Goal: Task Accomplishment & Management: Manage account settings

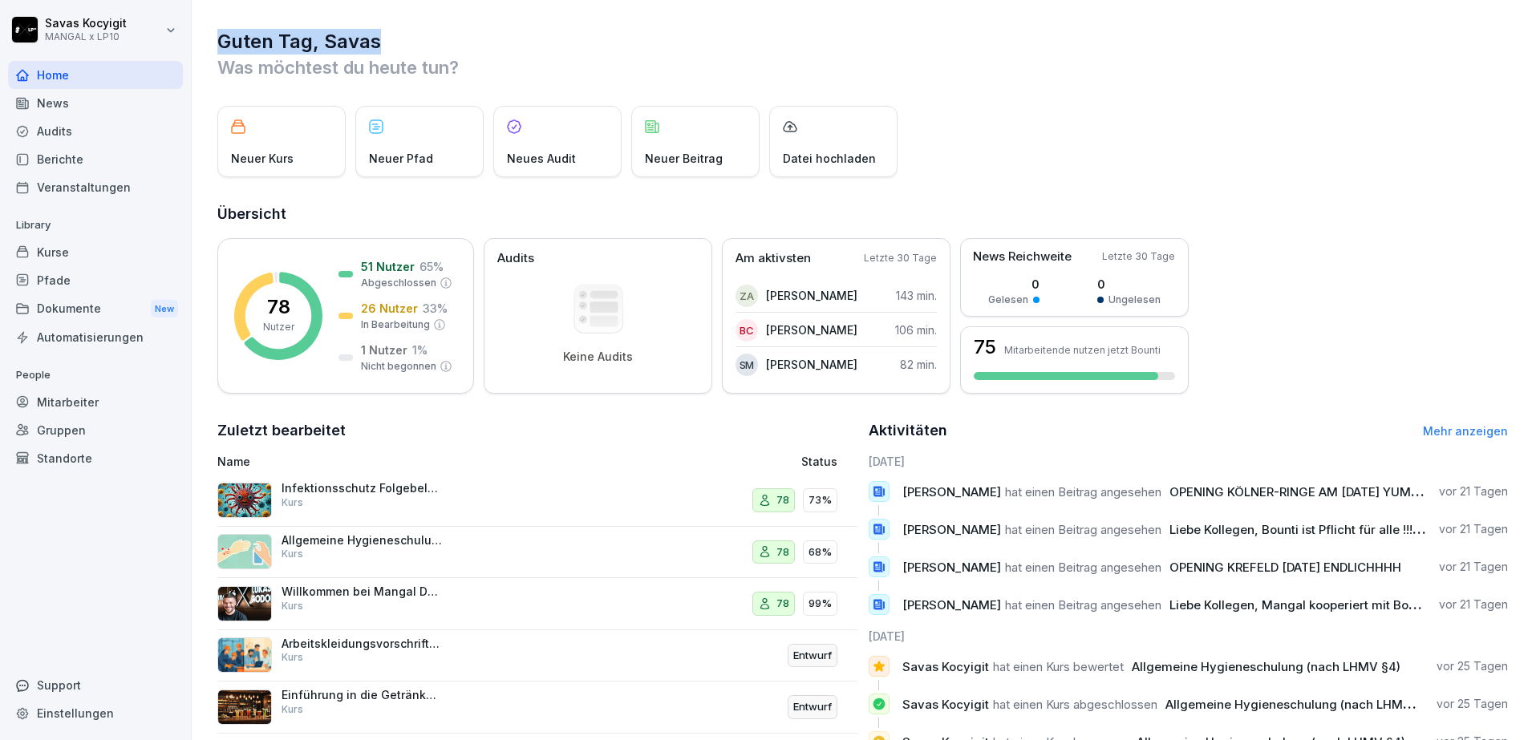
drag, startPoint x: 223, startPoint y: 37, endPoint x: 443, endPoint y: 51, distance: 220.1
click at [443, 51] on h1 "Guten Tag, Savas" at bounding box center [862, 42] width 1290 height 26
click at [71, 309] on div "Dokumente New" at bounding box center [95, 309] width 175 height 30
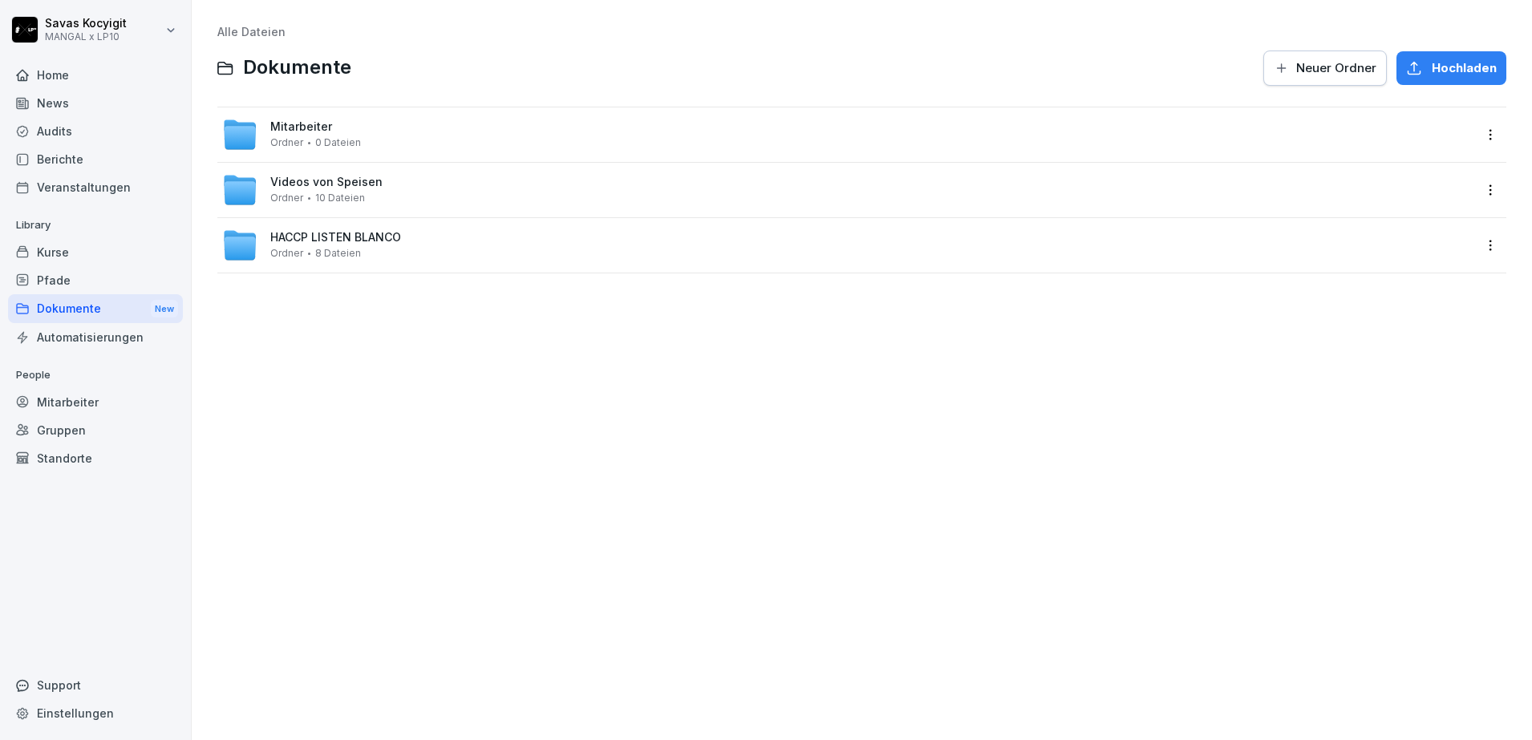
click at [87, 291] on div "Pfade" at bounding box center [95, 280] width 175 height 28
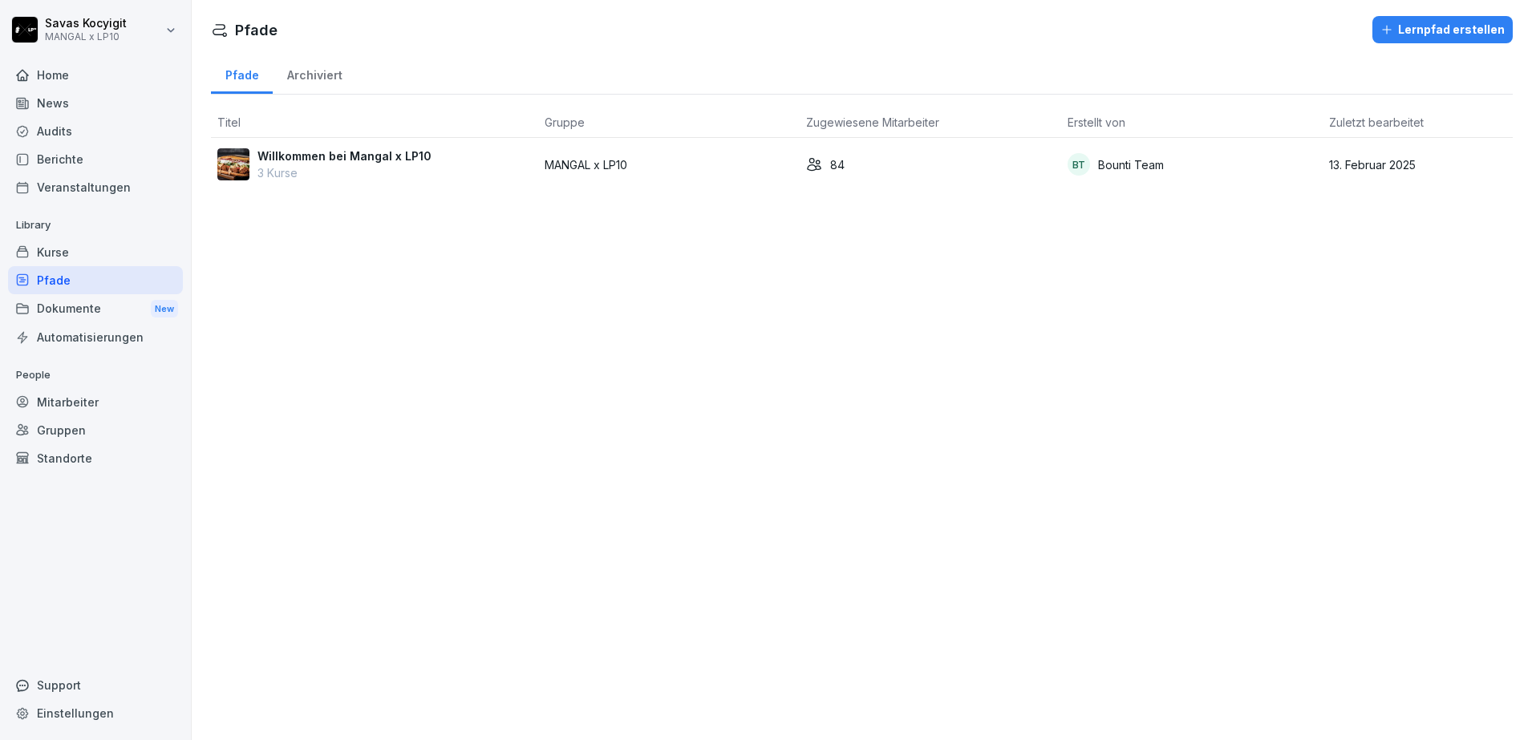
click at [63, 250] on div "Kurse" at bounding box center [95, 252] width 175 height 28
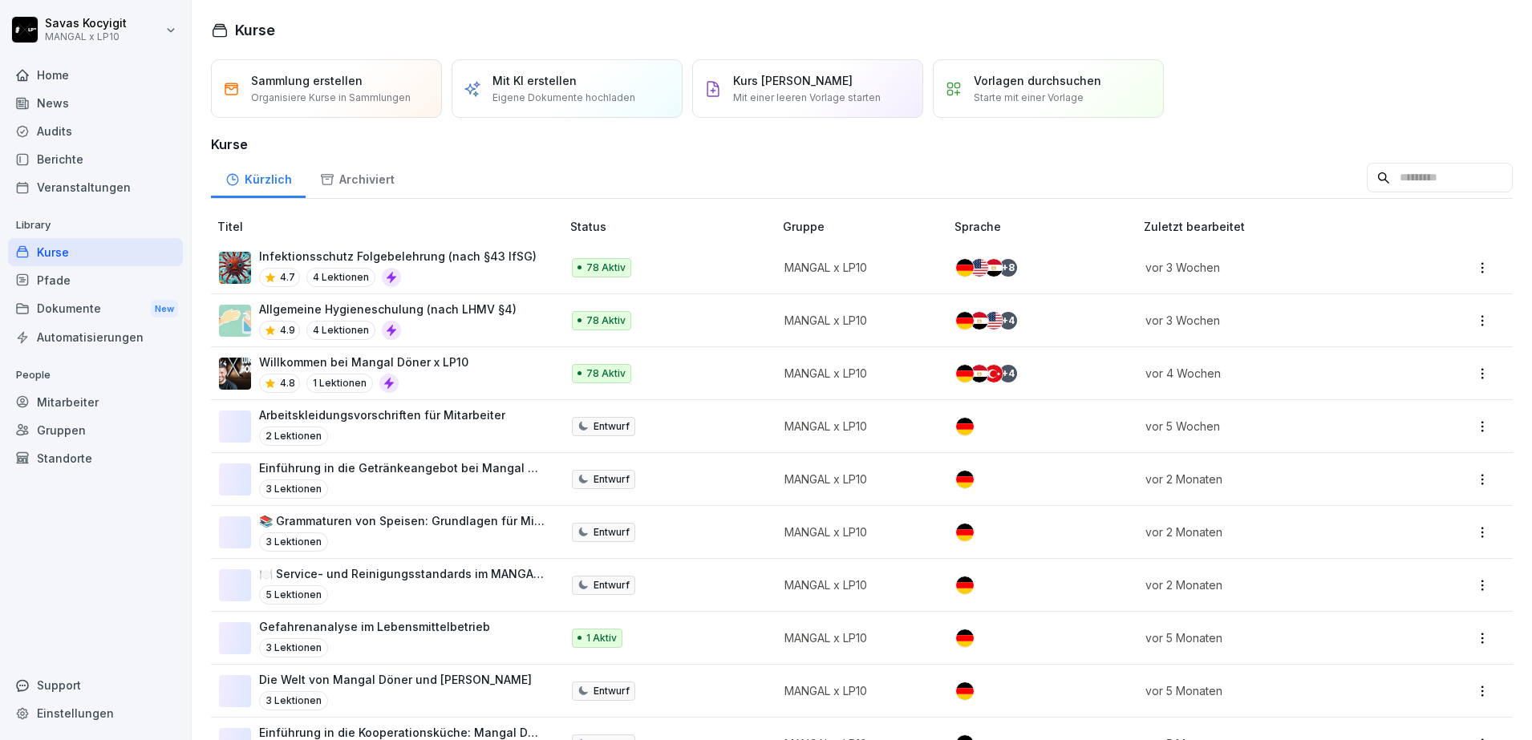
click at [62, 308] on div "Dokumente New" at bounding box center [95, 309] width 175 height 30
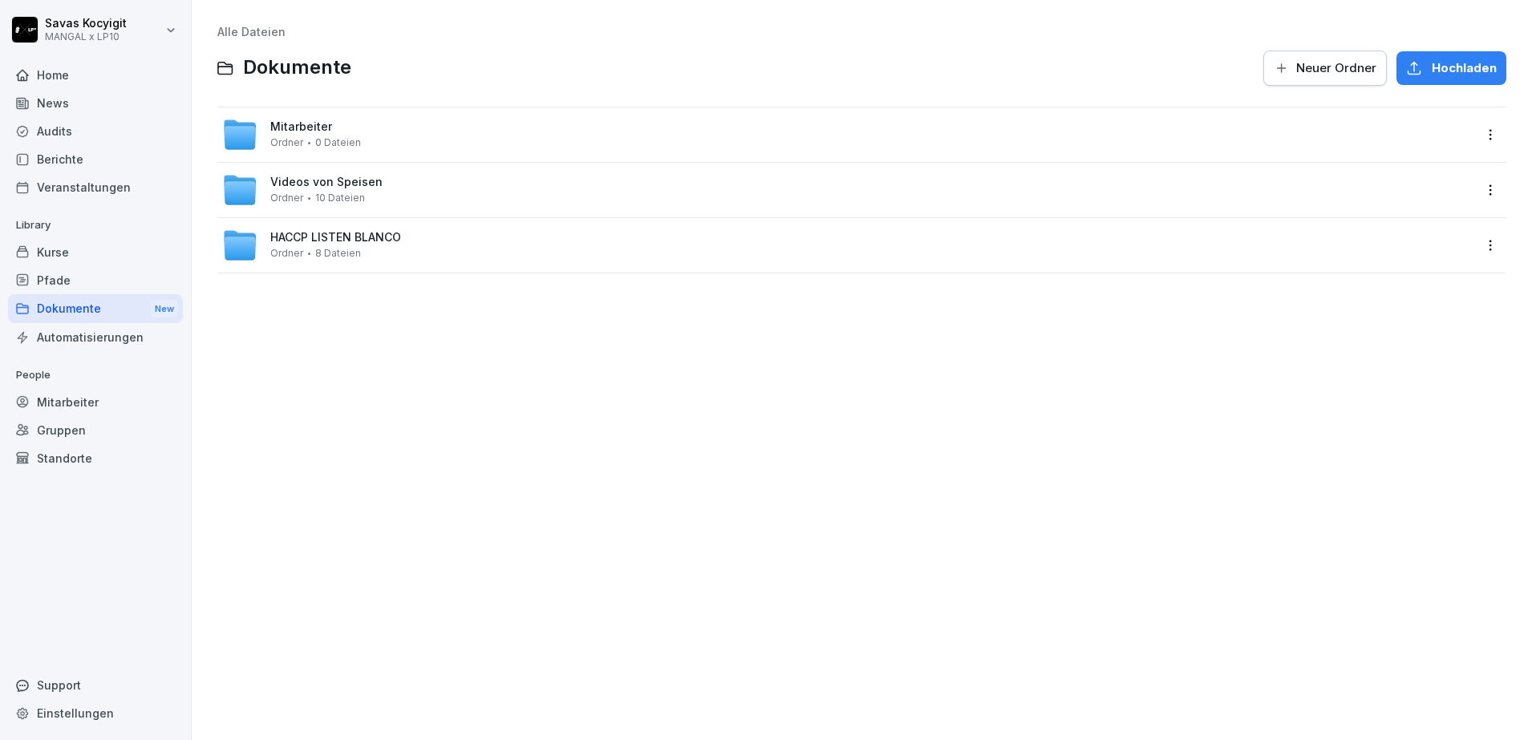
click at [63, 277] on div "Pfade" at bounding box center [95, 280] width 175 height 28
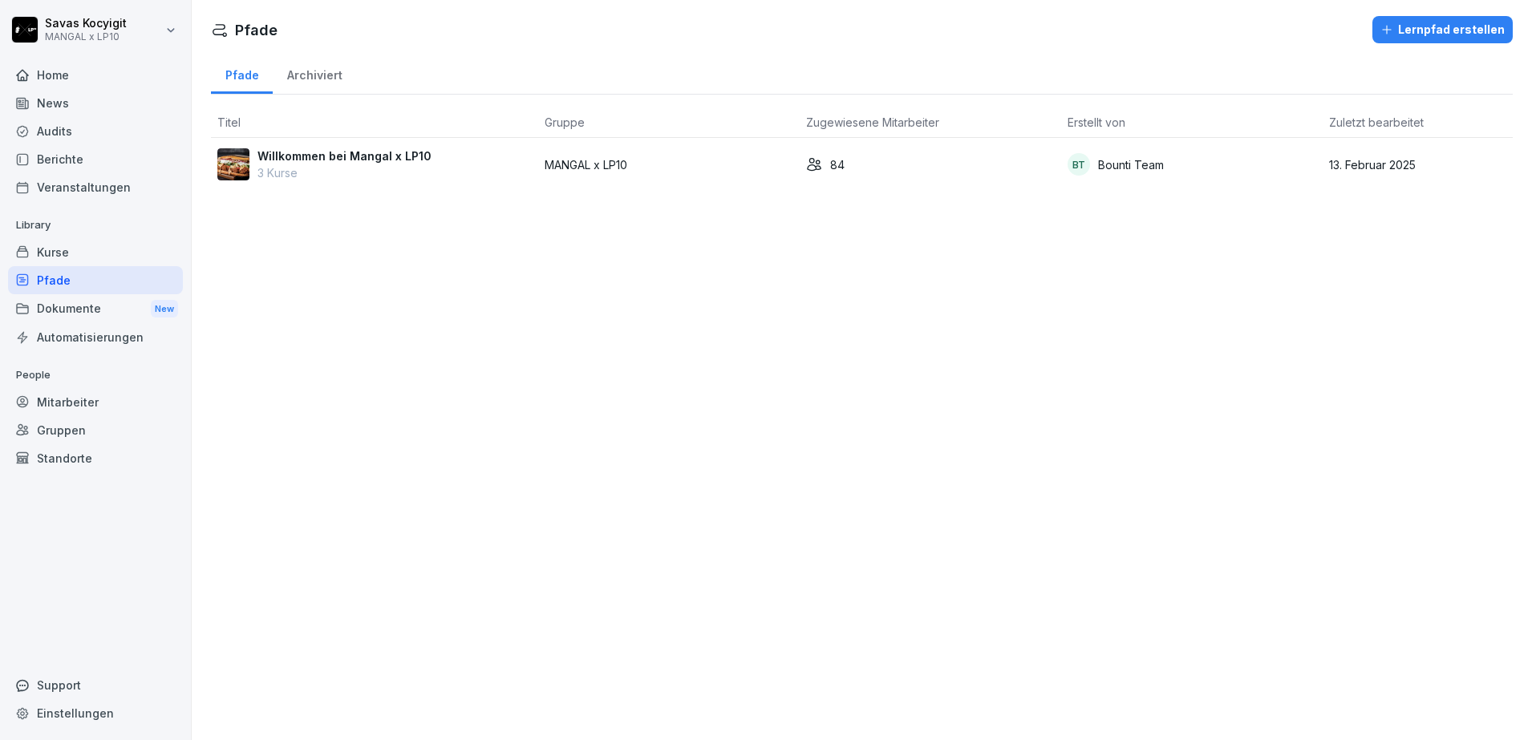
click at [374, 172] on p "3 Kurse" at bounding box center [344, 172] width 174 height 17
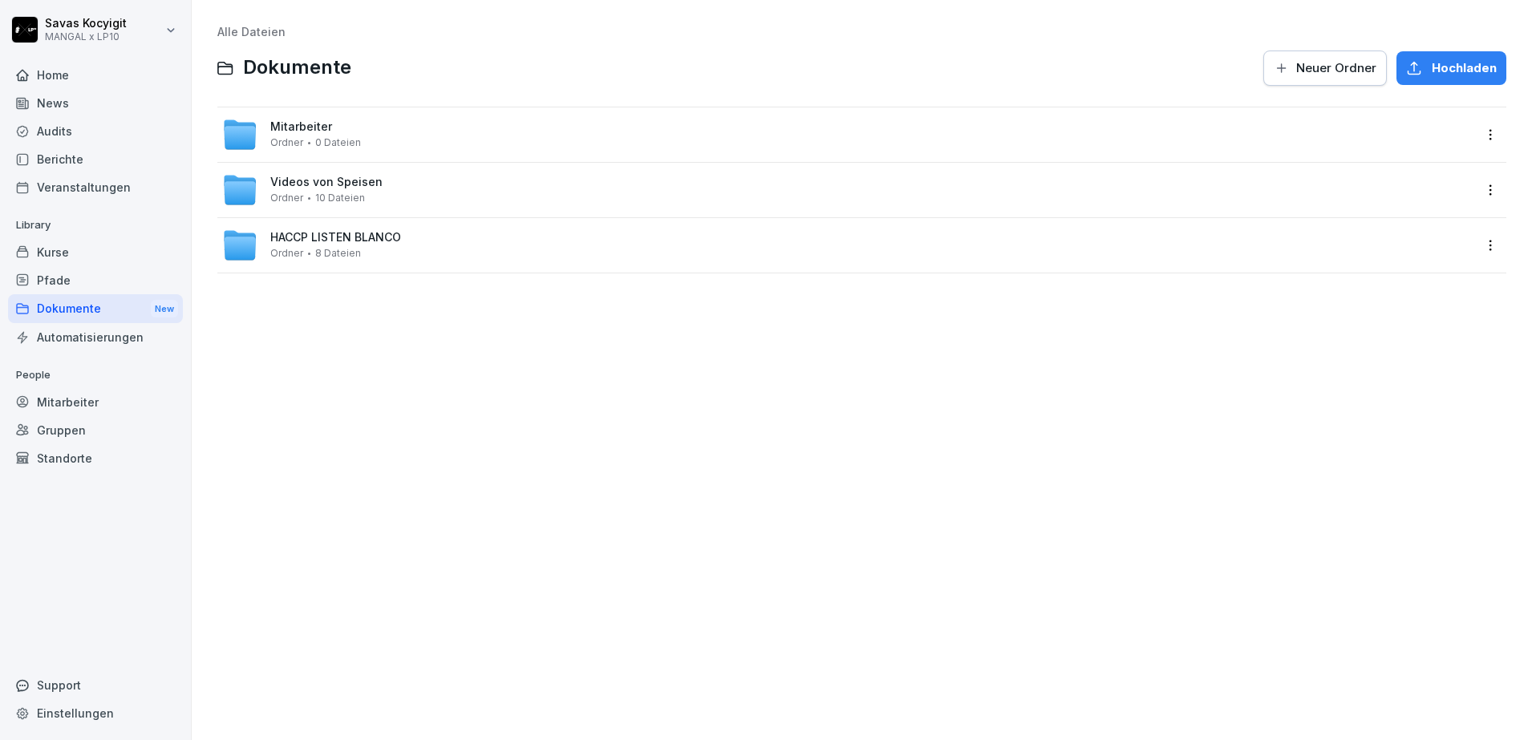
click at [79, 253] on div "Kurse" at bounding box center [95, 252] width 175 height 28
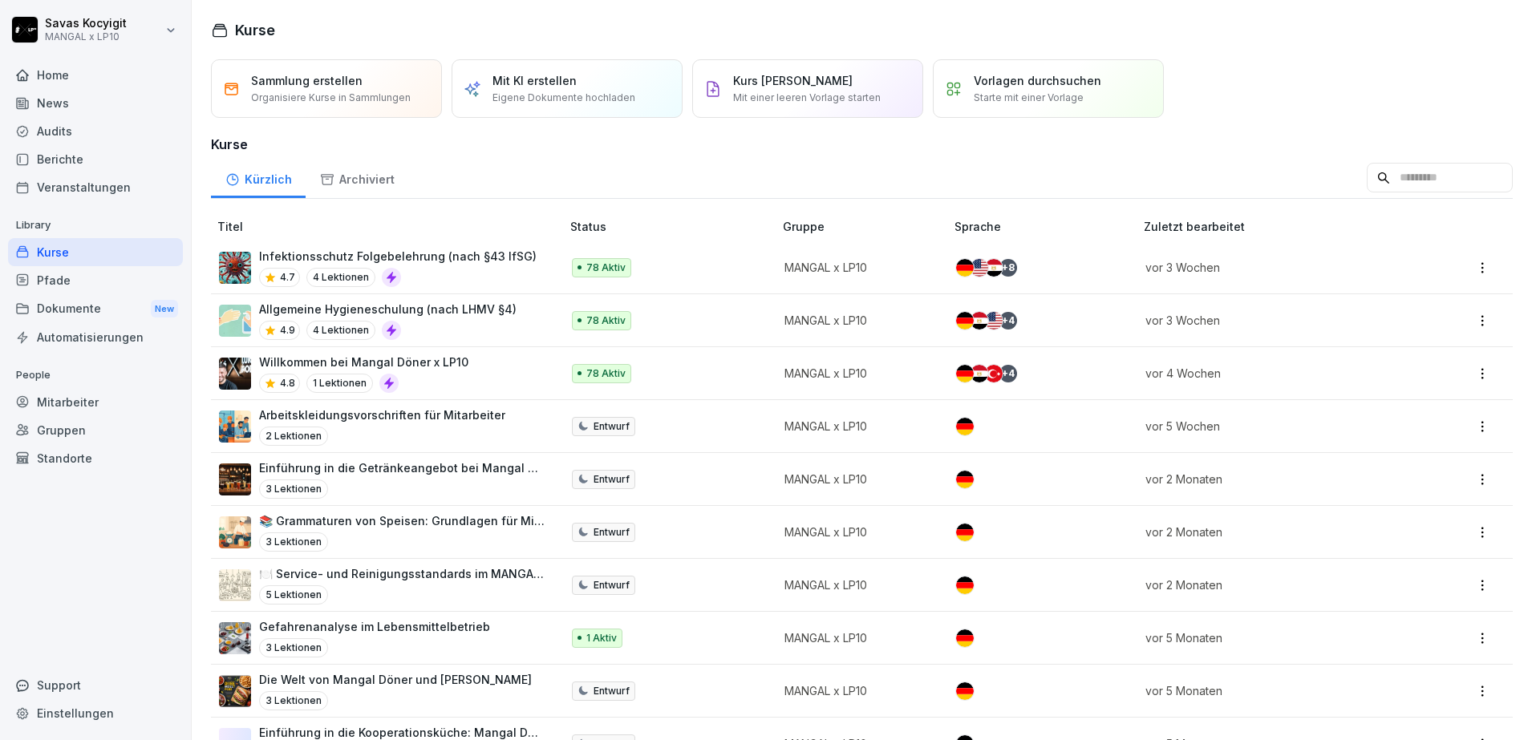
click at [432, 307] on p "Allgemeine Hygieneschulung (nach LHMV §4)" at bounding box center [387, 309] width 257 height 17
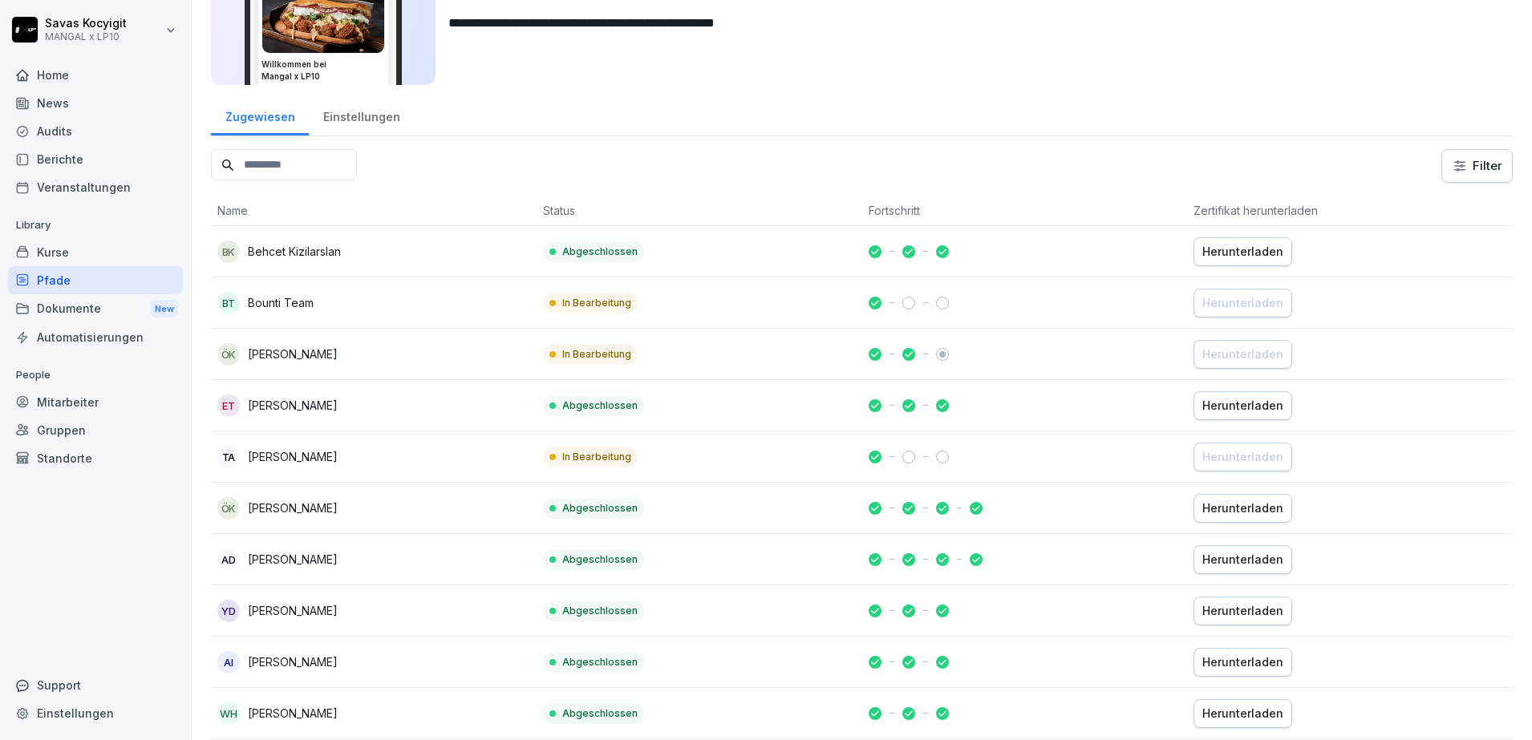
scroll to position [213, 0]
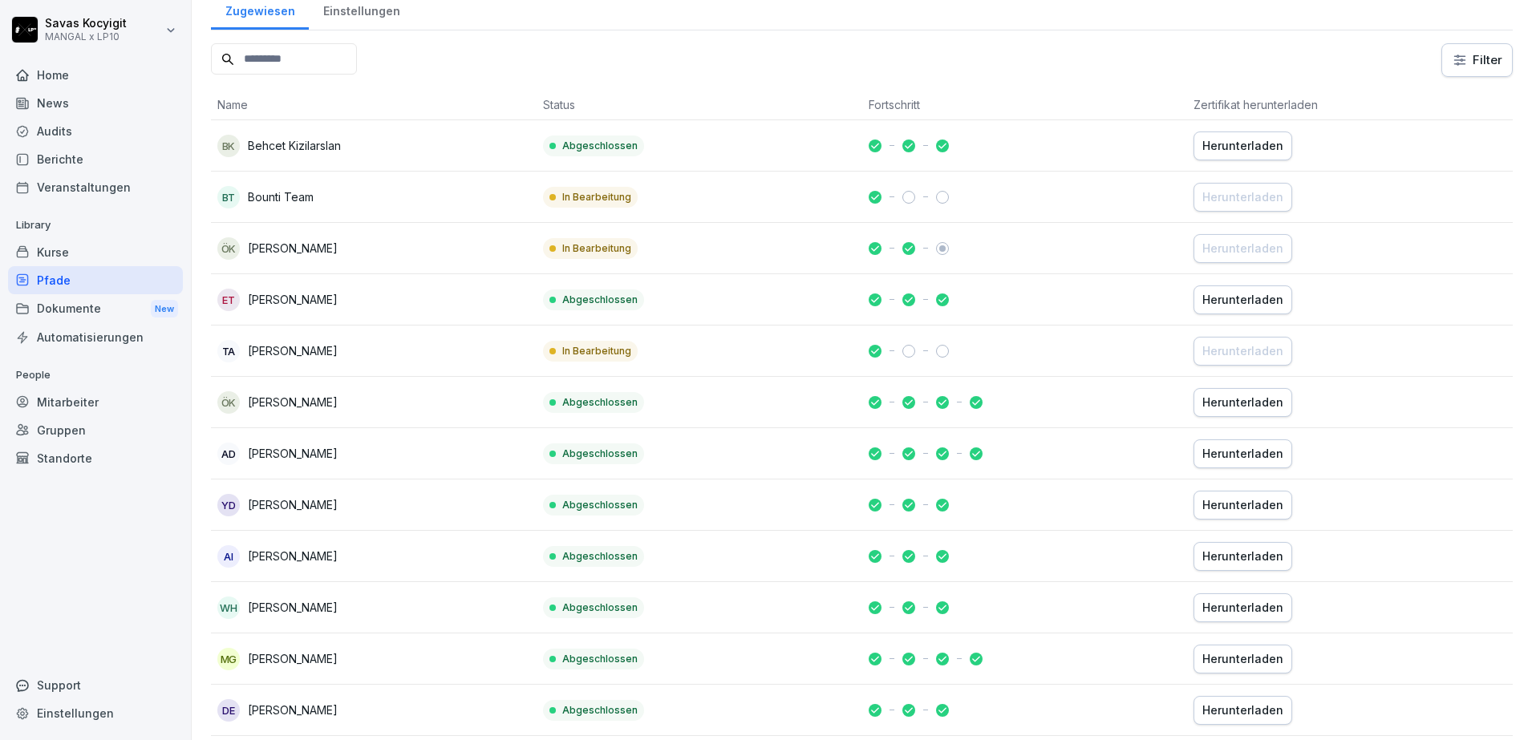
click at [83, 254] on div "Kurse" at bounding box center [95, 252] width 175 height 28
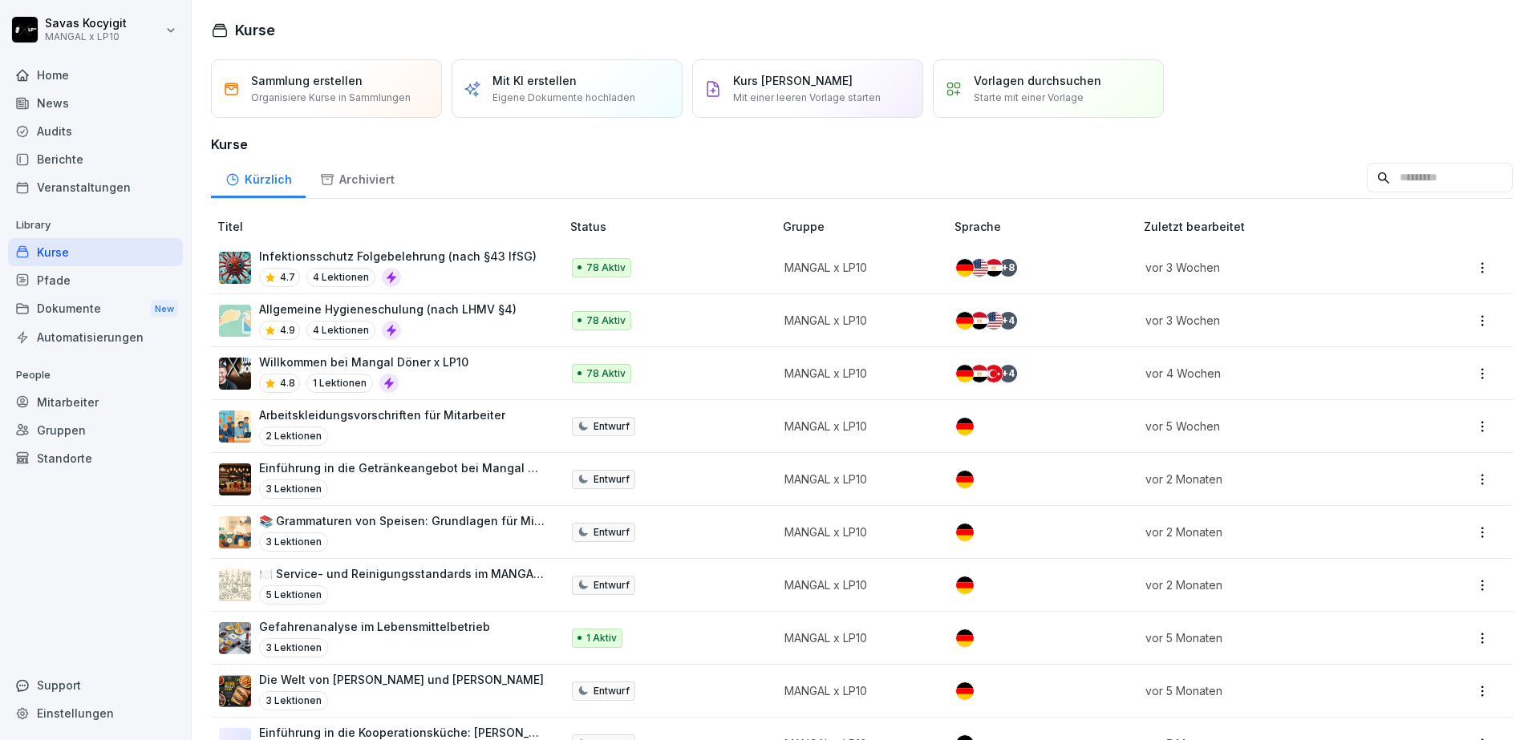
click at [508, 364] on div "Willkommen bei Mangal Döner x LP10 4.8 1 Lektionen" at bounding box center [382, 373] width 326 height 39
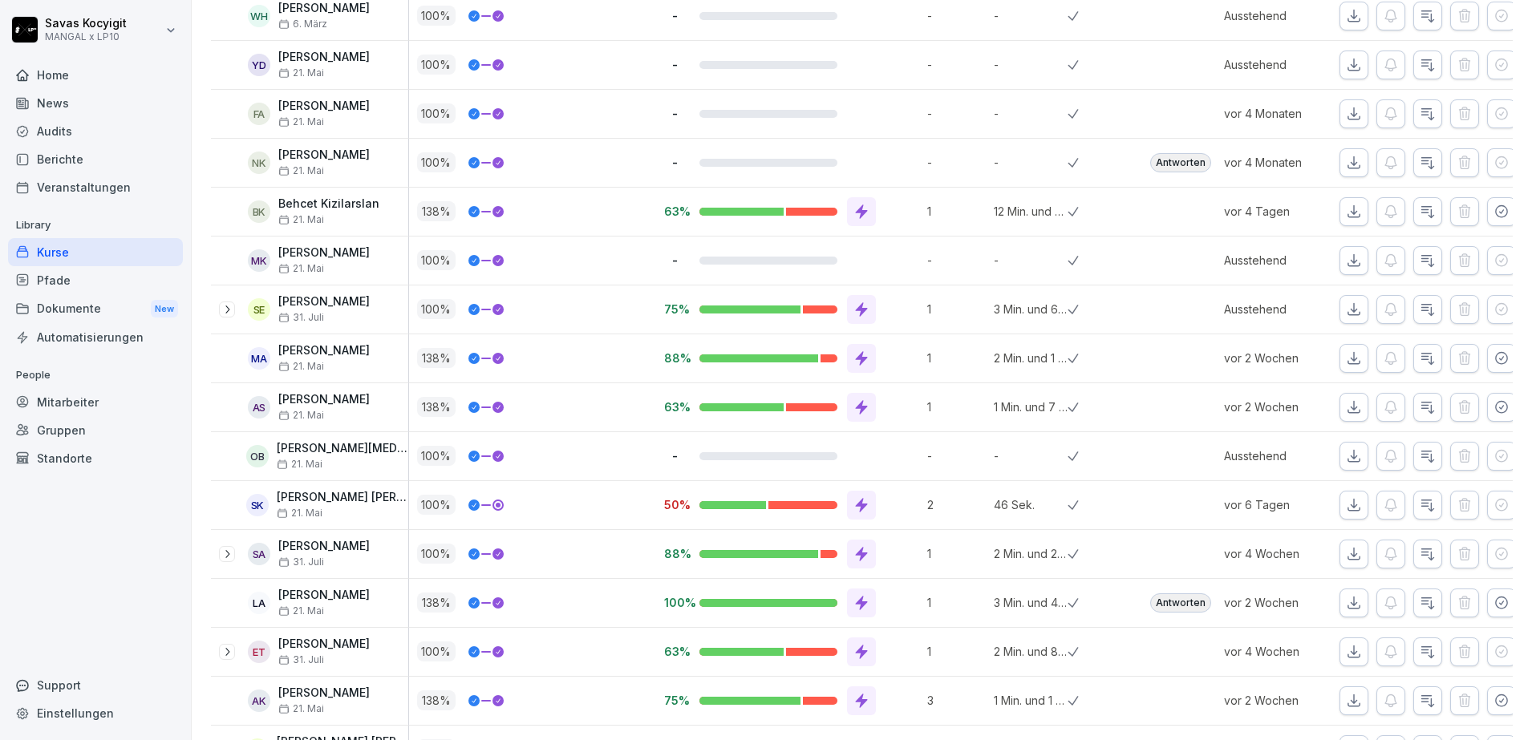
scroll to position [963, 0]
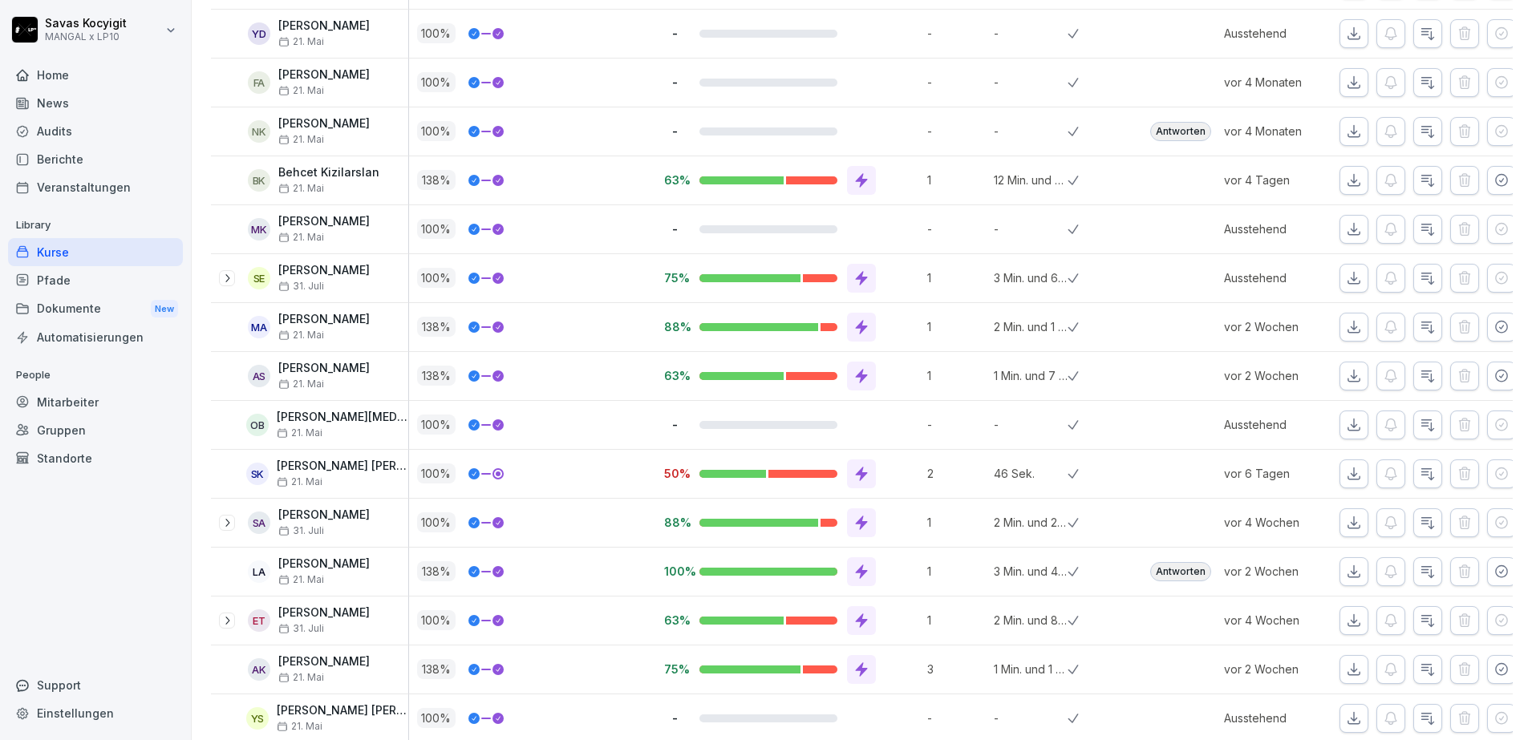
click at [1346, 26] on icon "button" at bounding box center [1354, 34] width 16 height 16
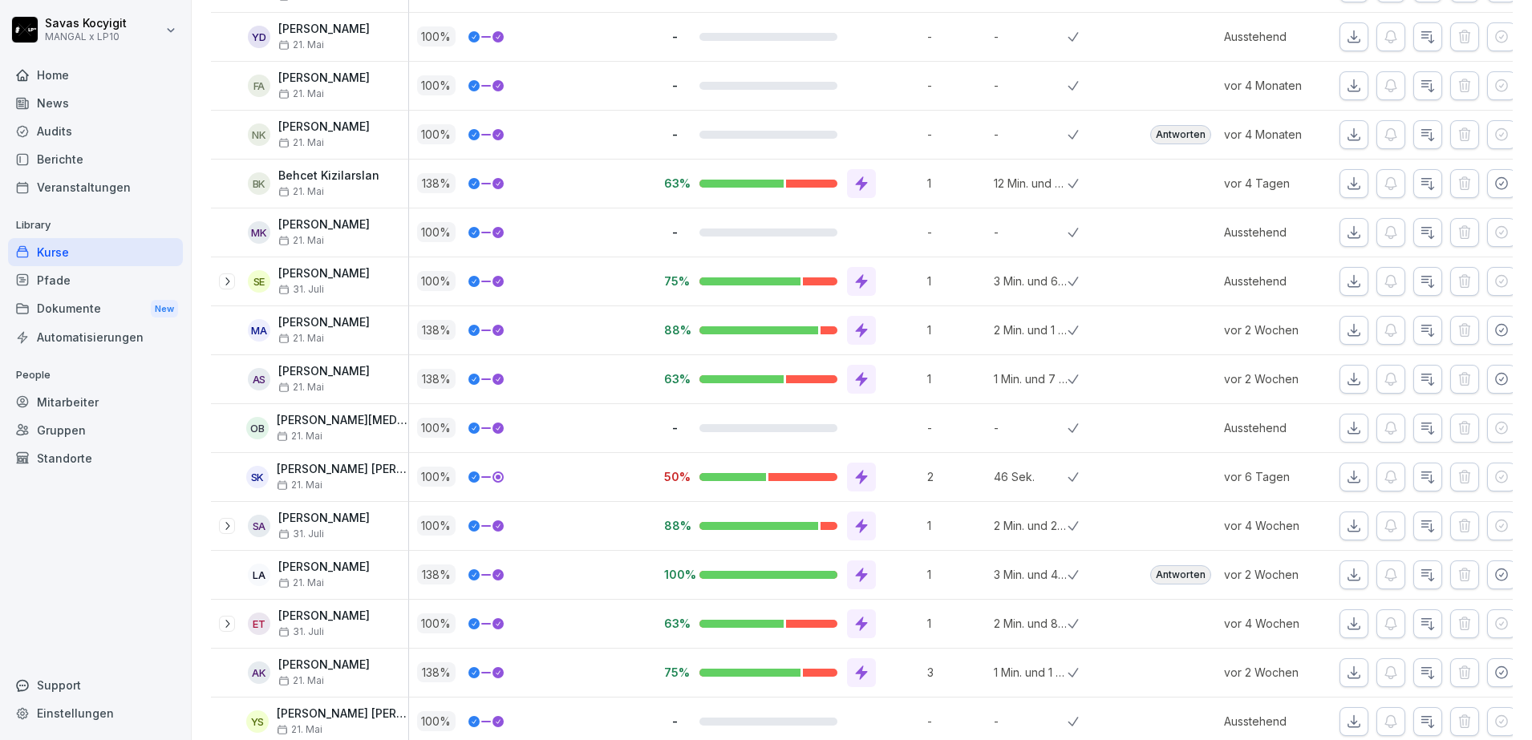
scroll to position [955, 0]
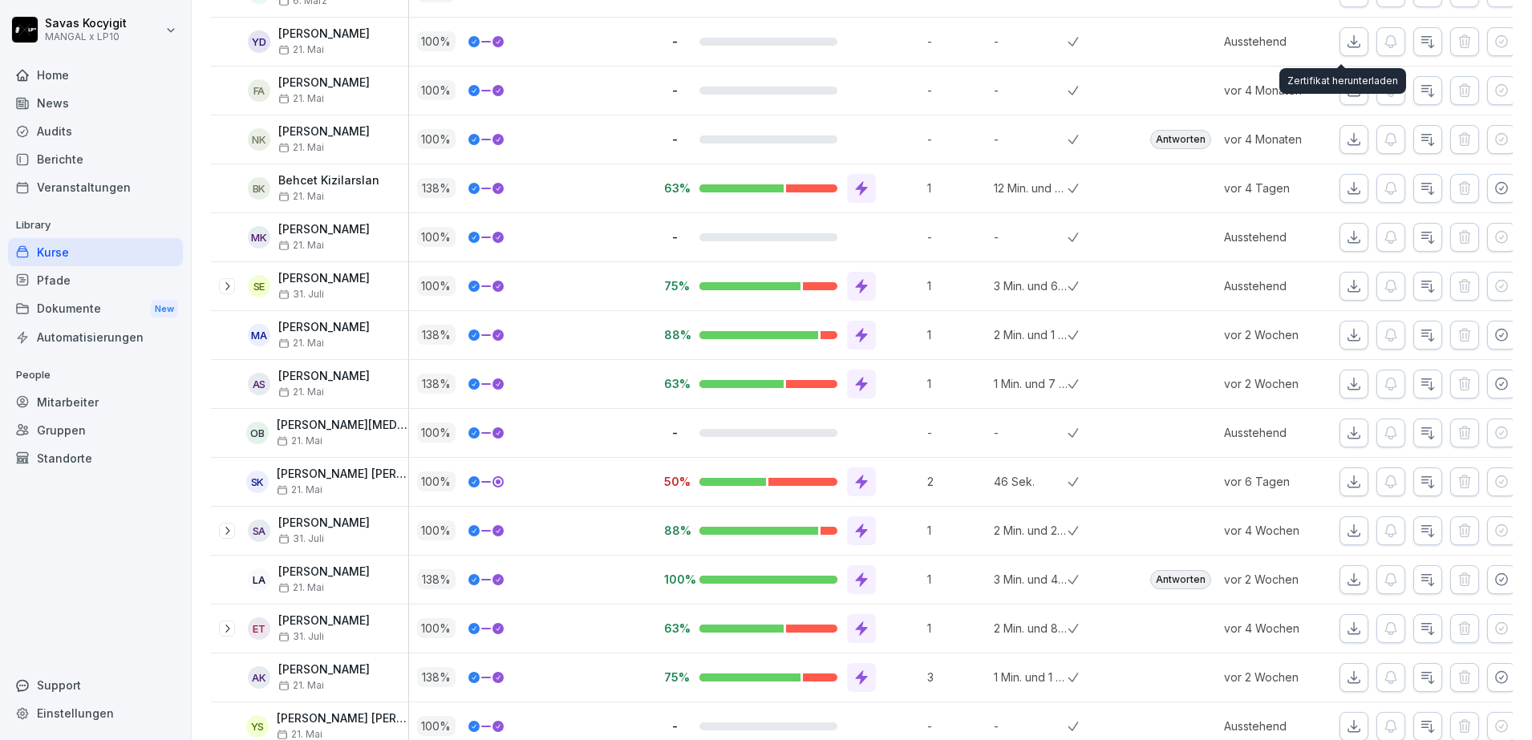
click at [569, 145] on div "100 %" at bounding box center [536, 139] width 239 height 20
click at [1346, 38] on icon "button" at bounding box center [1354, 42] width 16 height 16
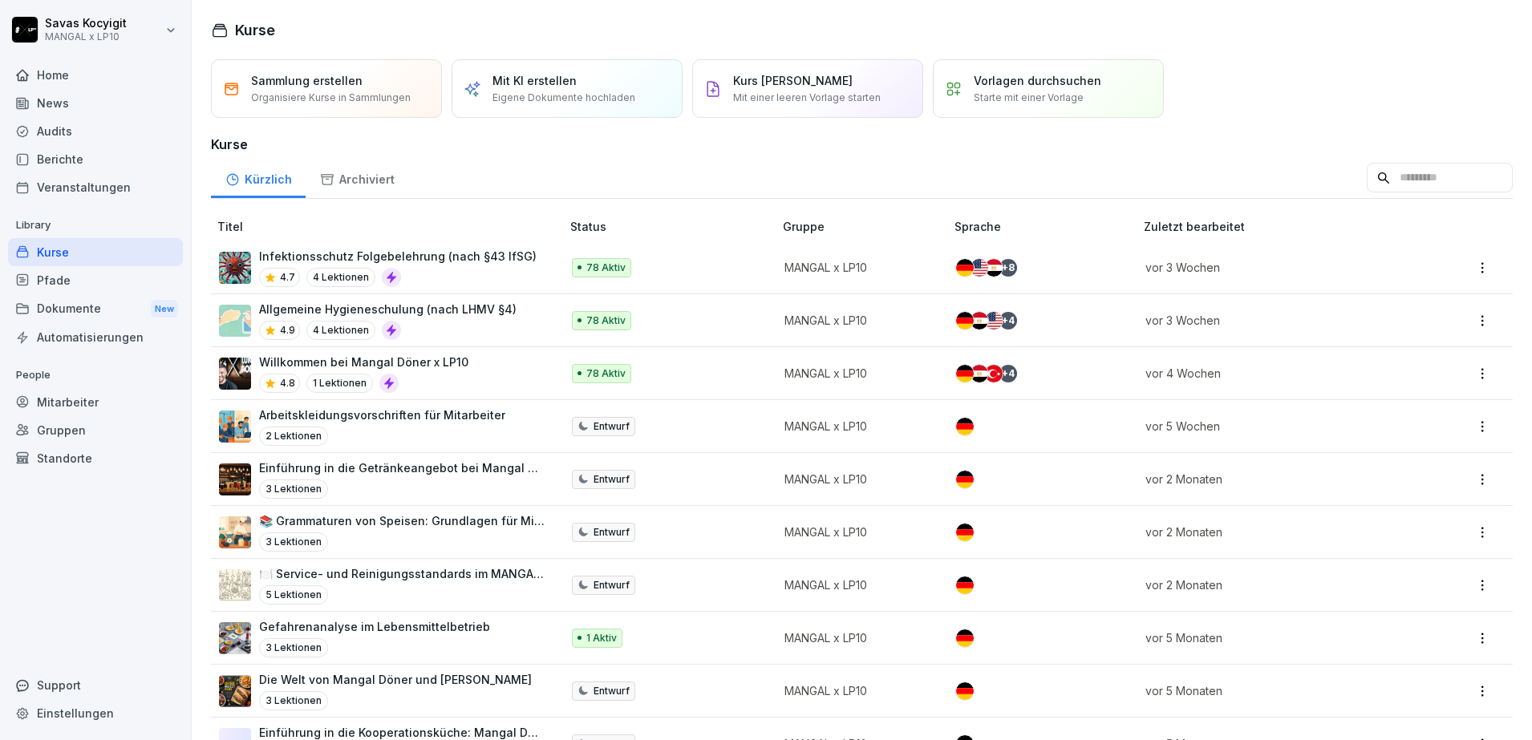
click at [122, 306] on div "Dokumente New" at bounding box center [95, 309] width 175 height 30
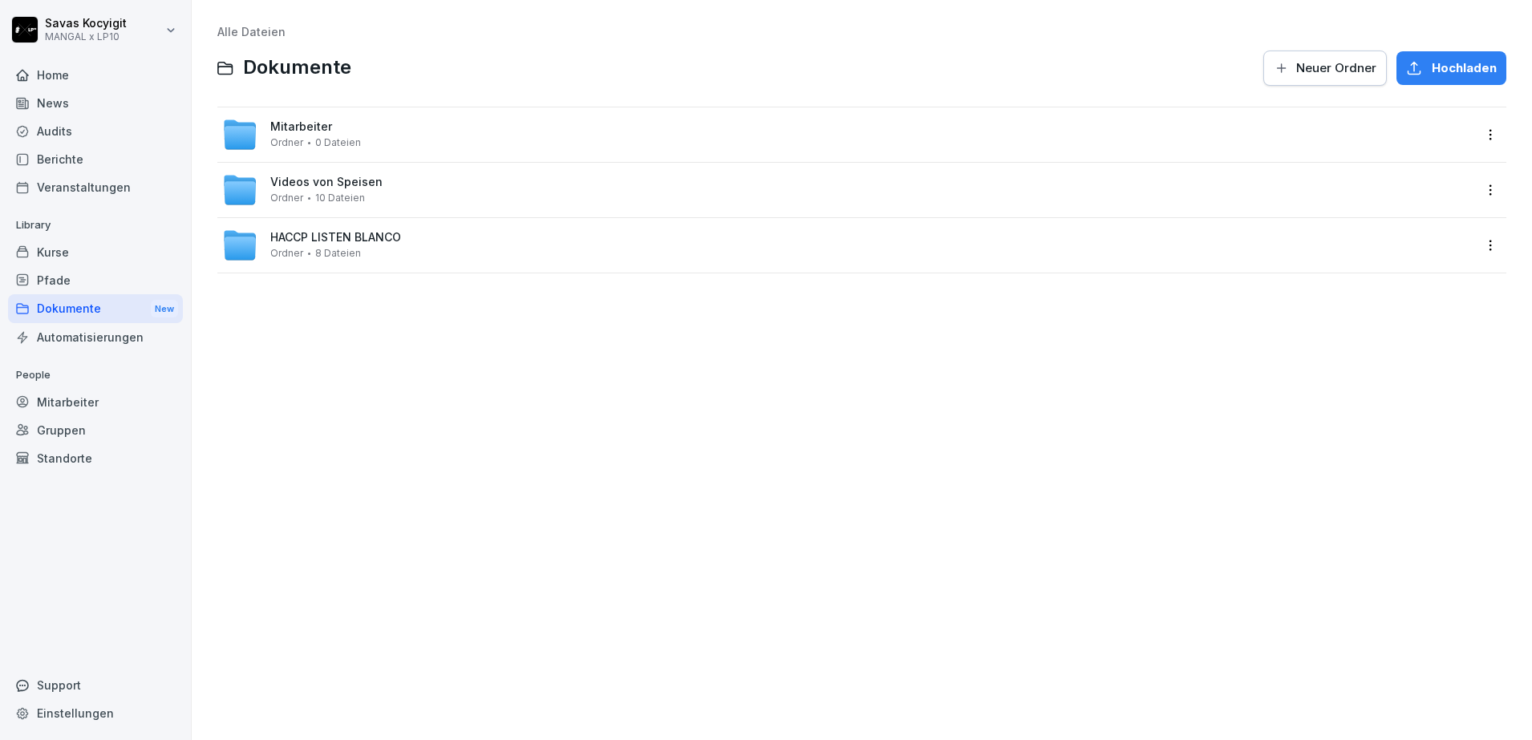
click at [313, 125] on span "Mitarbeiter" at bounding box center [301, 127] width 62 height 14
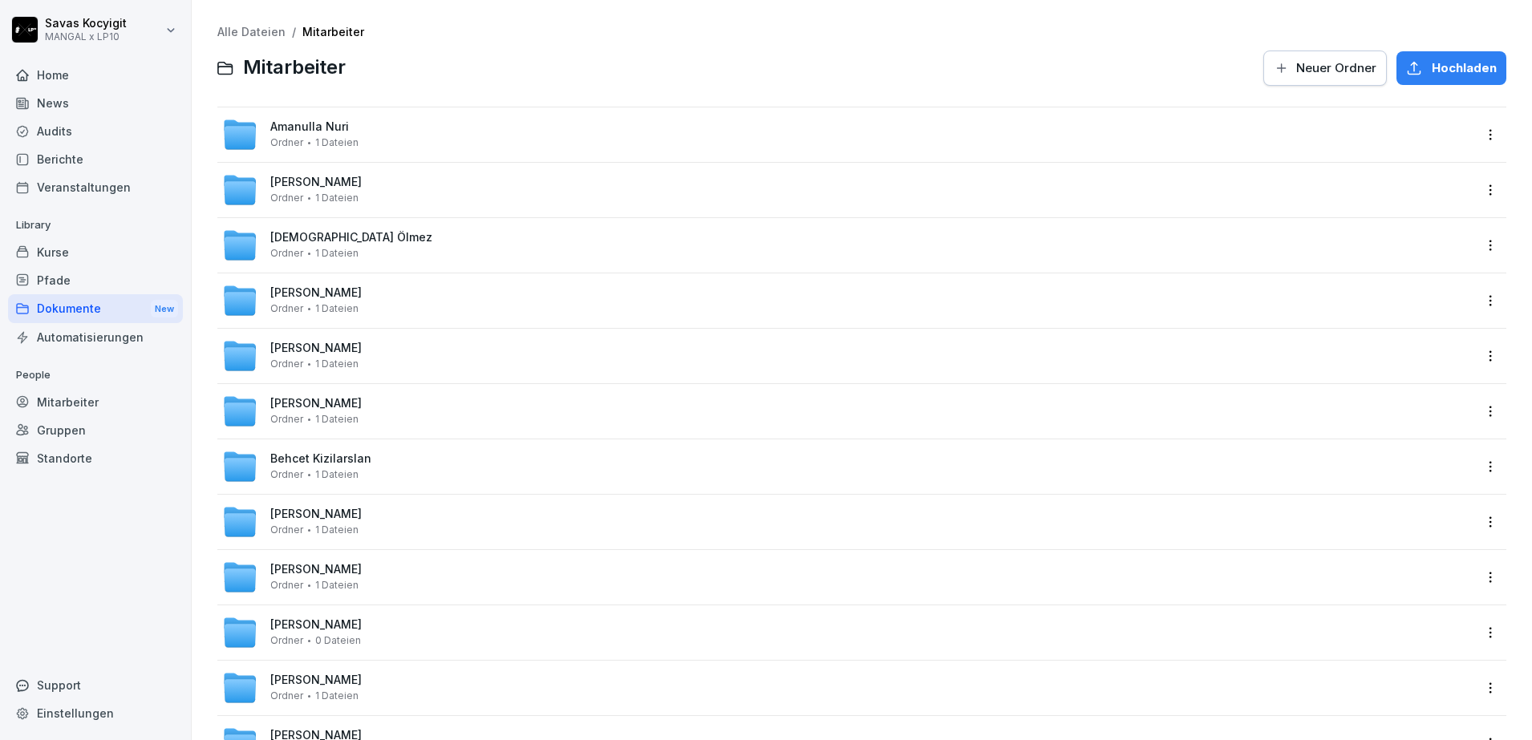
click at [111, 306] on div "Dokumente New" at bounding box center [95, 309] width 175 height 30
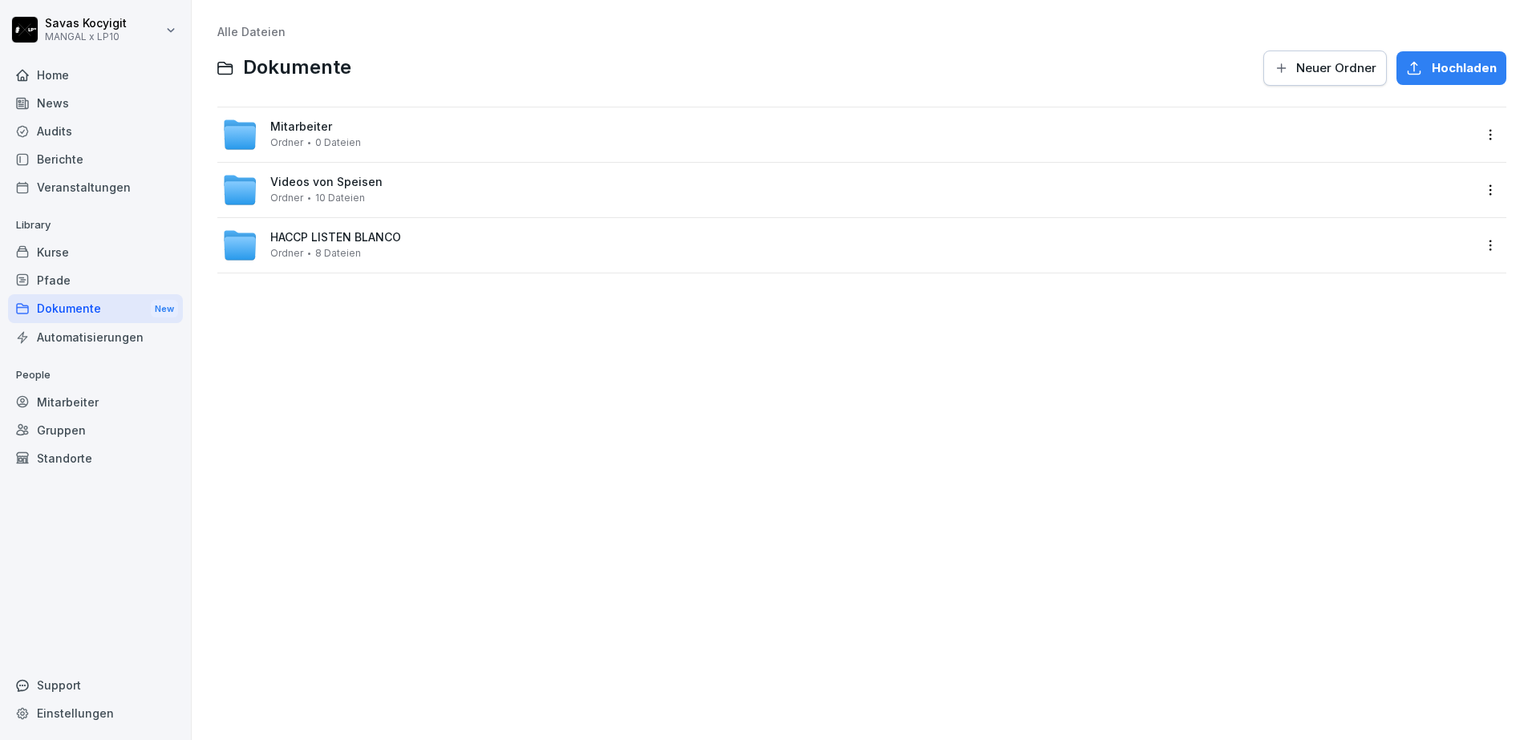
drag, startPoint x: 1488, startPoint y: 140, endPoint x: 1475, endPoint y: 138, distance: 13.7
click at [1475, 138] on div "Mitarbeiter Ordner 0 Dateien" at bounding box center [861, 134] width 1289 height 55
click at [1475, 138] on html "Savas Kocyigit MANGAL x LP10 Home News Audits Berichte Veranstaltungen Library …" at bounding box center [766, 370] width 1532 height 740
click at [1414, 176] on div "Details" at bounding box center [1407, 168] width 155 height 32
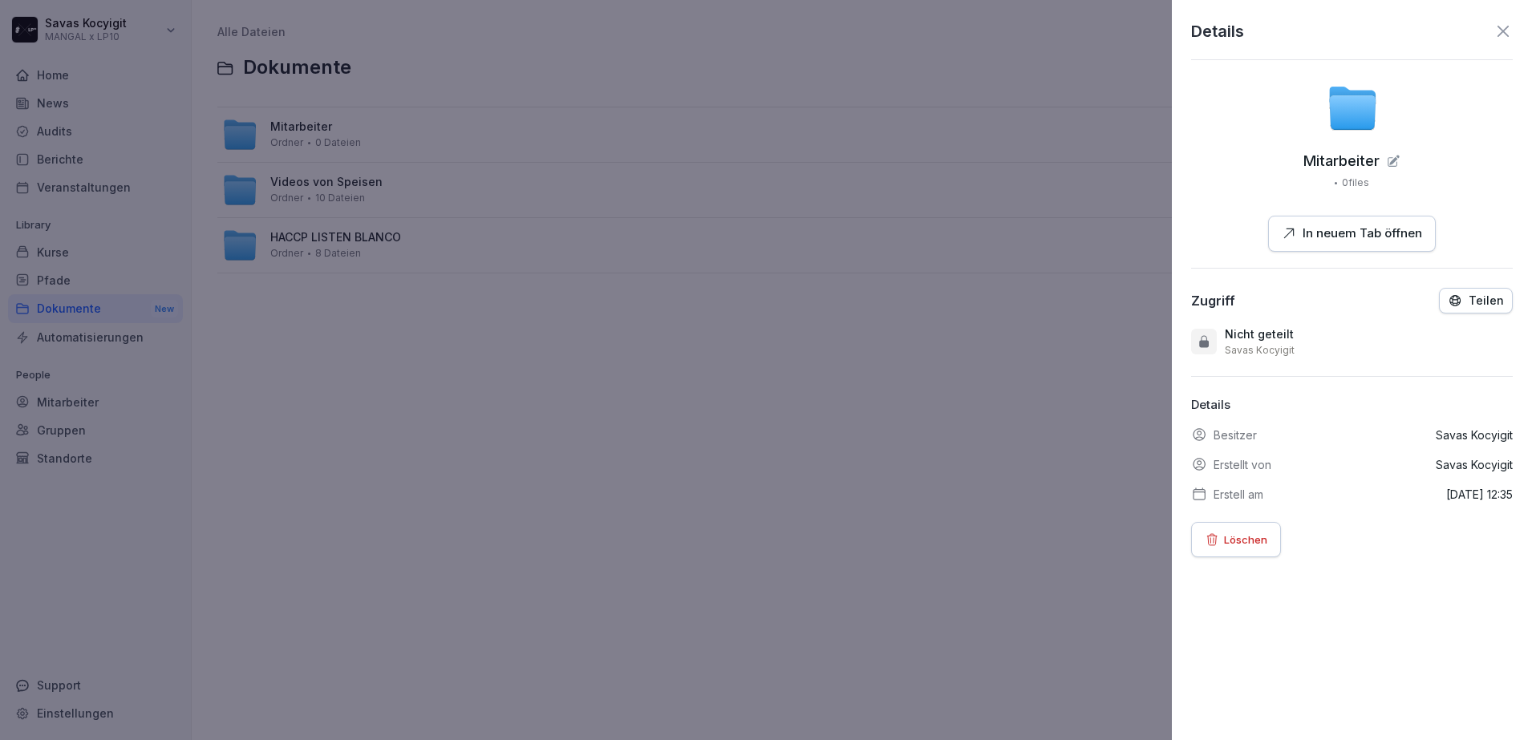
click at [1468, 301] on p "Teilen" at bounding box center [1485, 300] width 35 height 13
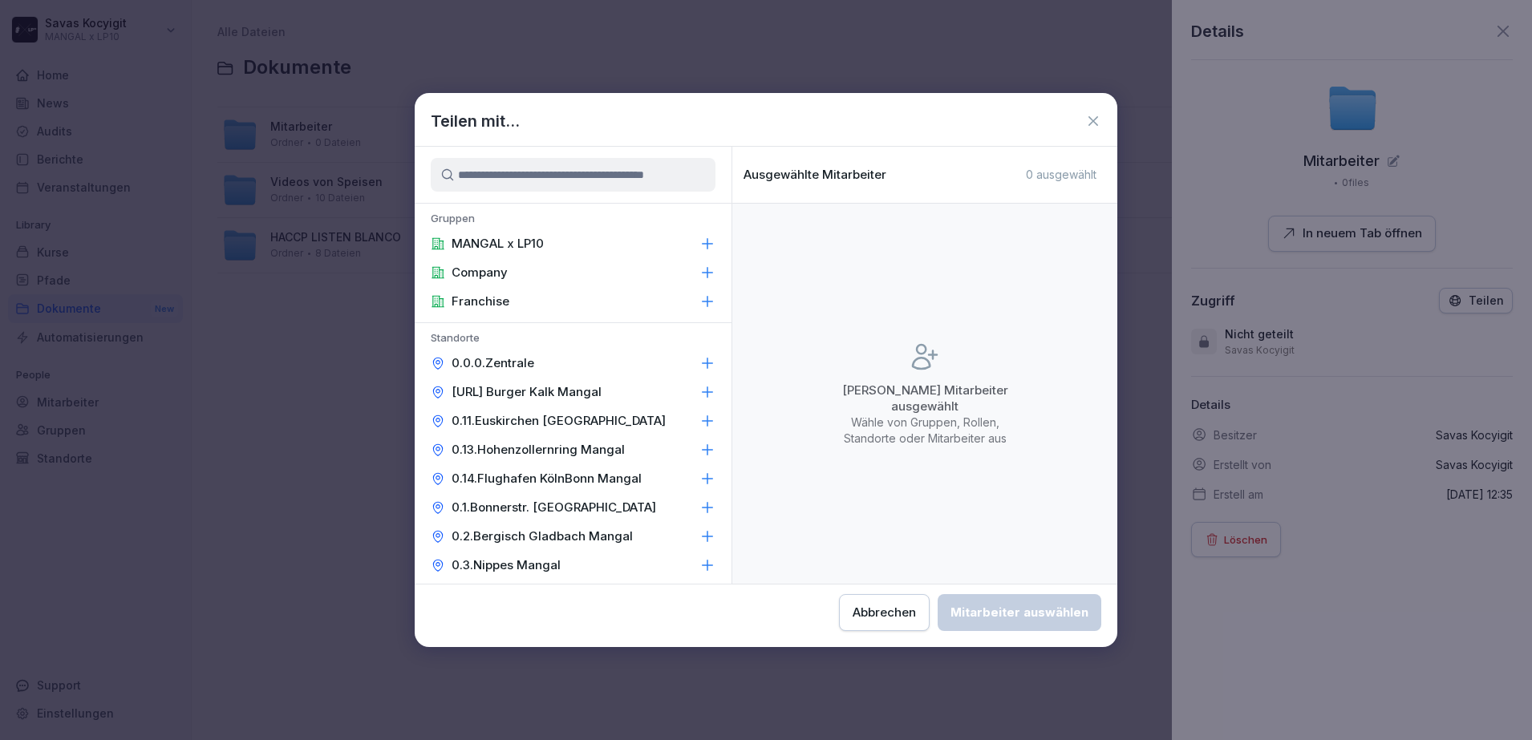
click at [564, 180] on input at bounding box center [573, 175] width 285 height 34
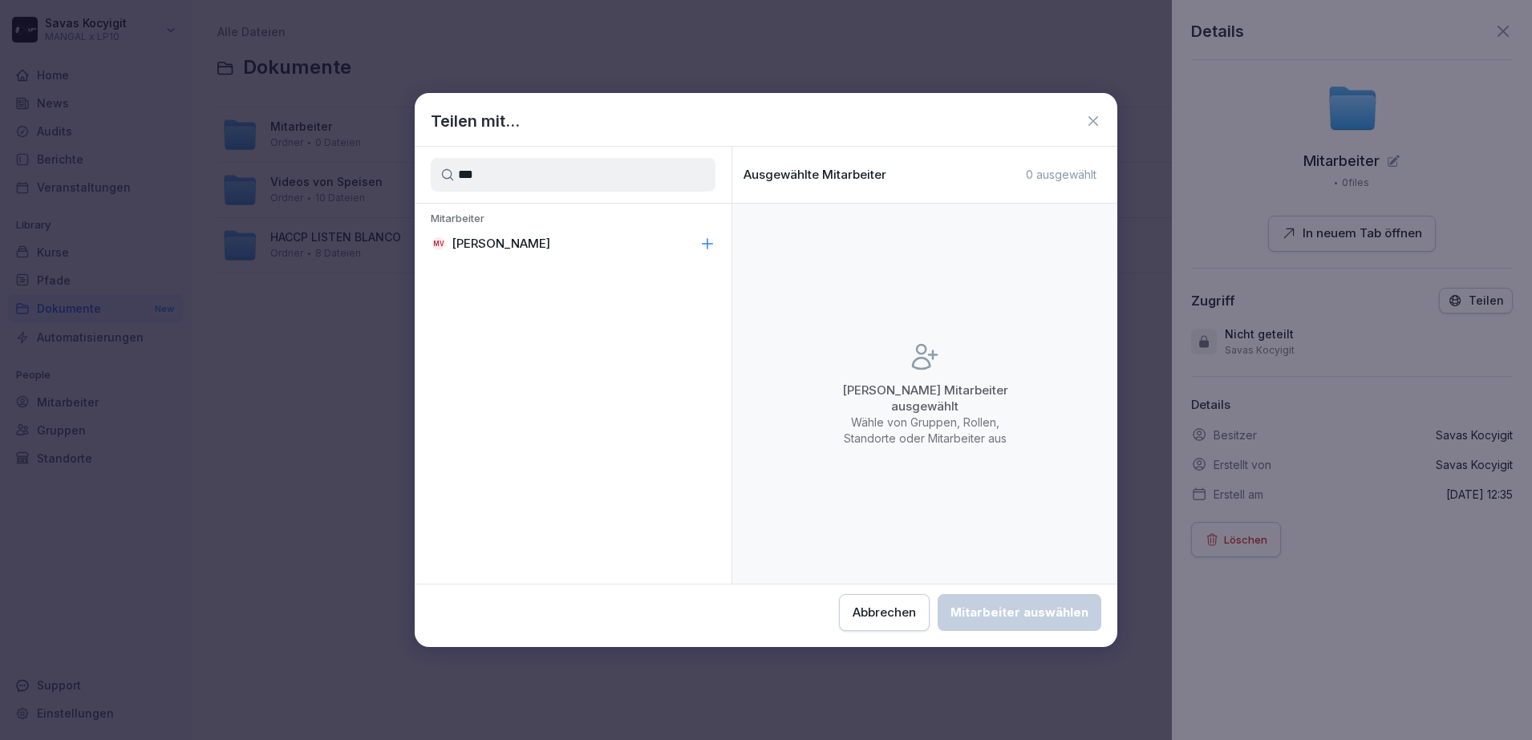
type input "***"
click at [549, 238] on p "Mithu Visaiyakumar" at bounding box center [500, 244] width 99 height 16
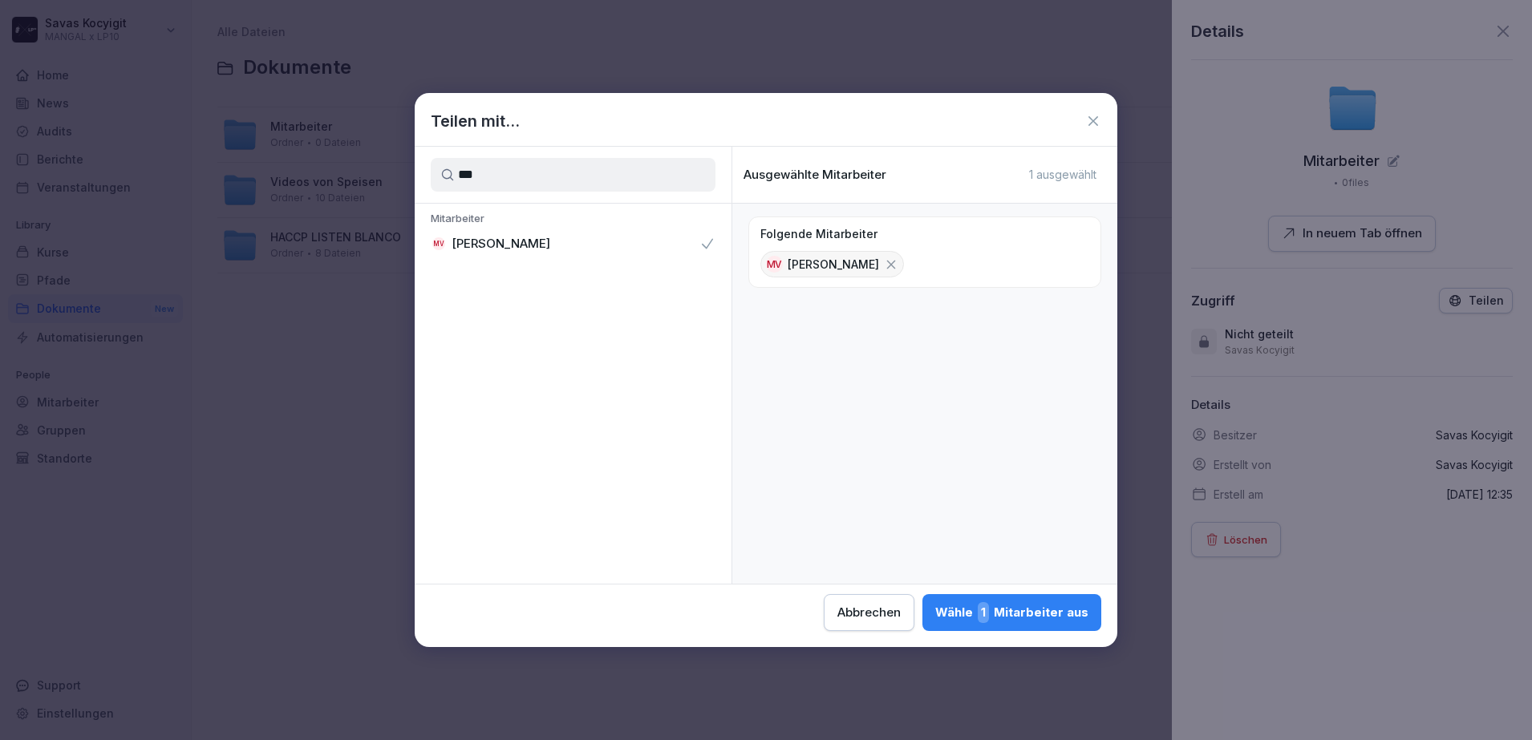
click at [1017, 609] on div "Wähle 1 Mitarbeiter aus" at bounding box center [1011, 612] width 153 height 21
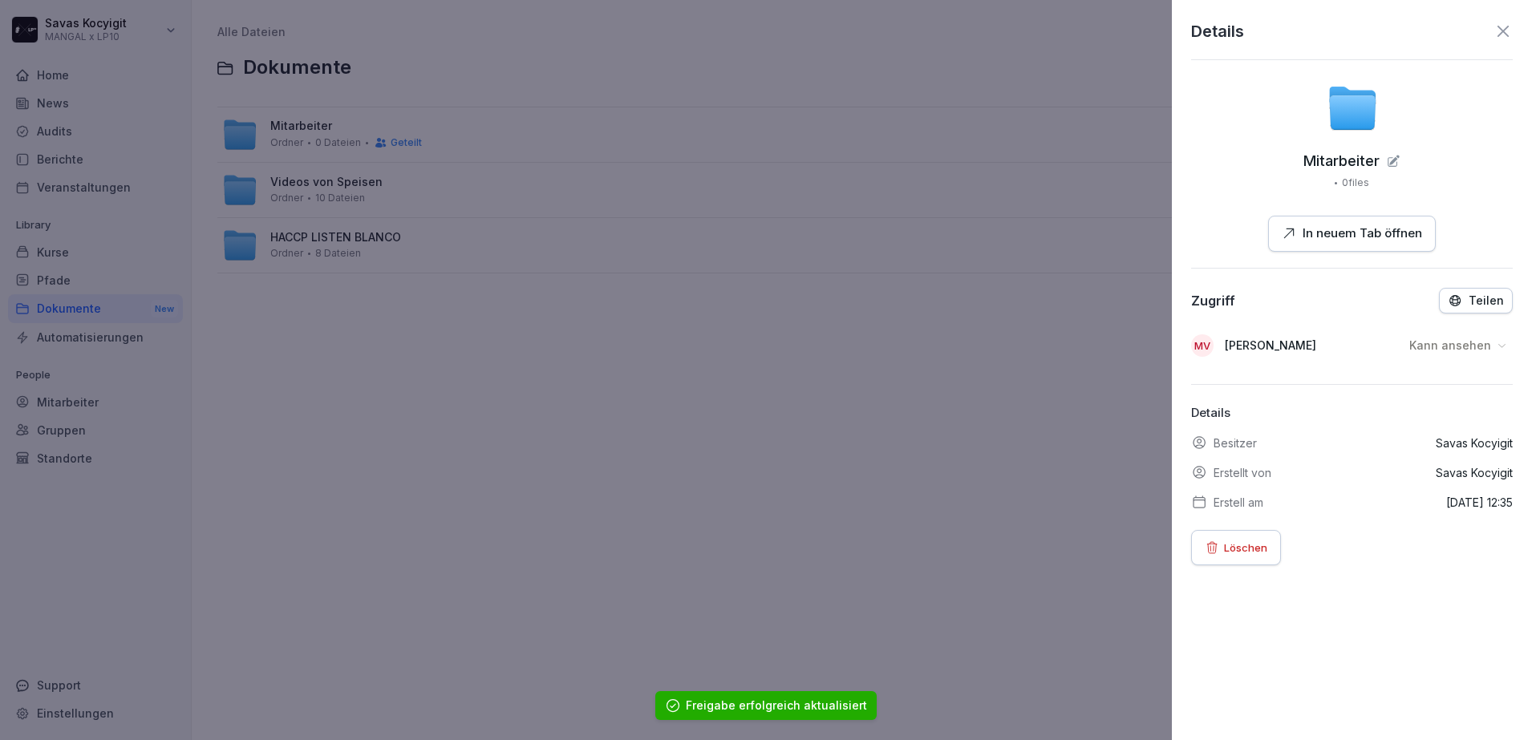
click at [1468, 301] on p "Teilen" at bounding box center [1485, 300] width 35 height 13
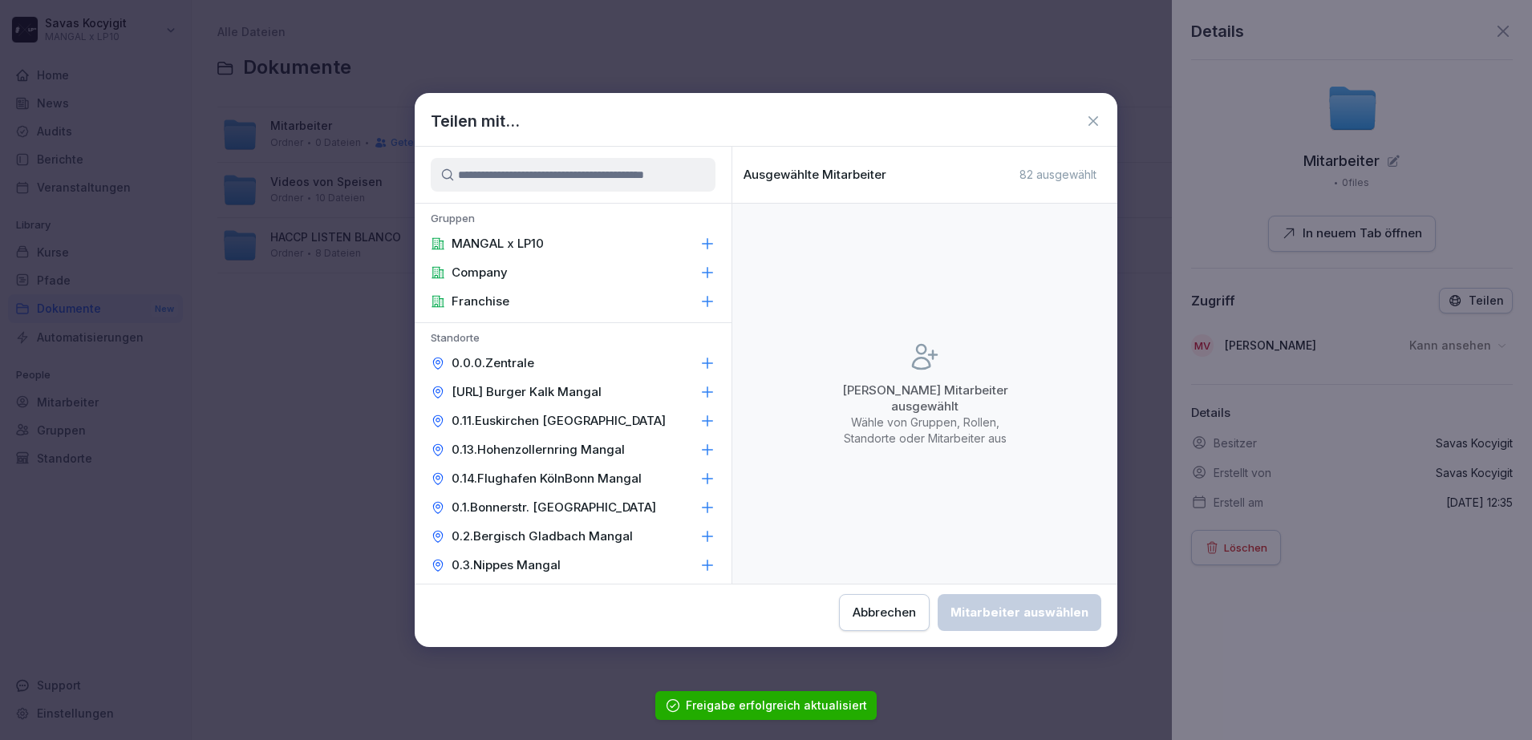
click at [498, 177] on input at bounding box center [573, 175] width 285 height 34
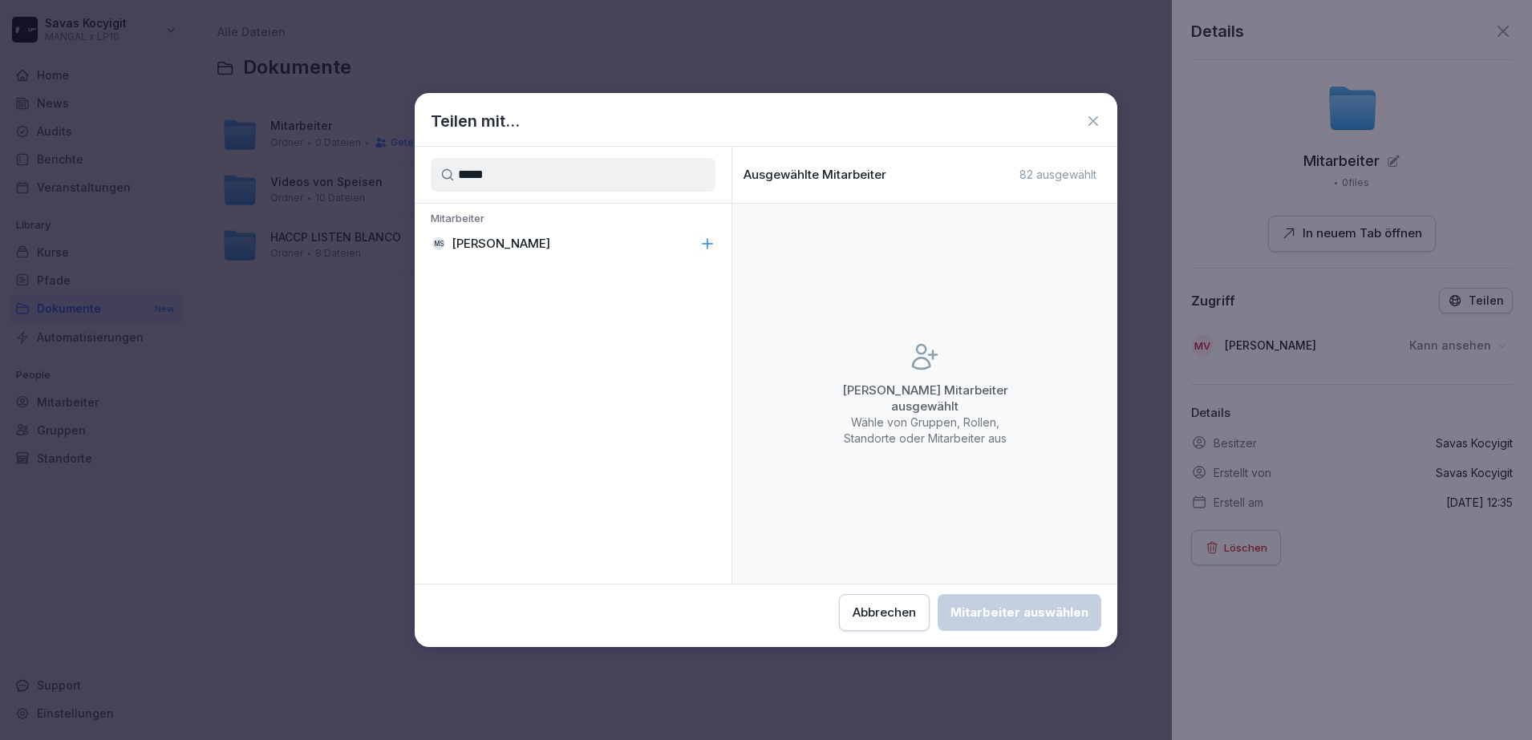
type input "*****"
click at [514, 236] on p "Marco Schepers" at bounding box center [500, 244] width 99 height 16
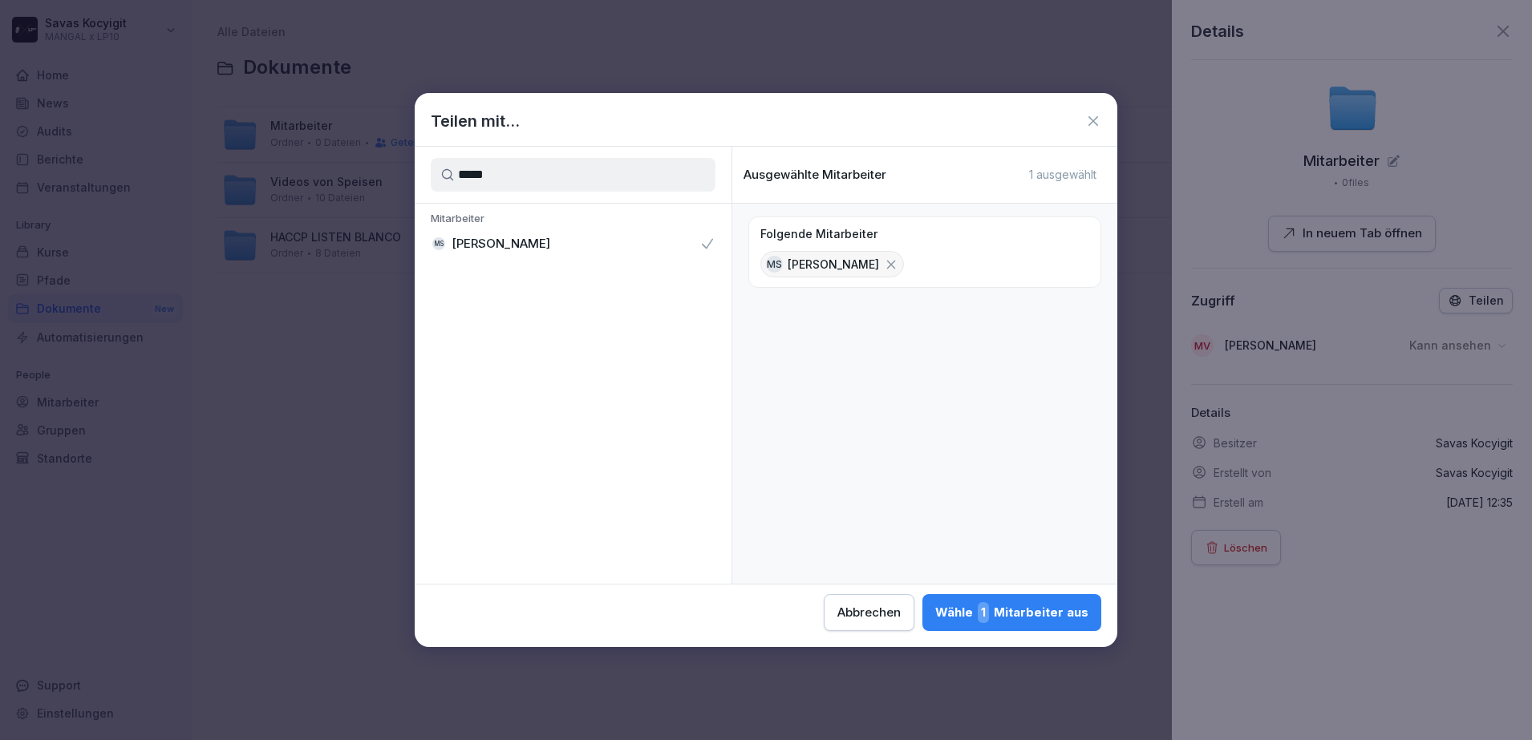
click at [1053, 610] on div "Wähle 1 Mitarbeiter aus" at bounding box center [1011, 612] width 153 height 21
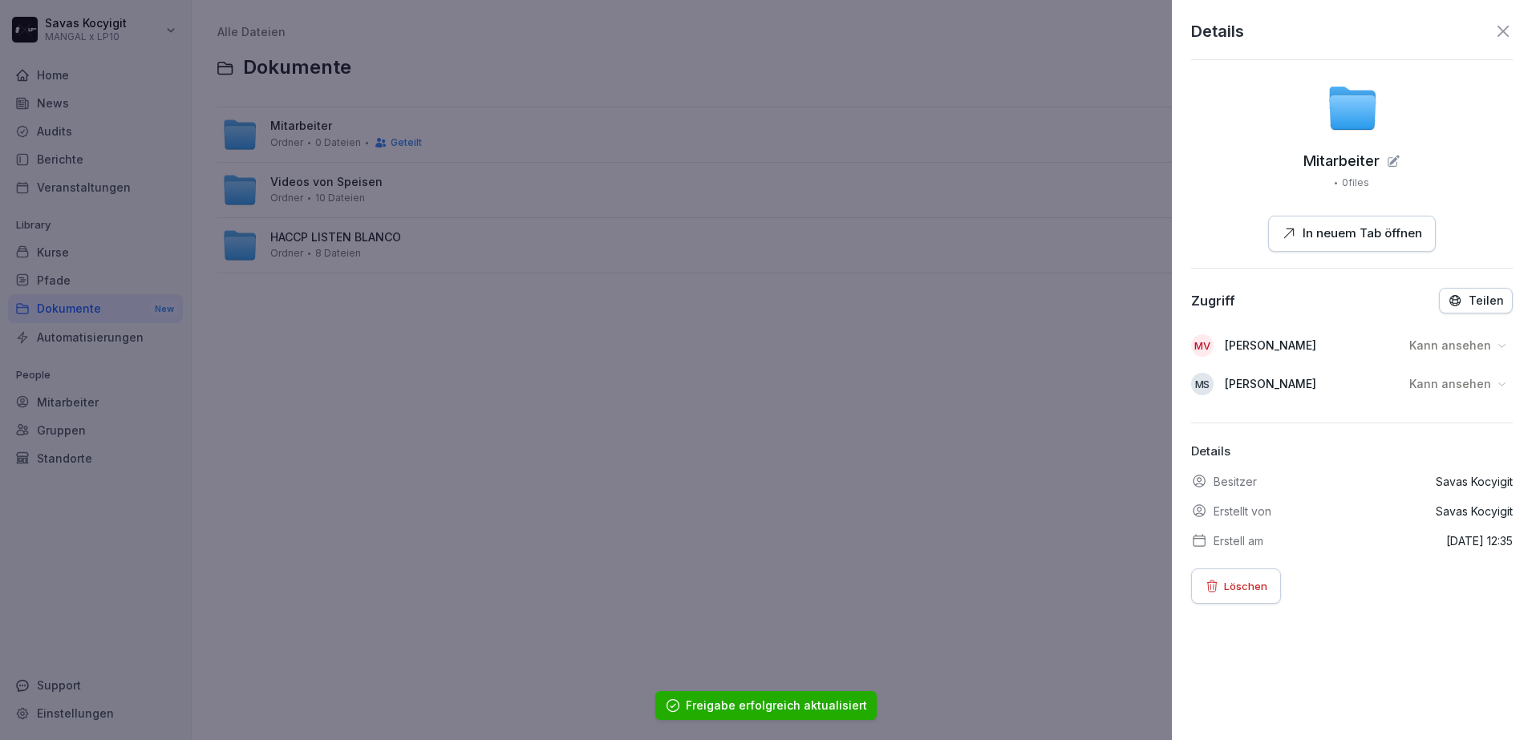
click at [1495, 220] on div "Mitarbeiter 0 files In neuem Tab öffnen" at bounding box center [1352, 167] width 322 height 169
click at [1455, 302] on div "Teilen" at bounding box center [1475, 301] width 56 height 14
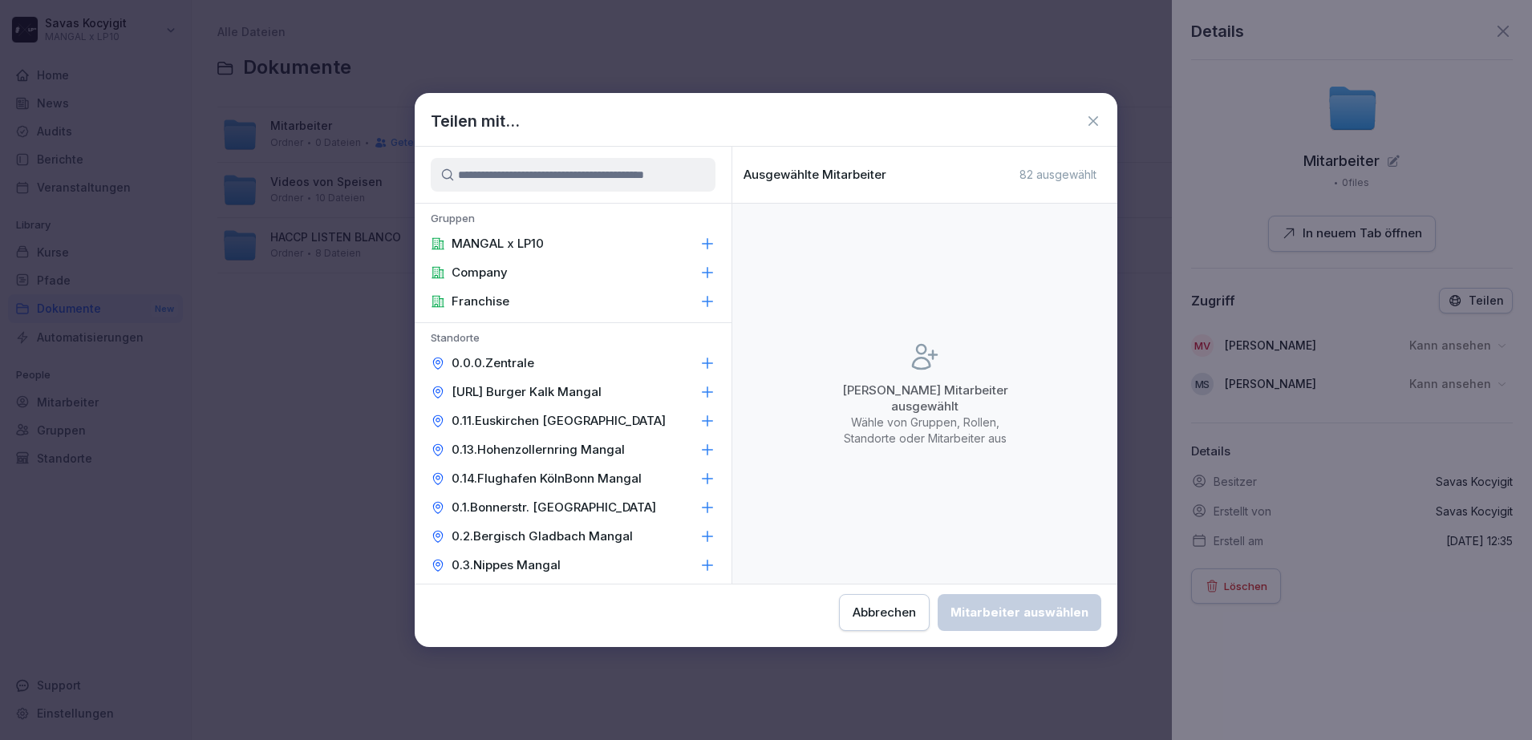
click at [602, 180] on input at bounding box center [573, 175] width 285 height 34
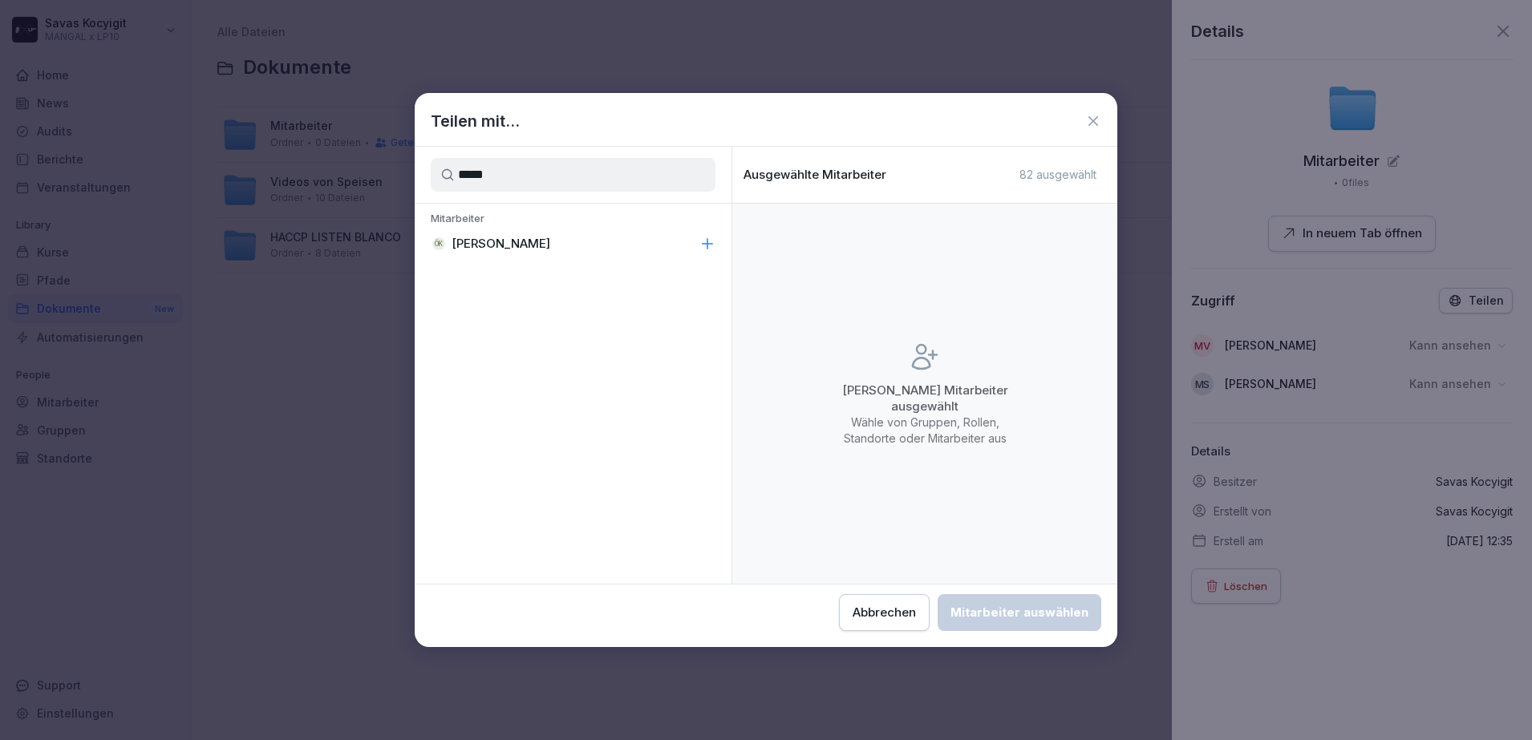
type input "*****"
click at [553, 245] on div "ÖK Özgür Kurtoglu" at bounding box center [573, 243] width 317 height 29
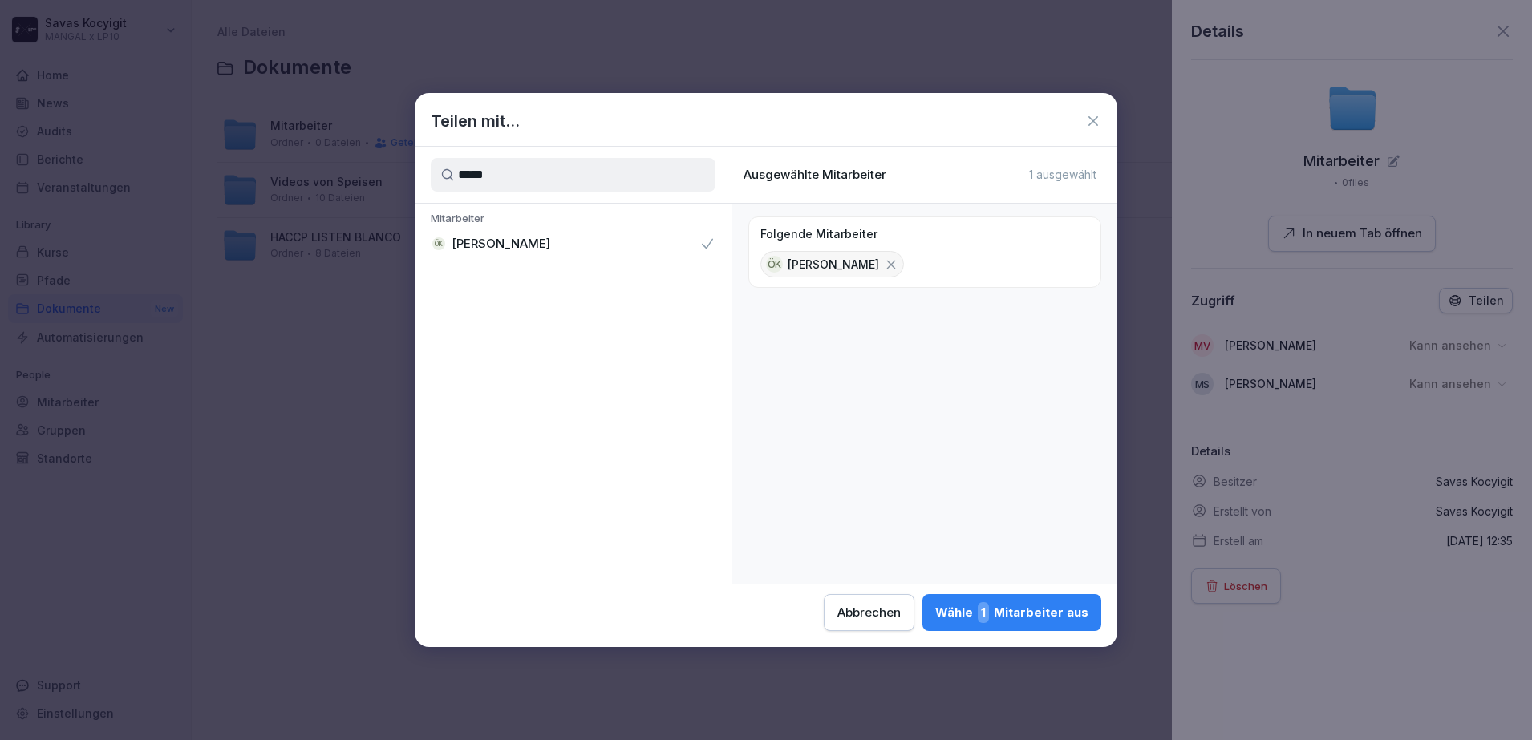
click at [998, 610] on div "Wähle 1 Mitarbeiter aus" at bounding box center [1011, 612] width 153 height 21
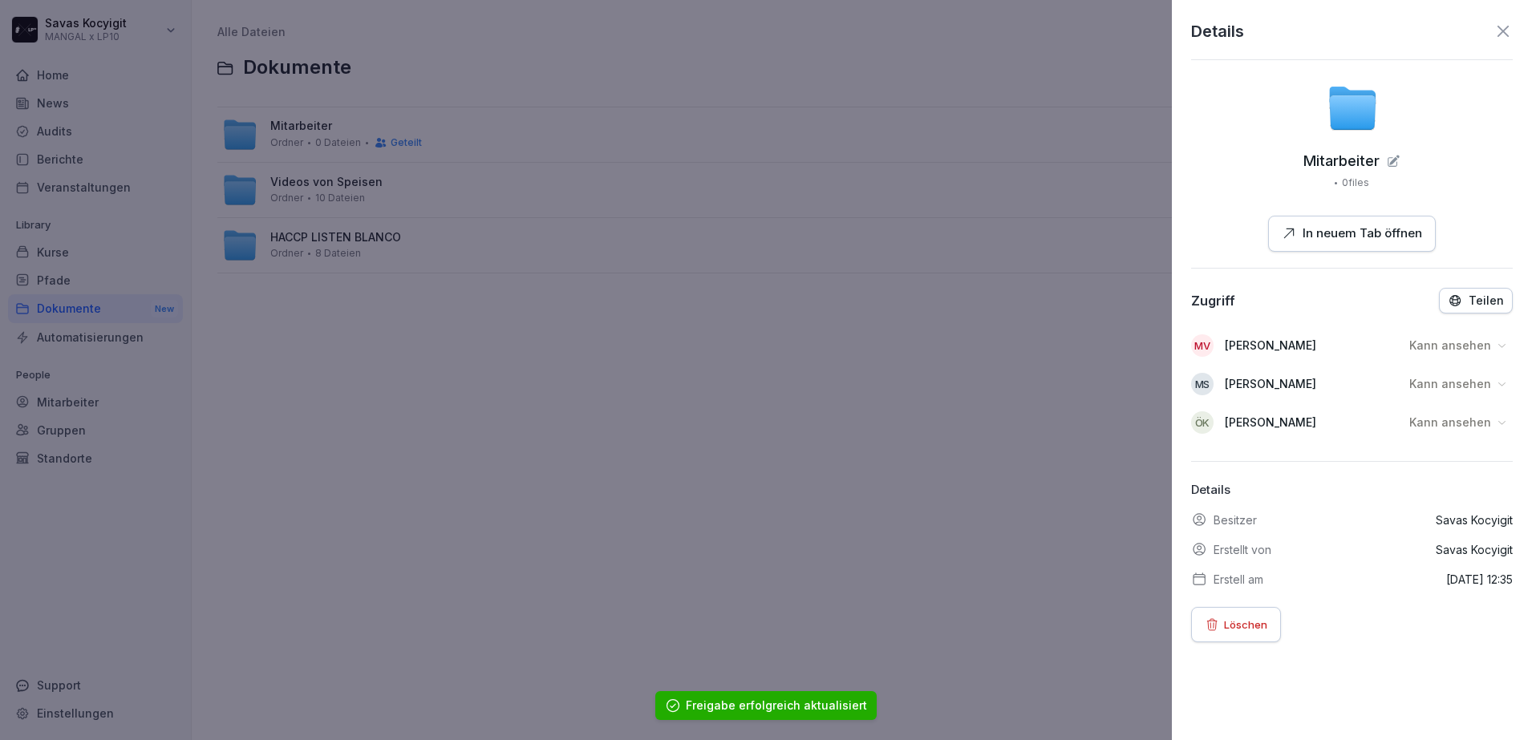
click at [1486, 306] on p "Teilen" at bounding box center [1485, 300] width 35 height 13
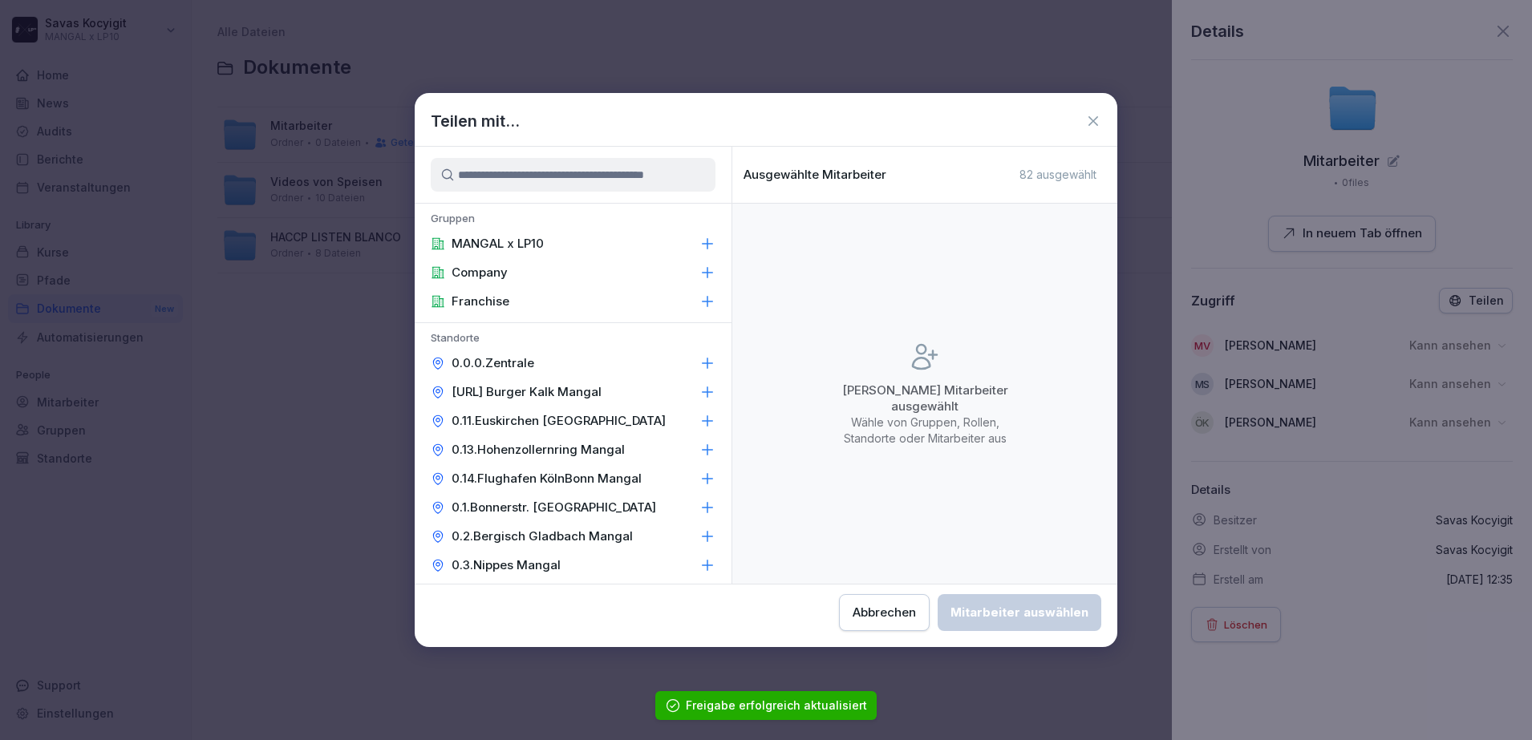
click at [582, 173] on input at bounding box center [573, 175] width 285 height 34
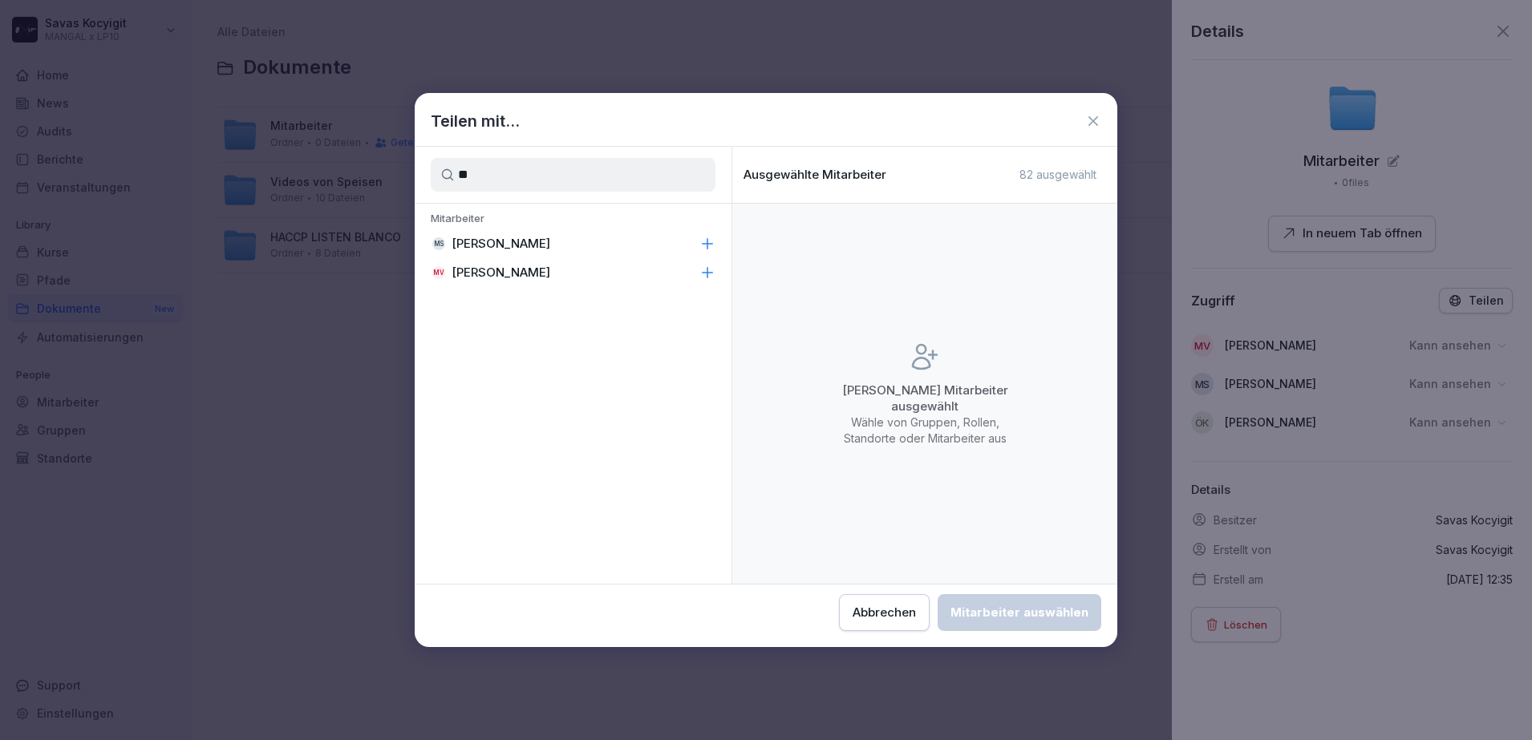
type input "*"
type input "****"
click at [529, 260] on div "Mitarbeiter KS Kira Schneider" at bounding box center [573, 234] width 317 height 61
click at [523, 242] on p "[PERSON_NAME]" at bounding box center [500, 244] width 99 height 16
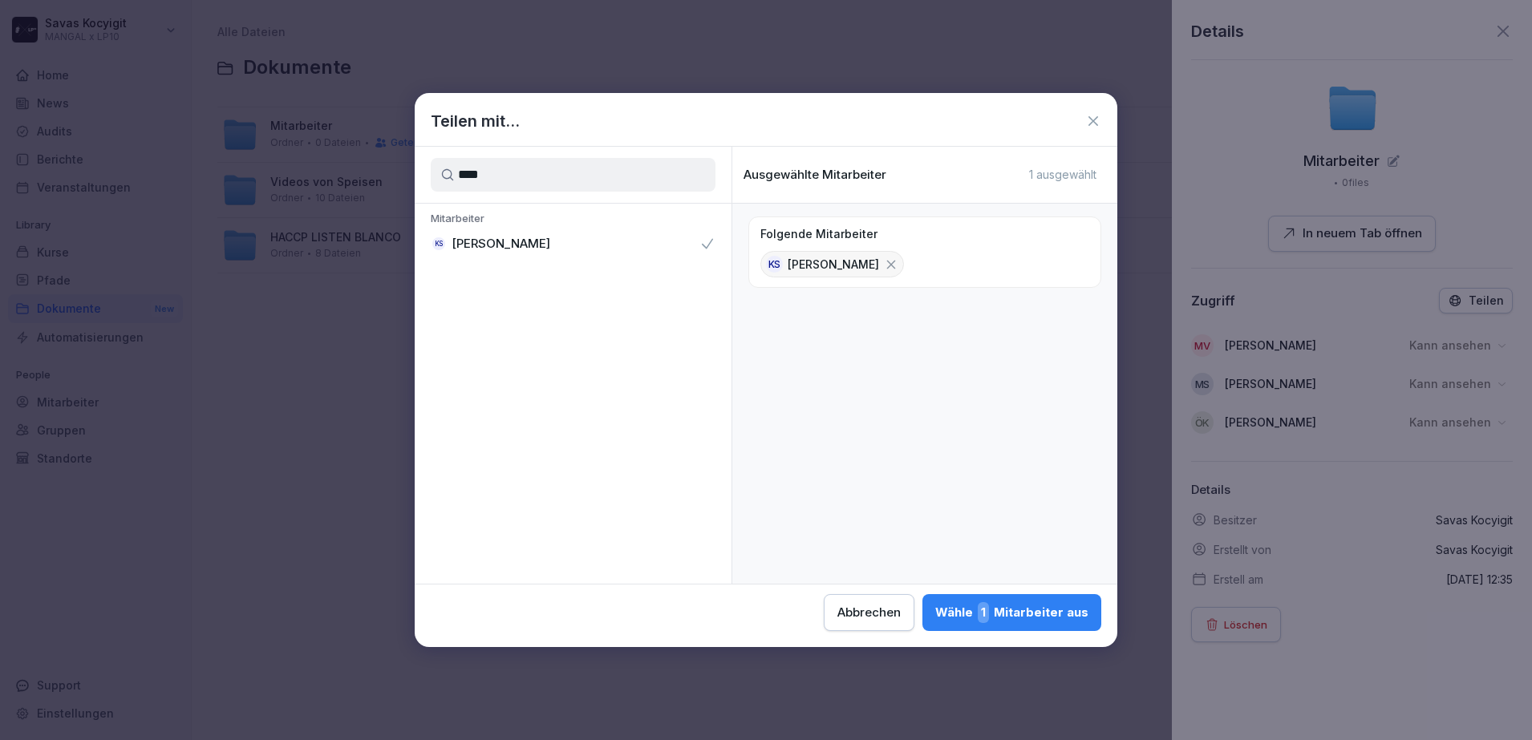
click at [1022, 617] on div "Wähle 1 Mitarbeiter aus" at bounding box center [1011, 612] width 153 height 21
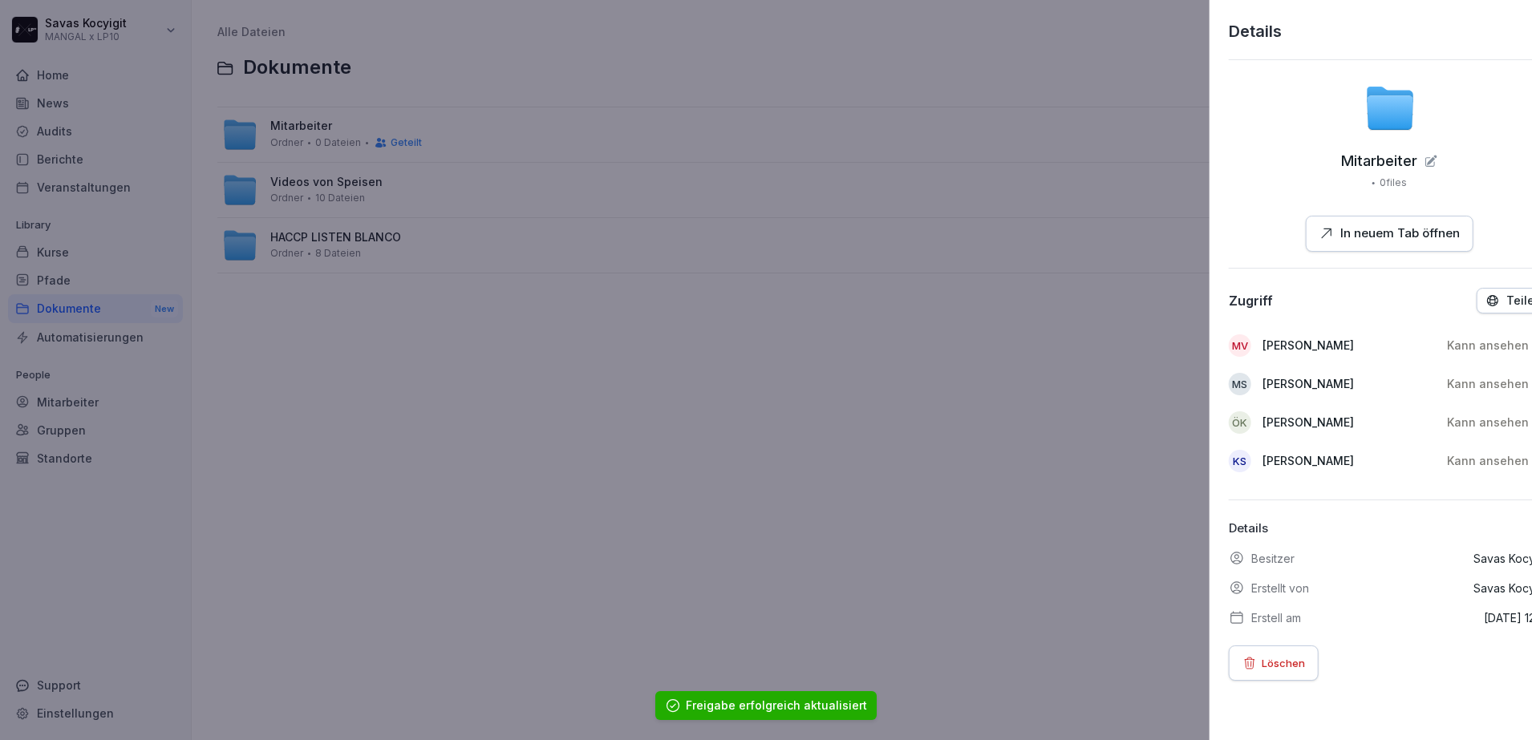
click at [1081, 180] on div at bounding box center [766, 370] width 1532 height 740
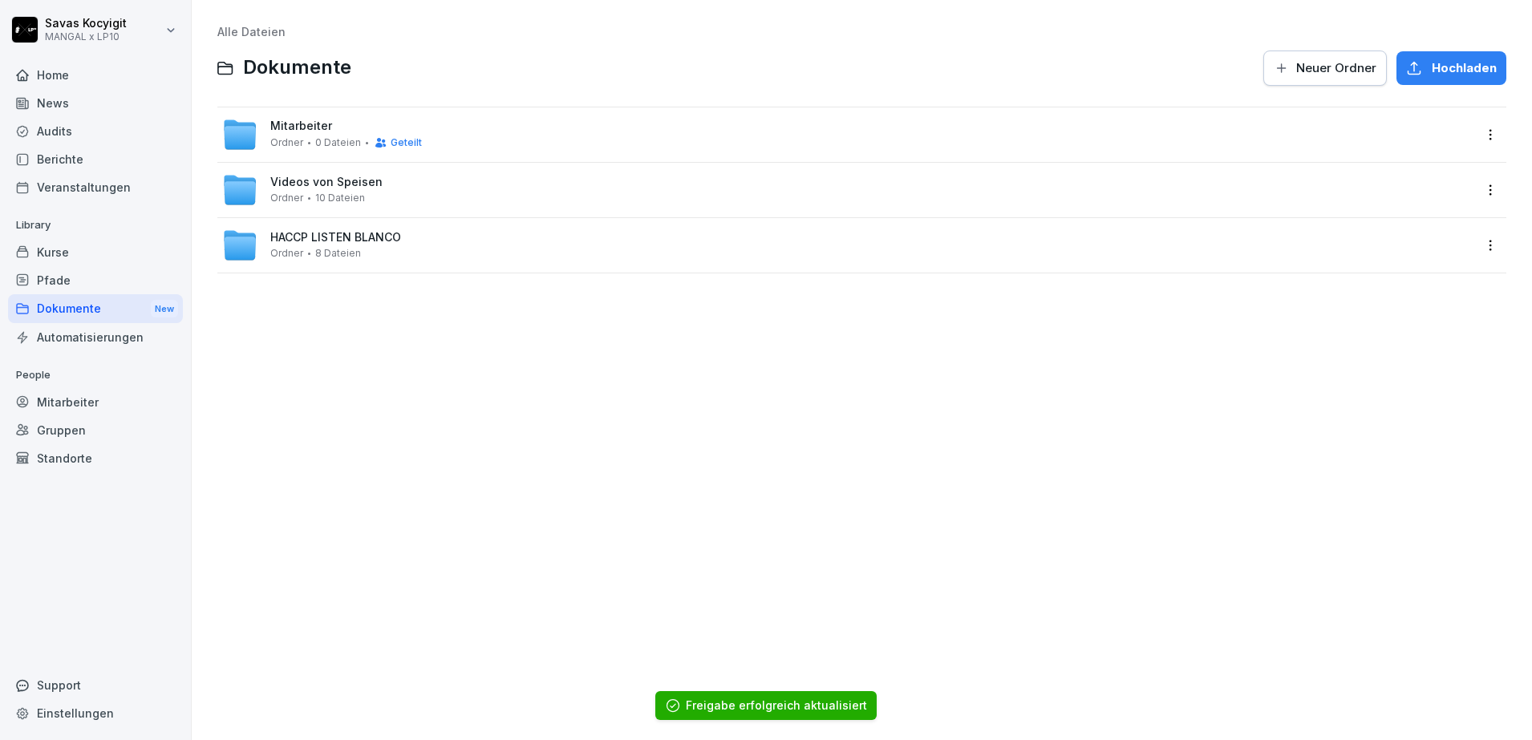
click at [978, 47] on div "Alle Dateien Dokumente Neuer Ordner Hochladen" at bounding box center [861, 57] width 1289 height 62
click at [302, 132] on span "Mitarbeiter" at bounding box center [301, 126] width 62 height 14
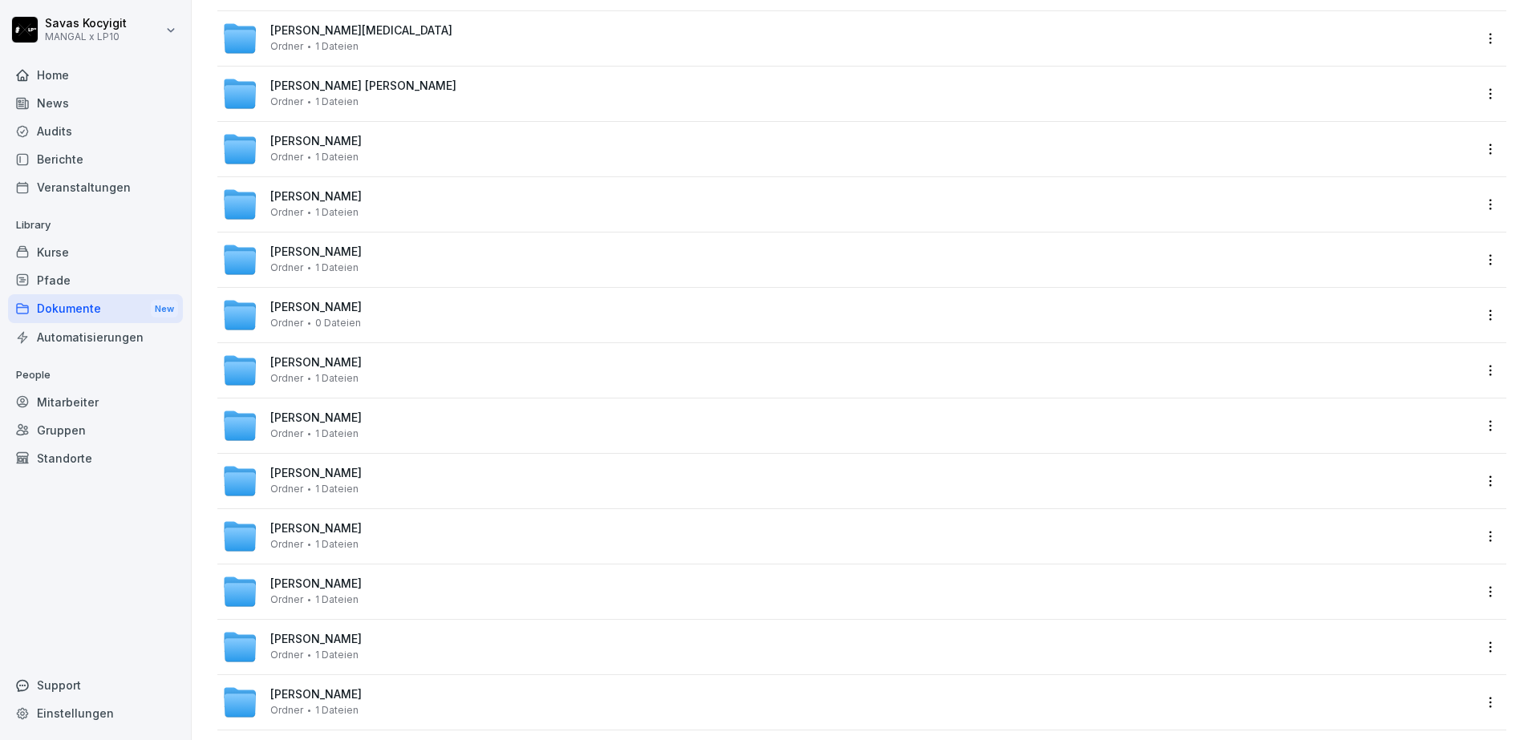
scroll to position [207, 0]
click at [303, 367] on span "[PERSON_NAME]" at bounding box center [315, 363] width 91 height 14
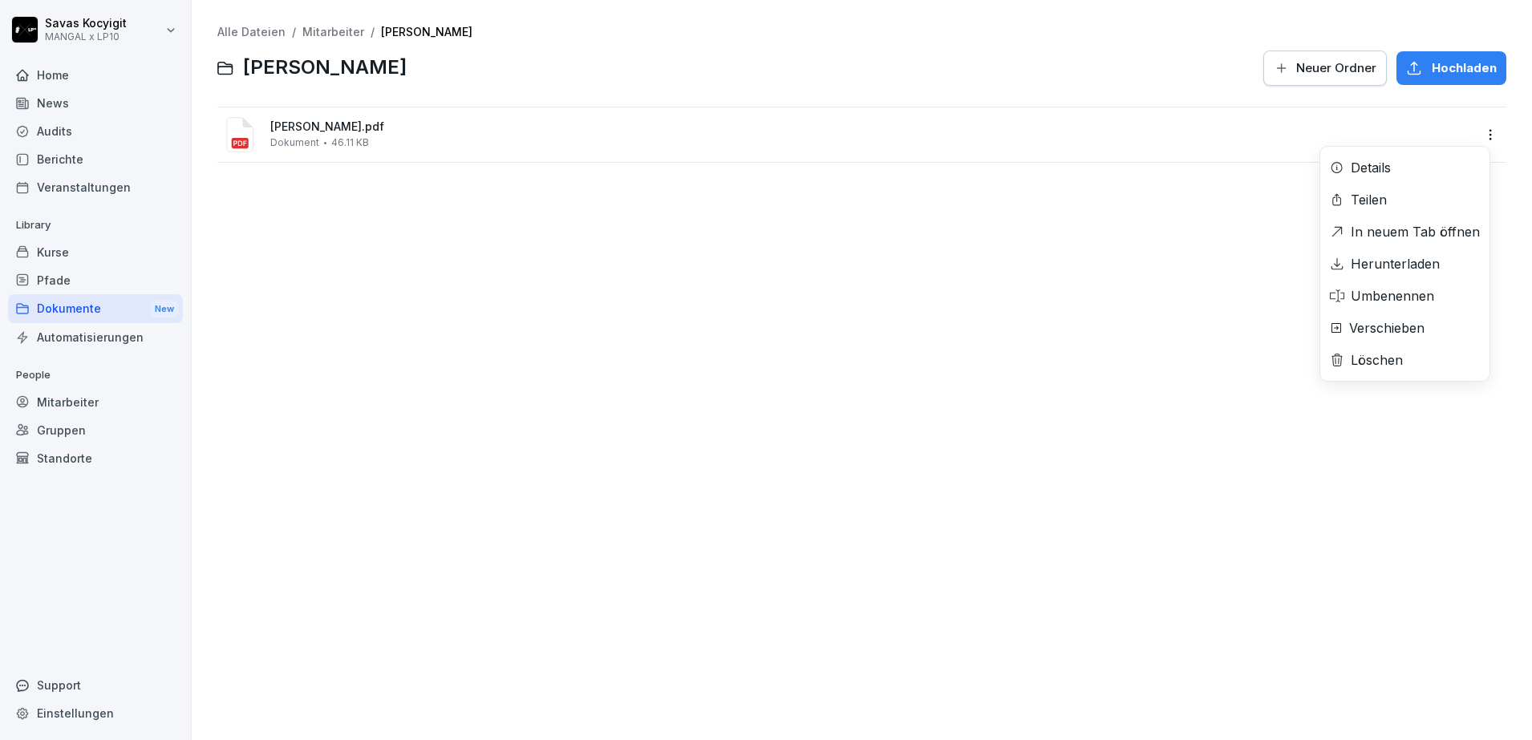
click at [1480, 132] on html "Savas Kocyigit MANGAL x LP10 Home News Audits Berichte Veranstaltungen Library …" at bounding box center [766, 370] width 1532 height 740
click at [1389, 269] on div "Herunterladen" at bounding box center [1394, 263] width 89 height 19
click at [460, 338] on div "Alle Dateien / Mitarbeiter / Yusuf Durmaz Yusuf Durmaz Neuer Ordner Hochladen Y…" at bounding box center [862, 370] width 1316 height 716
click at [332, 28] on link "Mitarbeiter" at bounding box center [333, 32] width 62 height 14
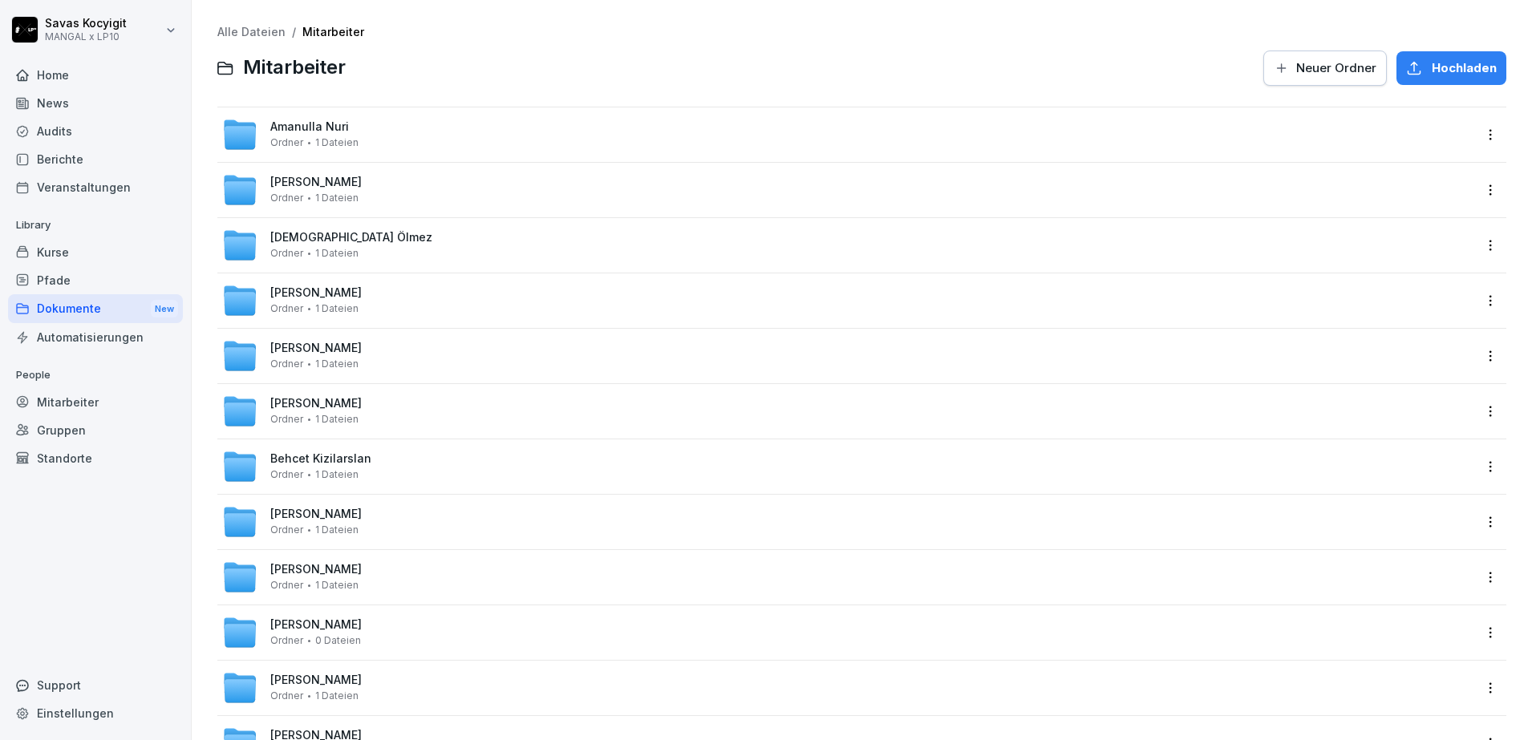
click at [461, 72] on div at bounding box center [804, 68] width 898 height 38
click at [338, 509] on span "[PERSON_NAME]" at bounding box center [315, 515] width 91 height 14
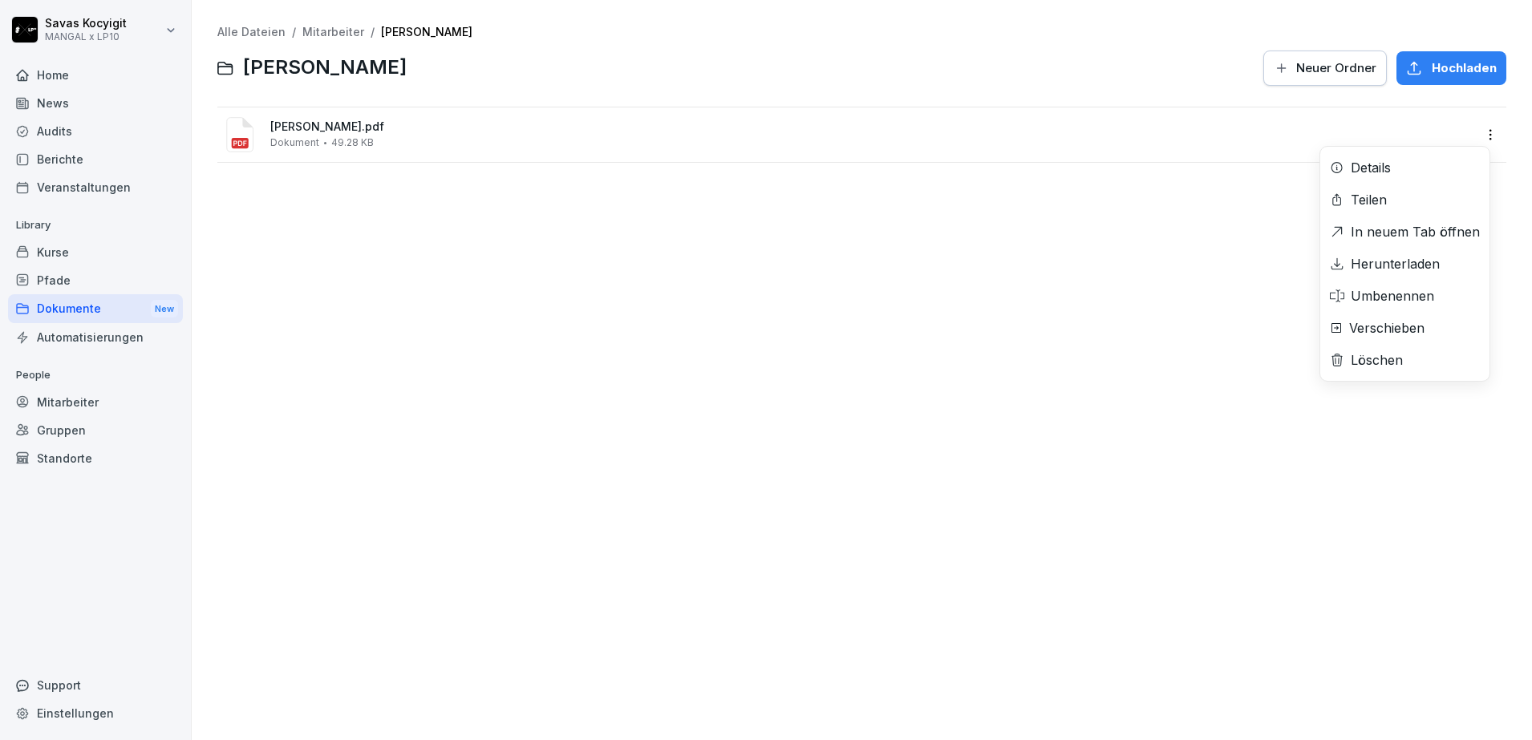
click at [1484, 137] on html "Savas Kocyigit MANGAL x LP10 Home News Audits Berichte Veranstaltungen Library …" at bounding box center [766, 370] width 1532 height 740
click at [1375, 269] on div "Herunterladen" at bounding box center [1394, 263] width 89 height 19
click at [1484, 129] on html "Savas Kocyigit MANGAL x LP10 Home News Audits Berichte Veranstaltungen Library …" at bounding box center [766, 370] width 1532 height 740
click at [1127, 347] on html "Savas Kocyigit MANGAL x LP10 Home News Audits Berichte Veranstaltungen Library …" at bounding box center [766, 370] width 1532 height 740
click at [424, 256] on div "Alle Dateien / Mitarbeiter / Filka Alyosheva Filka Alyosheva Neuer Ordner Hochl…" at bounding box center [862, 370] width 1316 height 716
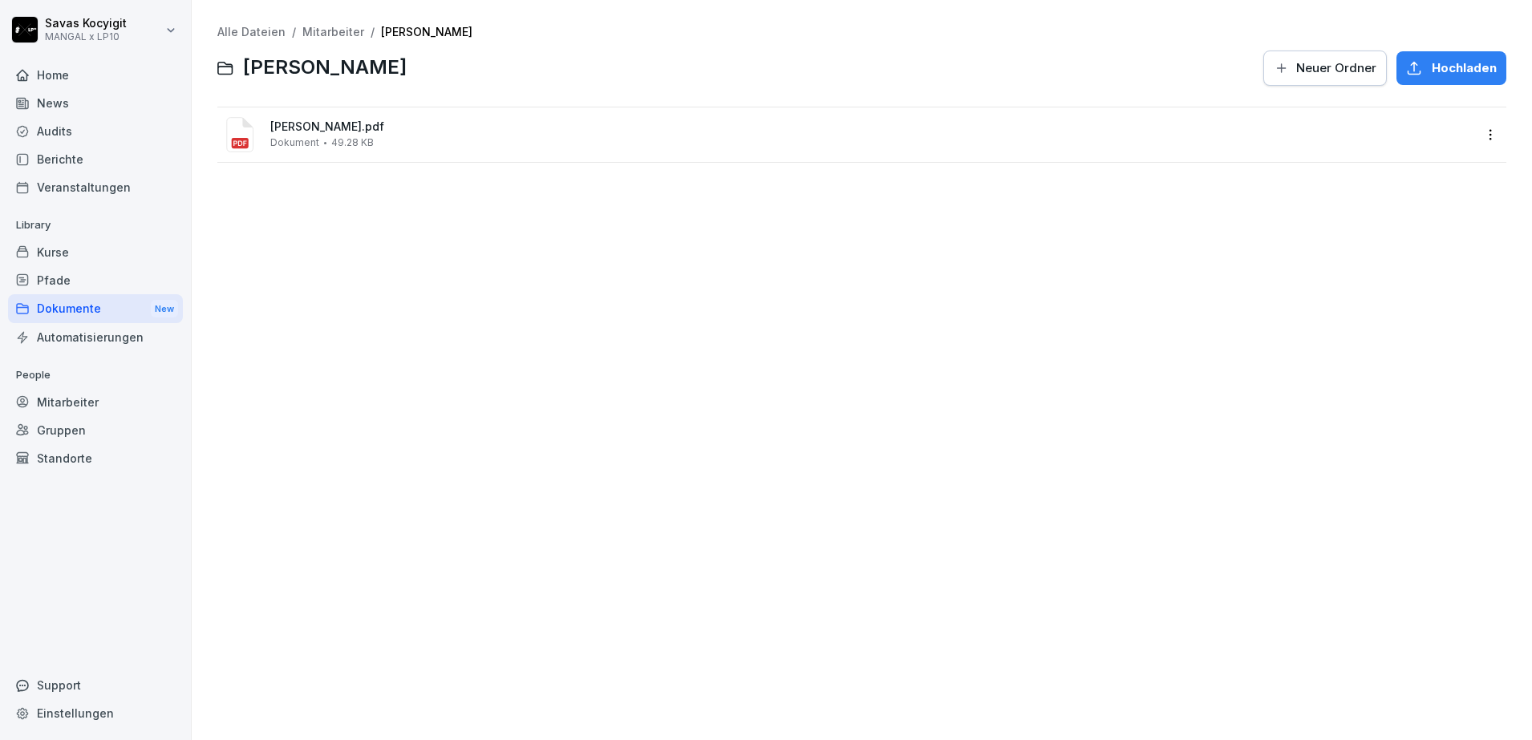
click at [540, 289] on div "Alle Dateien / Mitarbeiter / Filka Alyosheva Filka Alyosheva Neuer Ordner Hochl…" at bounding box center [862, 370] width 1316 height 716
click at [1481, 135] on html "Savas Kocyigit MANGAL x LP10 Home News Audits Berichte Veranstaltungen Library …" at bounding box center [766, 370] width 1532 height 740
click at [1412, 263] on div "Herunterladen" at bounding box center [1394, 263] width 89 height 19
click at [788, 384] on div "Alle Dateien / Mitarbeiter / Filka Alyosheva Filka Alyosheva Neuer Ordner Hochl…" at bounding box center [862, 370] width 1316 height 716
click at [339, 28] on link "Mitarbeiter" at bounding box center [333, 32] width 62 height 14
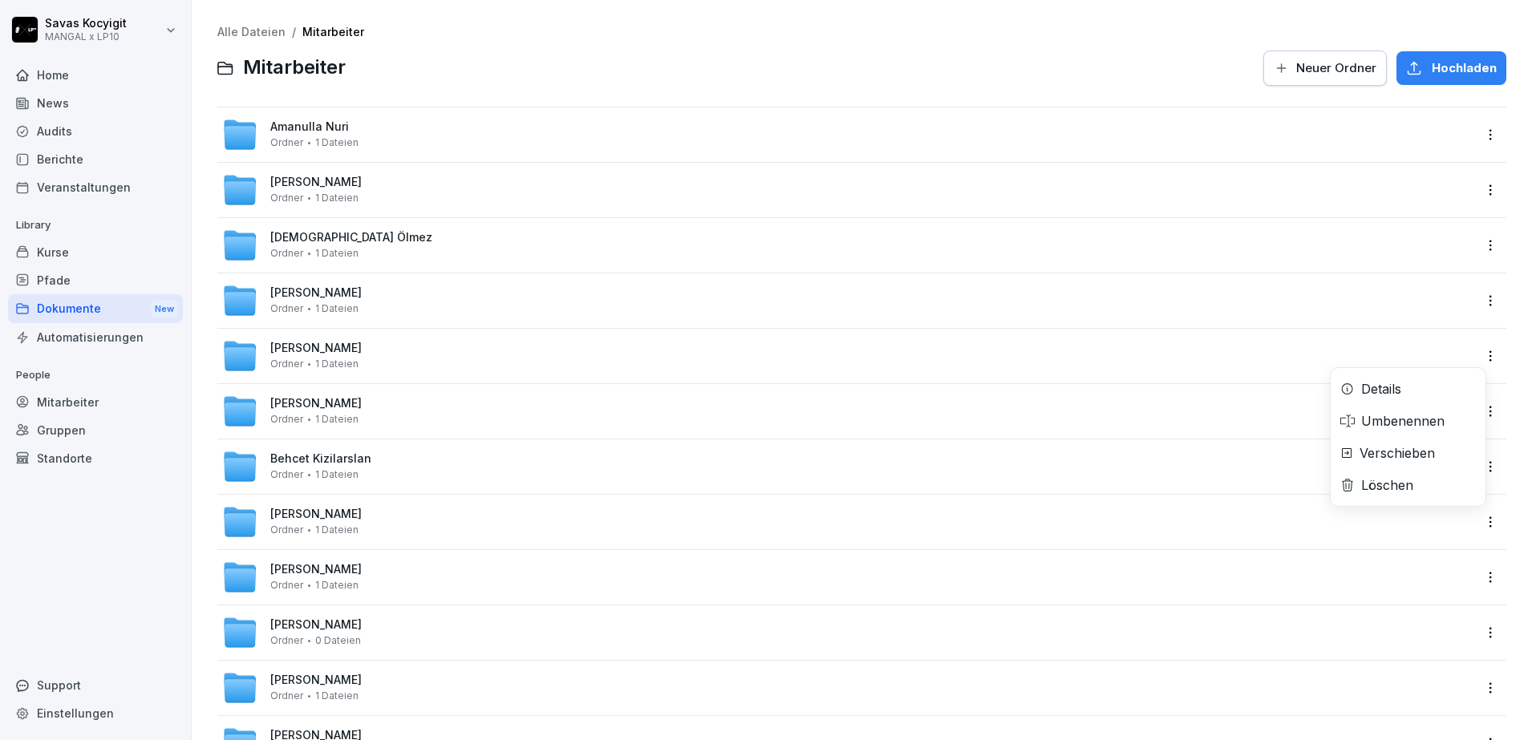
click at [1477, 352] on html "Savas Kocyigit MANGAL x LP10 Home News Audits Berichte Veranstaltungen Library …" at bounding box center [766, 370] width 1532 height 740
click at [297, 345] on html "Savas Kocyigit MANGAL x LP10 Home News Audits Berichte Veranstaltungen Library …" at bounding box center [766, 370] width 1532 height 740
click at [297, 345] on span "[PERSON_NAME]" at bounding box center [315, 349] width 91 height 14
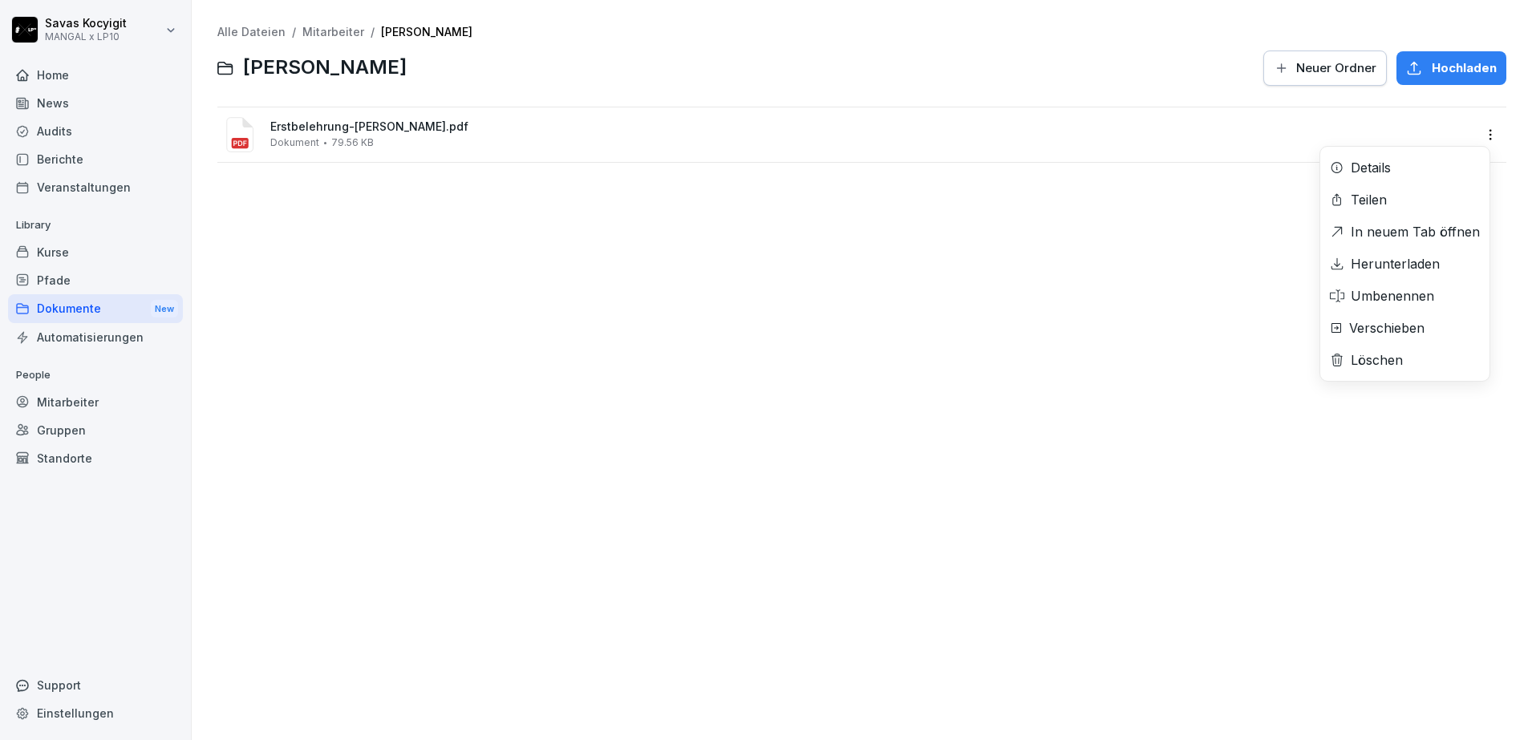
click at [1479, 139] on html "Savas Kocyigit MANGAL x LP10 Home News Audits Berichte Veranstaltungen Library …" at bounding box center [766, 370] width 1532 height 740
click at [1395, 254] on div "Herunterladen" at bounding box center [1394, 263] width 89 height 19
click at [678, 290] on div "Alle Dateien / Mitarbeiter / Nurkan Kurt Nurkan Kurt Neuer Ordner Hochladen Ers…" at bounding box center [862, 370] width 1316 height 716
click at [341, 36] on link "Mitarbeiter" at bounding box center [333, 32] width 62 height 14
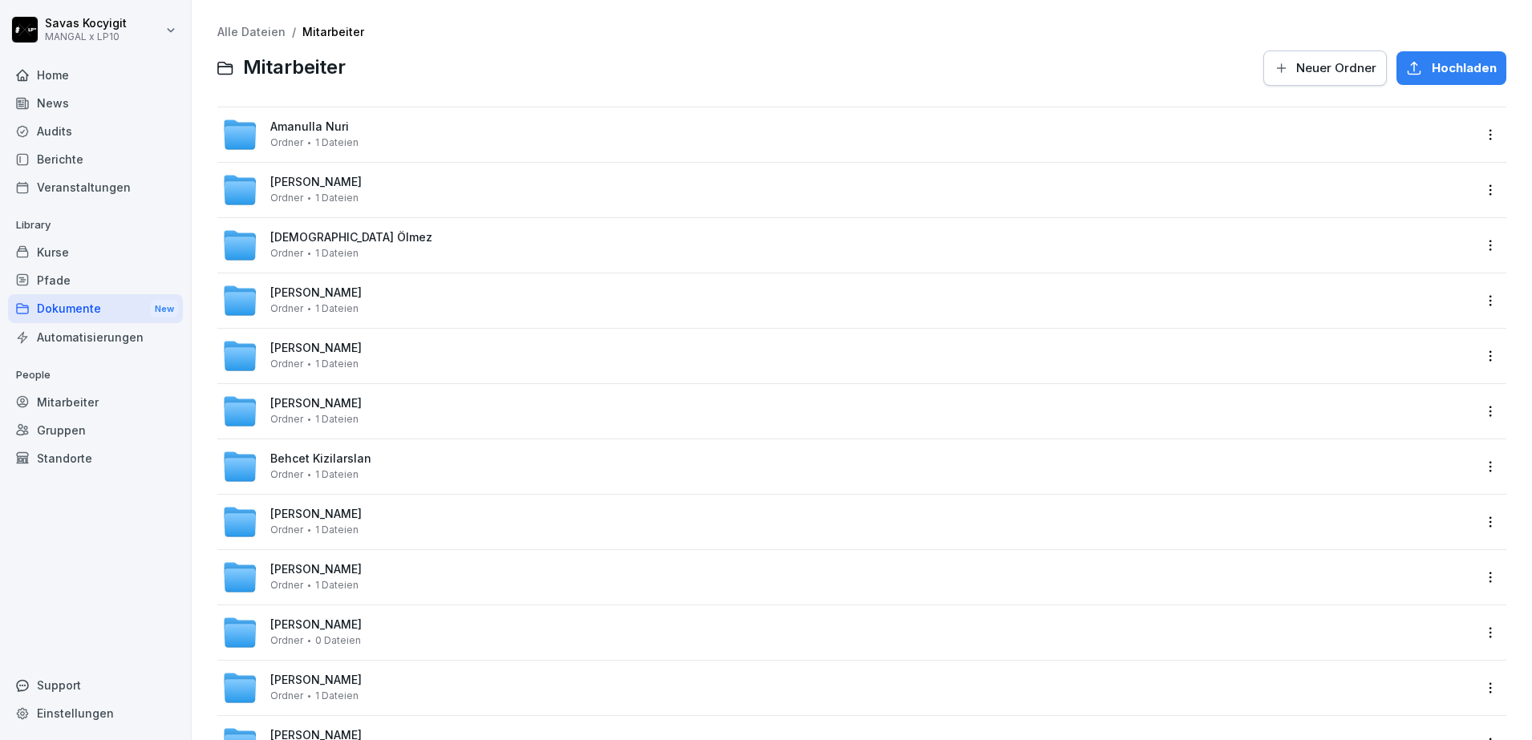
click at [358, 452] on span "Behcet Kizilarslan" at bounding box center [320, 459] width 101 height 14
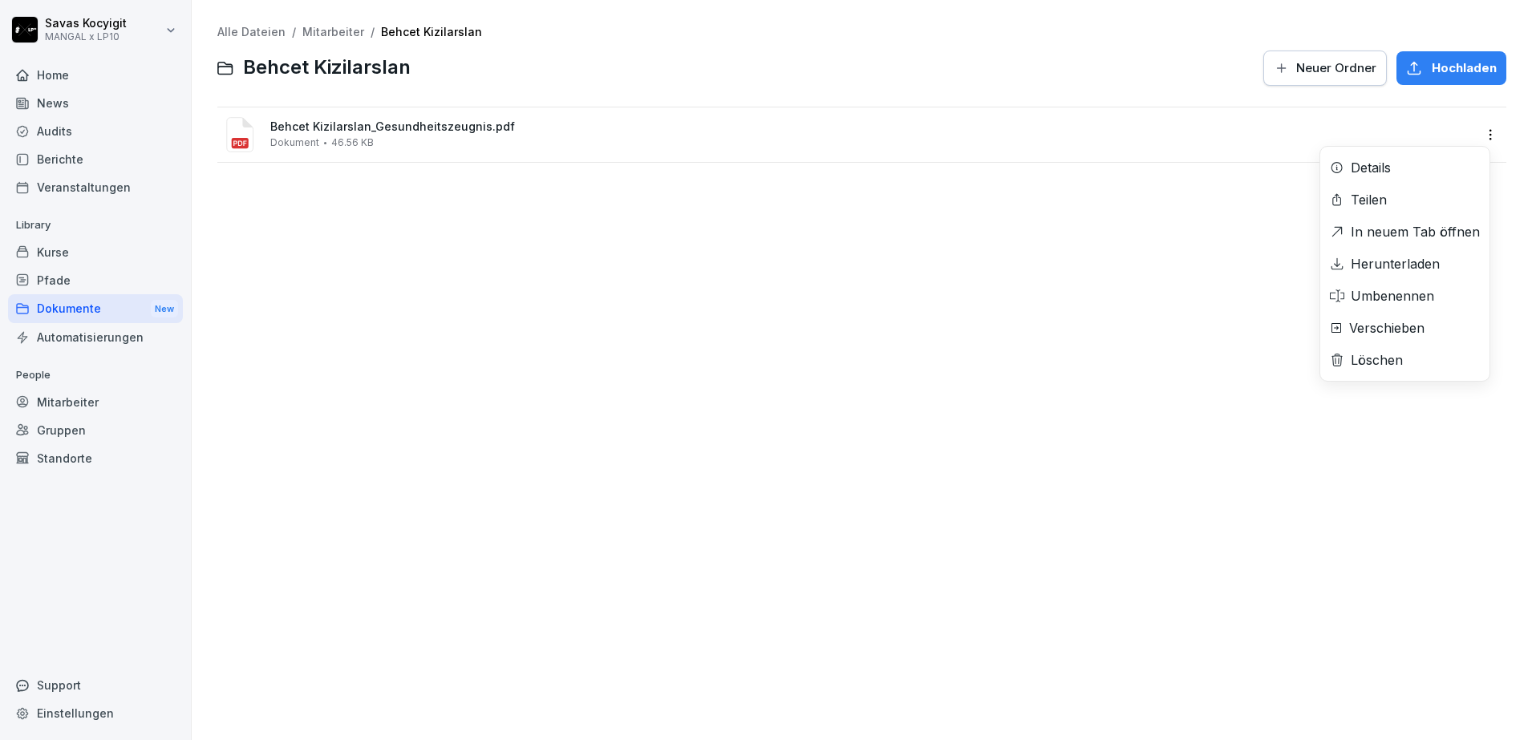
click at [1477, 134] on html "Savas Kocyigit MANGAL x LP10 Home News Audits Berichte Veranstaltungen Library …" at bounding box center [766, 370] width 1532 height 740
click at [1412, 257] on div "Herunterladen" at bounding box center [1394, 263] width 89 height 19
click at [341, 28] on link "Mitarbeiter" at bounding box center [333, 32] width 62 height 14
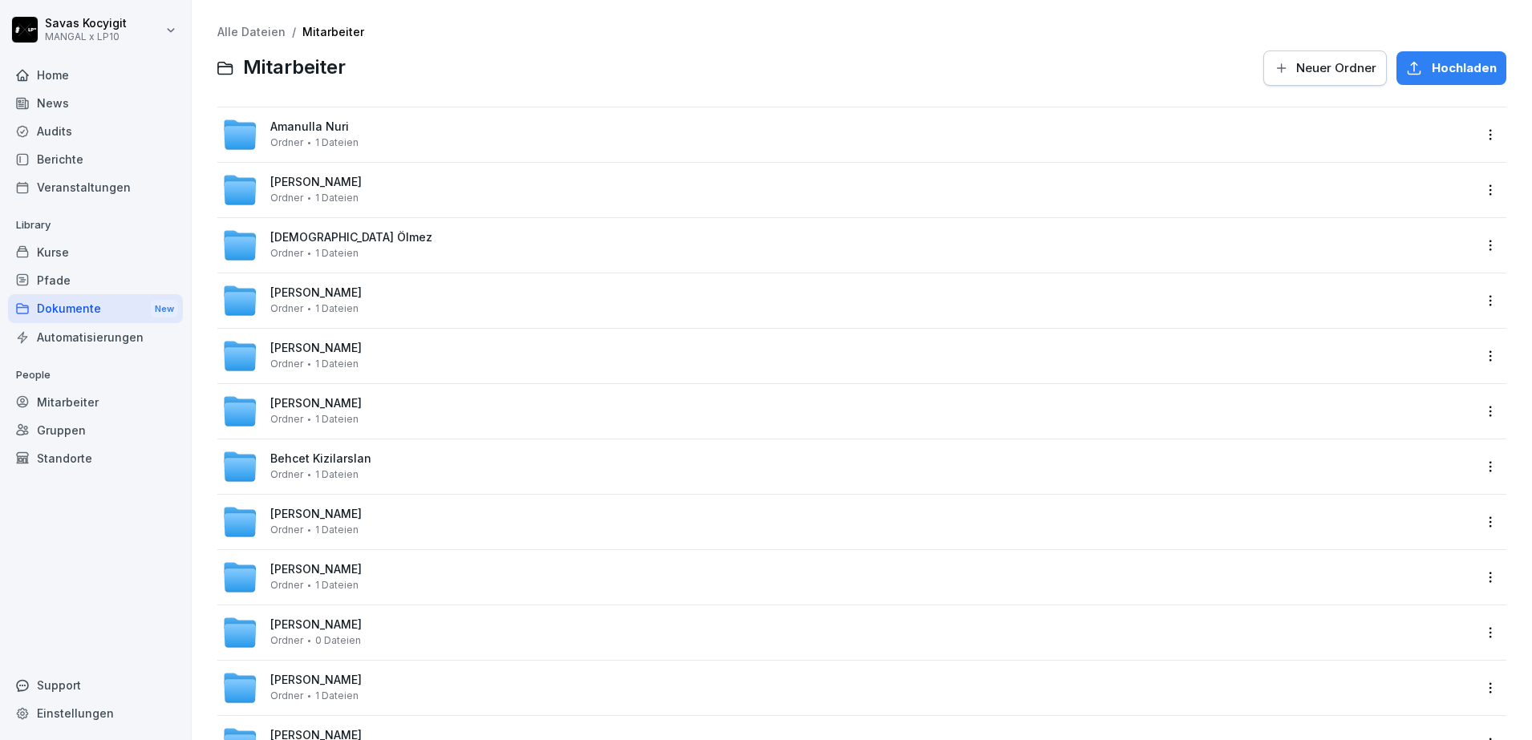
click at [592, 59] on div at bounding box center [804, 68] width 898 height 38
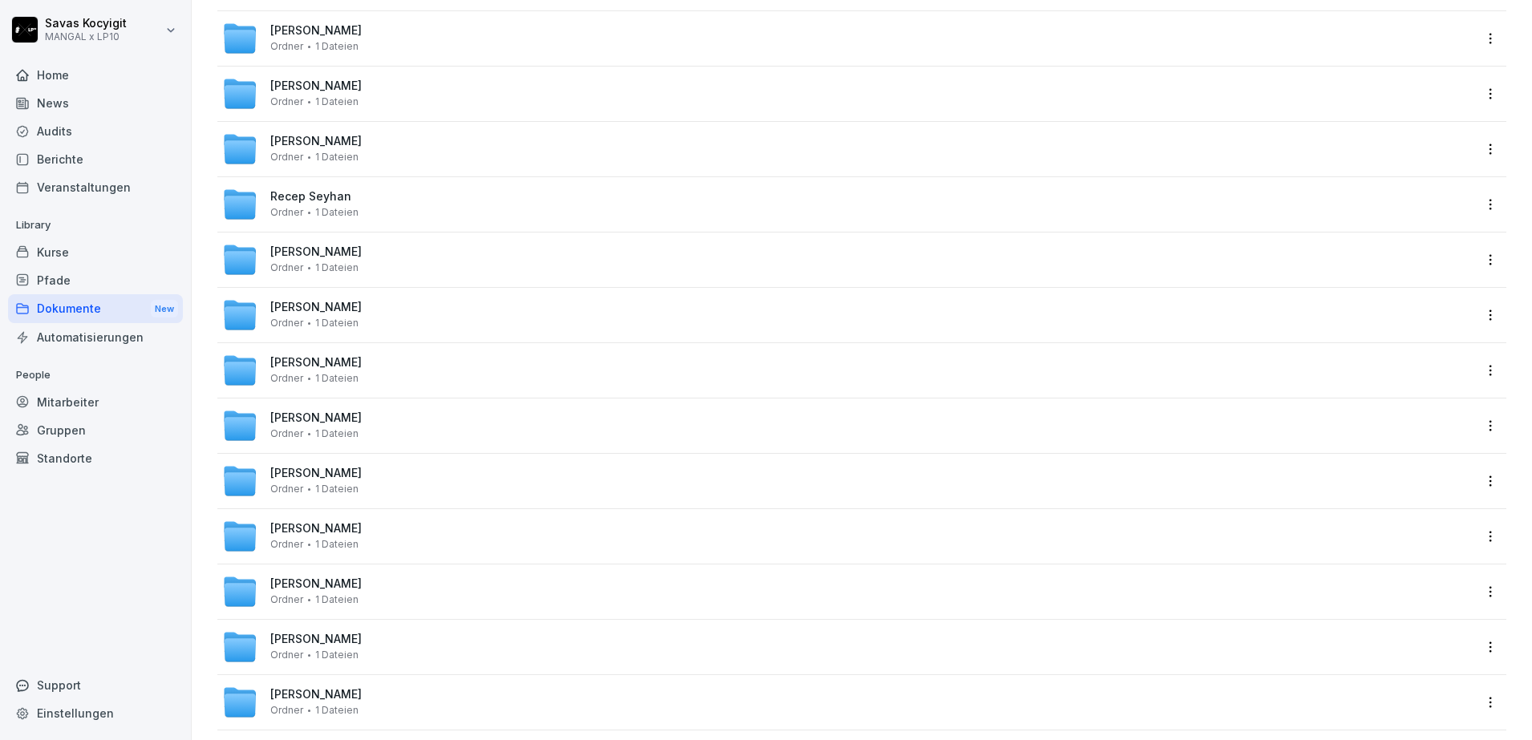
scroll to position [3250, 0]
click at [353, 374] on span "1 Dateien" at bounding box center [336, 378] width 43 height 11
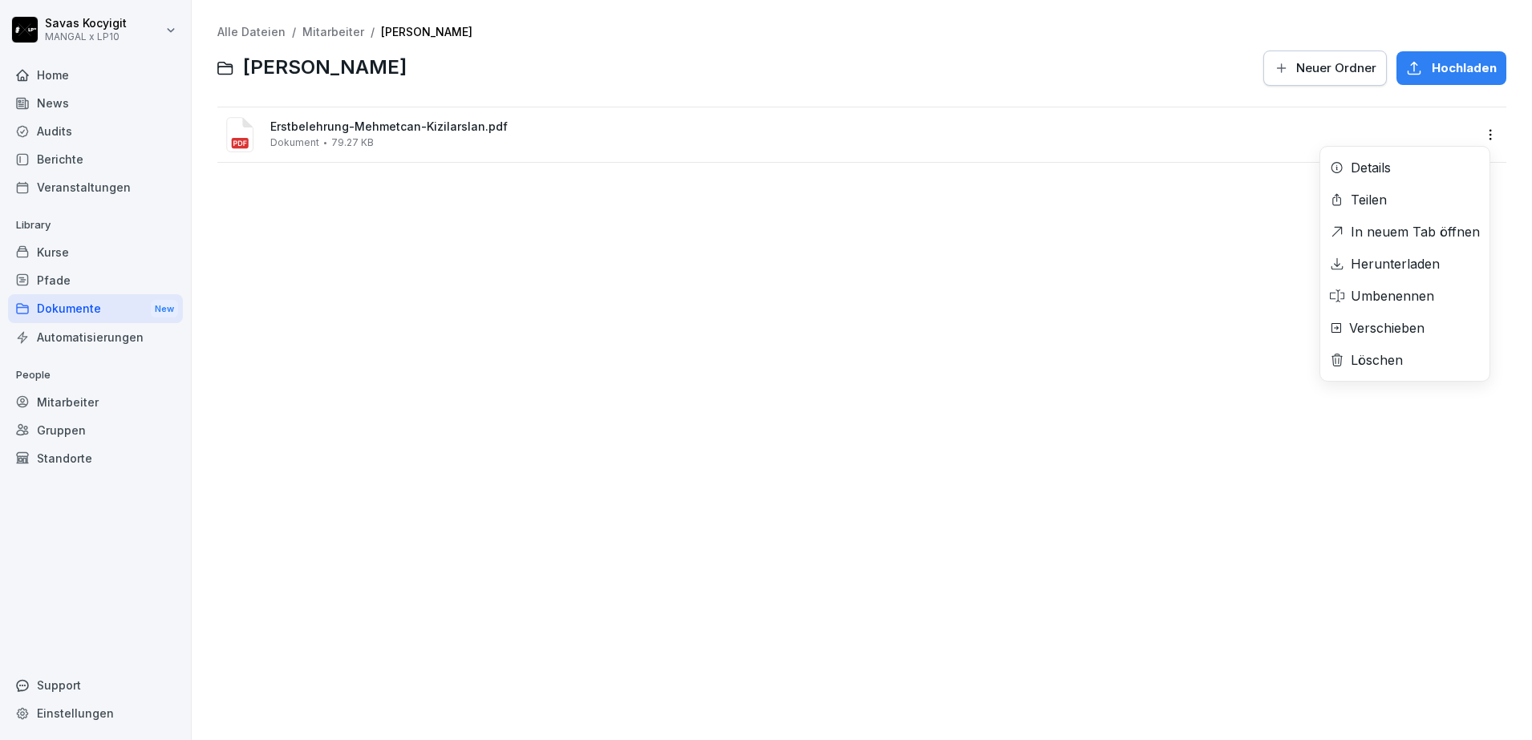
click at [1476, 140] on html "Savas Kocyigit MANGAL x LP10 Home News Audits Berichte Veranstaltungen Library …" at bounding box center [766, 370] width 1532 height 740
click at [1386, 255] on div "Herunterladen" at bounding box center [1394, 263] width 89 height 19
click at [771, 251] on div "Alle Dateien / Mitarbeiter / Mehmetcan Kizilarslan Mehmetcan Kizilarslan Neuer …" at bounding box center [862, 370] width 1316 height 716
click at [245, 33] on link "Alle Dateien" at bounding box center [251, 32] width 68 height 14
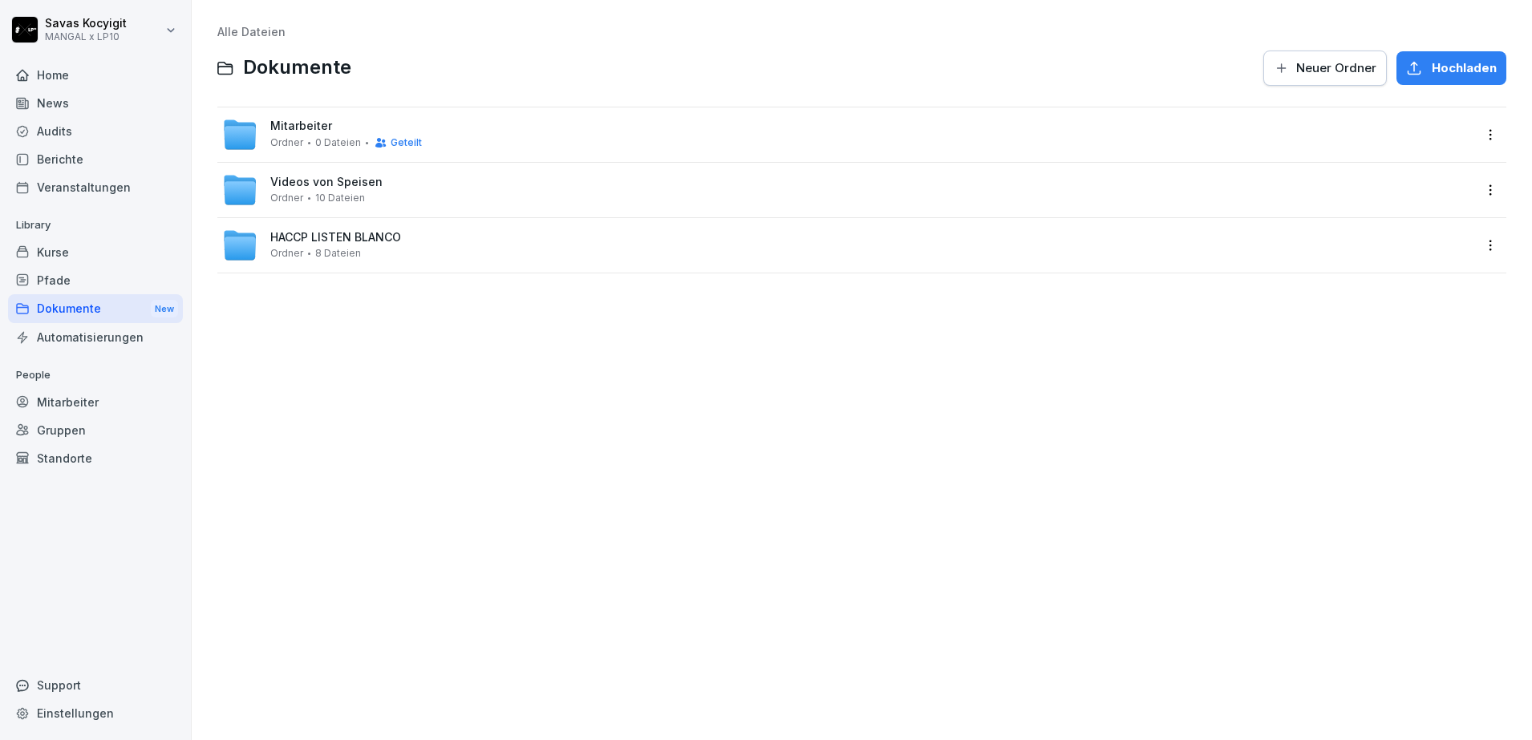
click at [281, 132] on span "Mitarbeiter" at bounding box center [301, 126] width 62 height 14
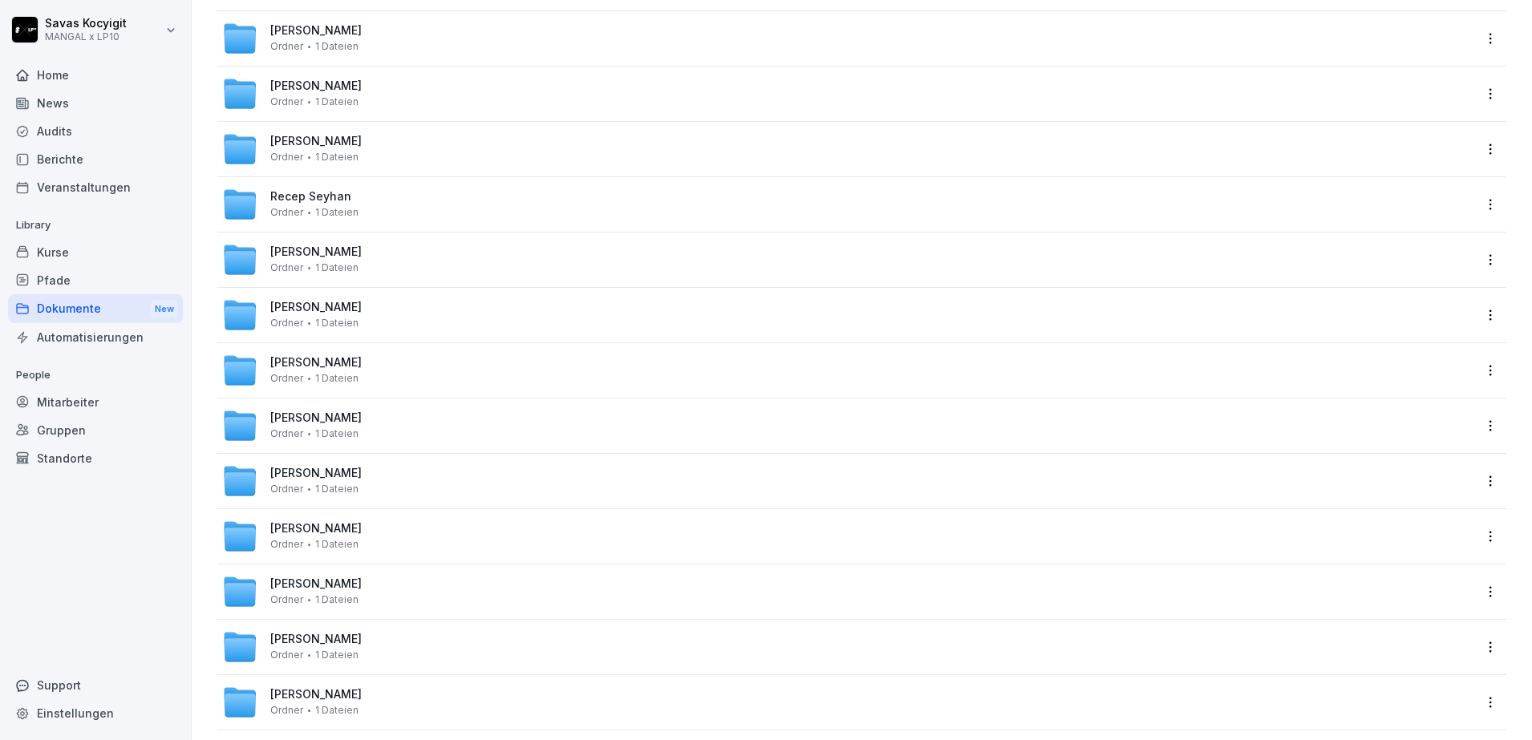
scroll to position [3250, 0]
click at [362, 361] on span "[PERSON_NAME]" at bounding box center [315, 363] width 91 height 14
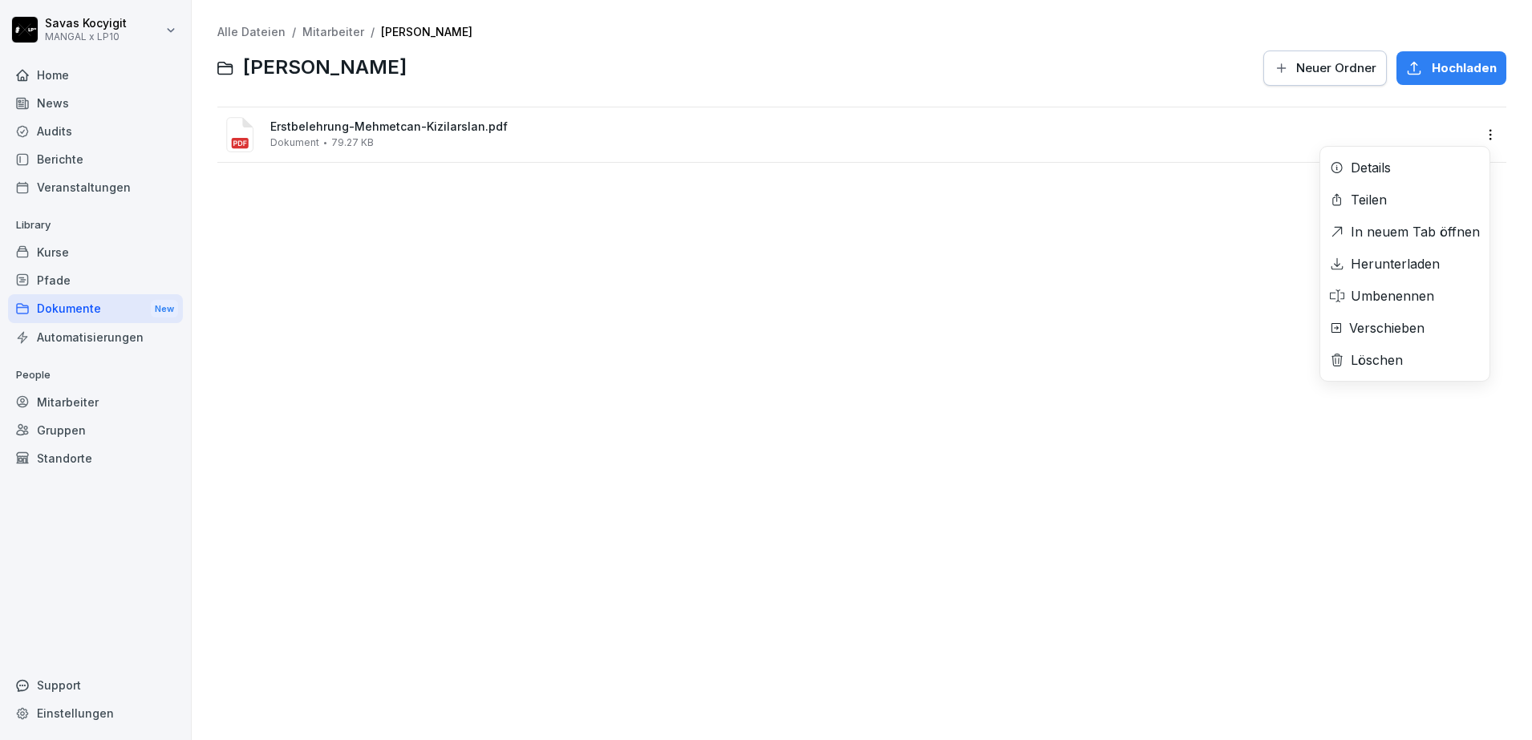
click at [1483, 137] on html "Savas Kocyigit MANGAL x LP10 Home News Audits Berichte Veranstaltungen Library …" at bounding box center [766, 370] width 1532 height 740
click at [1409, 255] on div "Herunterladen" at bounding box center [1394, 263] width 89 height 19
click at [319, 26] on link "Mitarbeiter" at bounding box center [333, 32] width 62 height 14
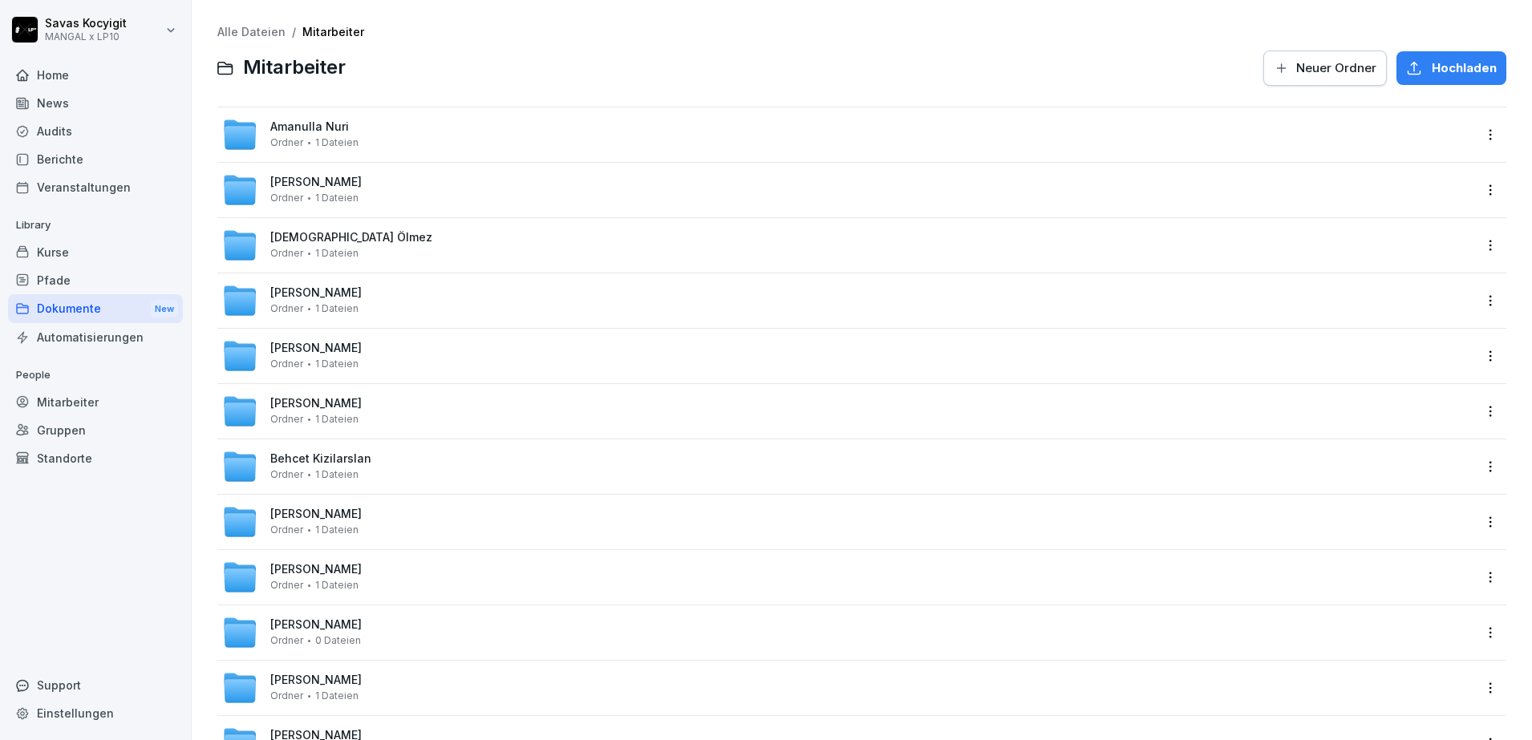
click at [557, 70] on div at bounding box center [804, 68] width 898 height 38
click at [310, 193] on div "Ordner 1 Dateien" at bounding box center [314, 197] width 88 height 11
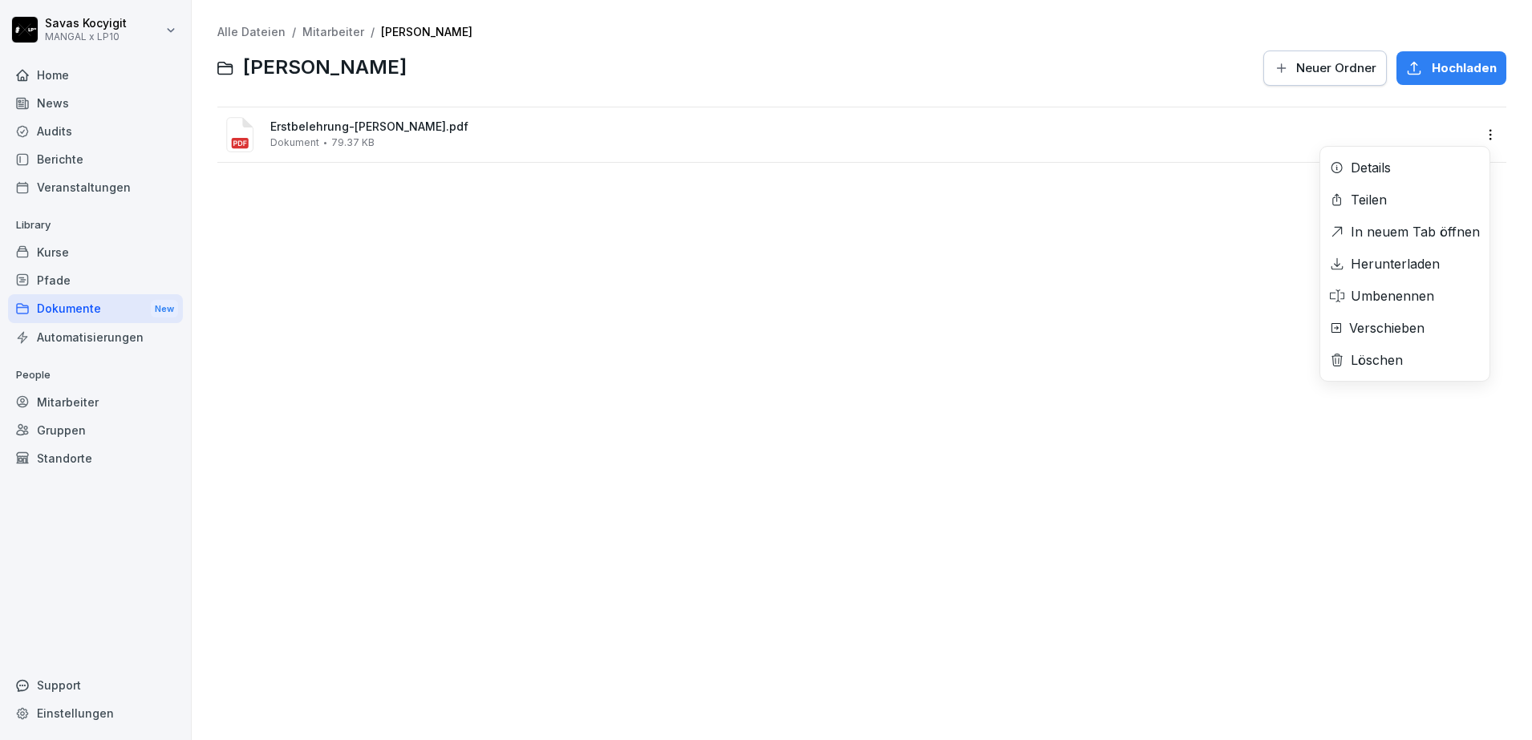
click at [1475, 134] on html "Savas Kocyigit MANGAL x LP10 Home News Audits Berichte Veranstaltungen Library …" at bounding box center [766, 370] width 1532 height 740
click at [1390, 258] on div "Herunterladen" at bounding box center [1394, 263] width 89 height 19
click at [658, 245] on div "Alle Dateien / Mitarbeiter / Siban Elias Mashoor Siban Elias Mashoor Neuer Ordn…" at bounding box center [862, 370] width 1316 height 716
click at [335, 28] on link "Mitarbeiter" at bounding box center [333, 32] width 62 height 14
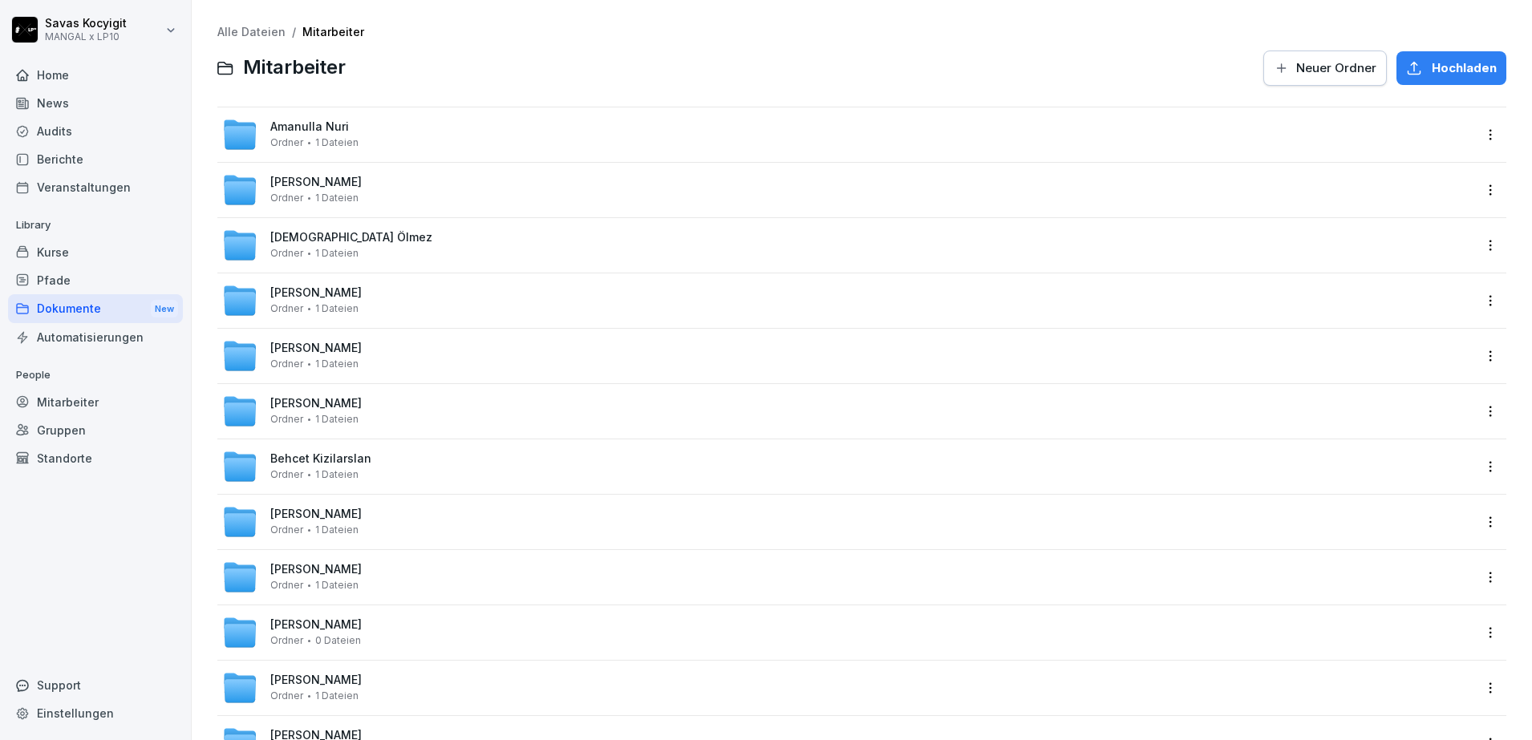
click at [521, 68] on div at bounding box center [804, 68] width 898 height 38
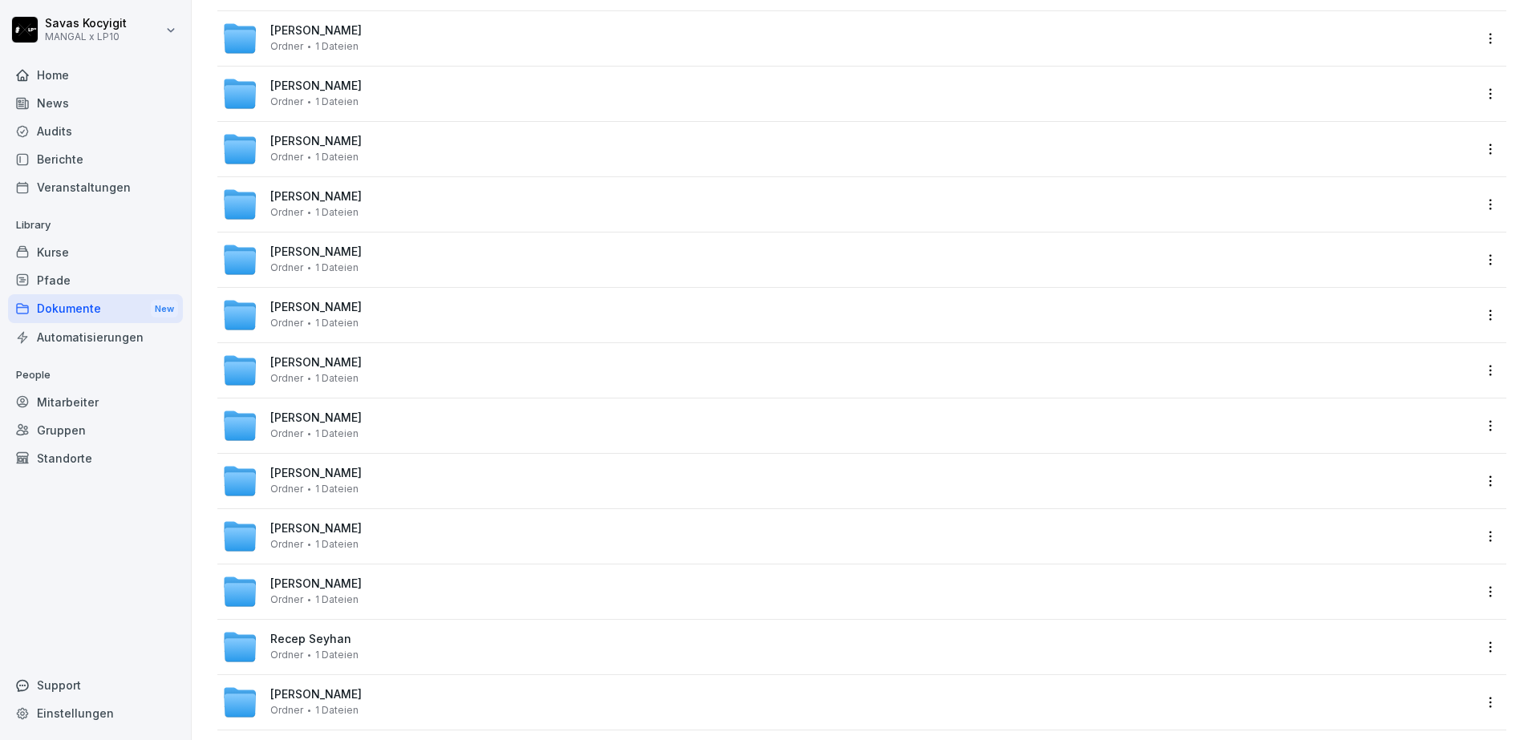
scroll to position [3693, 0]
click at [302, 356] on span "[PERSON_NAME]" at bounding box center [315, 363] width 91 height 14
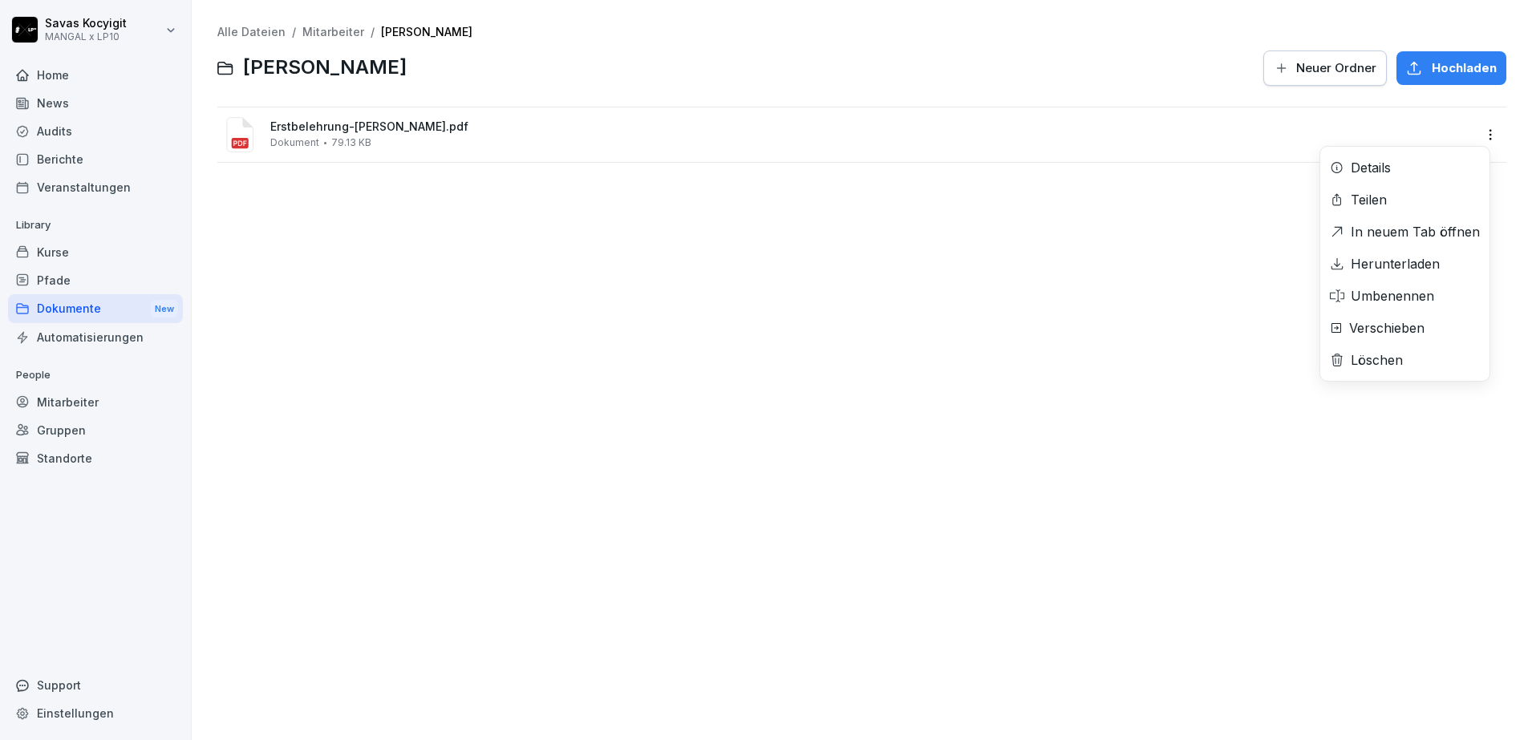
click at [1392, 162] on div "Erstbelehrung-Mustafa-Aslan.pdf Dokument 79.13 KB Details Teilen In neuem Tab ö…" at bounding box center [861, 134] width 1289 height 55
click at [1474, 138] on html "Savas Kocyigit MANGAL x LP10 Home News Audits Berichte Veranstaltungen Library …" at bounding box center [766, 370] width 1532 height 740
click at [1398, 261] on div "Herunterladen" at bounding box center [1394, 263] width 89 height 19
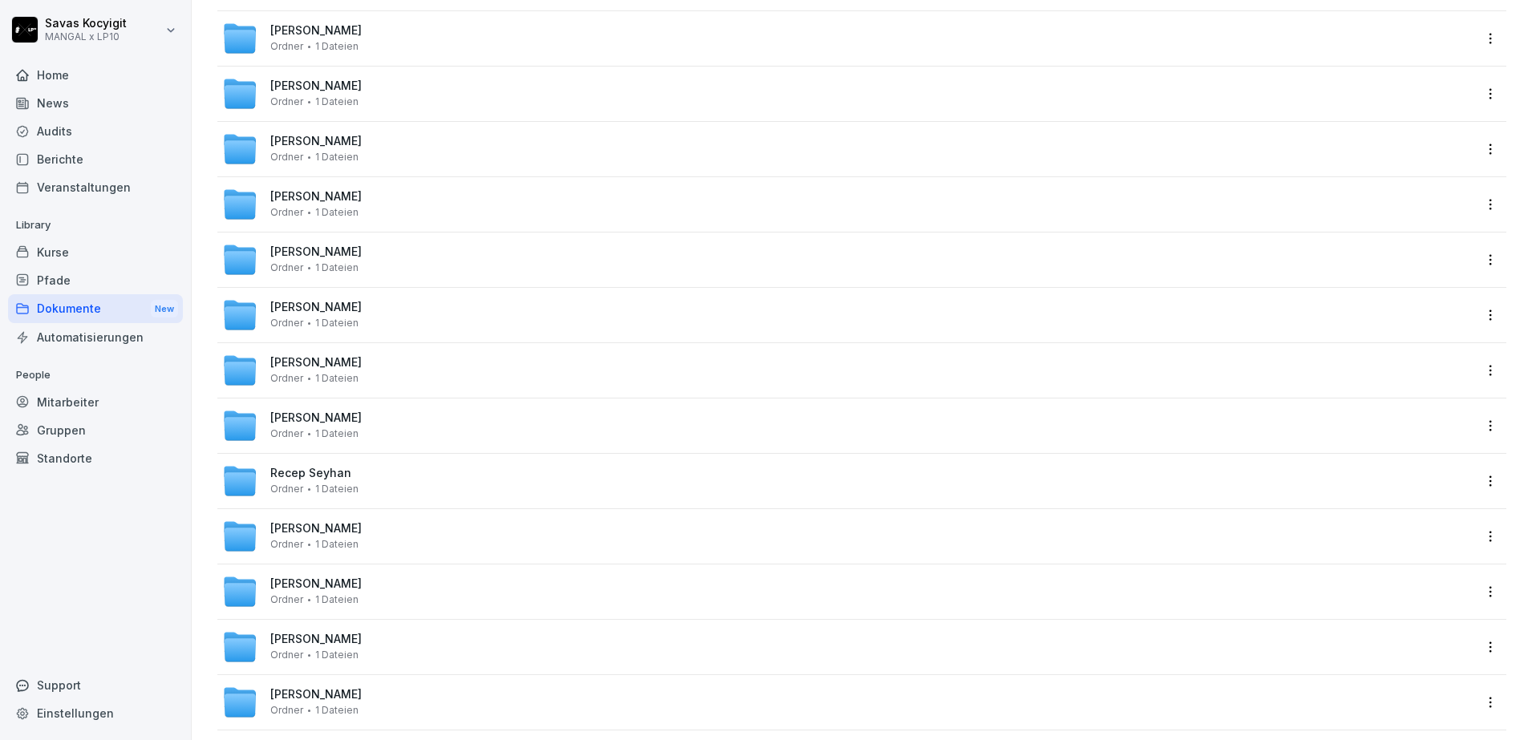
scroll to position [3582, 0]
click at [360, 361] on span "[PERSON_NAME]" at bounding box center [315, 363] width 91 height 14
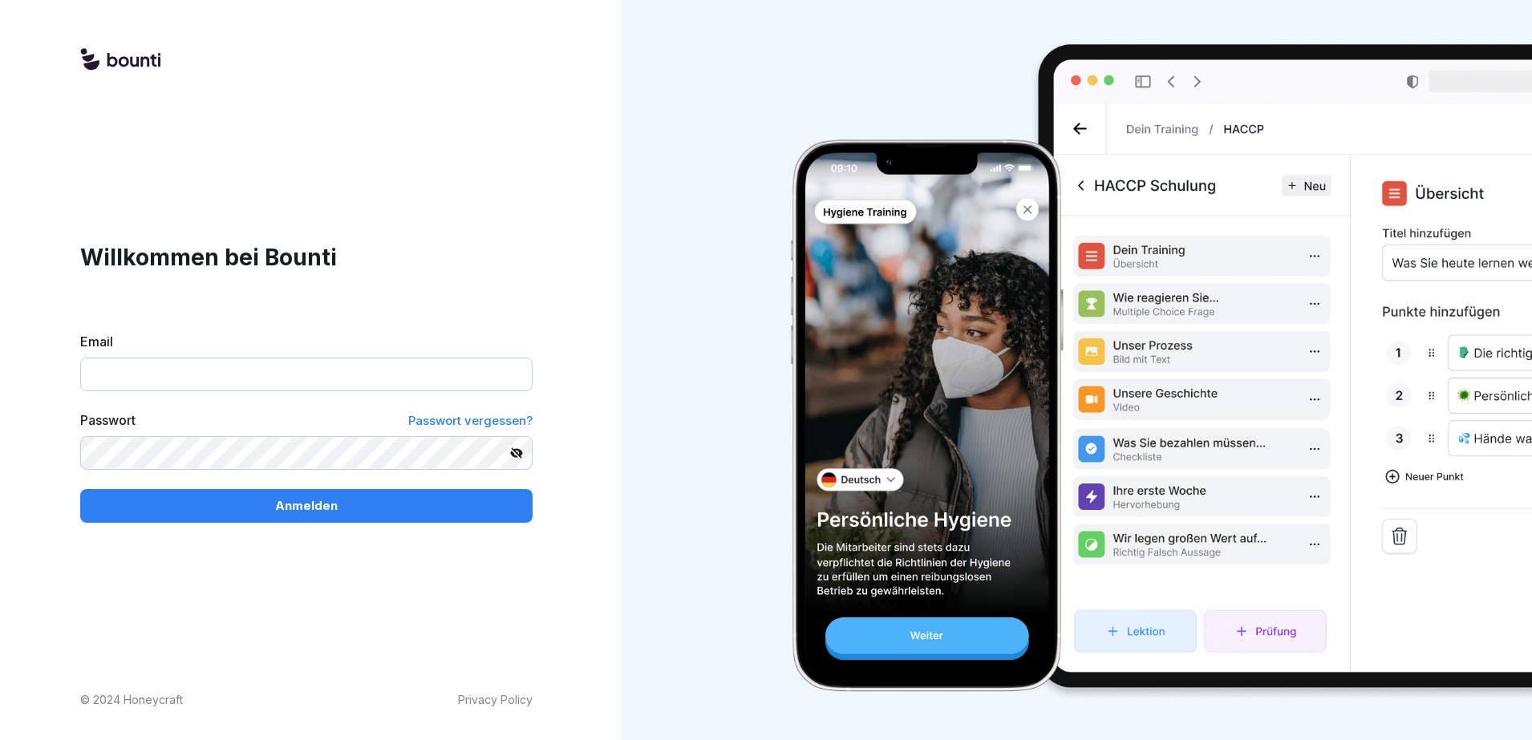
type input "**********"
click at [288, 517] on button "Anmelden" at bounding box center [306, 506] width 452 height 34
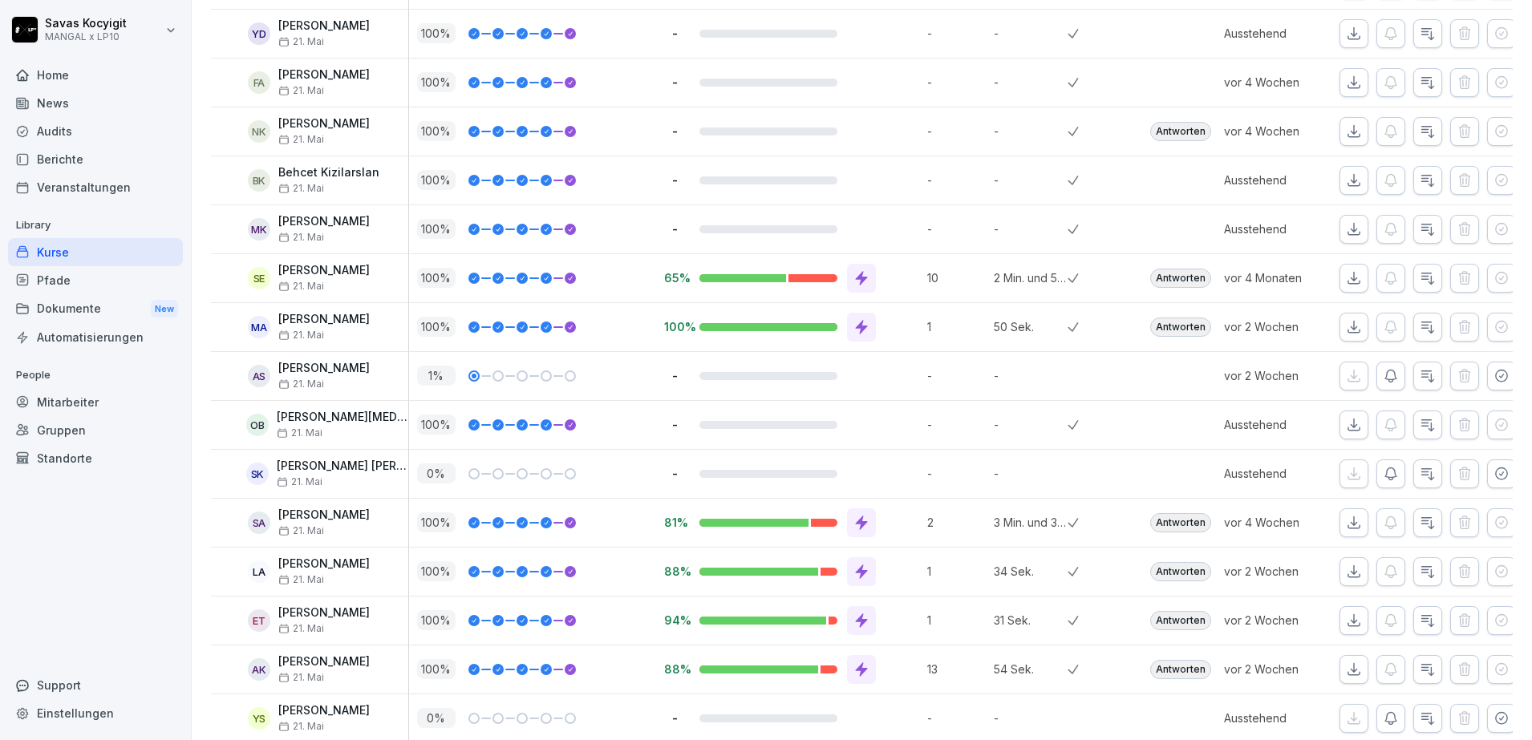
scroll to position [973, 0]
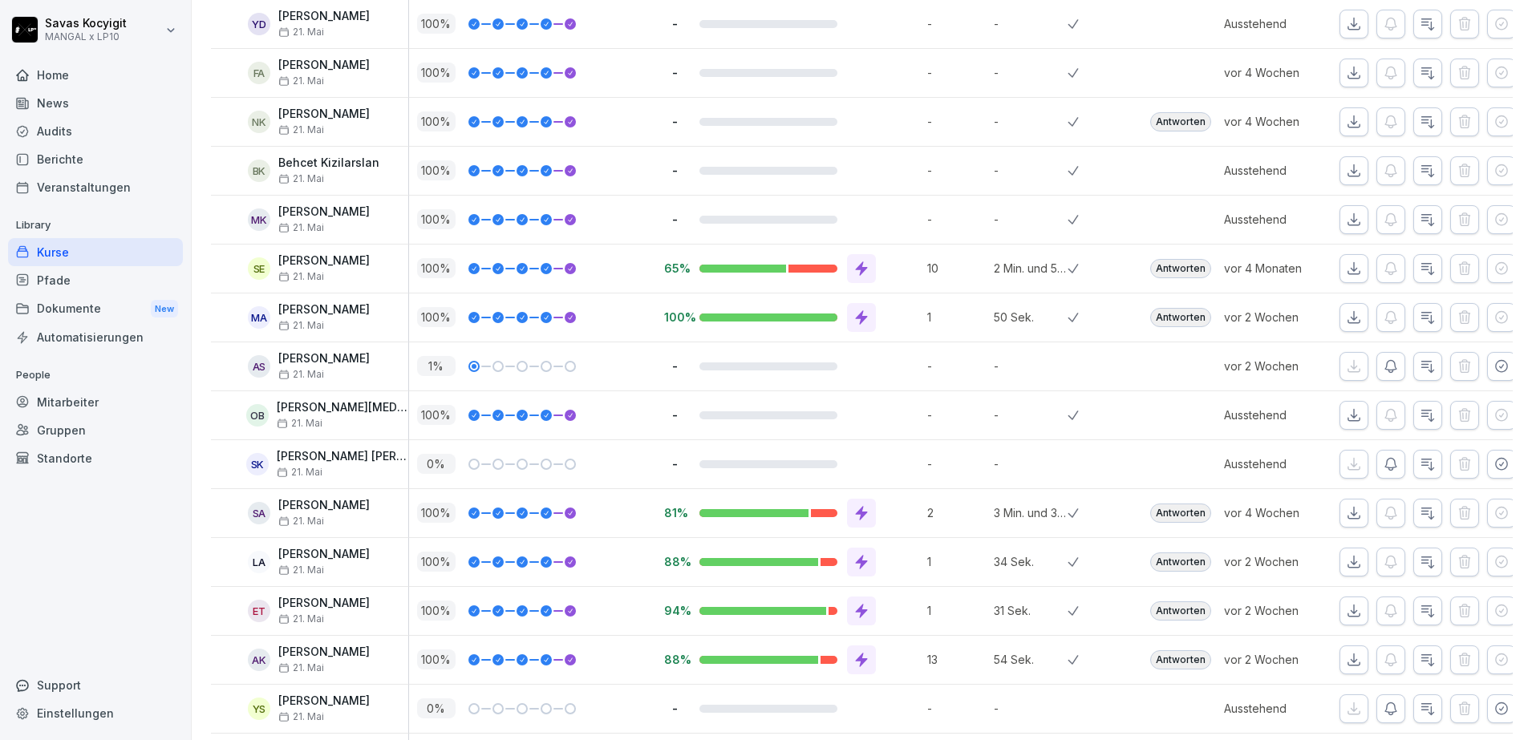
click at [1348, 22] on icon "button" at bounding box center [1354, 24] width 16 height 16
click at [1348, 78] on icon "button" at bounding box center [1353, 72] width 11 height 11
click at [1348, 77] on icon "button" at bounding box center [1353, 72] width 11 height 11
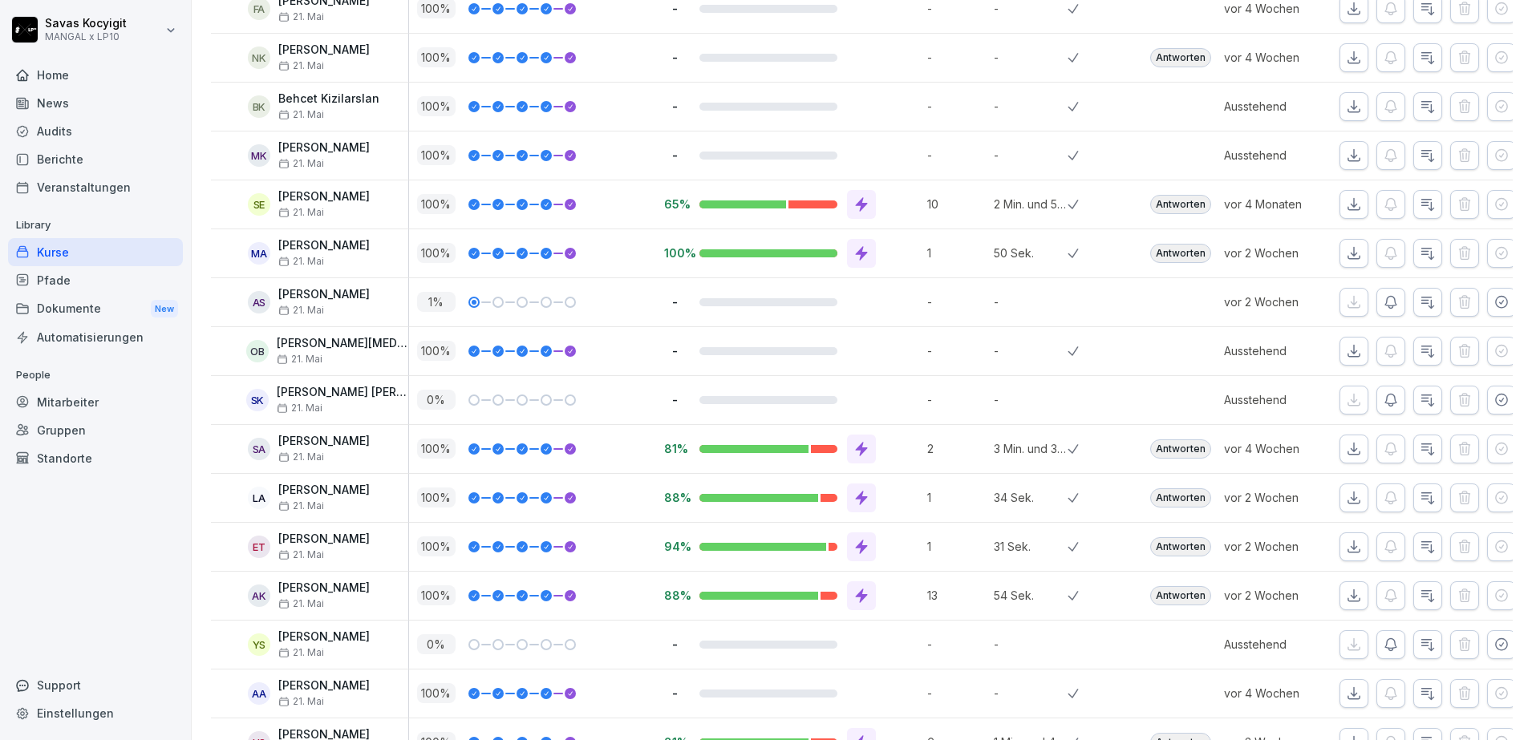
scroll to position [1058, 0]
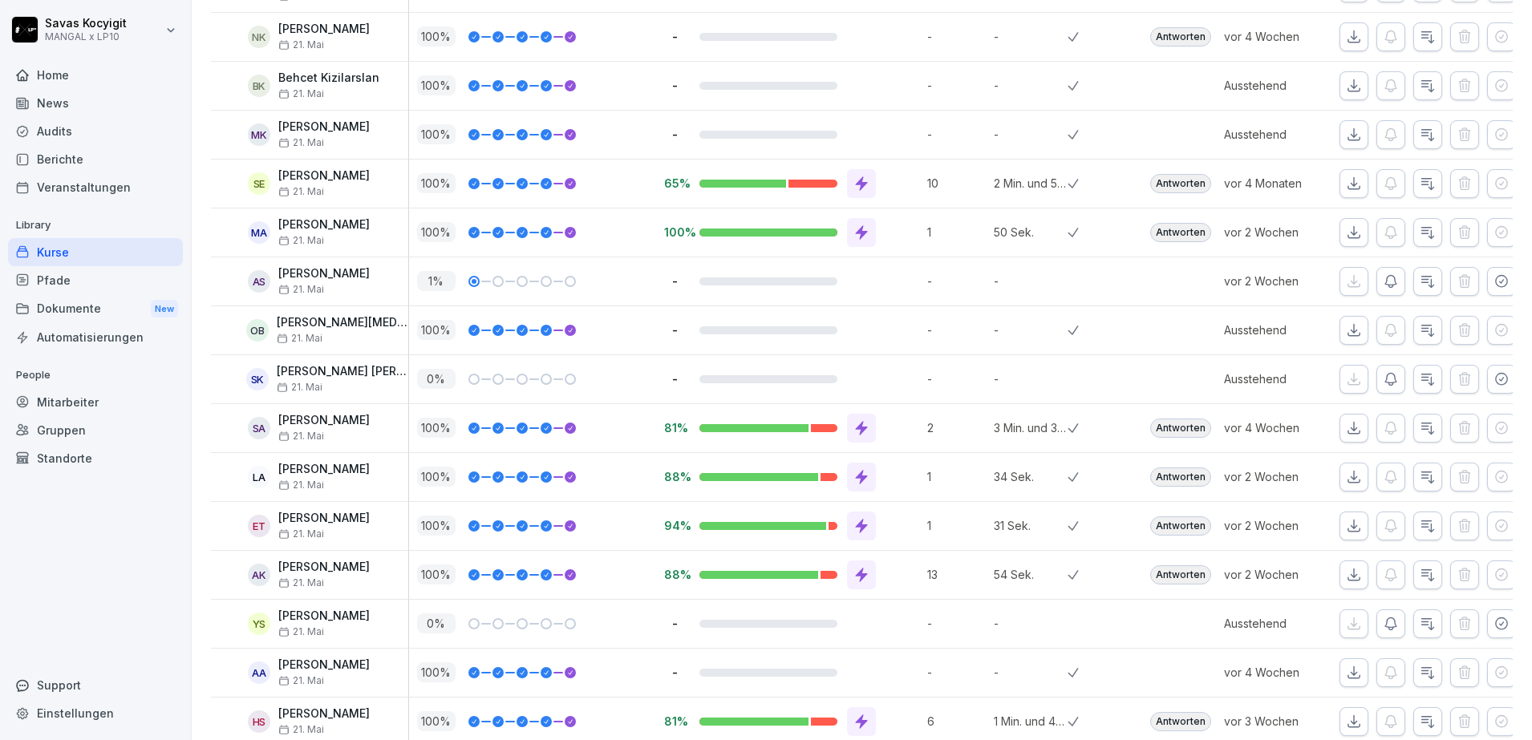
click at [1346, 34] on icon "button" at bounding box center [1354, 37] width 16 height 16
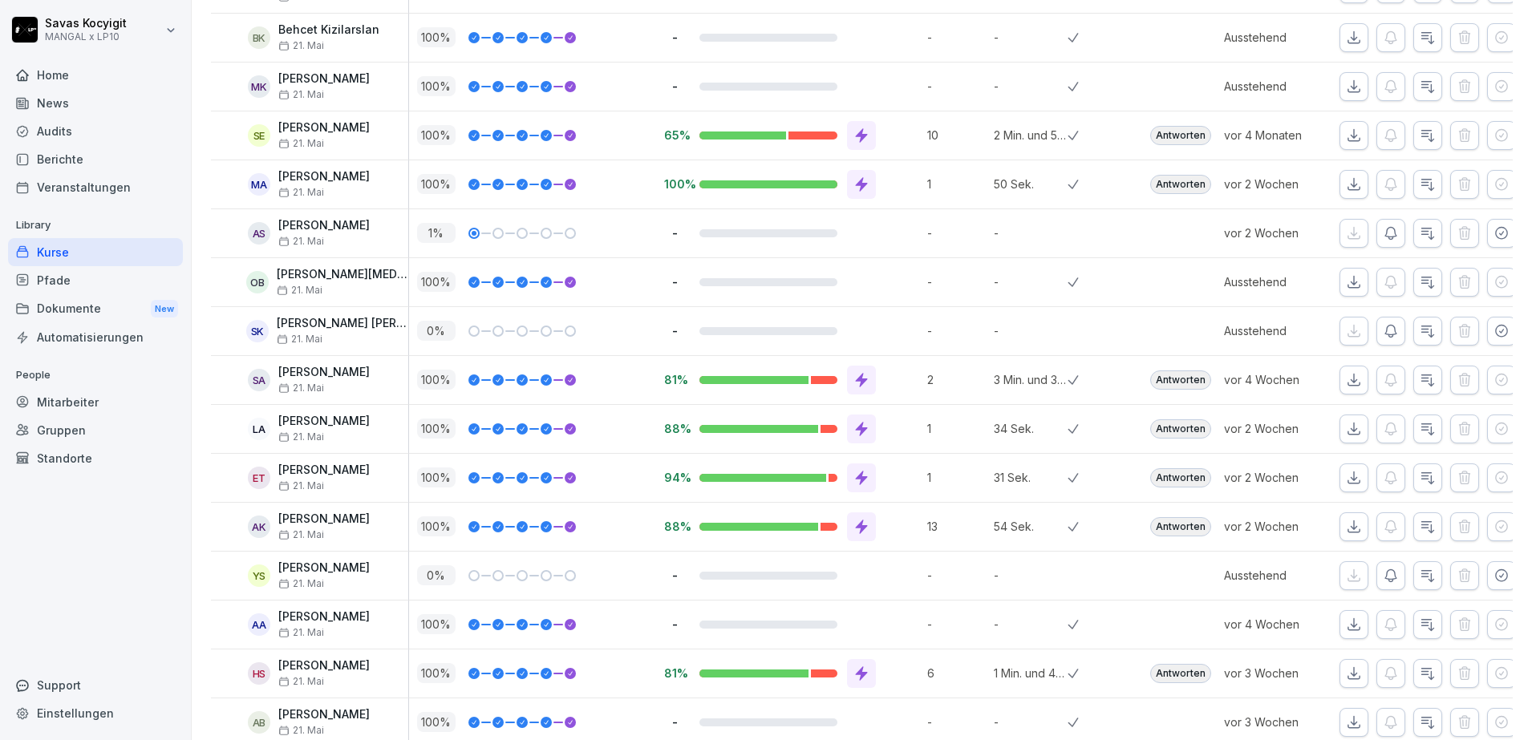
scroll to position [1116, 0]
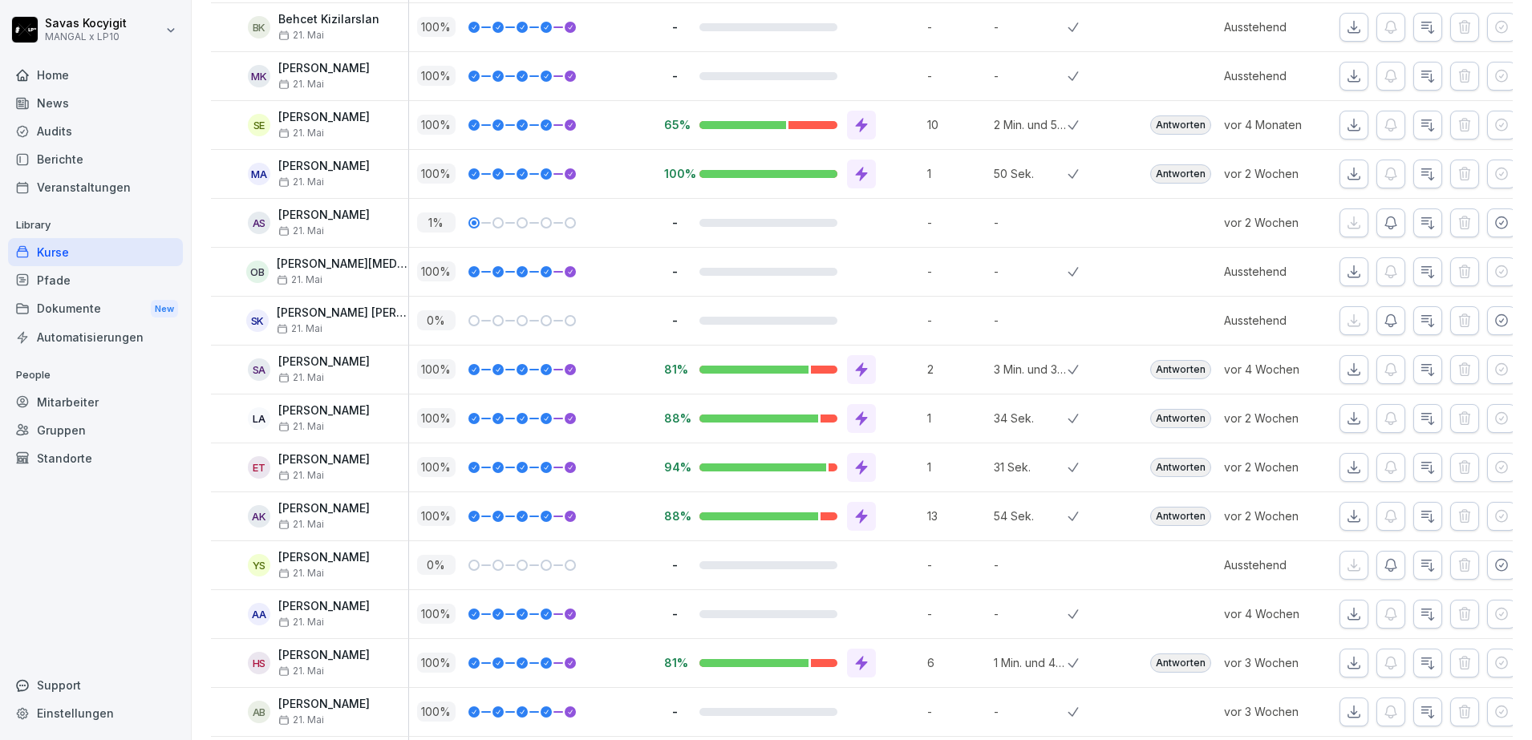
click at [1346, 34] on icon "button" at bounding box center [1354, 27] width 16 height 16
click at [1346, 77] on icon "button" at bounding box center [1354, 76] width 16 height 16
click at [1346, 79] on icon "button" at bounding box center [1354, 76] width 16 height 16
click at [1346, 132] on icon "button" at bounding box center [1354, 125] width 16 height 16
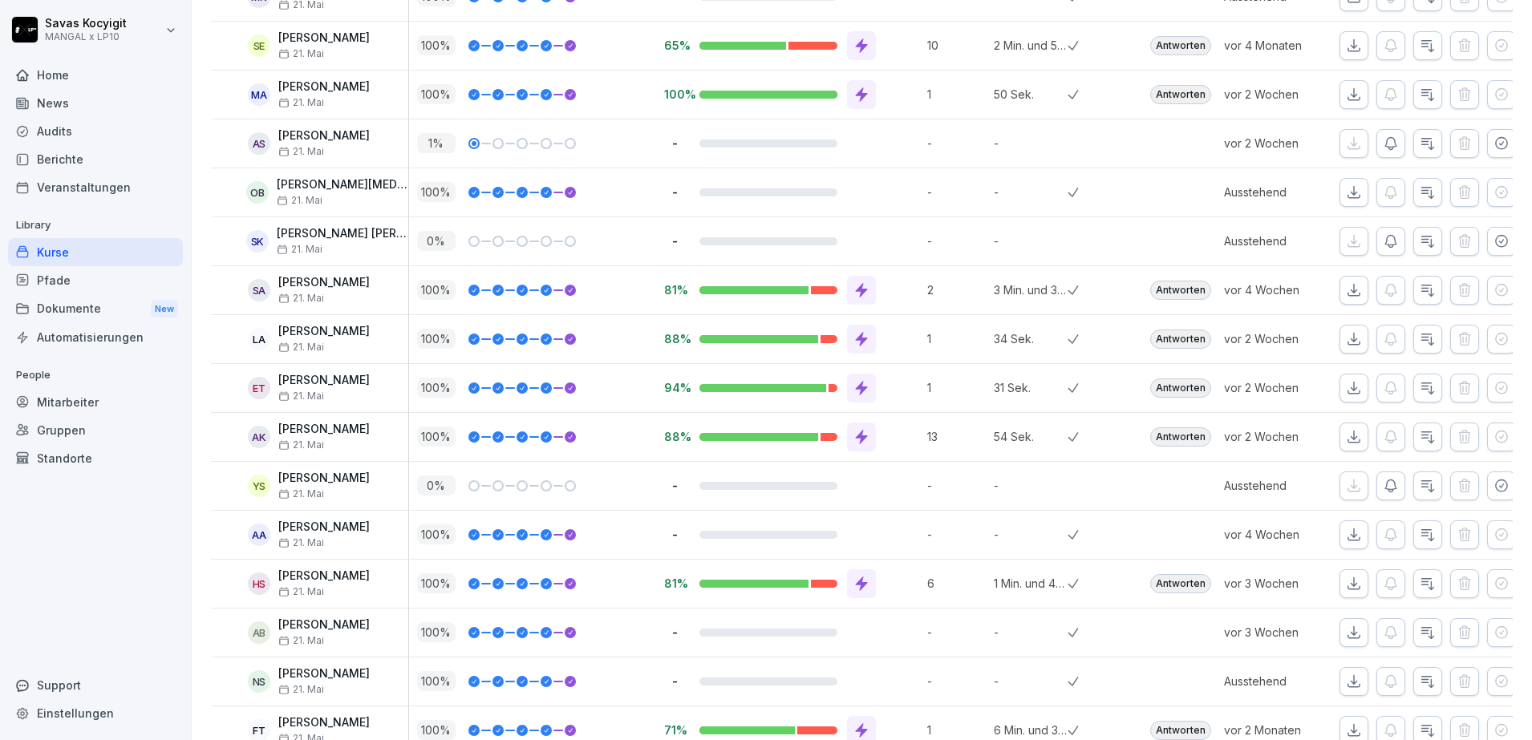
scroll to position [1217, 0]
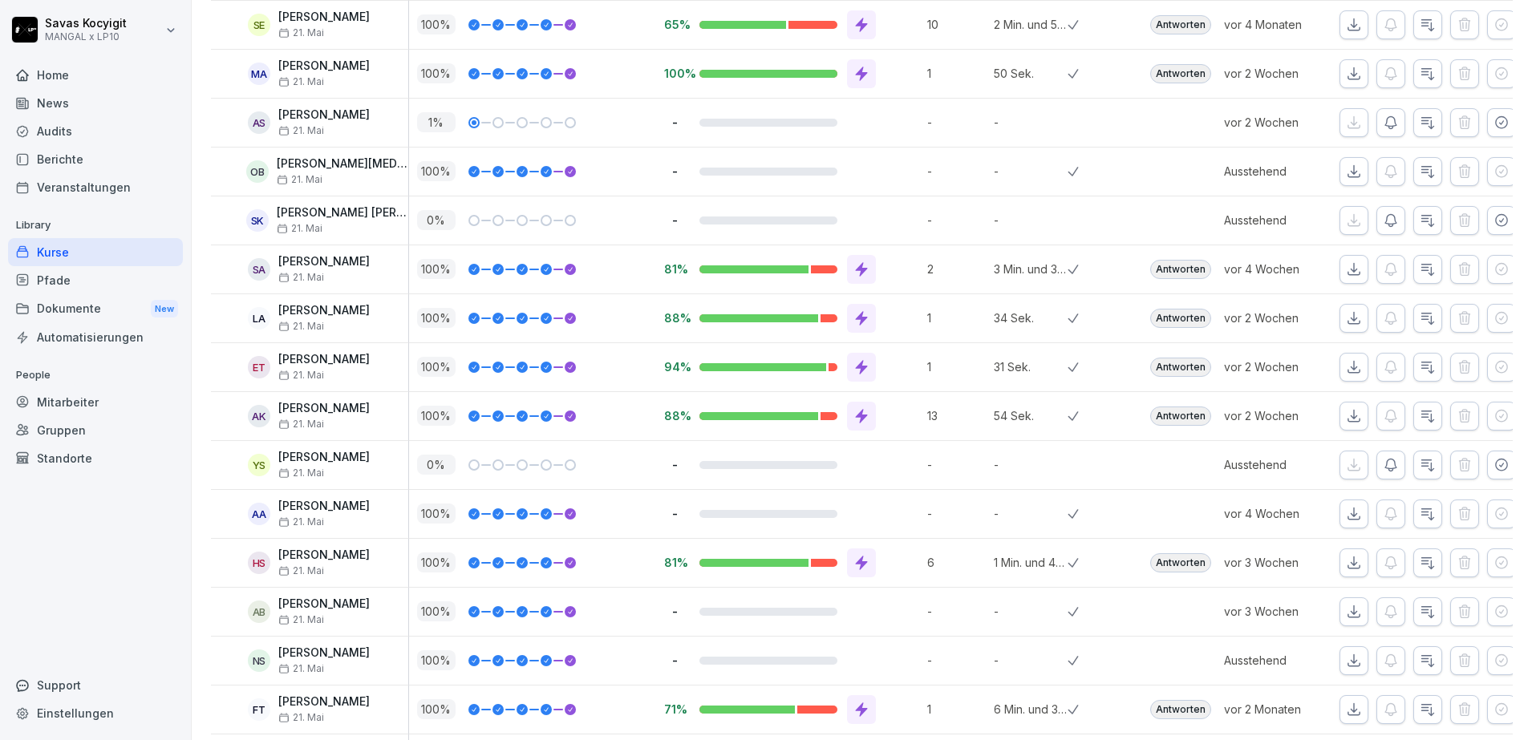
click at [1346, 77] on icon "button" at bounding box center [1354, 74] width 16 height 16
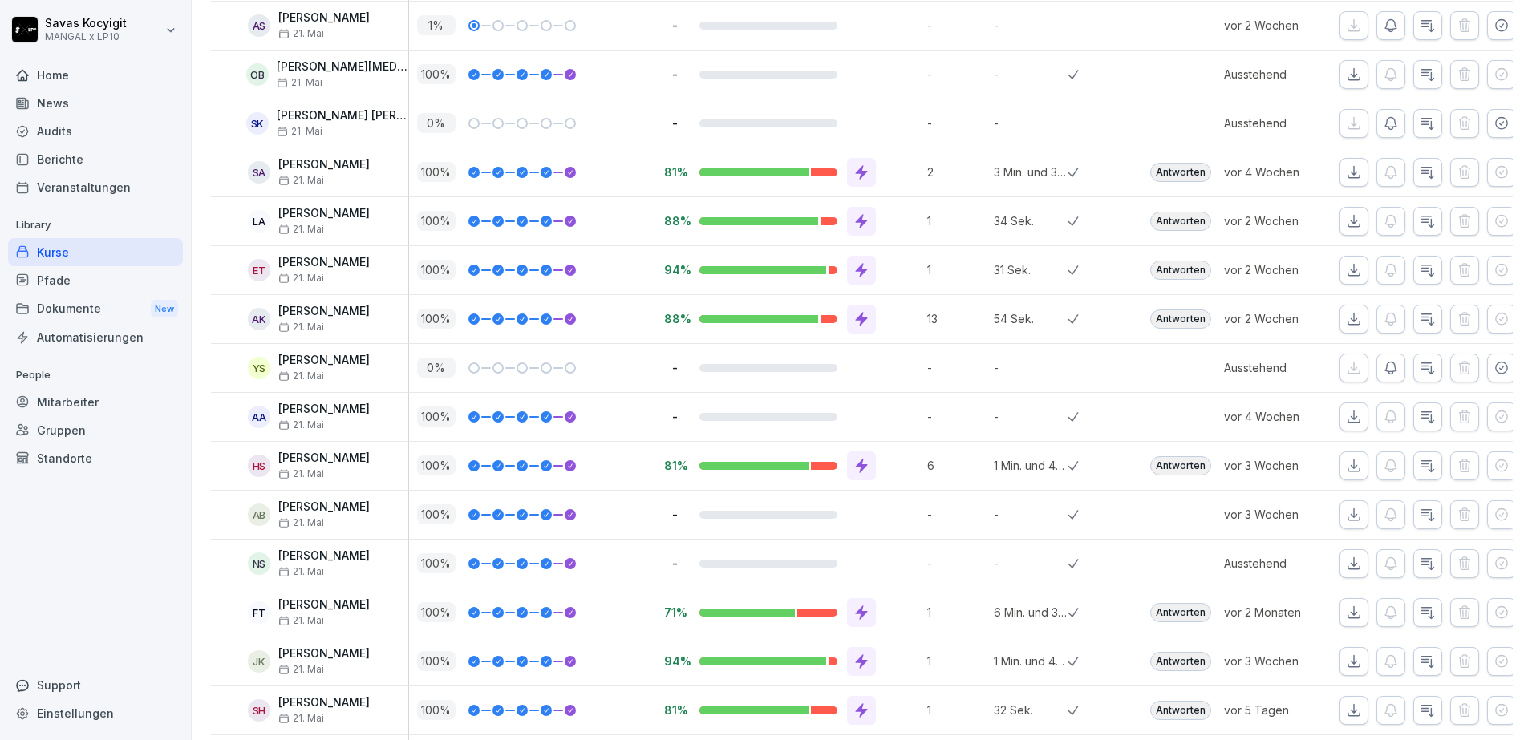
scroll to position [1318, 0]
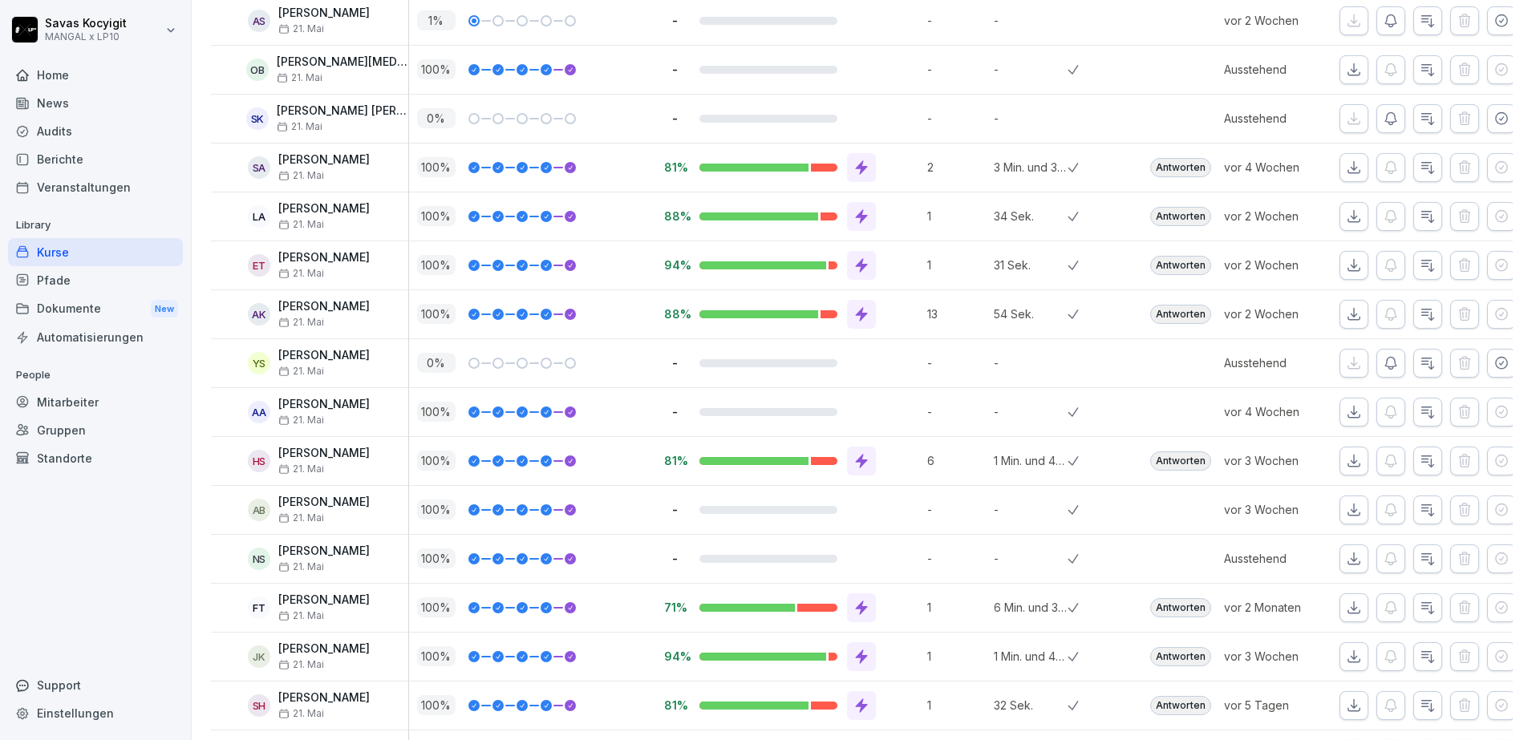
click at [1493, 17] on icon "button" at bounding box center [1501, 21] width 16 height 16
click at [1339, 24] on button "button" at bounding box center [1353, 20] width 29 height 29
click at [1346, 76] on icon "button" at bounding box center [1354, 70] width 16 height 16
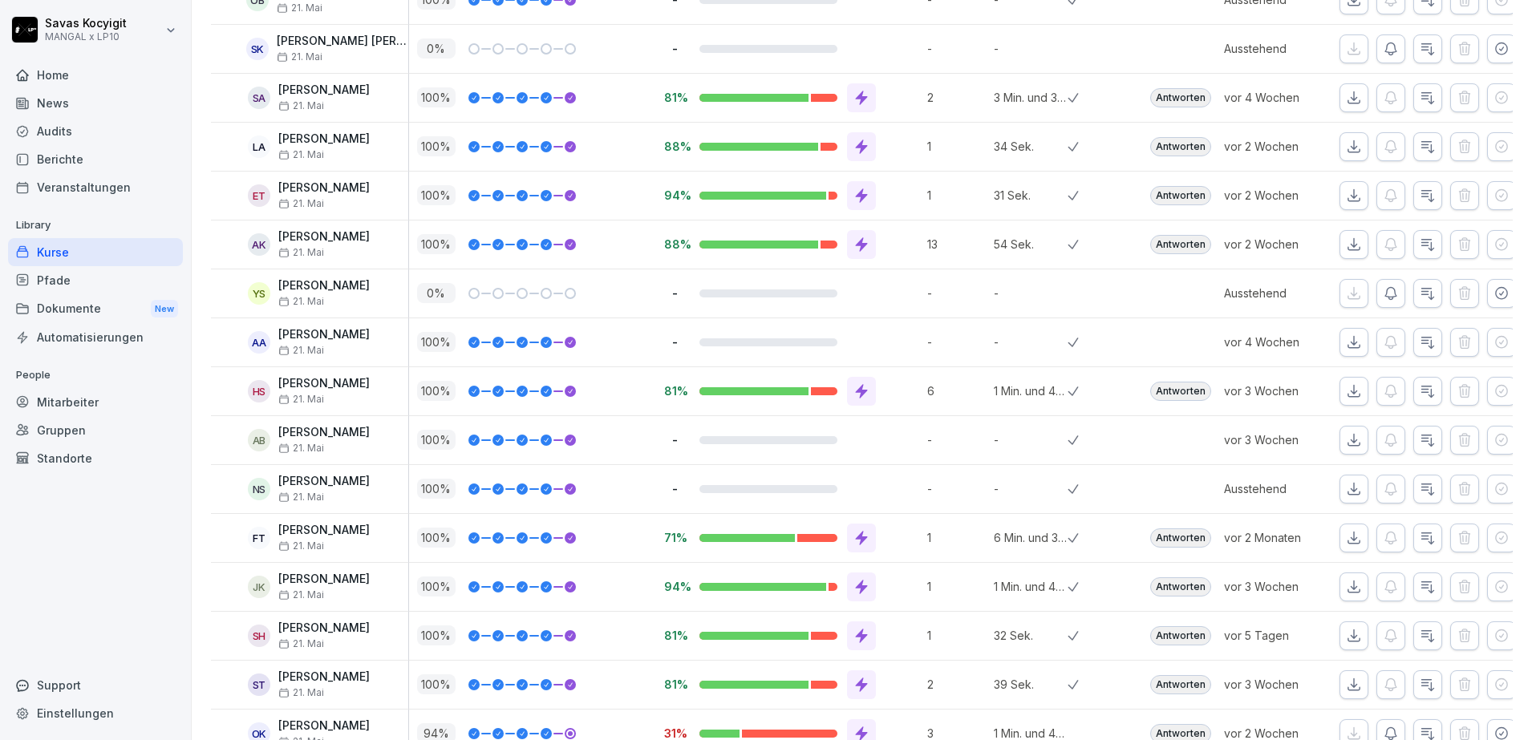
scroll to position [1398, 0]
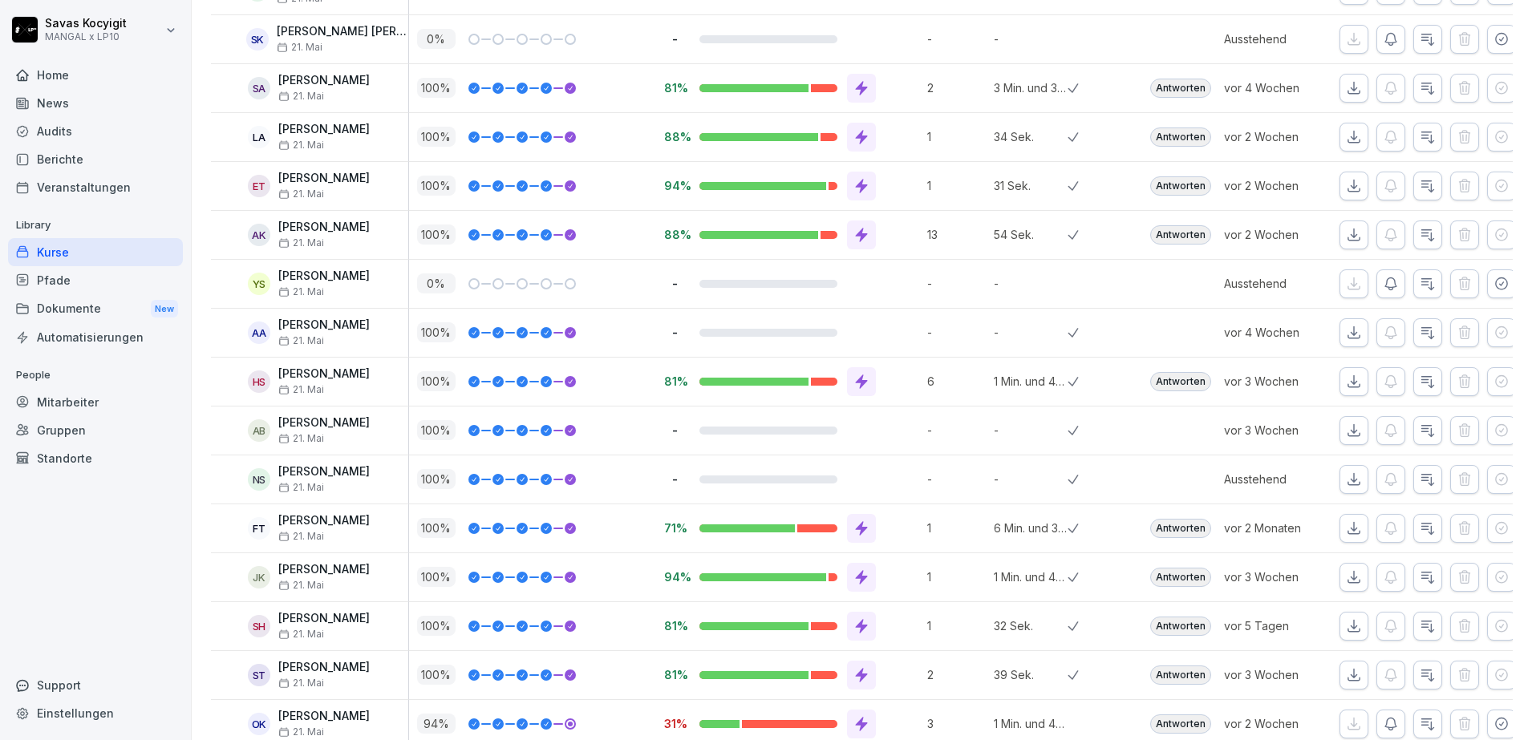
click at [1493, 35] on icon "button" at bounding box center [1501, 39] width 16 height 16
click at [1346, 42] on icon "button" at bounding box center [1354, 39] width 16 height 16
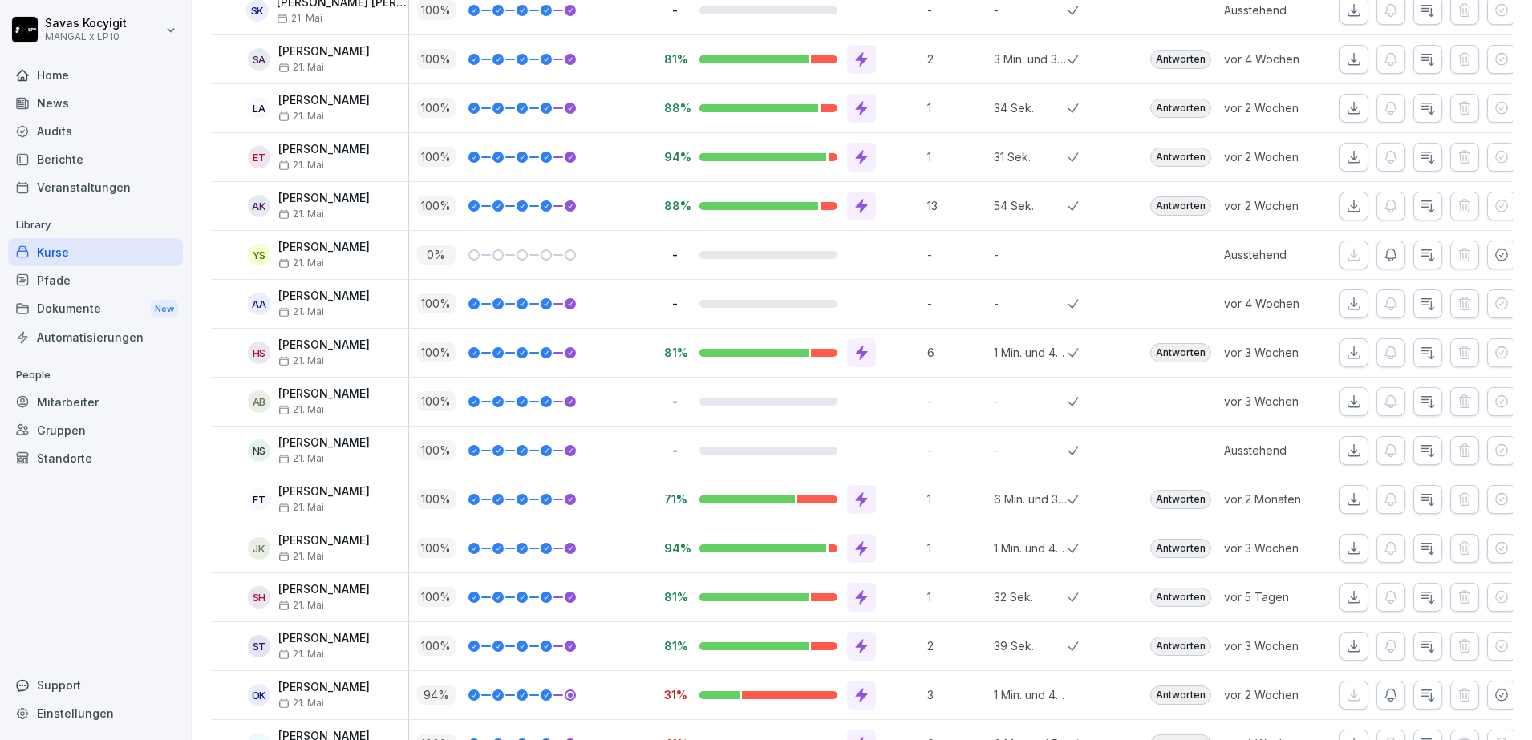
scroll to position [1431, 0]
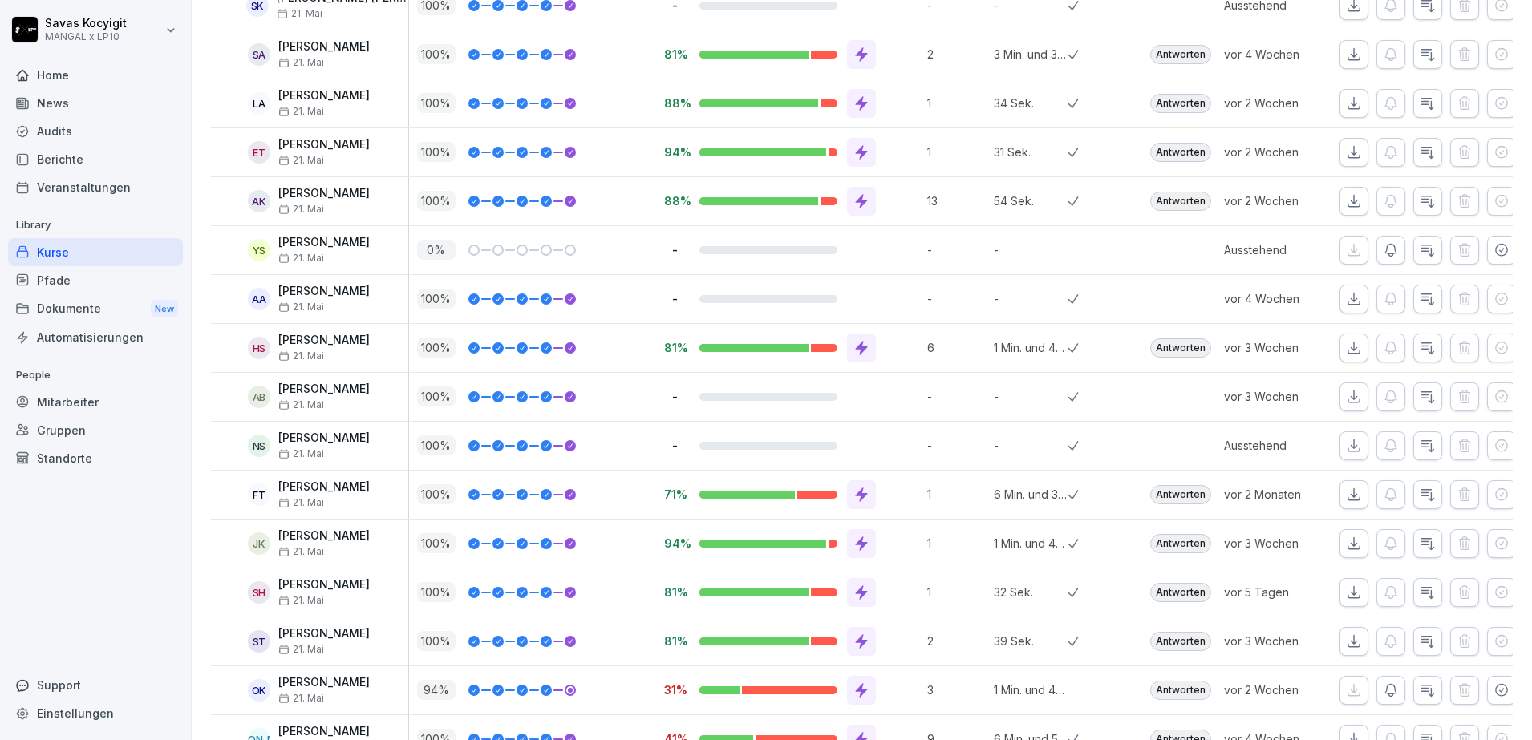
click at [1346, 47] on icon "button" at bounding box center [1354, 55] width 16 height 16
click at [1346, 105] on icon "button" at bounding box center [1354, 103] width 16 height 16
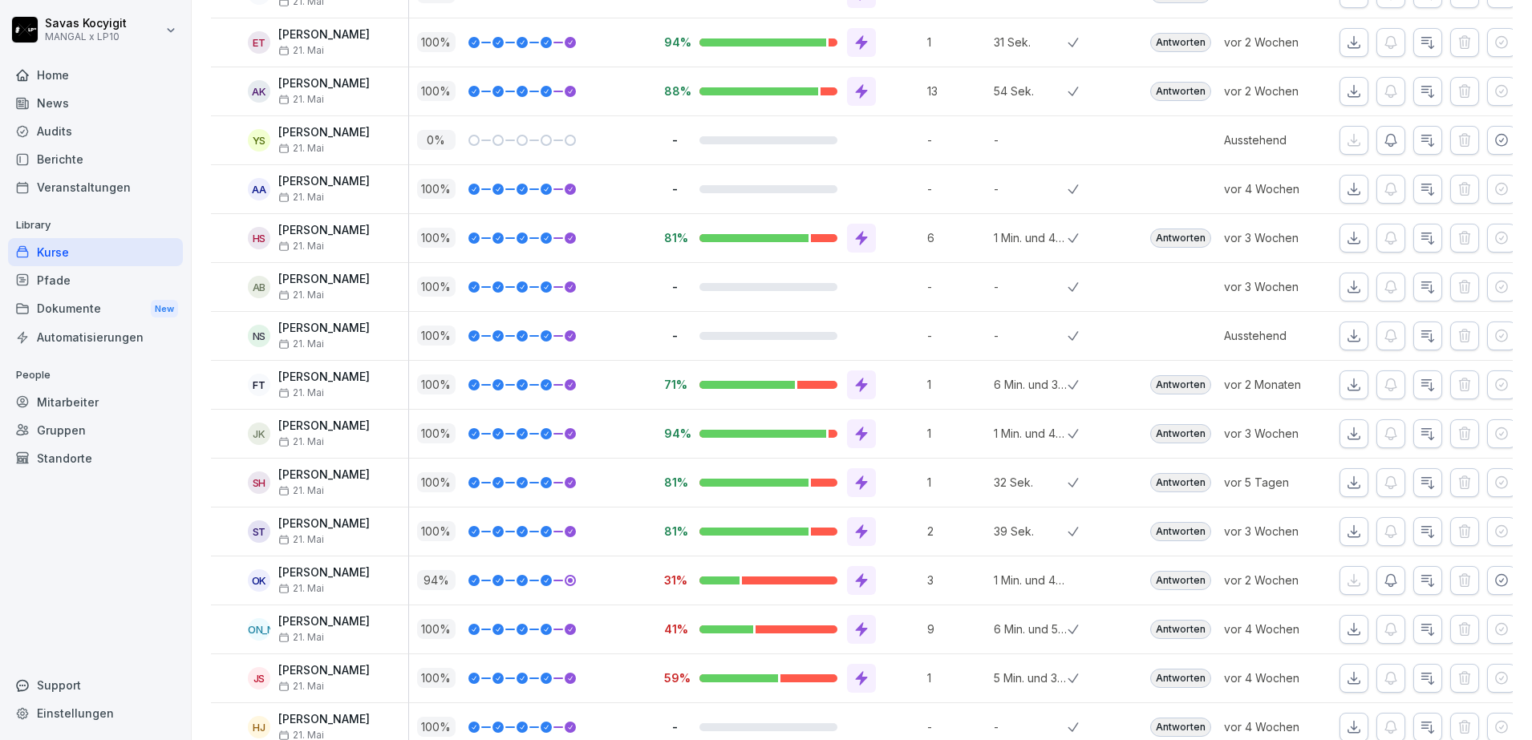
scroll to position [1562, 0]
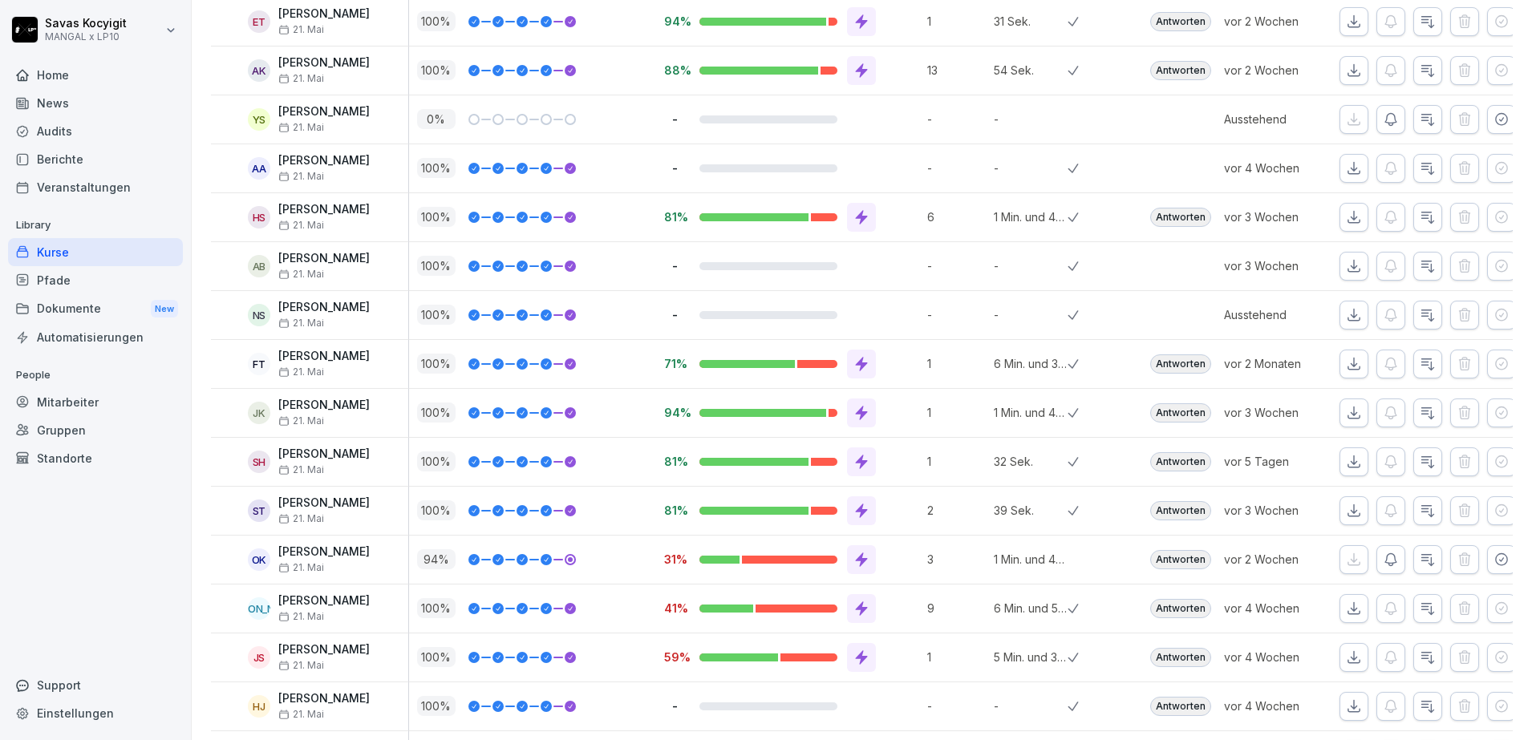
click at [1347, 18] on icon "button" at bounding box center [1354, 22] width 16 height 16
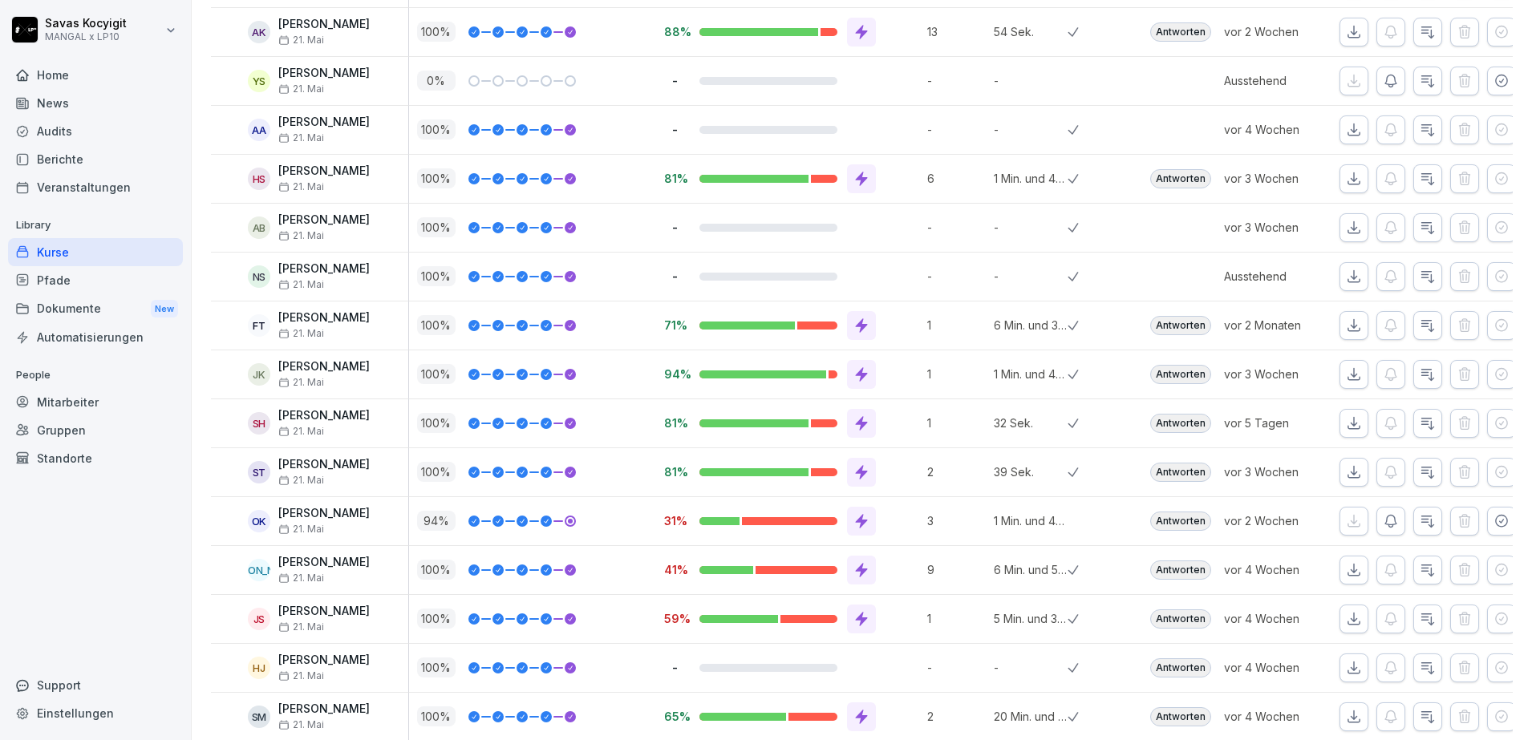
scroll to position [1616, 0]
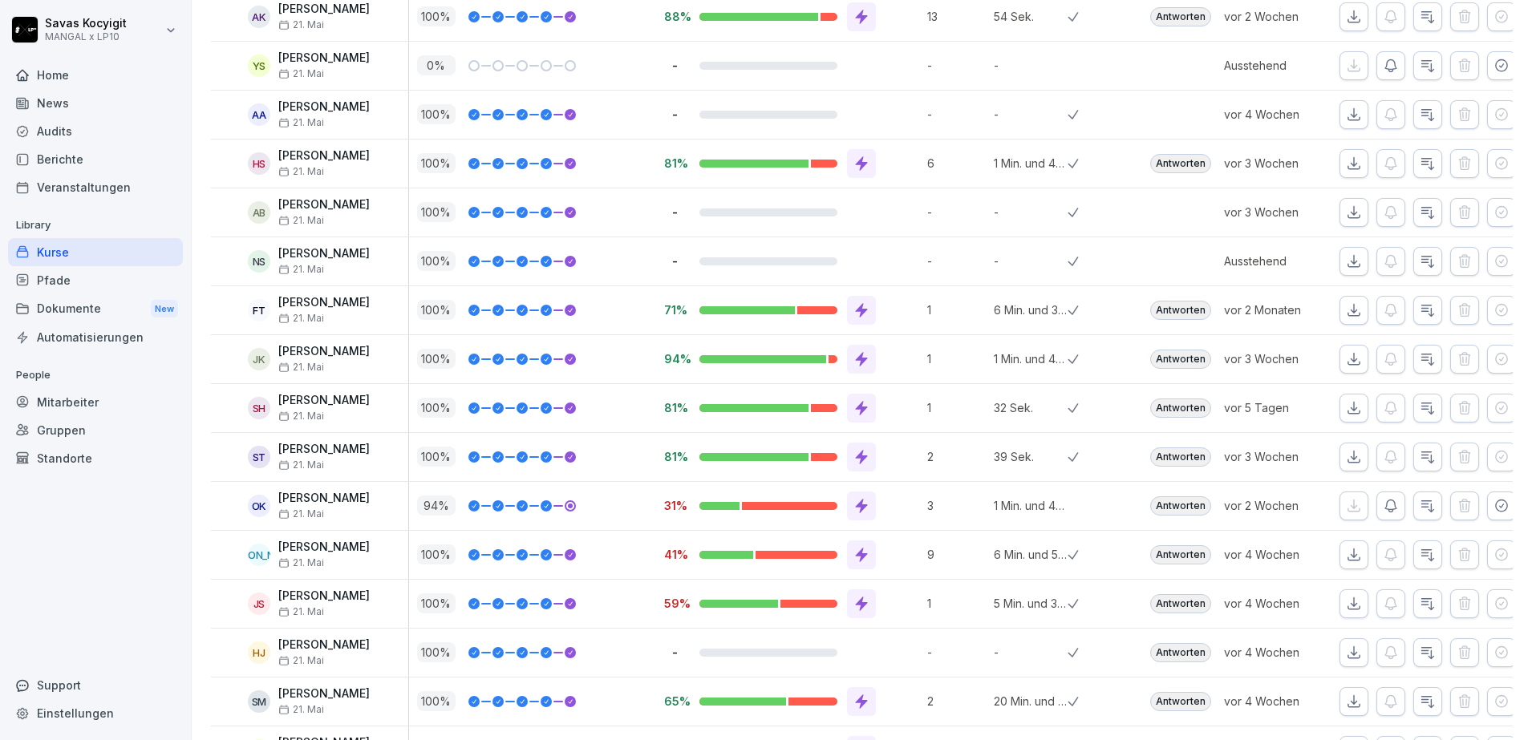
click at [1346, 10] on icon "button" at bounding box center [1354, 17] width 16 height 16
click at [1493, 67] on icon "button" at bounding box center [1501, 66] width 16 height 16
click at [1346, 61] on icon "button" at bounding box center [1354, 66] width 16 height 16
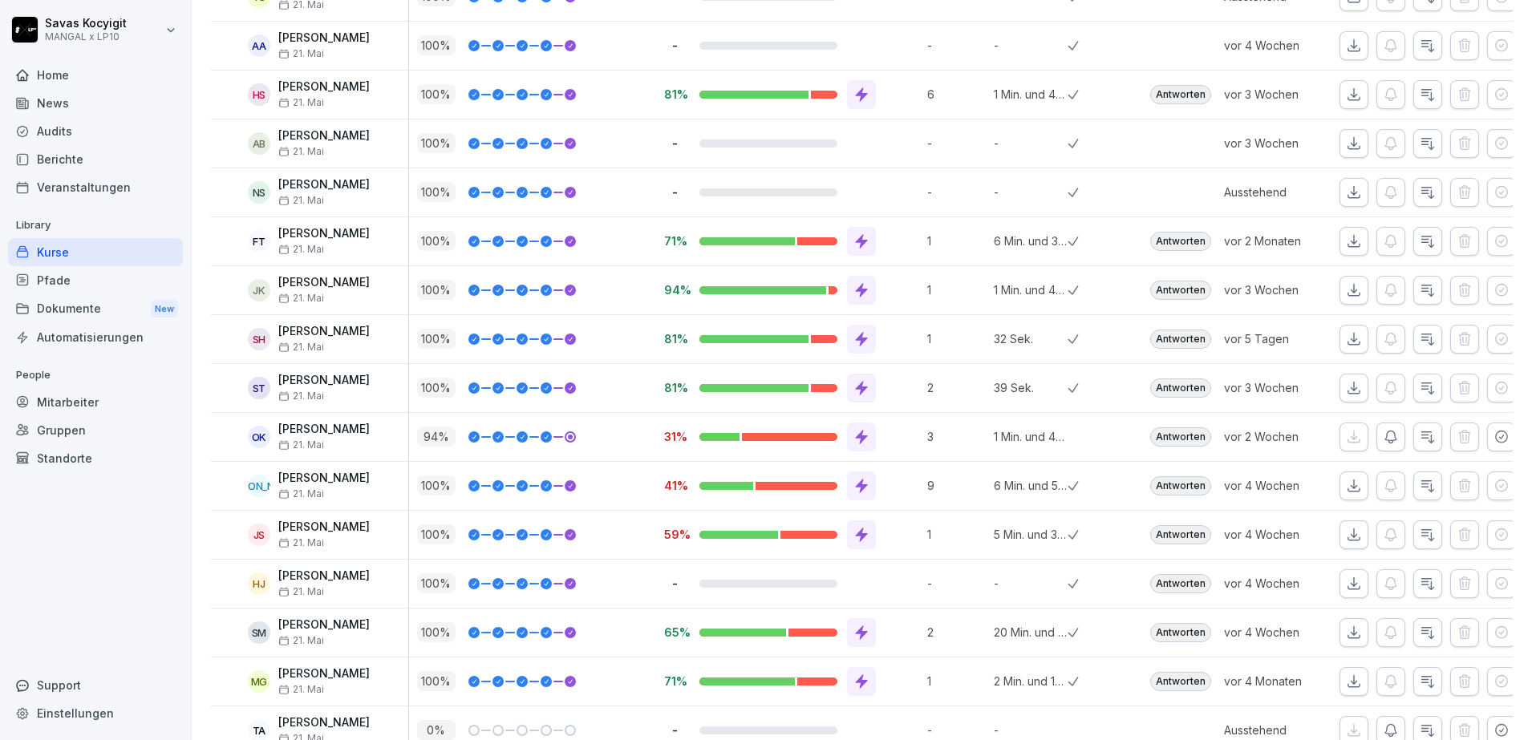
scroll to position [1695, 0]
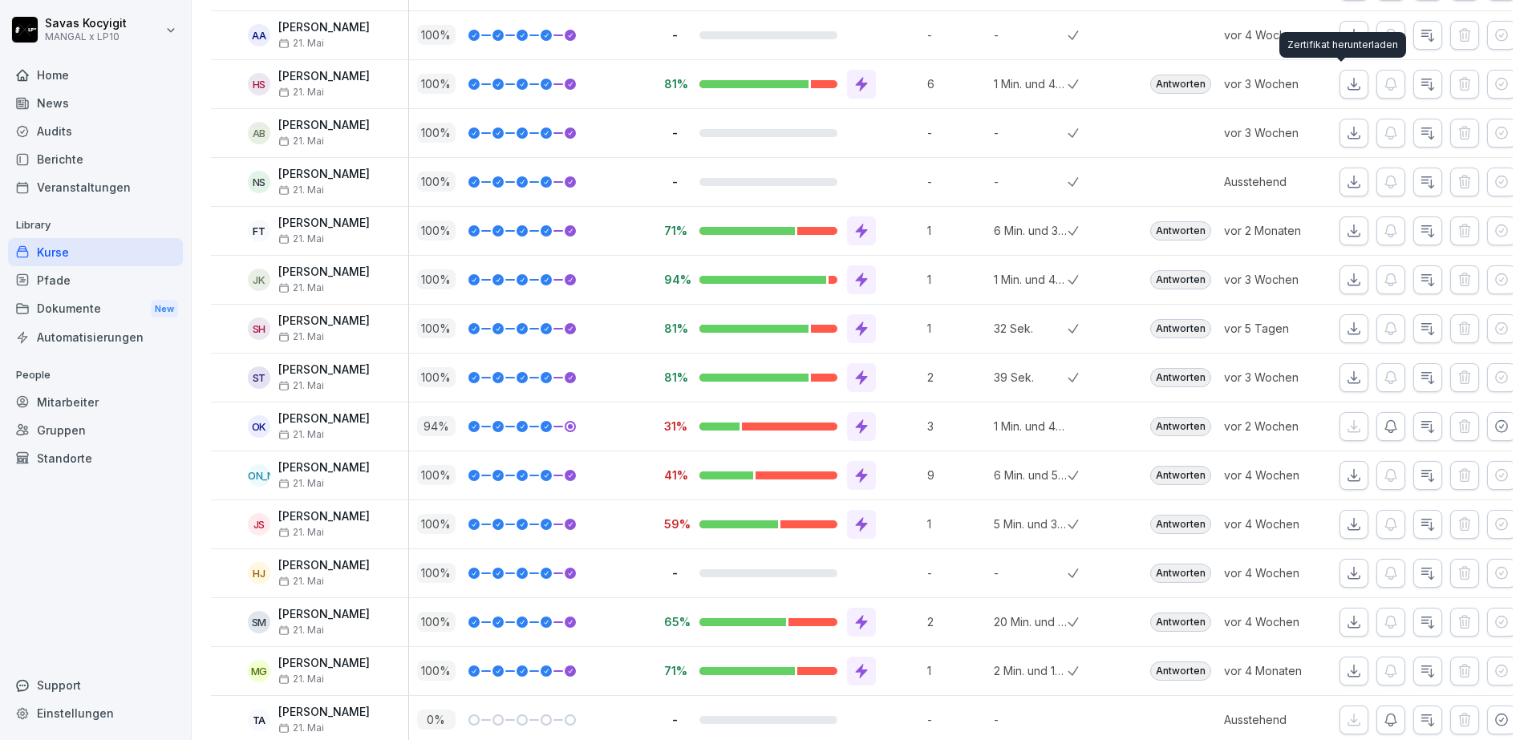
click at [1337, 32] on div "Zertifikat herunterladen Zertifikat herunterladen" at bounding box center [1342, 45] width 127 height 26
click at [1346, 31] on icon "button" at bounding box center [1354, 35] width 16 height 16
click at [1339, 73] on button "button" at bounding box center [1353, 84] width 29 height 29
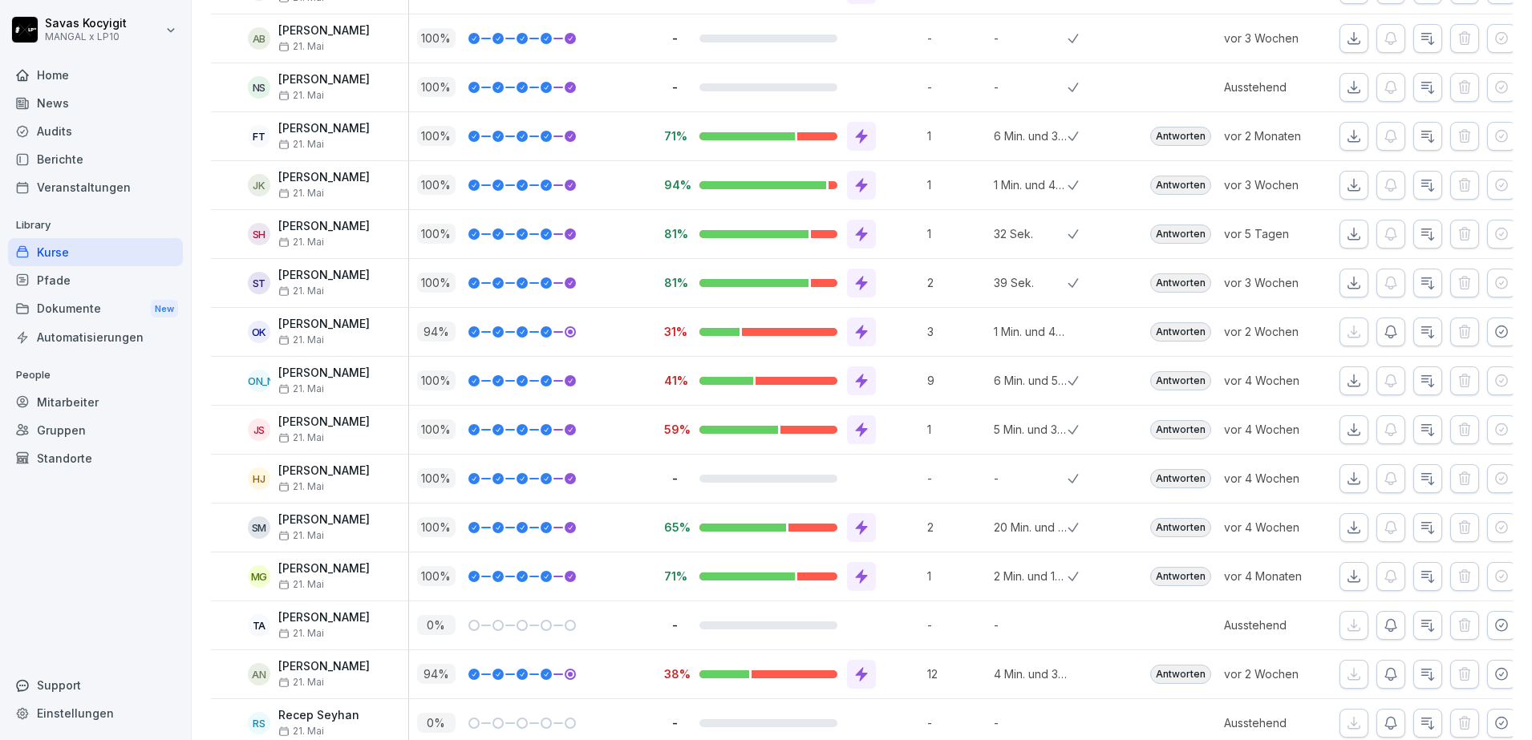
scroll to position [1800, 0]
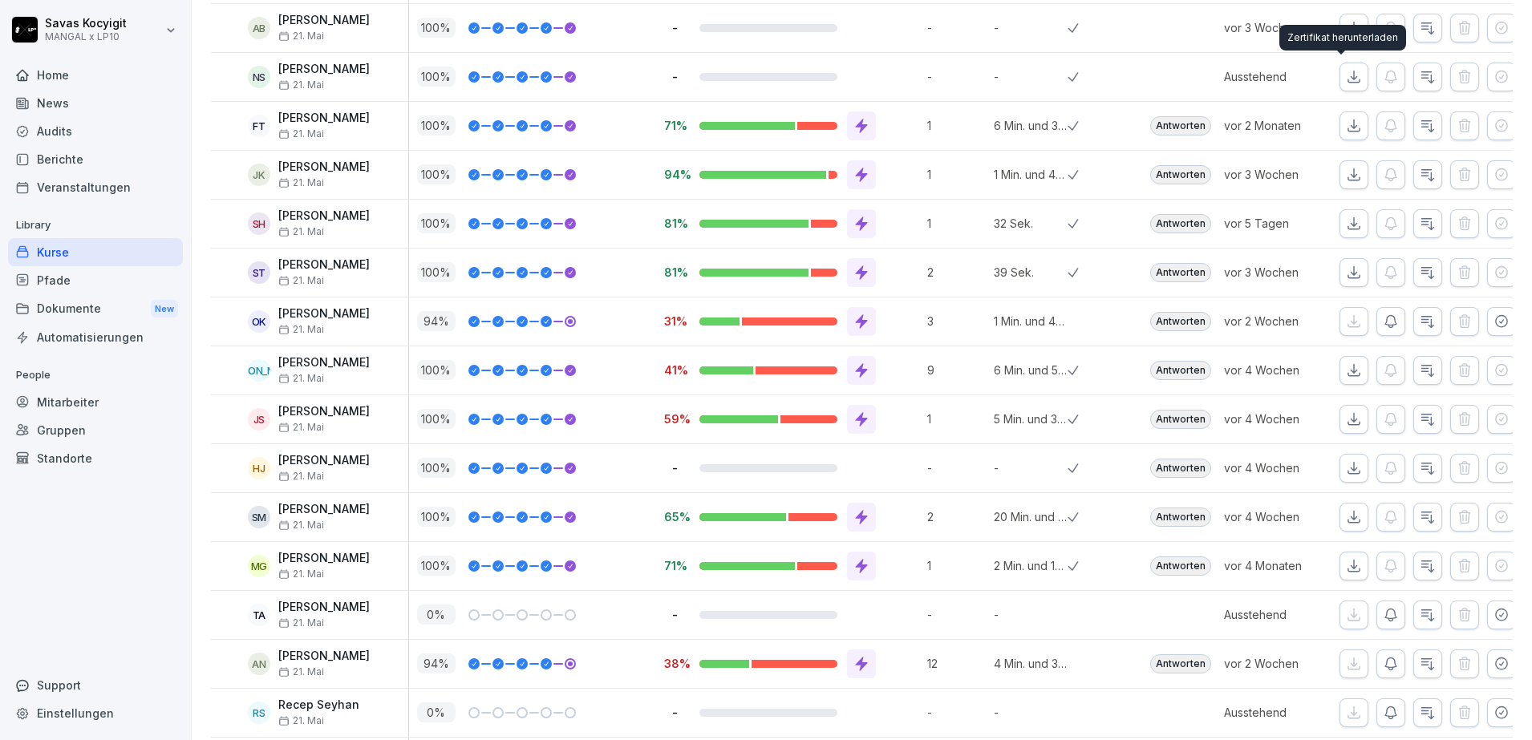
click at [1339, 25] on div "Zertifikat herunterladen Zertifikat herunterladen" at bounding box center [1342, 38] width 127 height 26
click at [1346, 21] on icon "button" at bounding box center [1354, 28] width 16 height 16
click at [1346, 82] on icon "button" at bounding box center [1354, 77] width 16 height 16
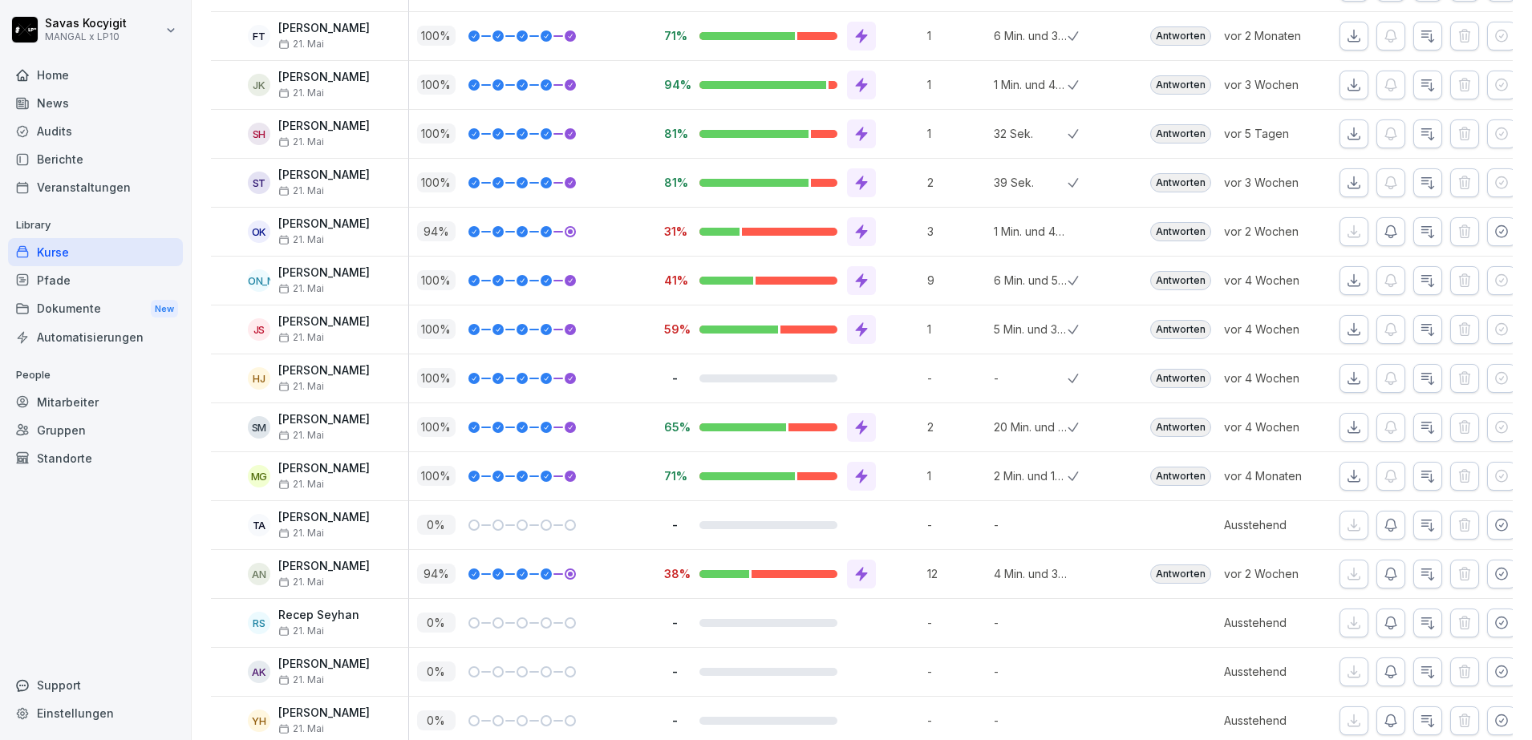
scroll to position [1895, 0]
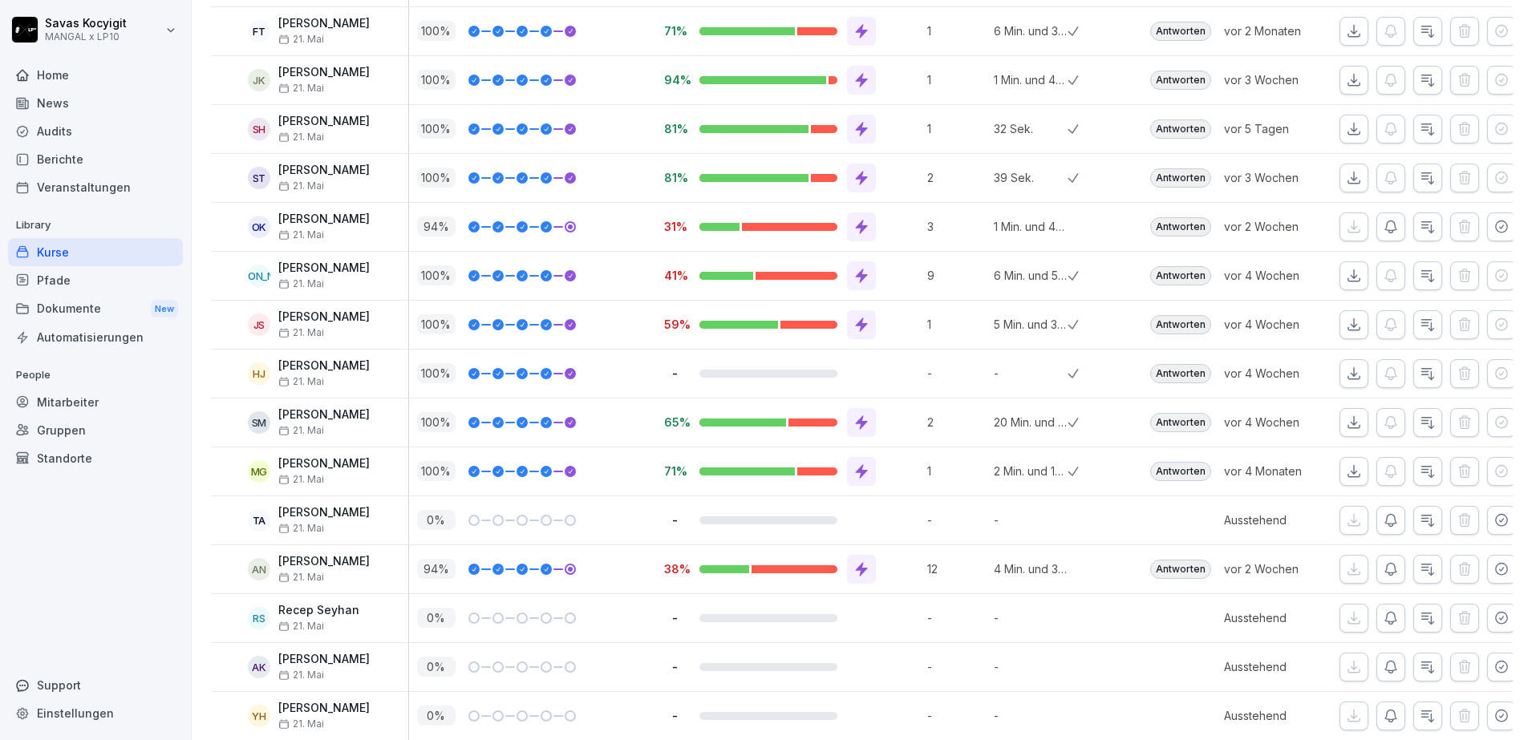
click at [1339, 41] on button "button" at bounding box center [1353, 31] width 29 height 29
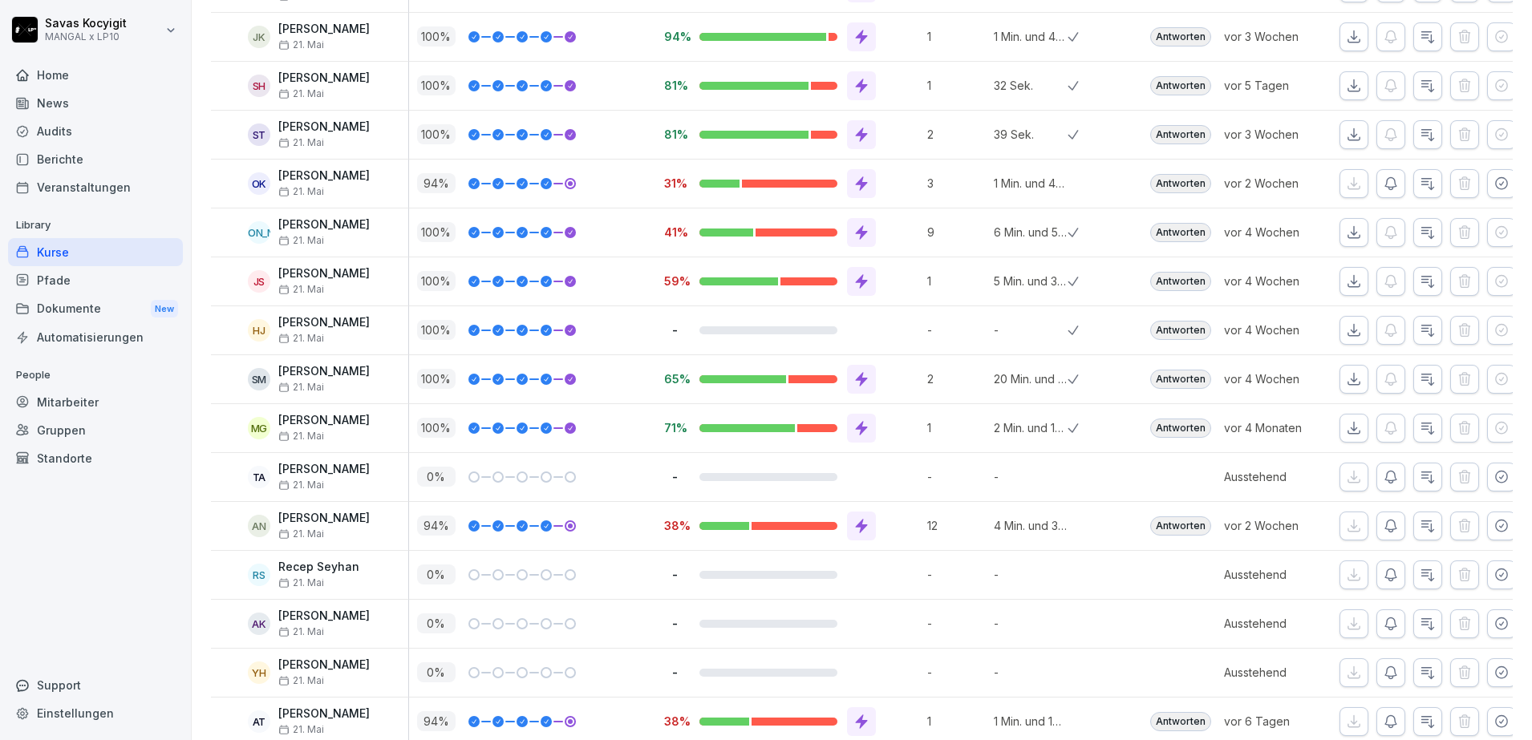
scroll to position [1949, 0]
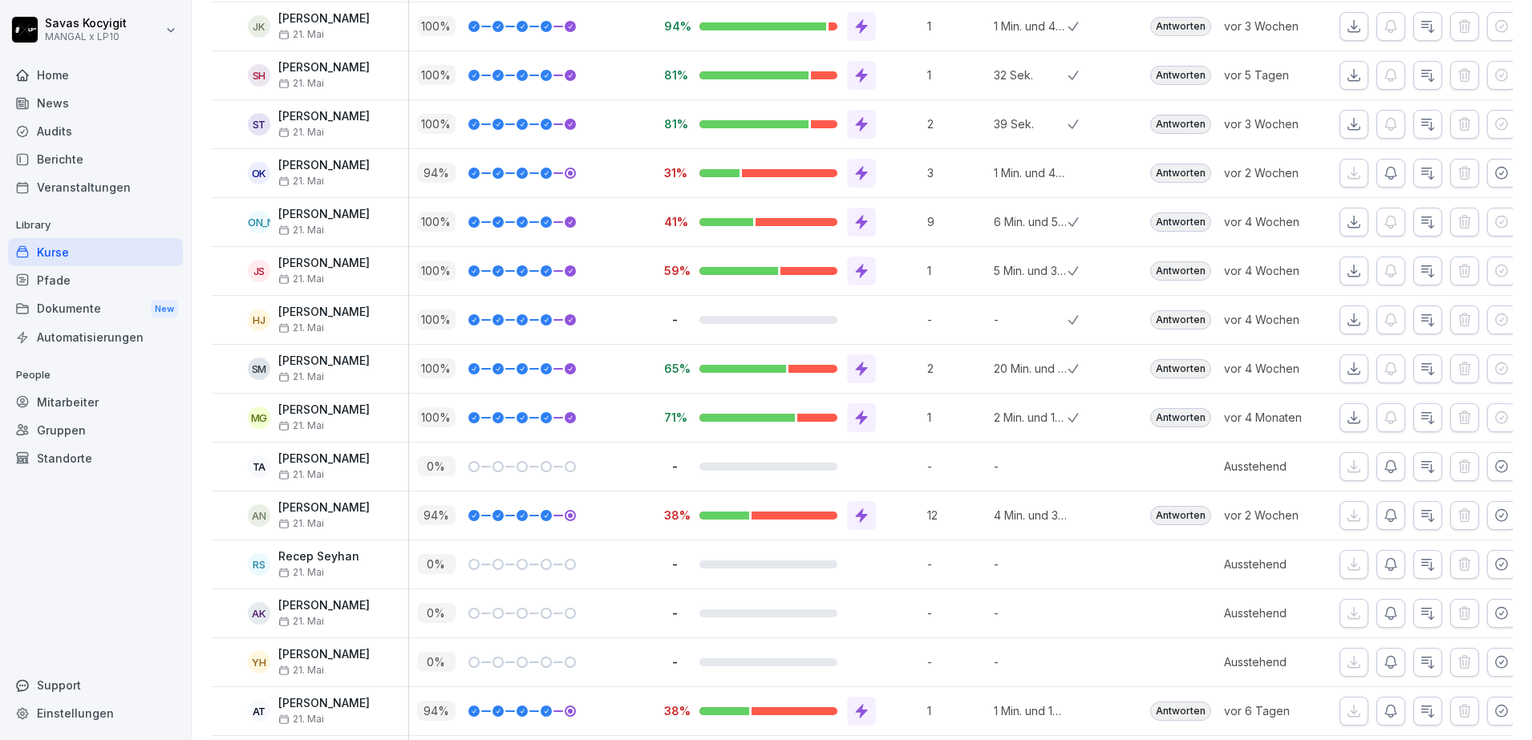
click at [1339, 15] on button "button" at bounding box center [1353, 26] width 29 height 29
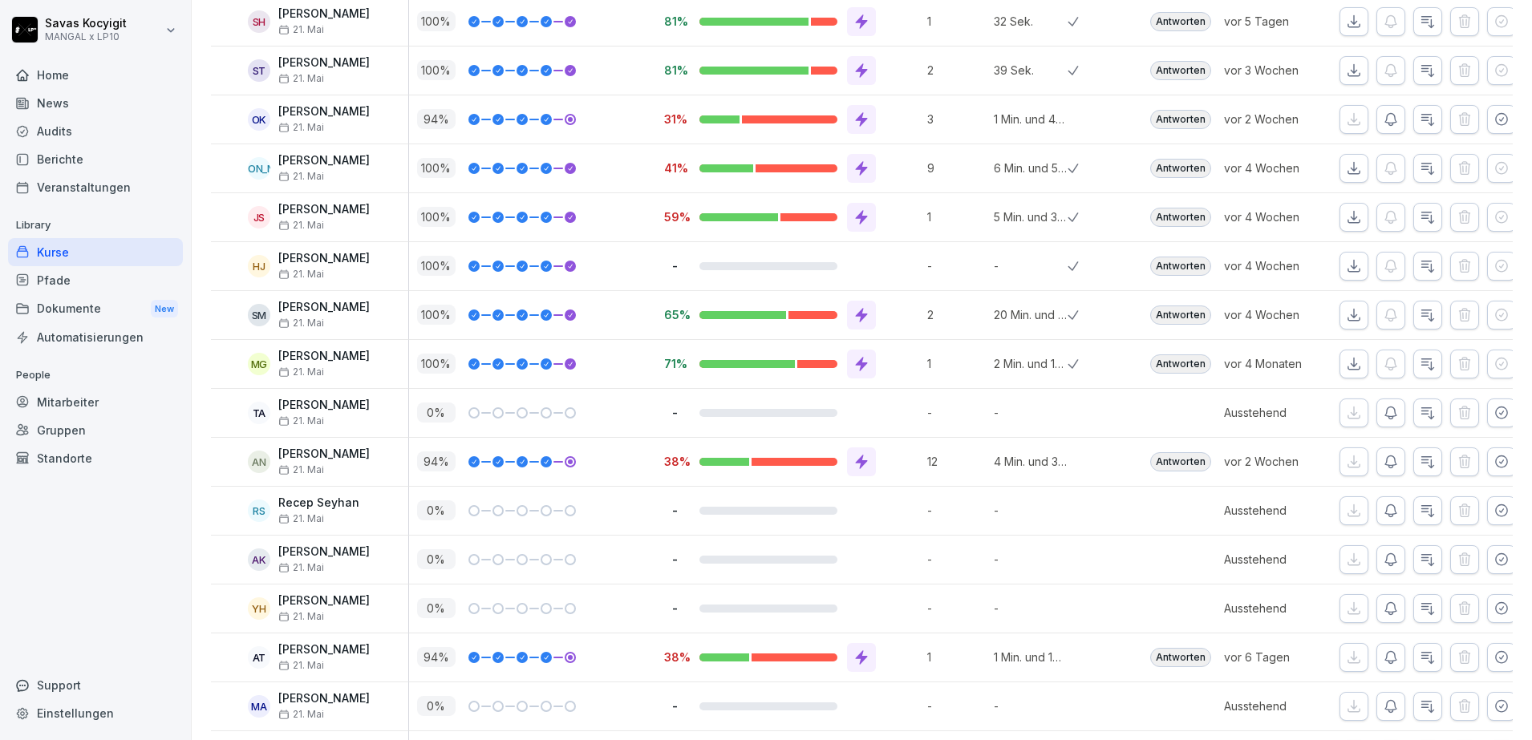
scroll to position [2007, 0]
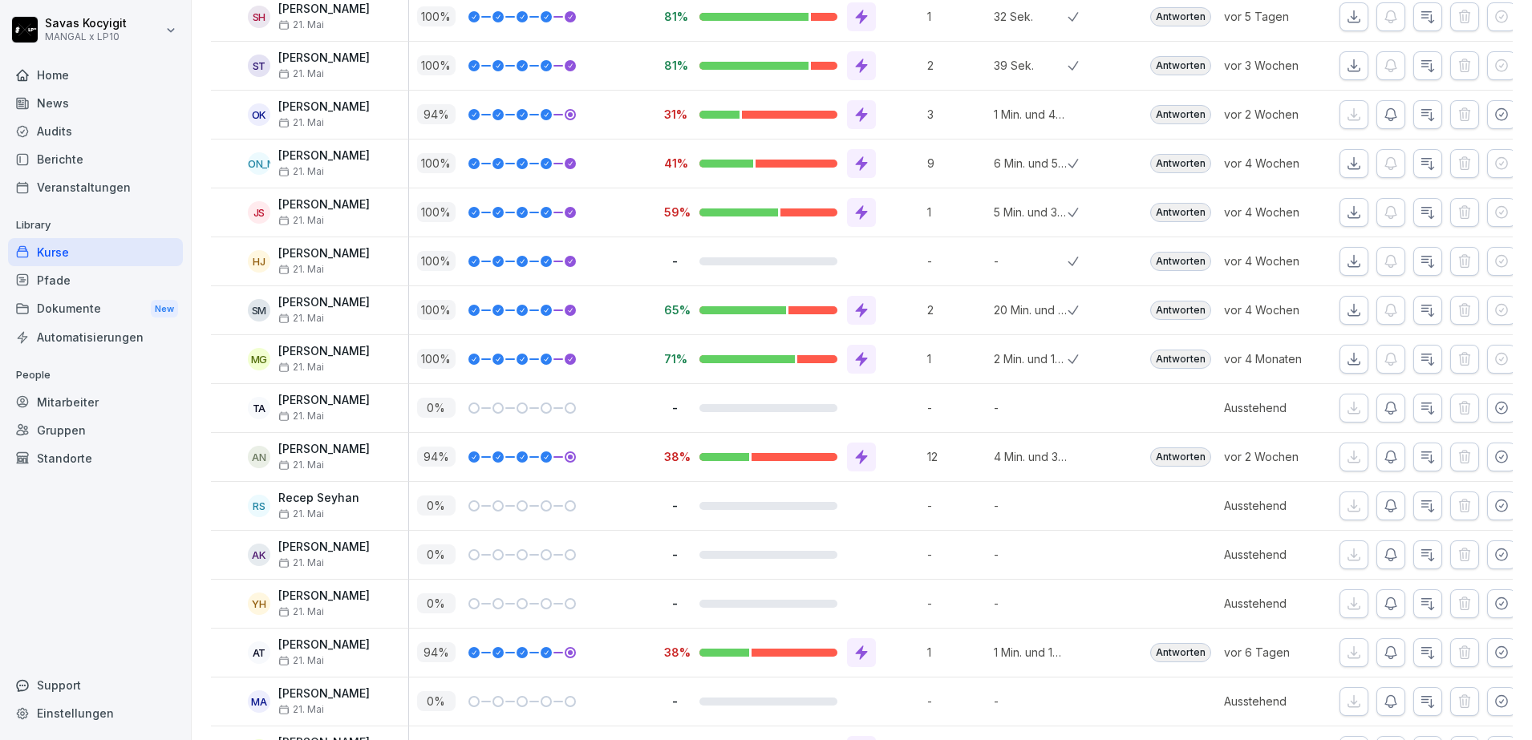
click at [1339, 26] on button "button" at bounding box center [1353, 16] width 29 height 29
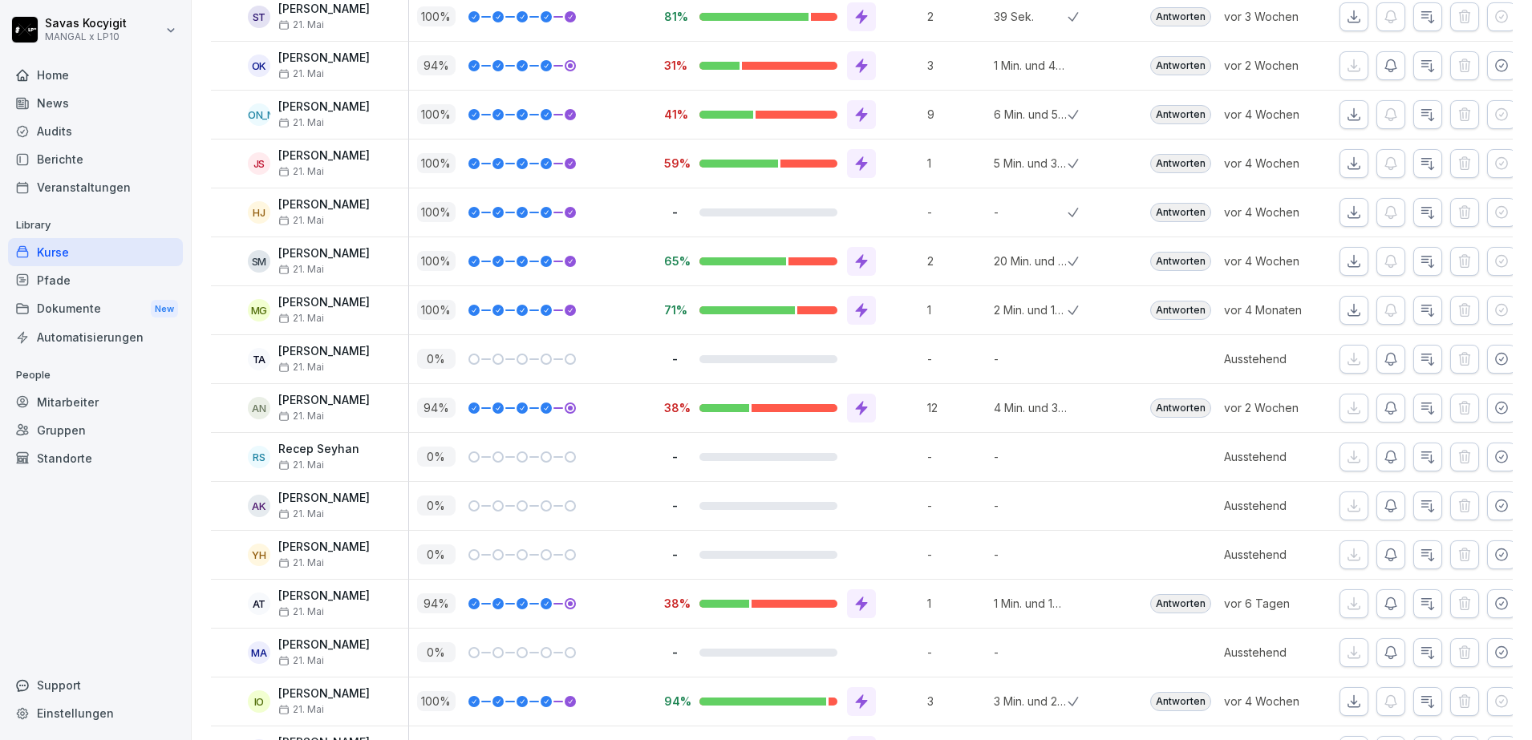
scroll to position [2062, 0]
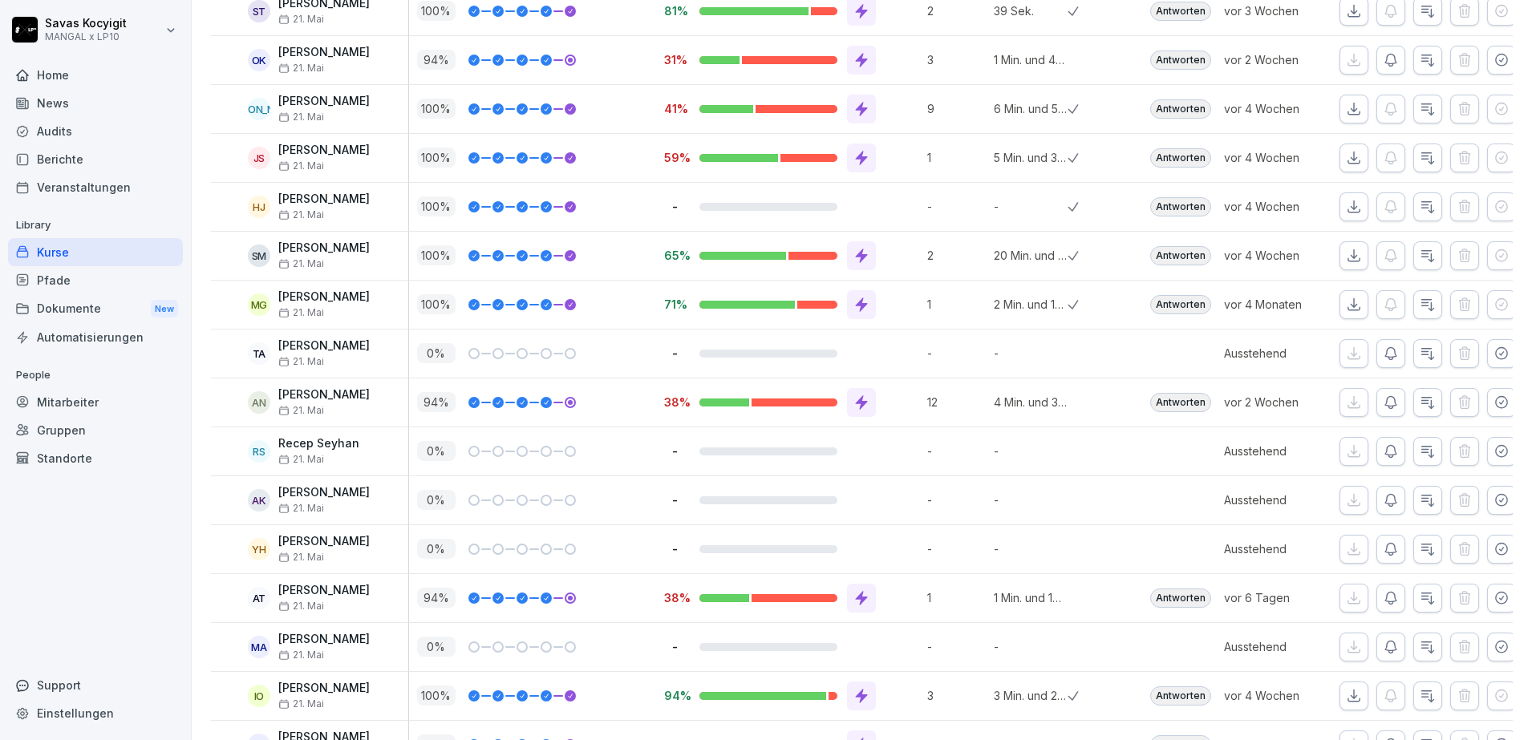
click at [1346, 10] on icon "button" at bounding box center [1354, 11] width 16 height 16
click at [1496, 54] on icon "button" at bounding box center [1501, 59] width 11 height 11
click at [1346, 61] on icon "button" at bounding box center [1354, 60] width 16 height 16
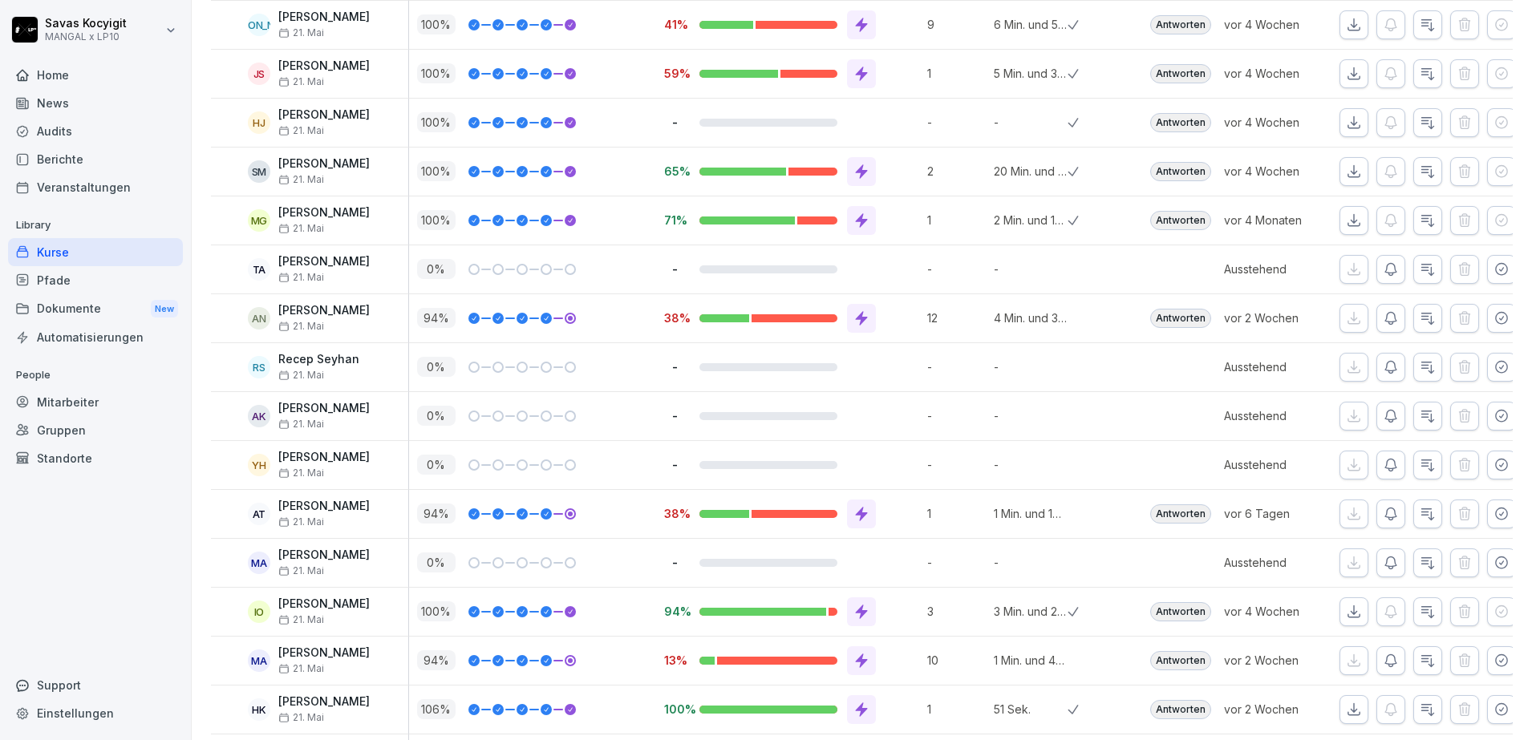
scroll to position [2156, 0]
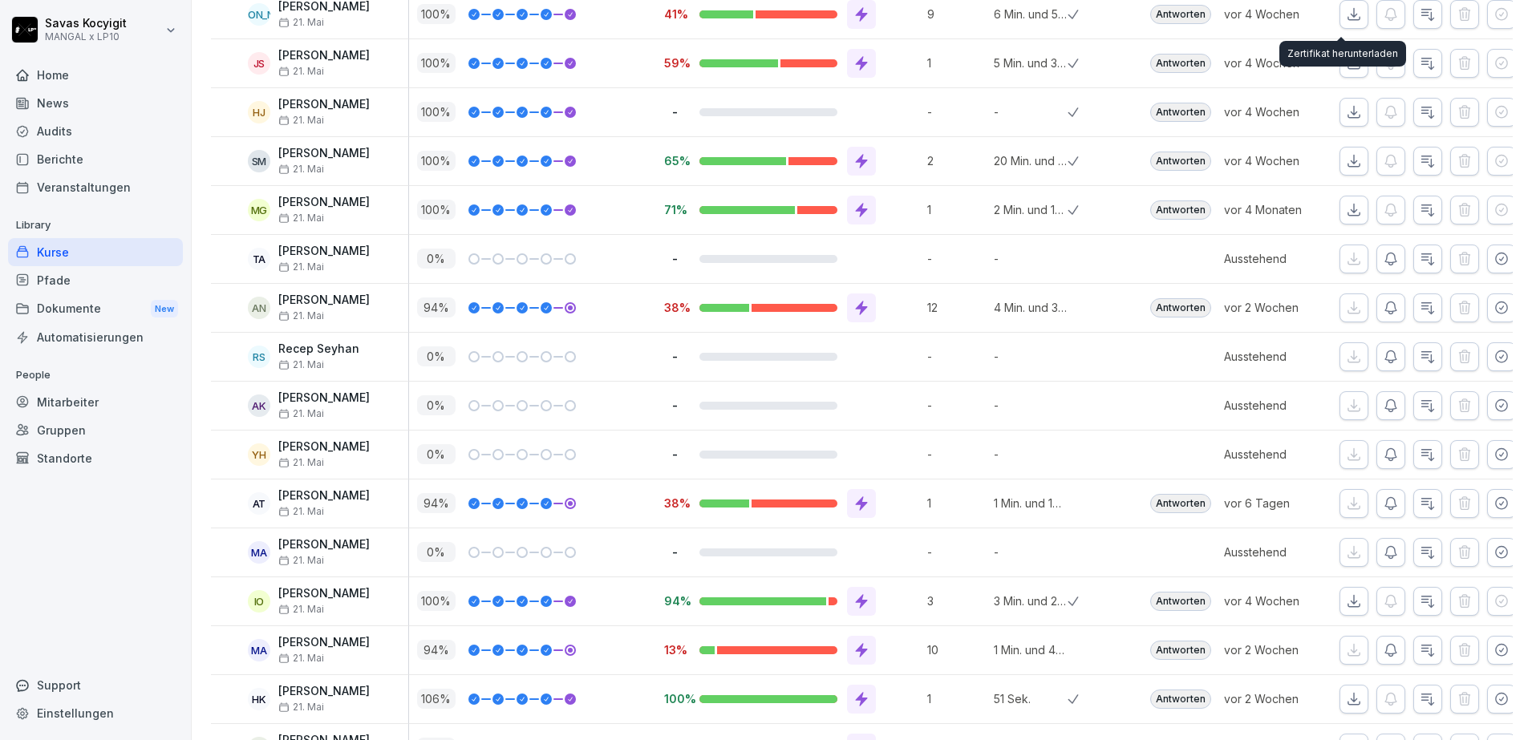
click at [1346, 18] on icon "button" at bounding box center [1354, 14] width 16 height 16
click at [1346, 14] on icon "button" at bounding box center [1354, 14] width 16 height 16
click at [1346, 59] on icon "button" at bounding box center [1354, 63] width 16 height 16
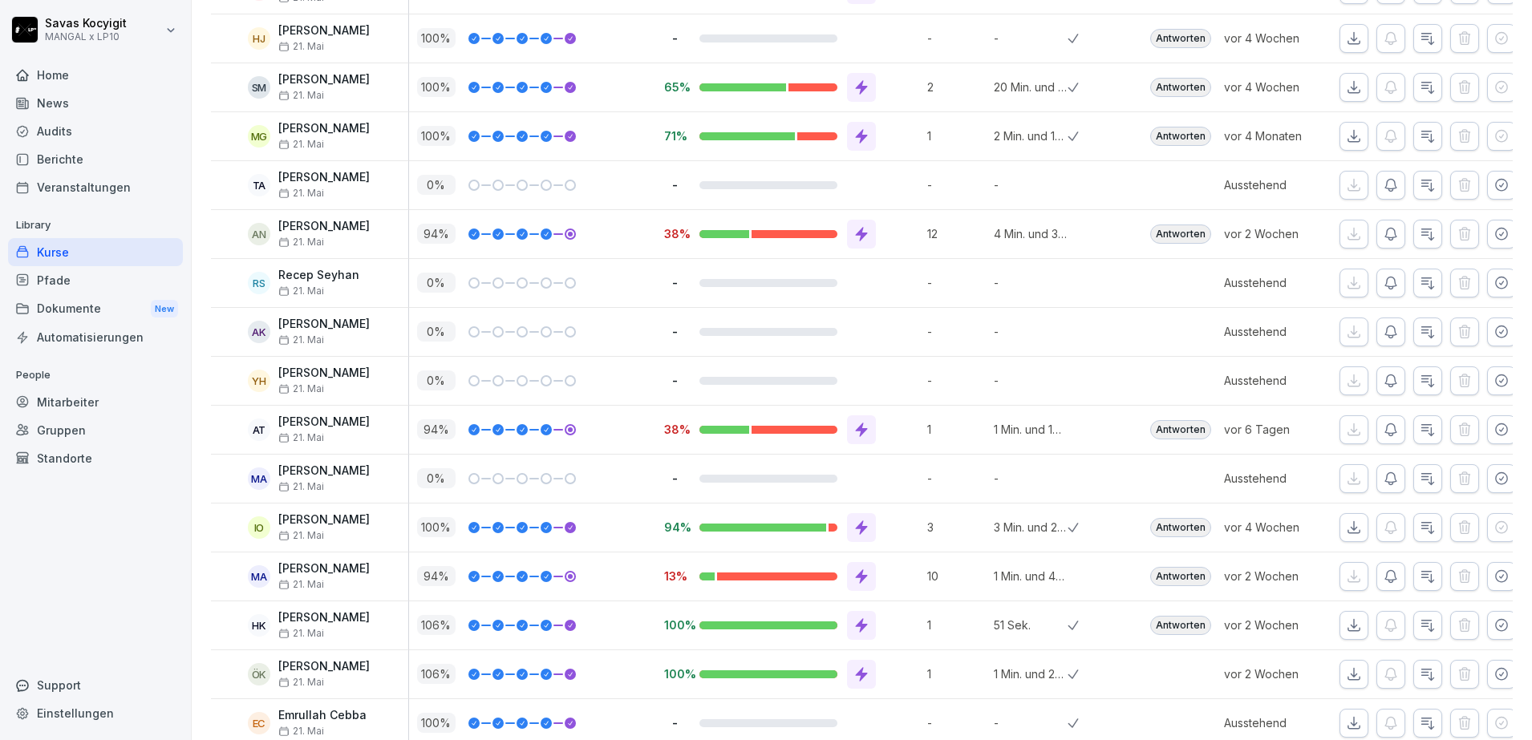
scroll to position [2236, 0]
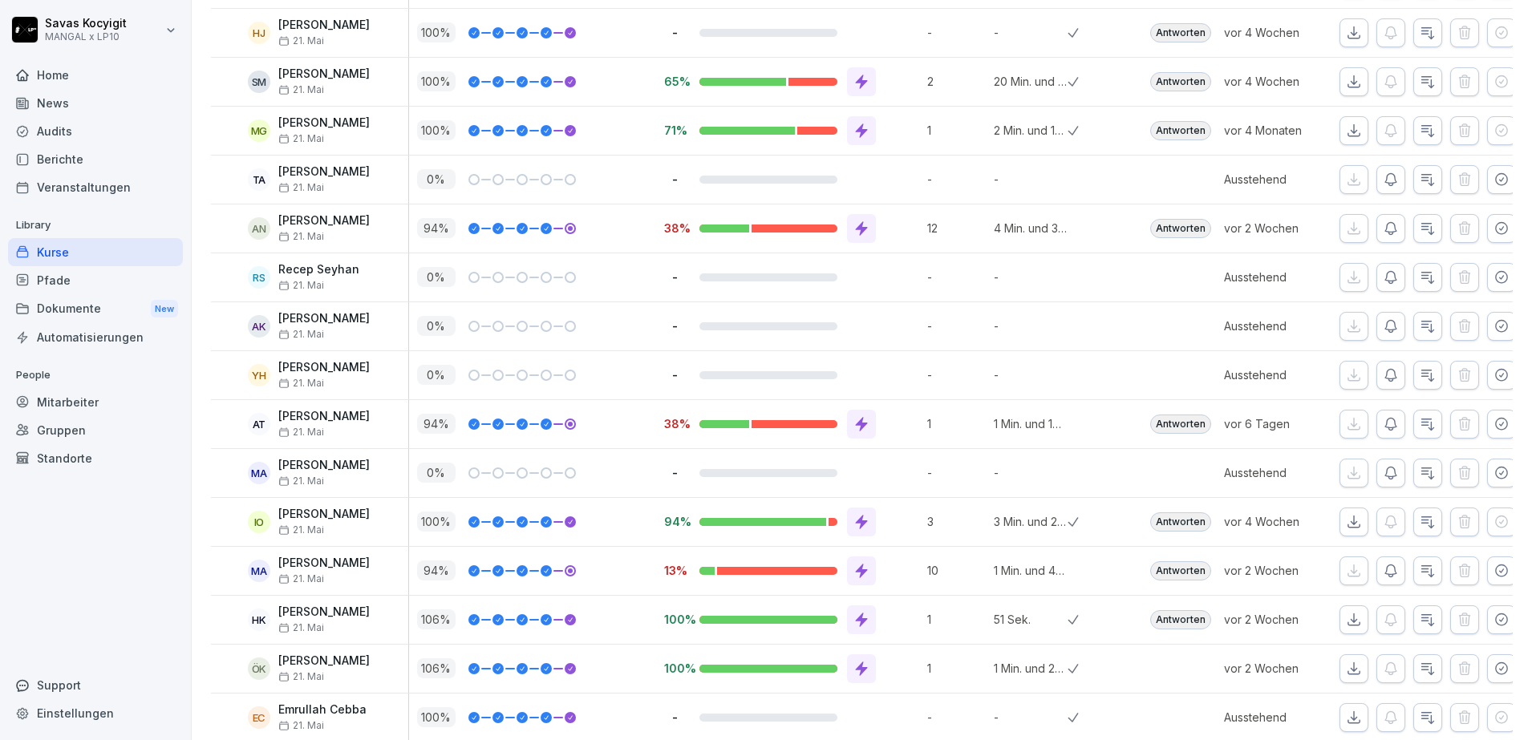
click at [1346, 37] on icon "button" at bounding box center [1354, 33] width 16 height 16
click at [1349, 88] on button "button" at bounding box center [1353, 81] width 29 height 29
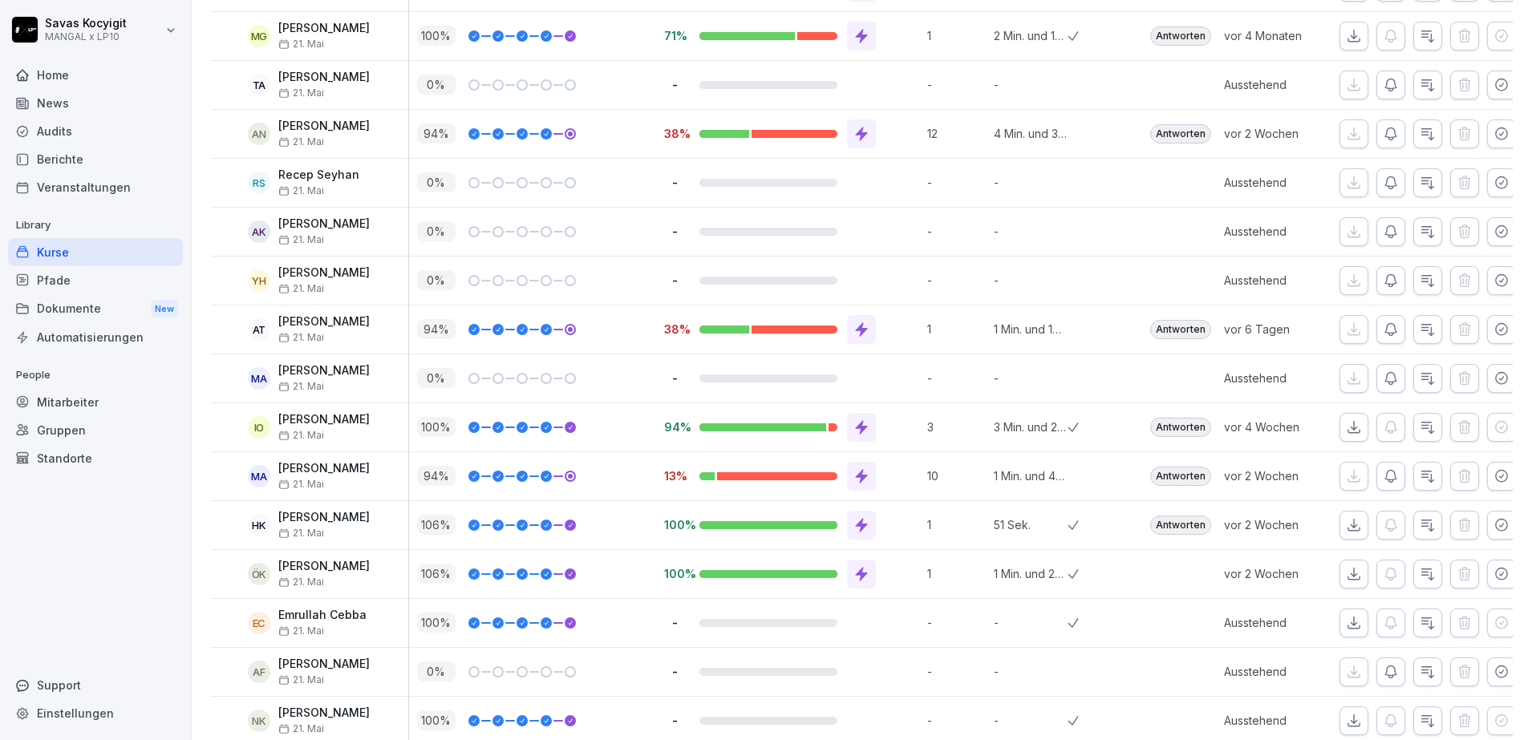
scroll to position [2350, 0]
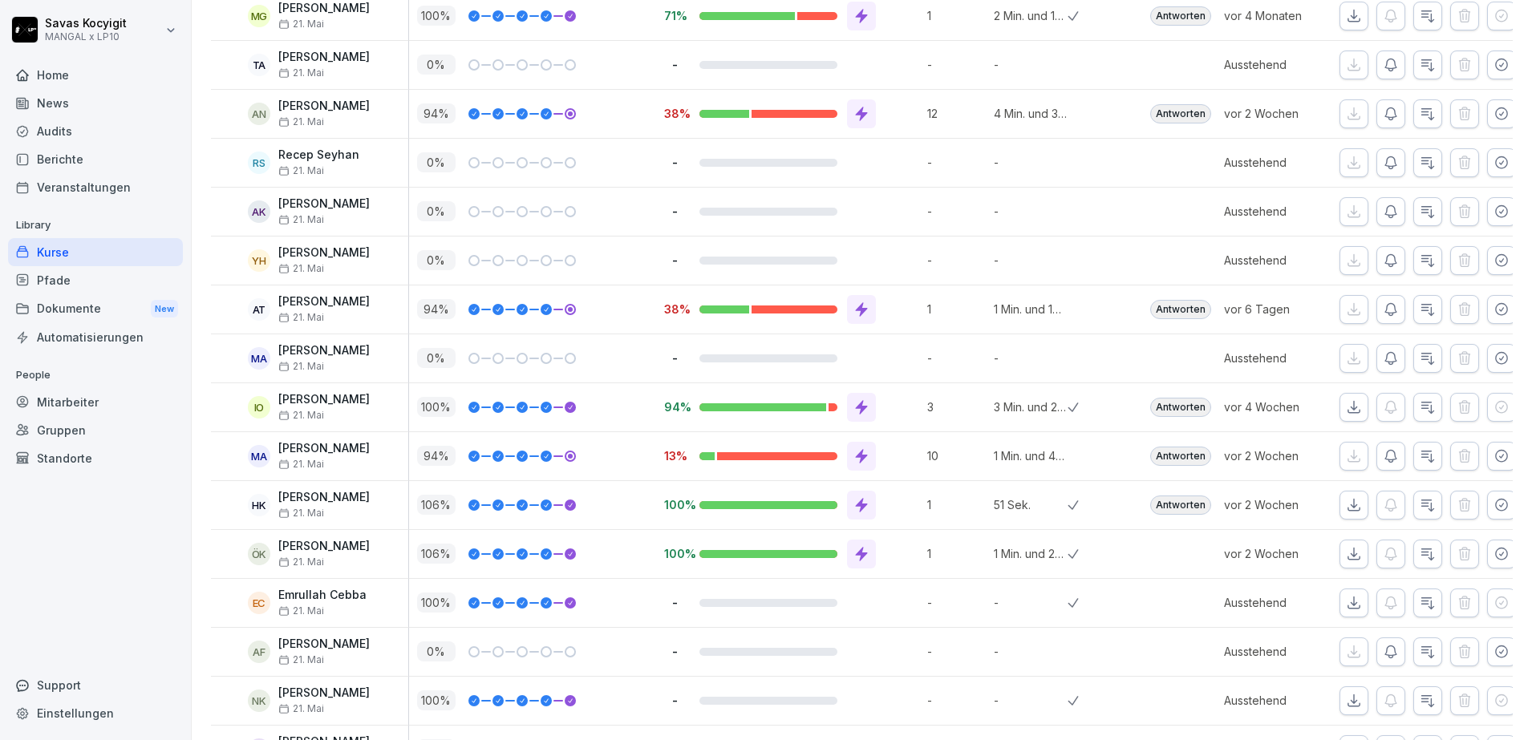
click at [1346, 18] on icon "button" at bounding box center [1354, 16] width 16 height 16
click at [1496, 60] on icon "button" at bounding box center [1501, 64] width 11 height 11
click at [1339, 63] on button "button" at bounding box center [1353, 65] width 29 height 29
click at [1493, 117] on icon "button" at bounding box center [1501, 114] width 16 height 16
click at [1343, 103] on button "button" at bounding box center [1353, 113] width 29 height 29
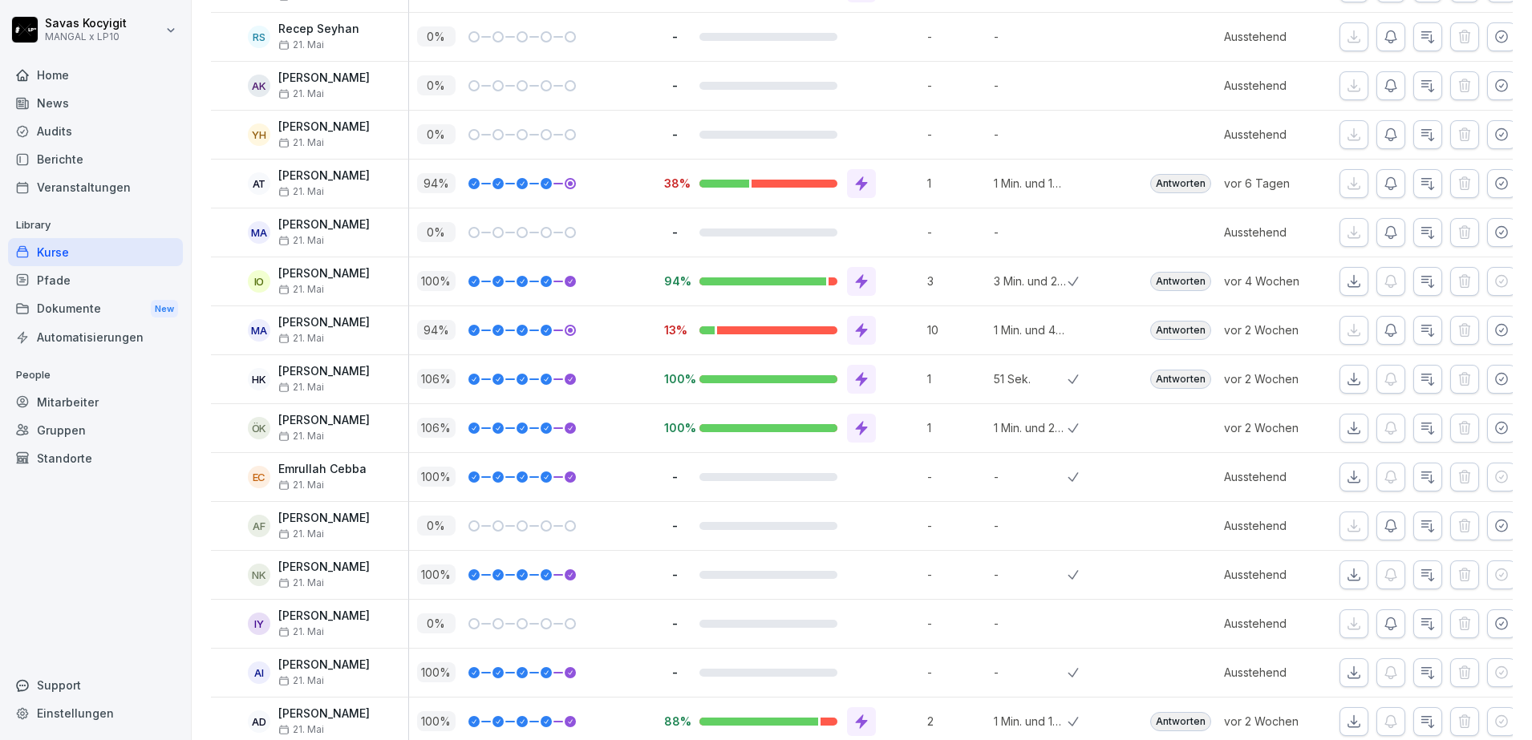
scroll to position [2492, 0]
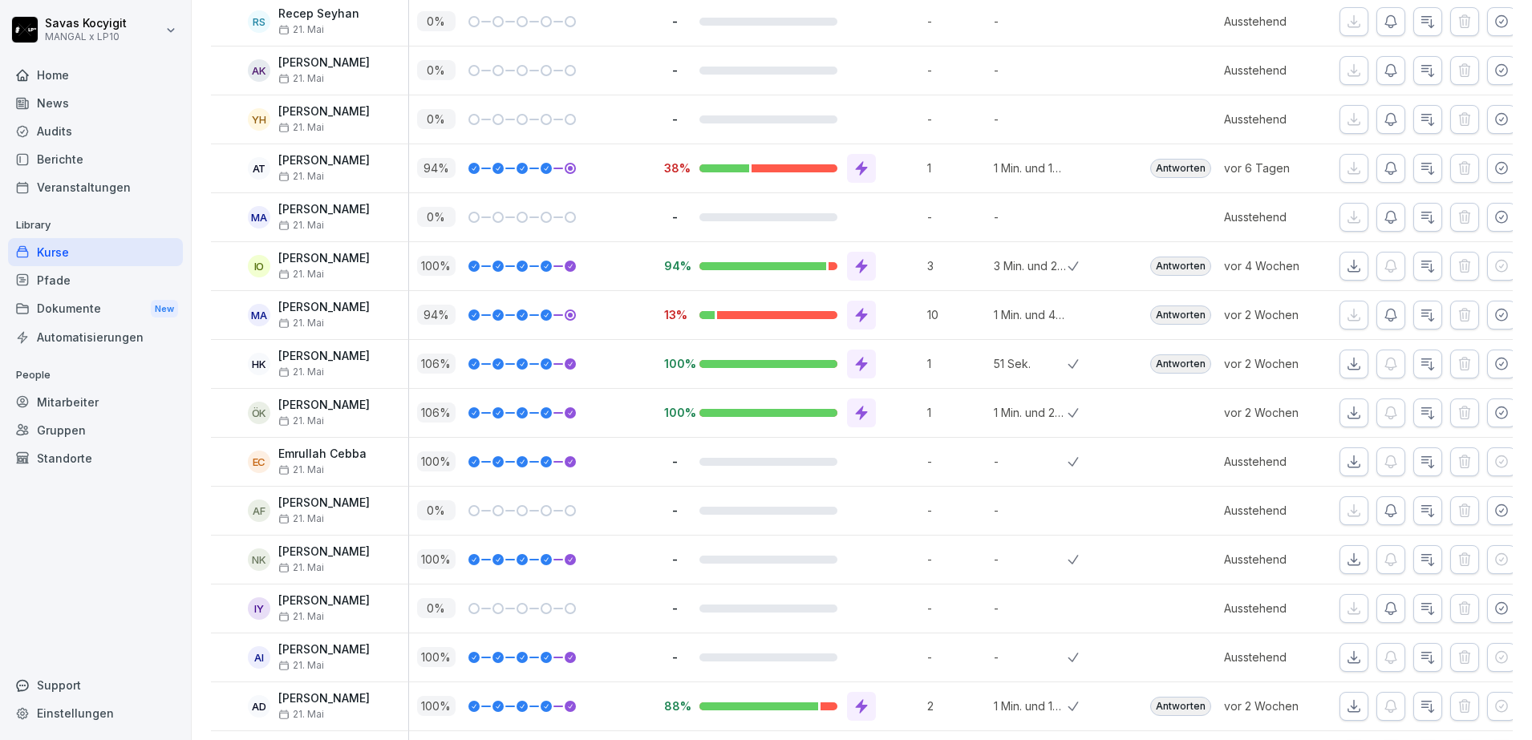
click at [1493, 14] on icon "button" at bounding box center [1501, 22] width 16 height 16
click at [1346, 20] on icon "button" at bounding box center [1354, 22] width 16 height 16
click at [1489, 83] on button "button" at bounding box center [1501, 70] width 29 height 29
click at [1016, 21] on p "-" at bounding box center [1031, 21] width 75 height 17
click at [1346, 71] on icon "button" at bounding box center [1354, 71] width 16 height 16
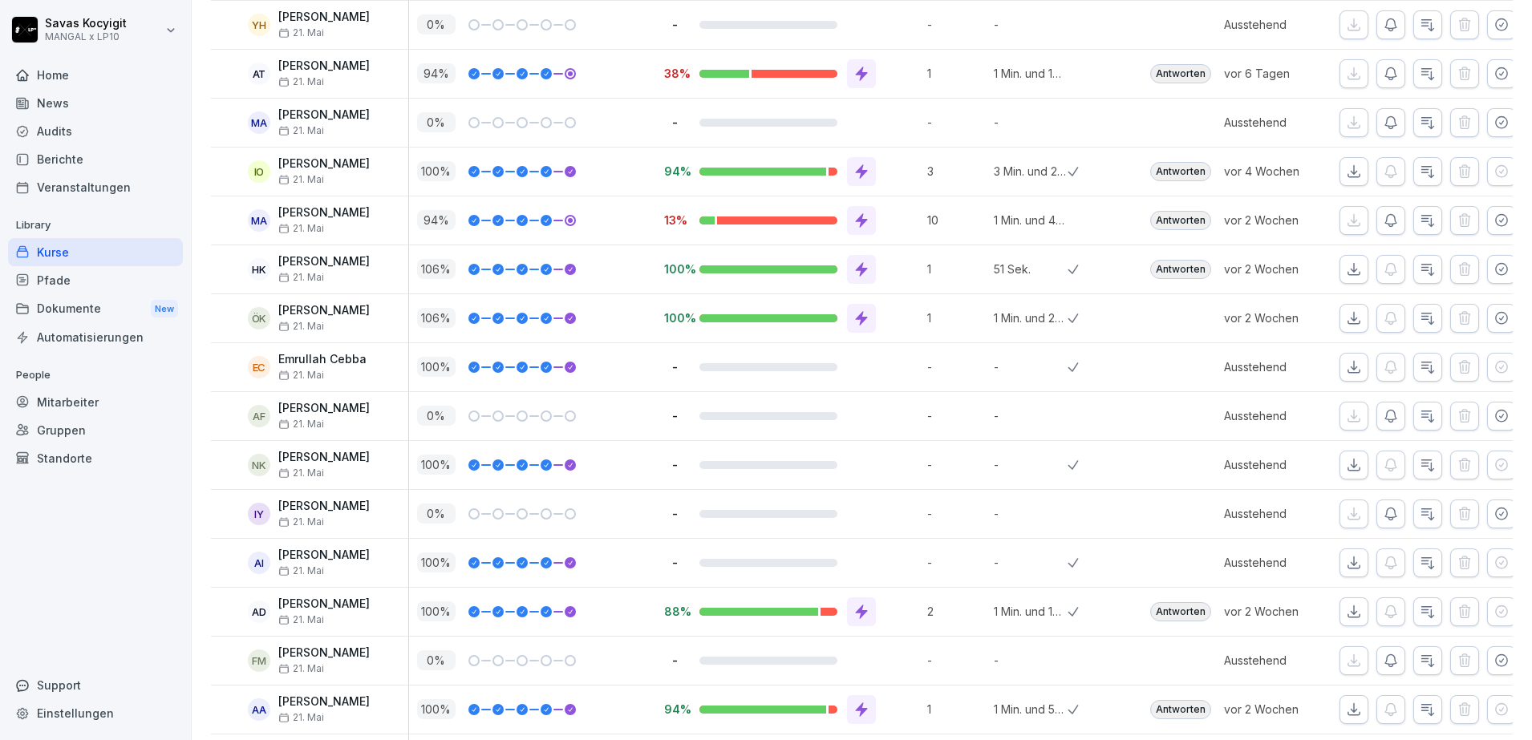
scroll to position [2591, 0]
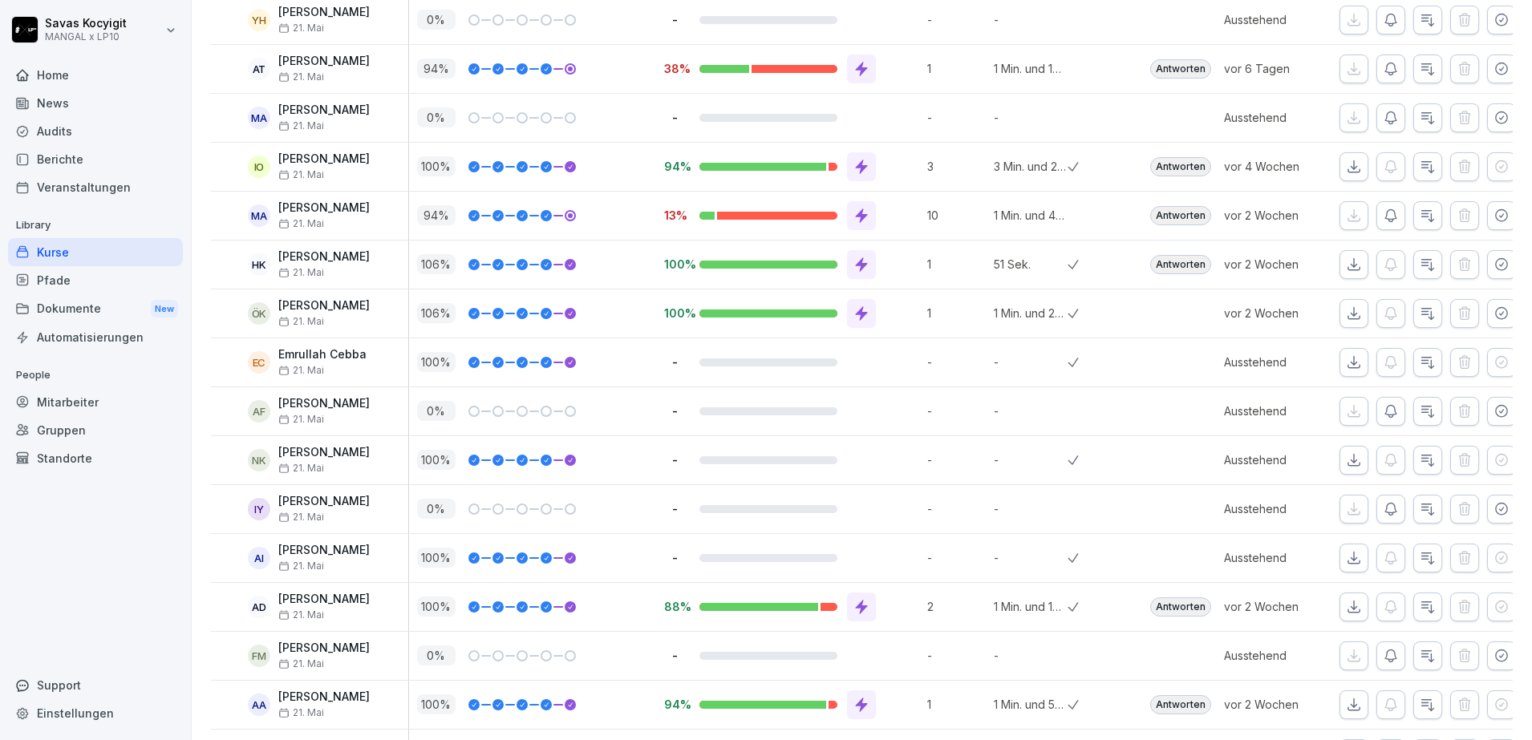
click at [1493, 14] on icon "button" at bounding box center [1501, 20] width 16 height 16
click at [1358, 14] on div at bounding box center [1431, 20] width 184 height 29
click at [1349, 16] on button "button" at bounding box center [1353, 20] width 29 height 29
click at [1346, 17] on icon "button" at bounding box center [1354, 20] width 16 height 16
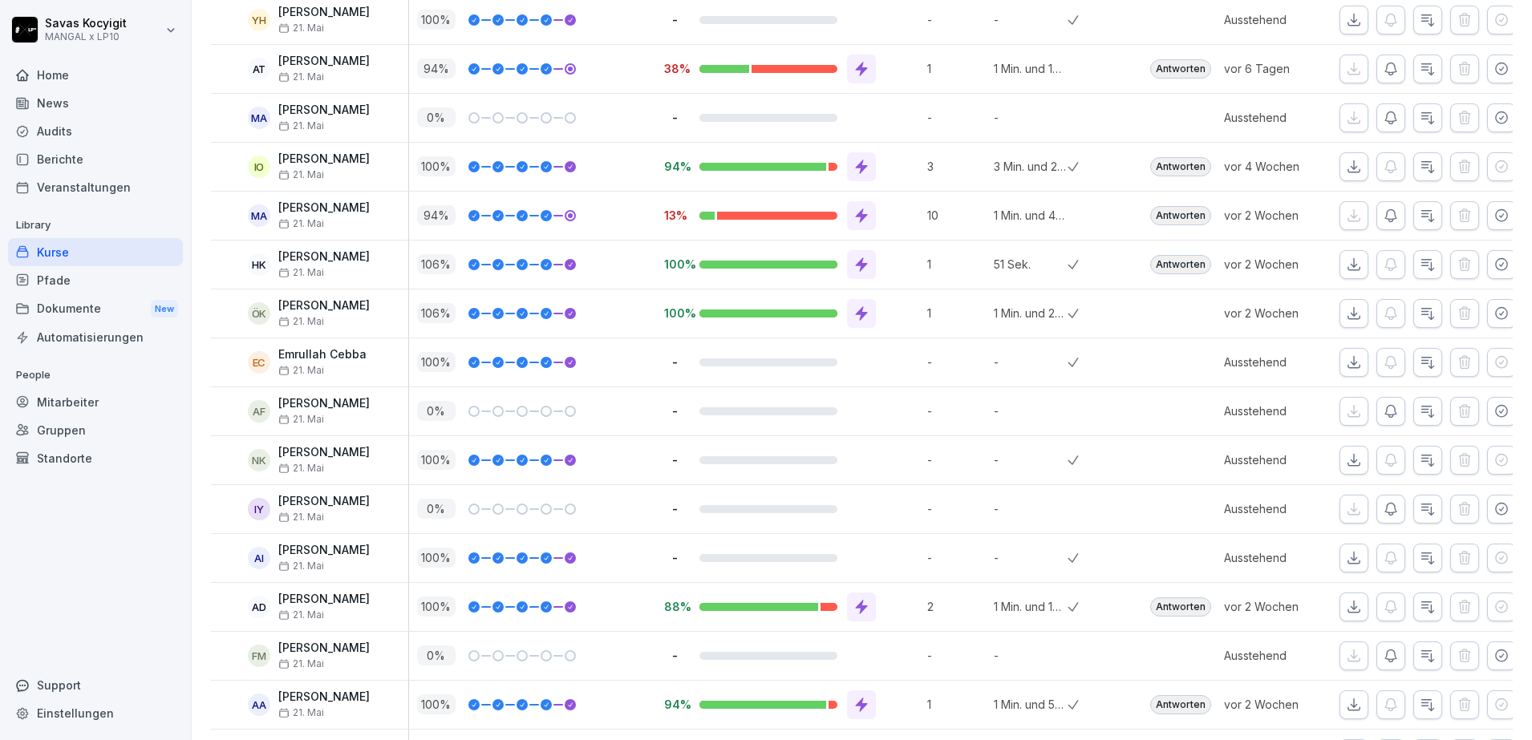
click at [1346, 18] on icon "button" at bounding box center [1354, 20] width 16 height 16
click at [1346, 25] on icon "button" at bounding box center [1354, 20] width 16 height 16
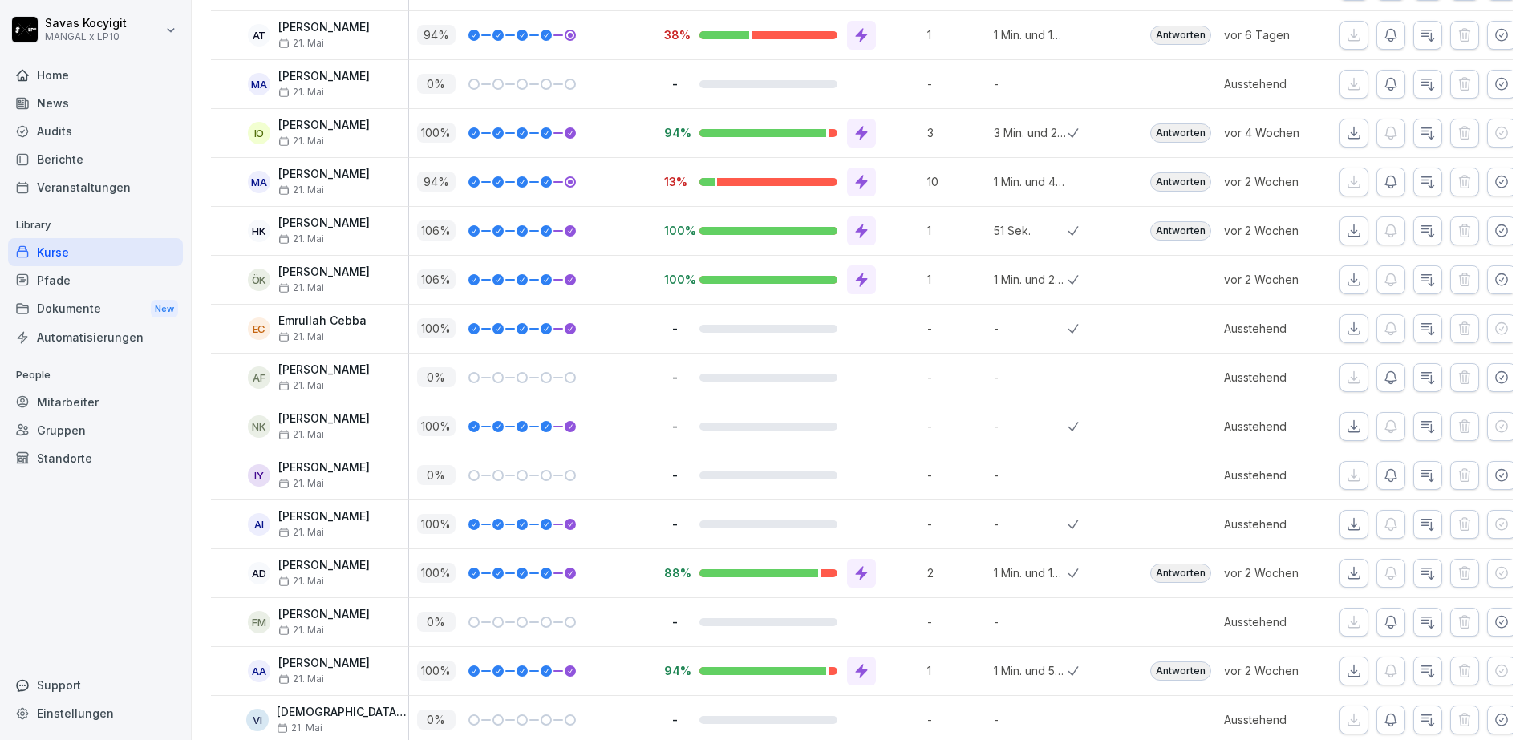
scroll to position [2629, 0]
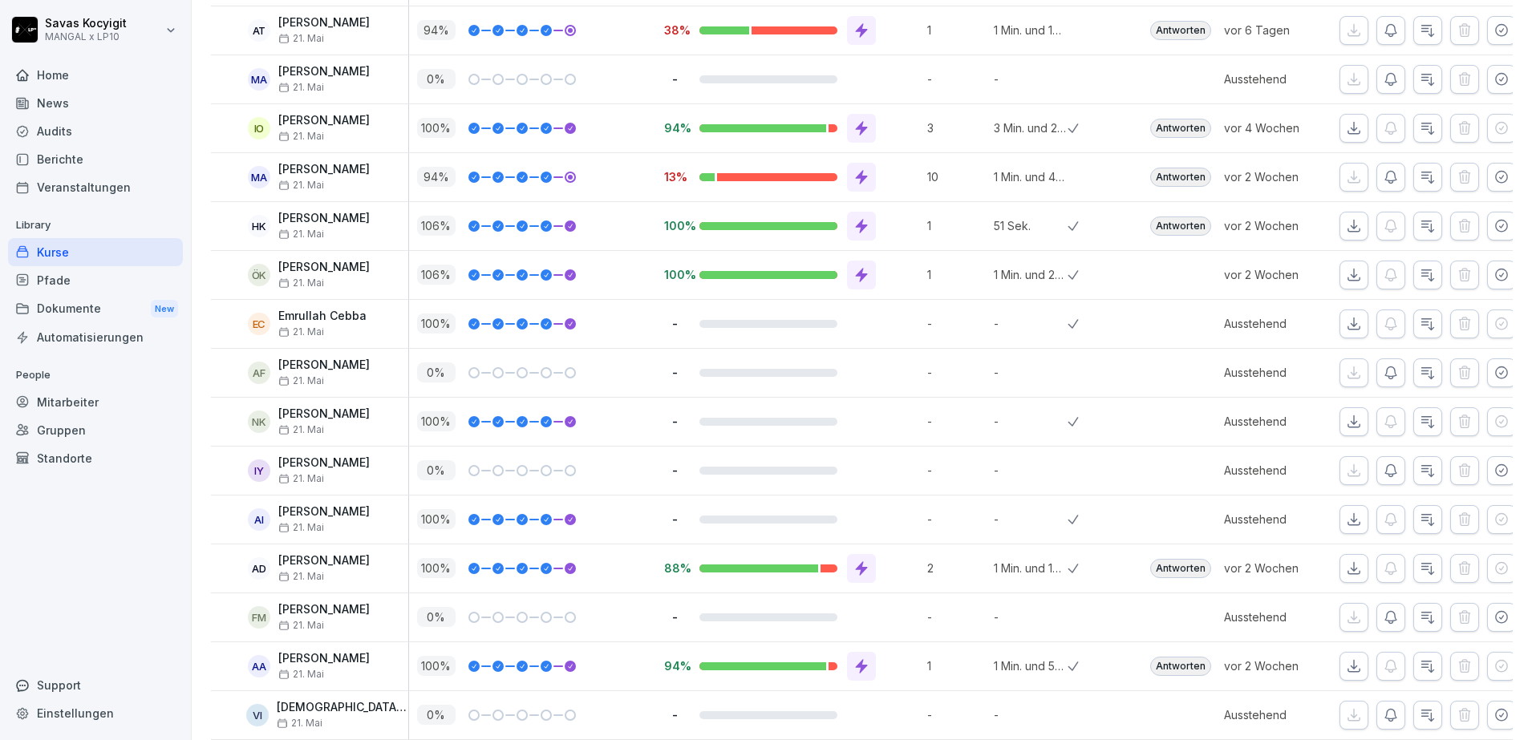
click at [1493, 32] on icon "button" at bounding box center [1501, 30] width 16 height 16
click at [1348, 30] on icon "button" at bounding box center [1353, 29] width 11 height 11
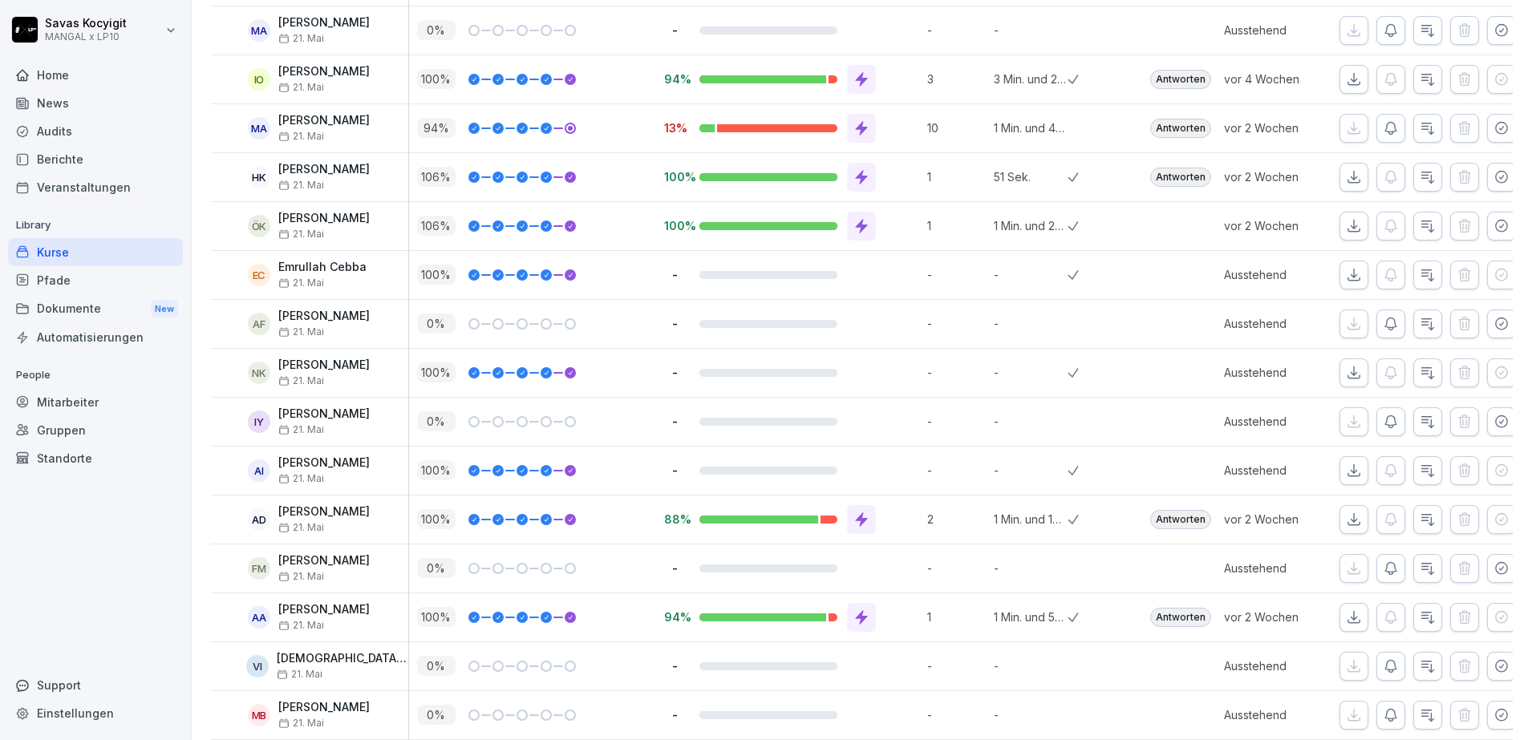
scroll to position [2689, 0]
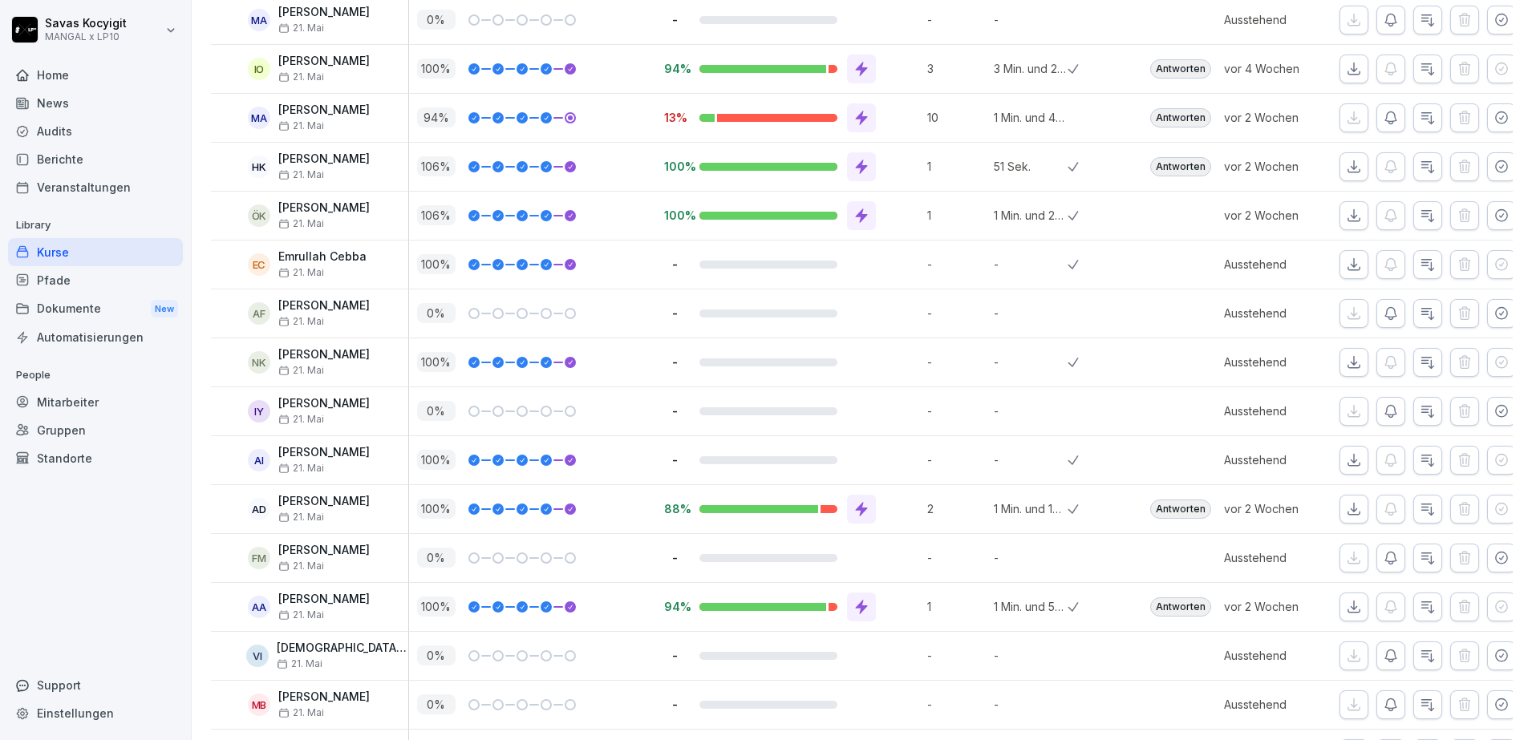
click at [1493, 19] on icon "button" at bounding box center [1501, 20] width 16 height 16
click at [1346, 24] on icon "button" at bounding box center [1354, 20] width 16 height 16
click at [1012, 16] on p "-" at bounding box center [1031, 19] width 75 height 17
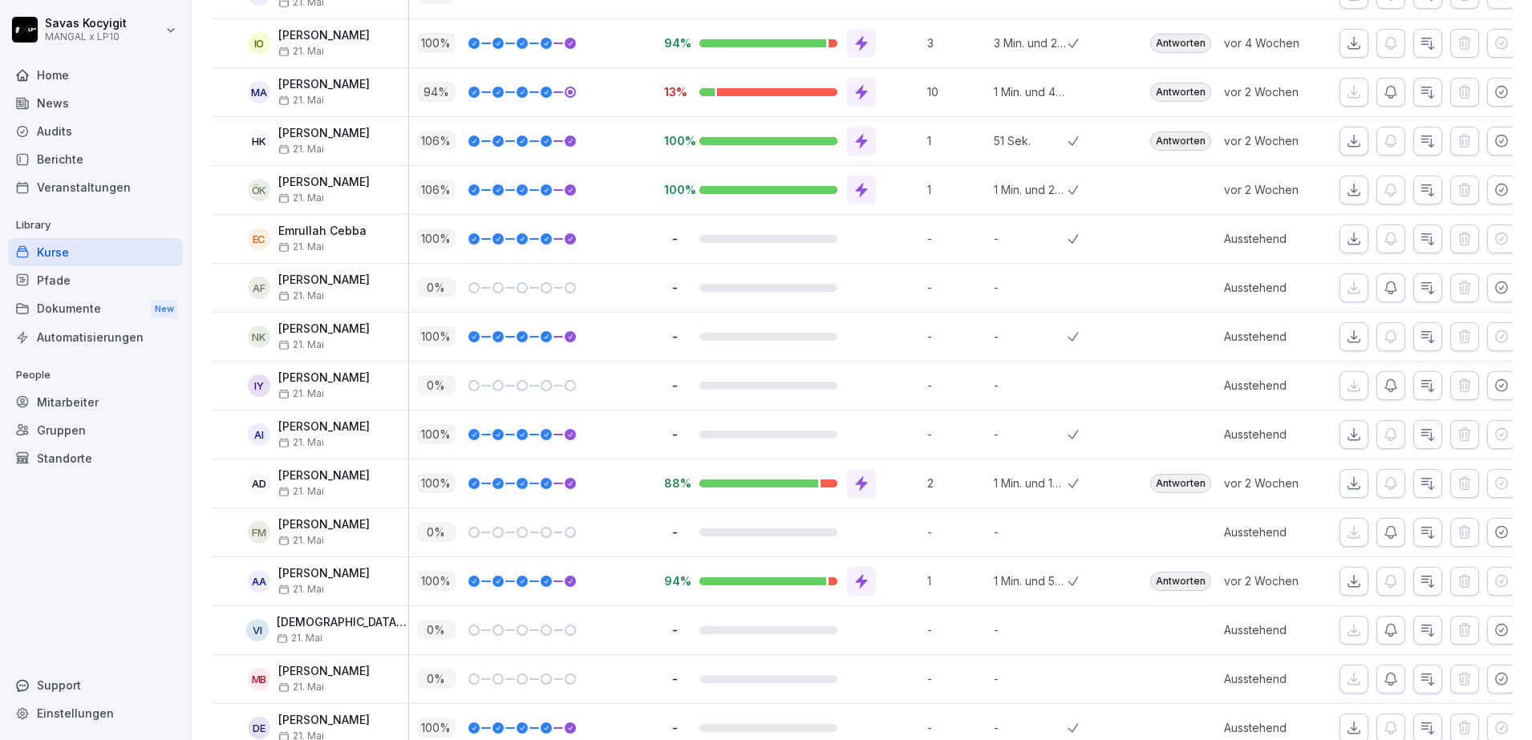
scroll to position [2729, 0]
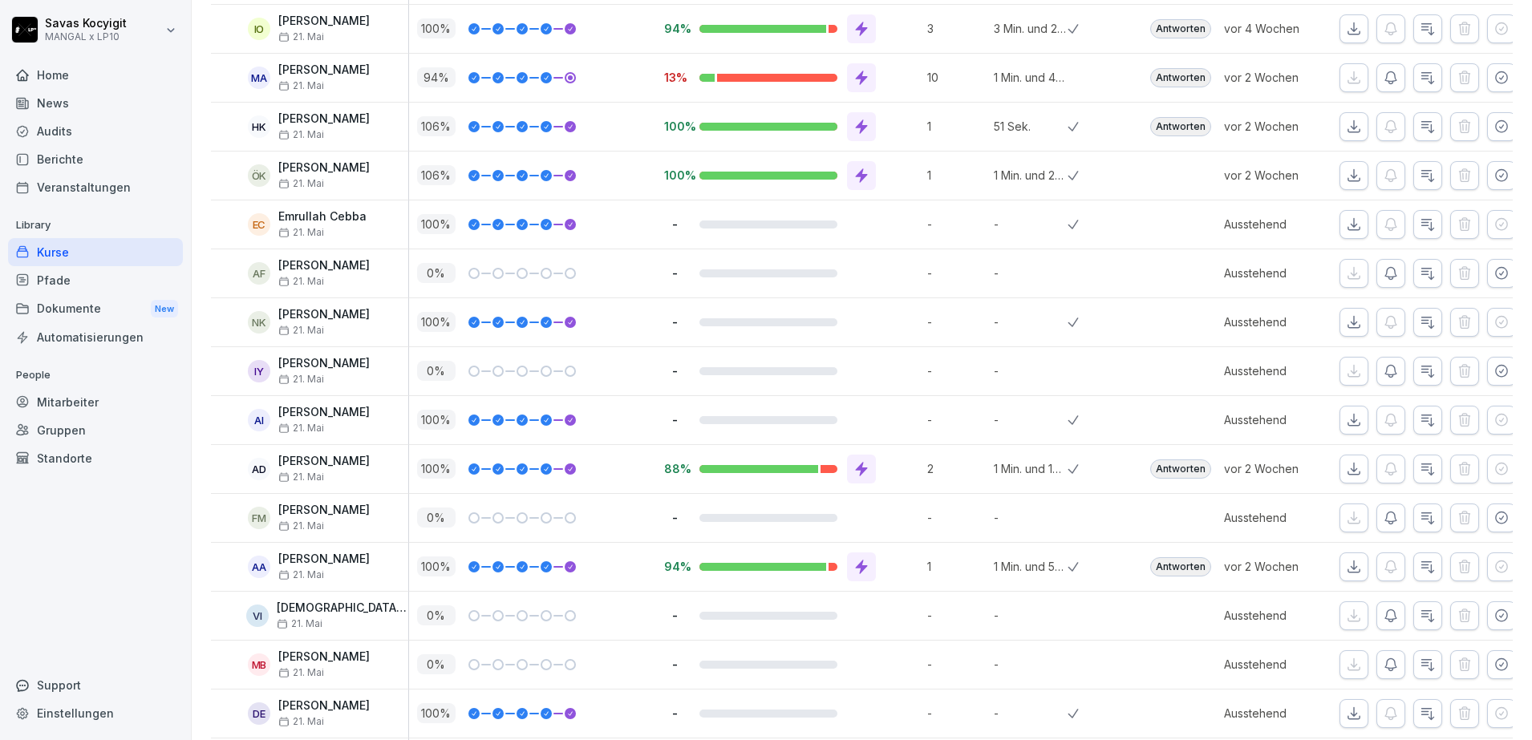
click at [1346, 29] on icon "button" at bounding box center [1354, 29] width 16 height 16
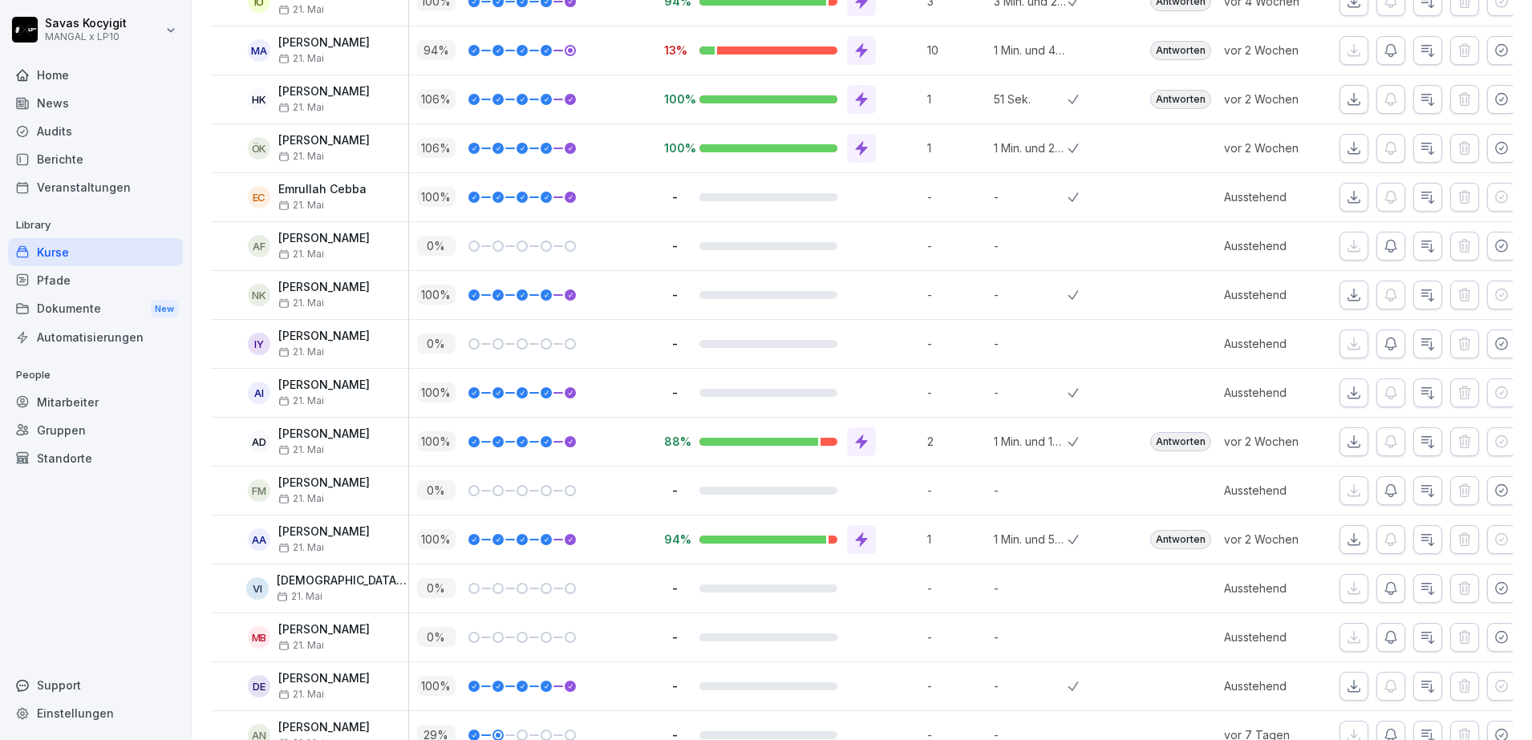
scroll to position [2769, 0]
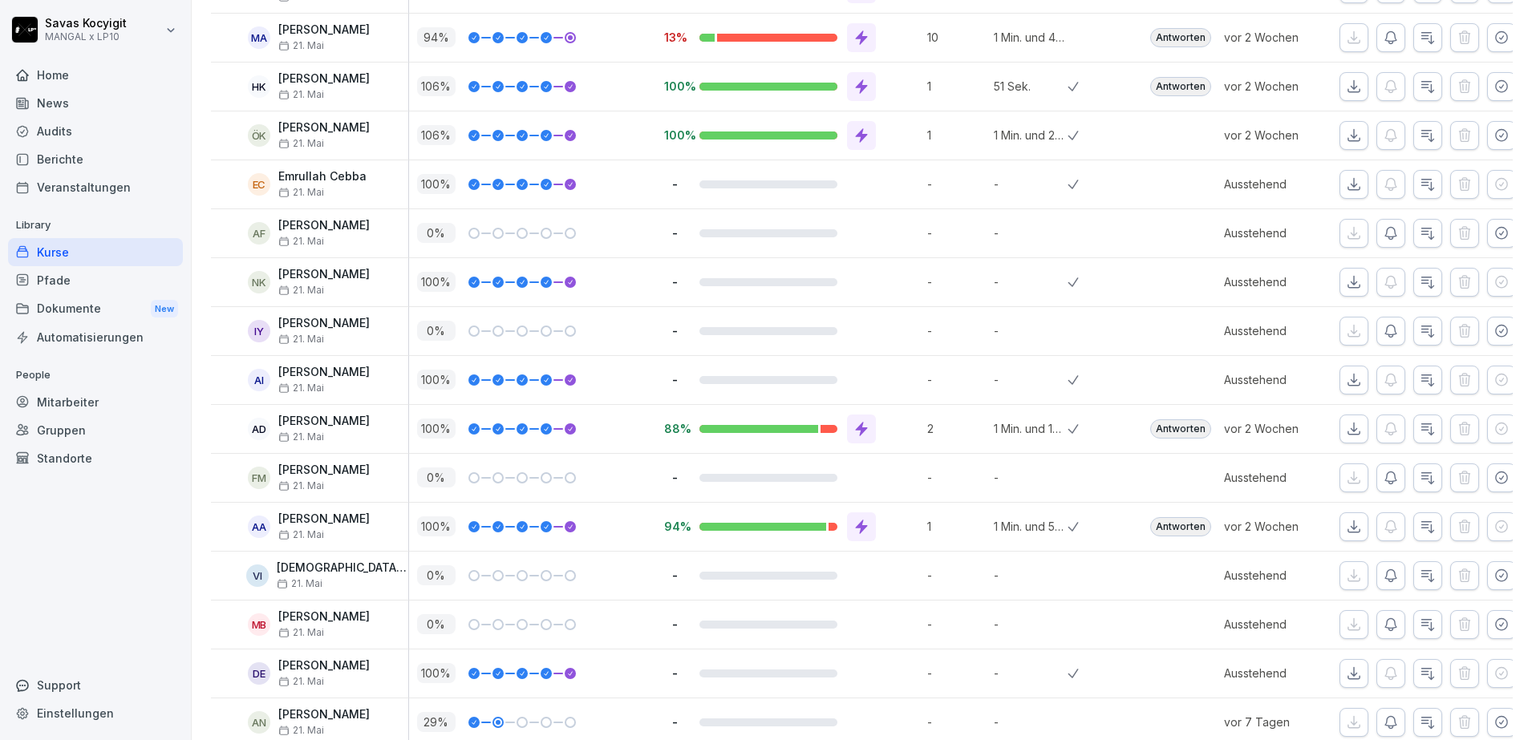
click at [1493, 43] on icon "button" at bounding box center [1501, 38] width 16 height 16
click at [1348, 38] on icon "button" at bounding box center [1353, 36] width 11 height 11
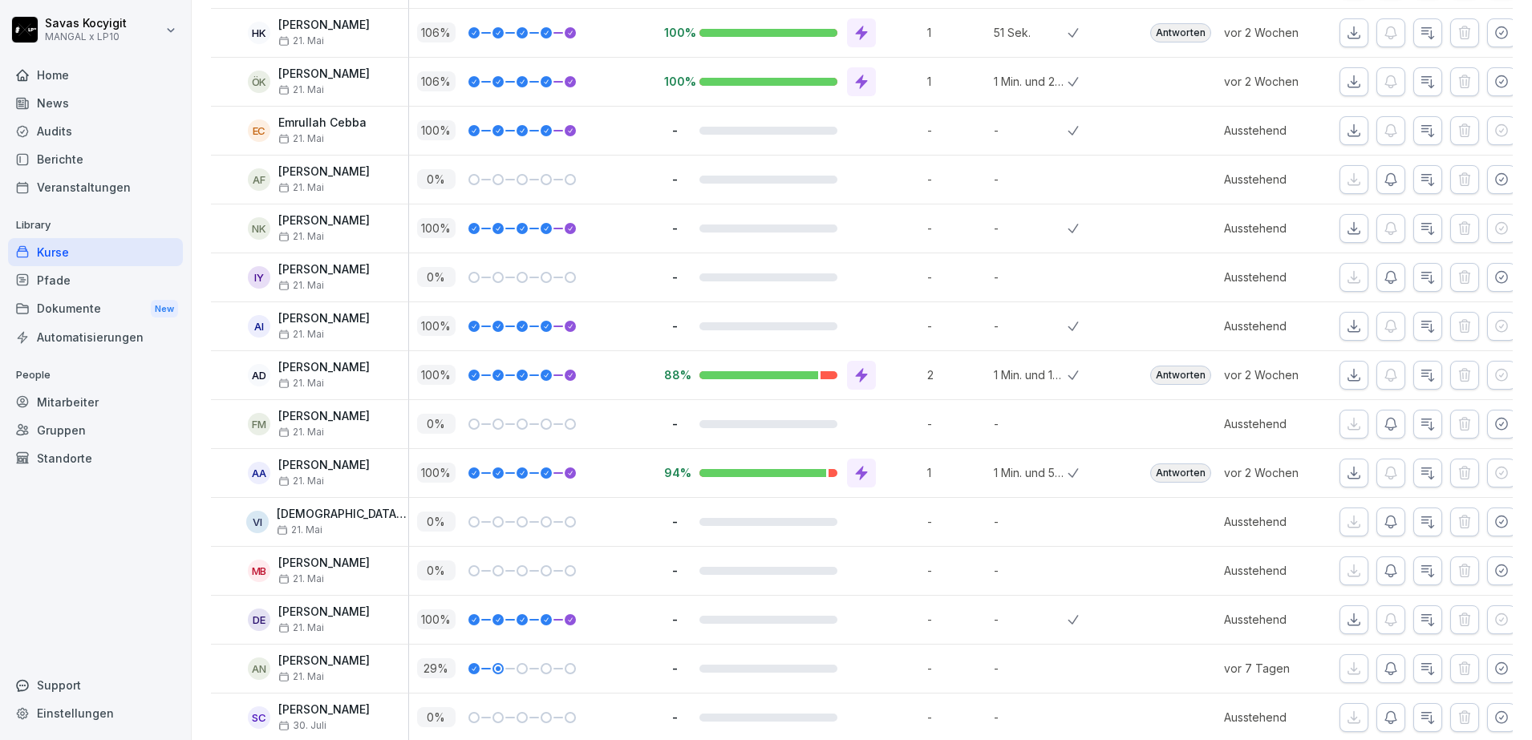
scroll to position [2828, 0]
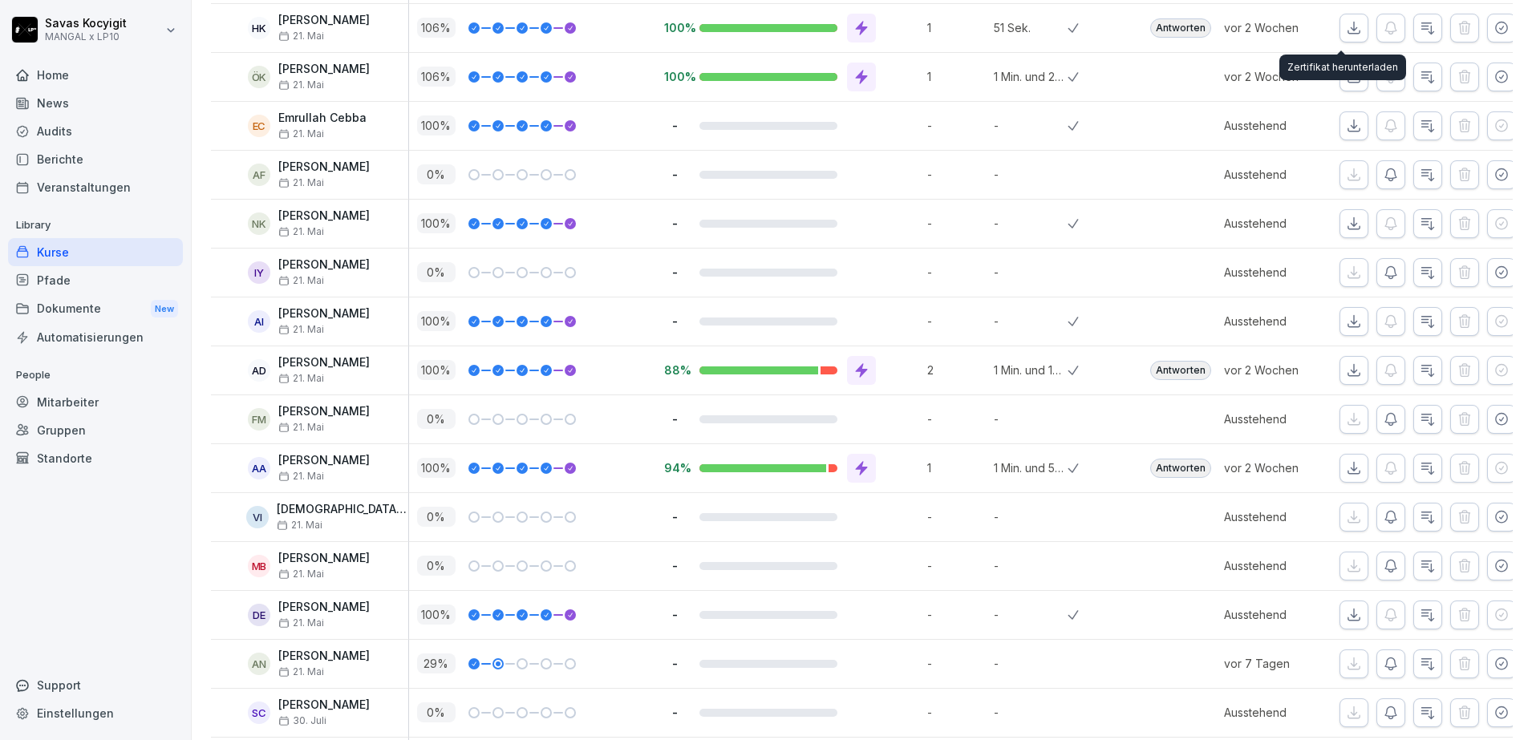
click at [1346, 21] on icon "button" at bounding box center [1354, 28] width 16 height 16
click at [1493, 69] on icon "button" at bounding box center [1501, 77] width 16 height 16
click at [1348, 71] on icon "button" at bounding box center [1353, 76] width 11 height 11
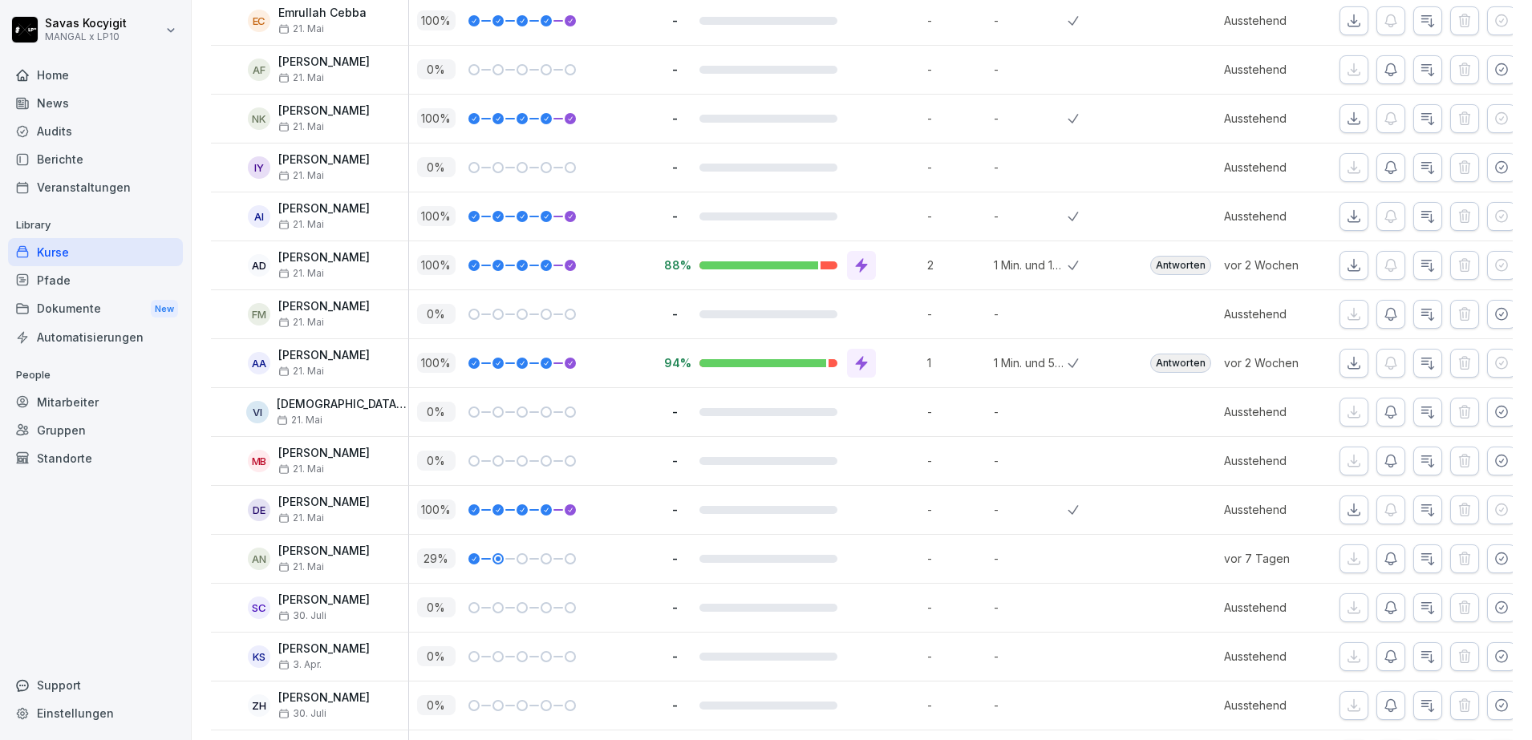
scroll to position [2938, 0]
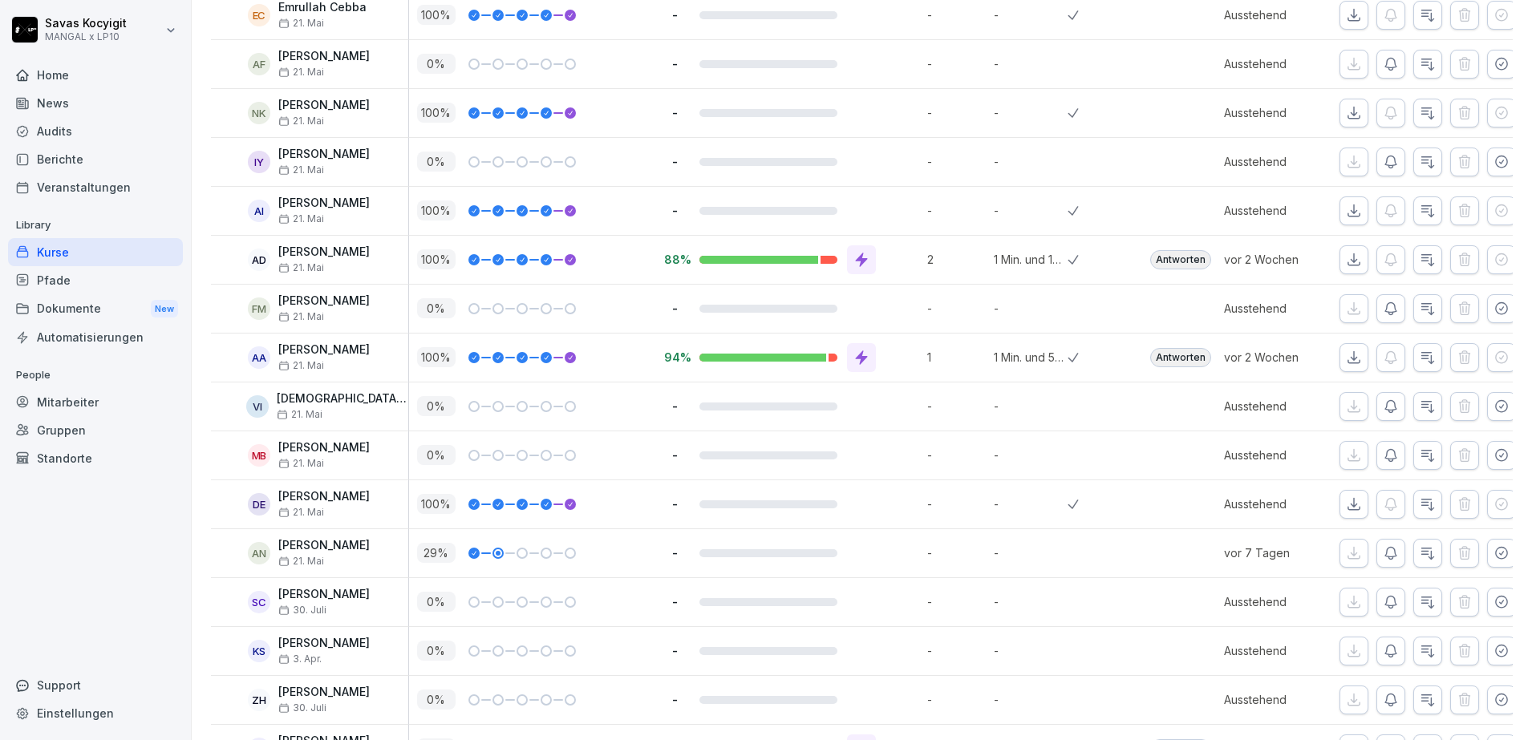
click at [1346, 18] on icon "button" at bounding box center [1354, 15] width 16 height 16
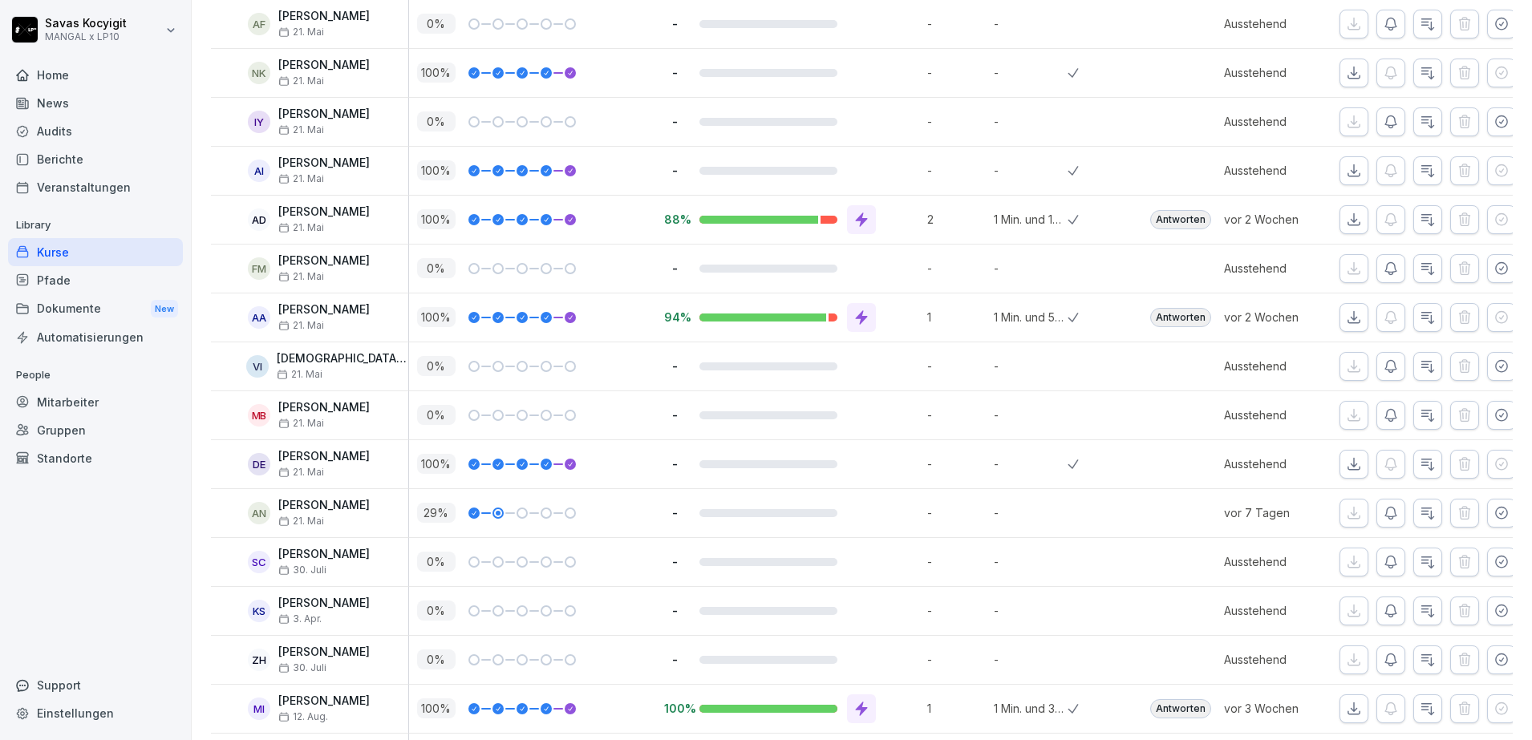
click at [1493, 27] on icon "button" at bounding box center [1501, 24] width 16 height 16
click at [1348, 29] on icon "button" at bounding box center [1353, 23] width 11 height 11
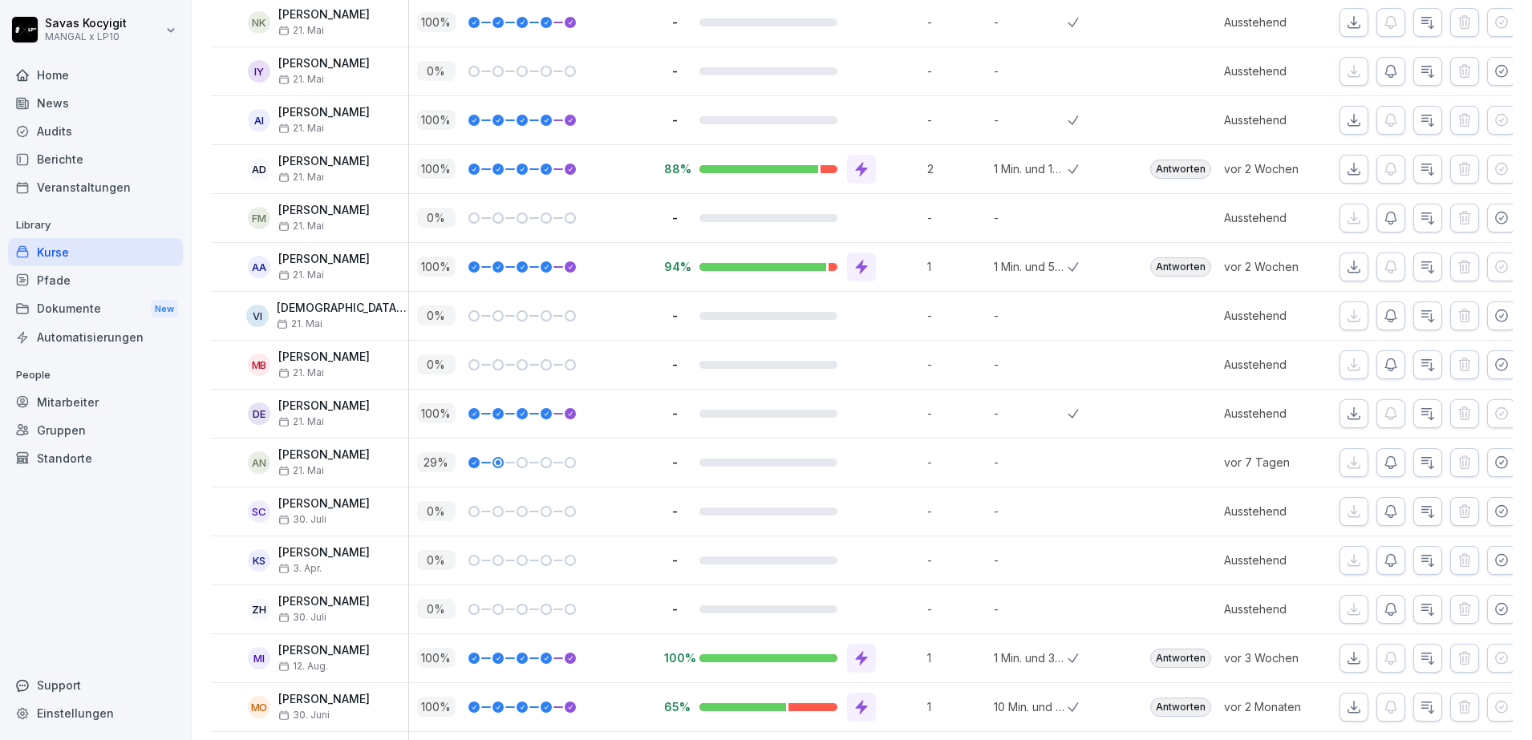
scroll to position [3024, 0]
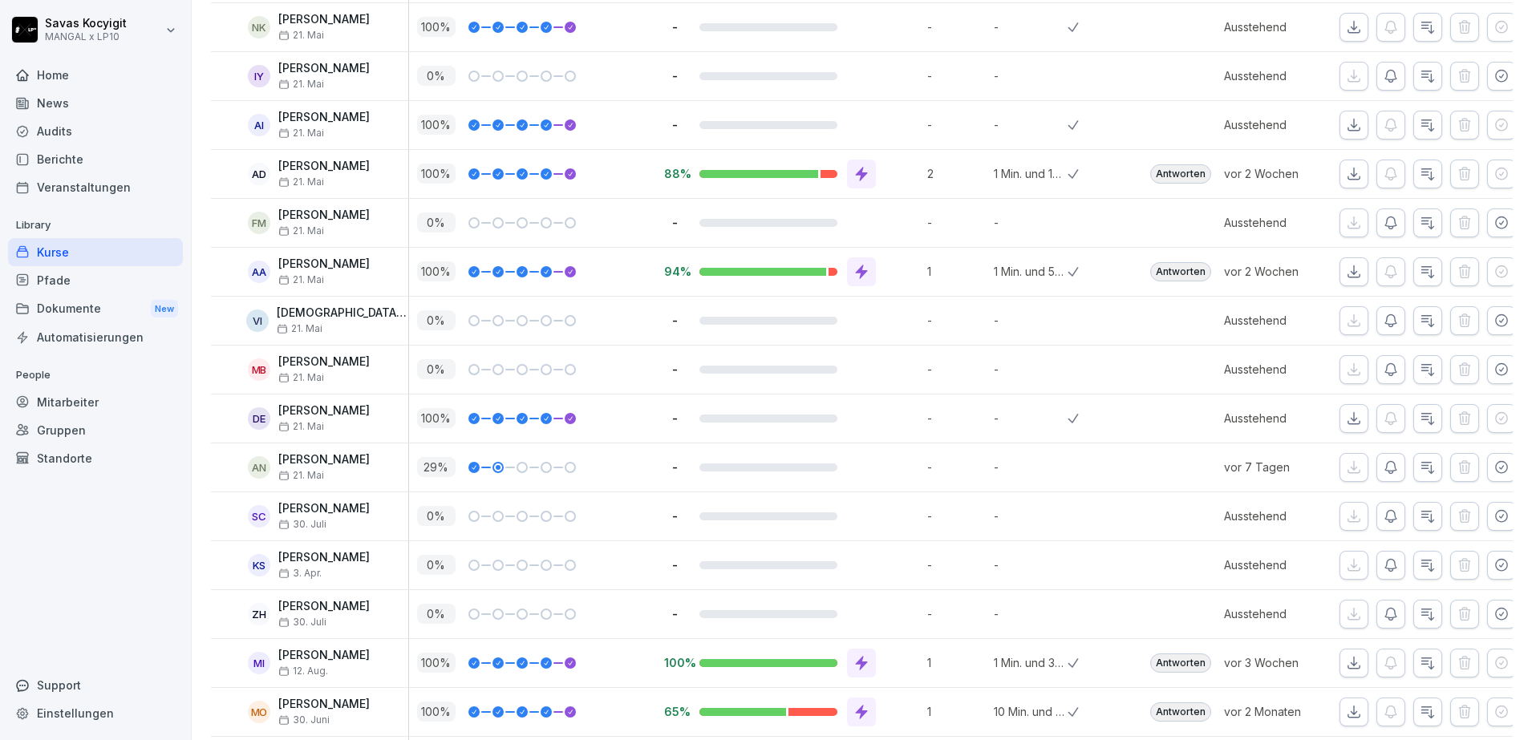
click at [1342, 15] on button "button" at bounding box center [1353, 27] width 29 height 29
click at [1493, 71] on icon "button" at bounding box center [1501, 76] width 16 height 16
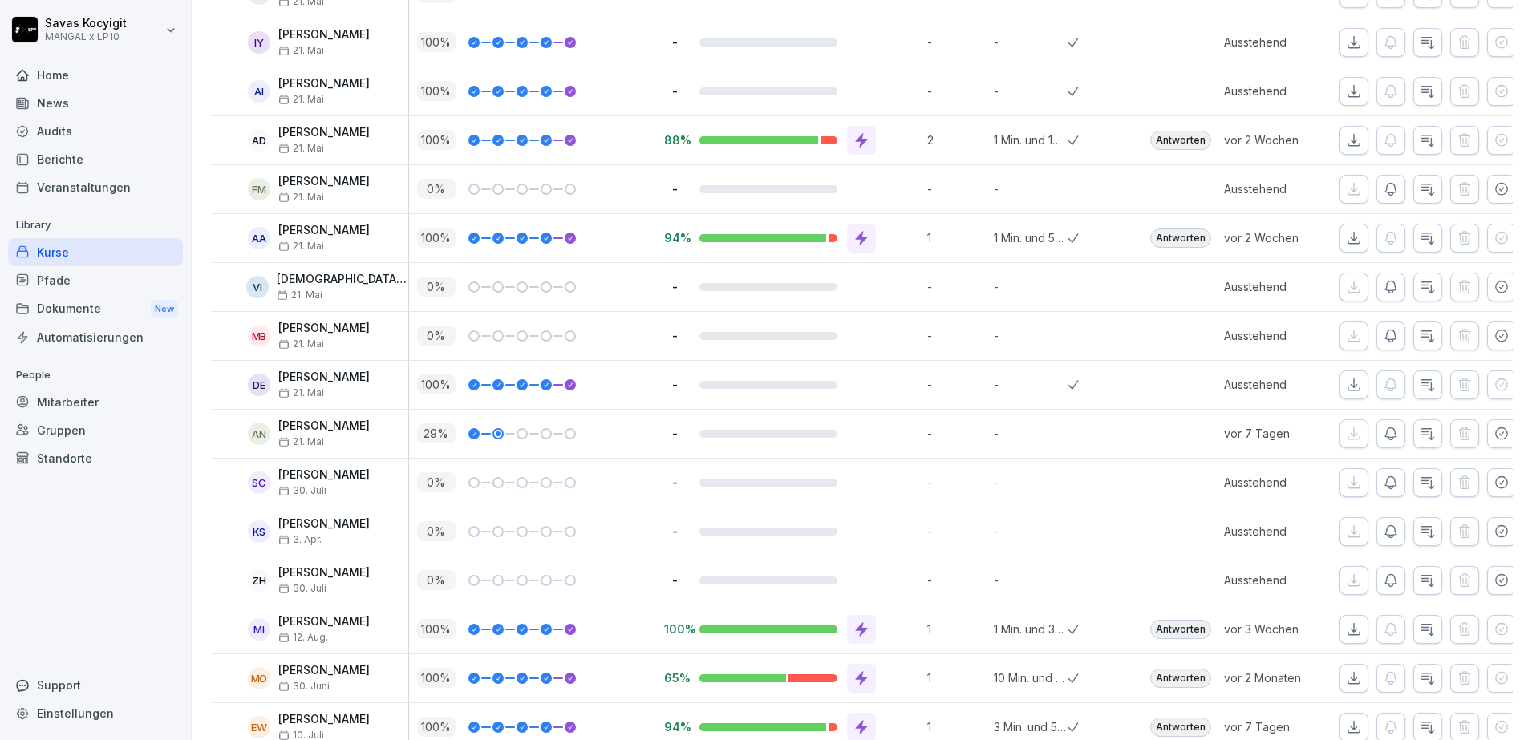
scroll to position [3073, 0]
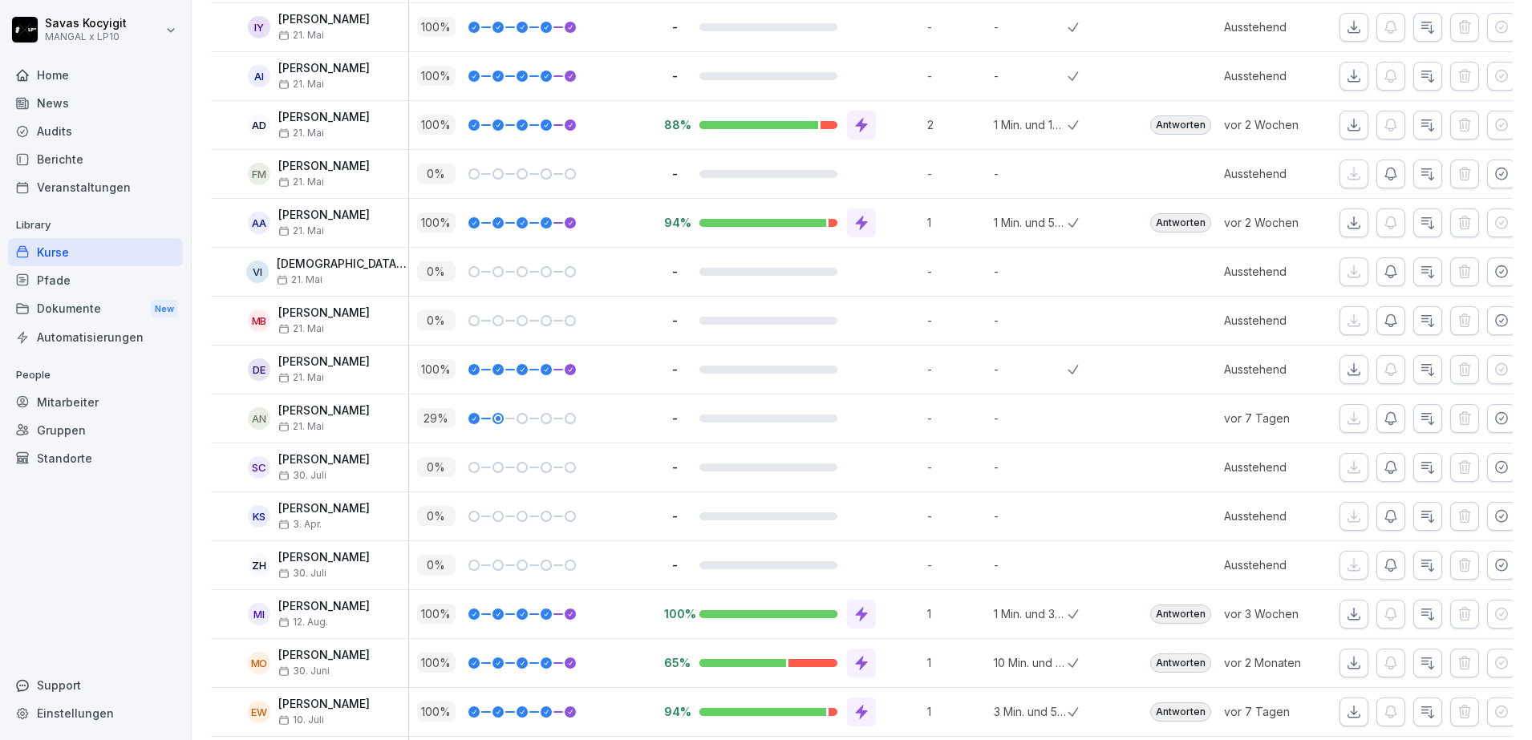
click at [1348, 28] on icon "button" at bounding box center [1353, 26] width 11 height 11
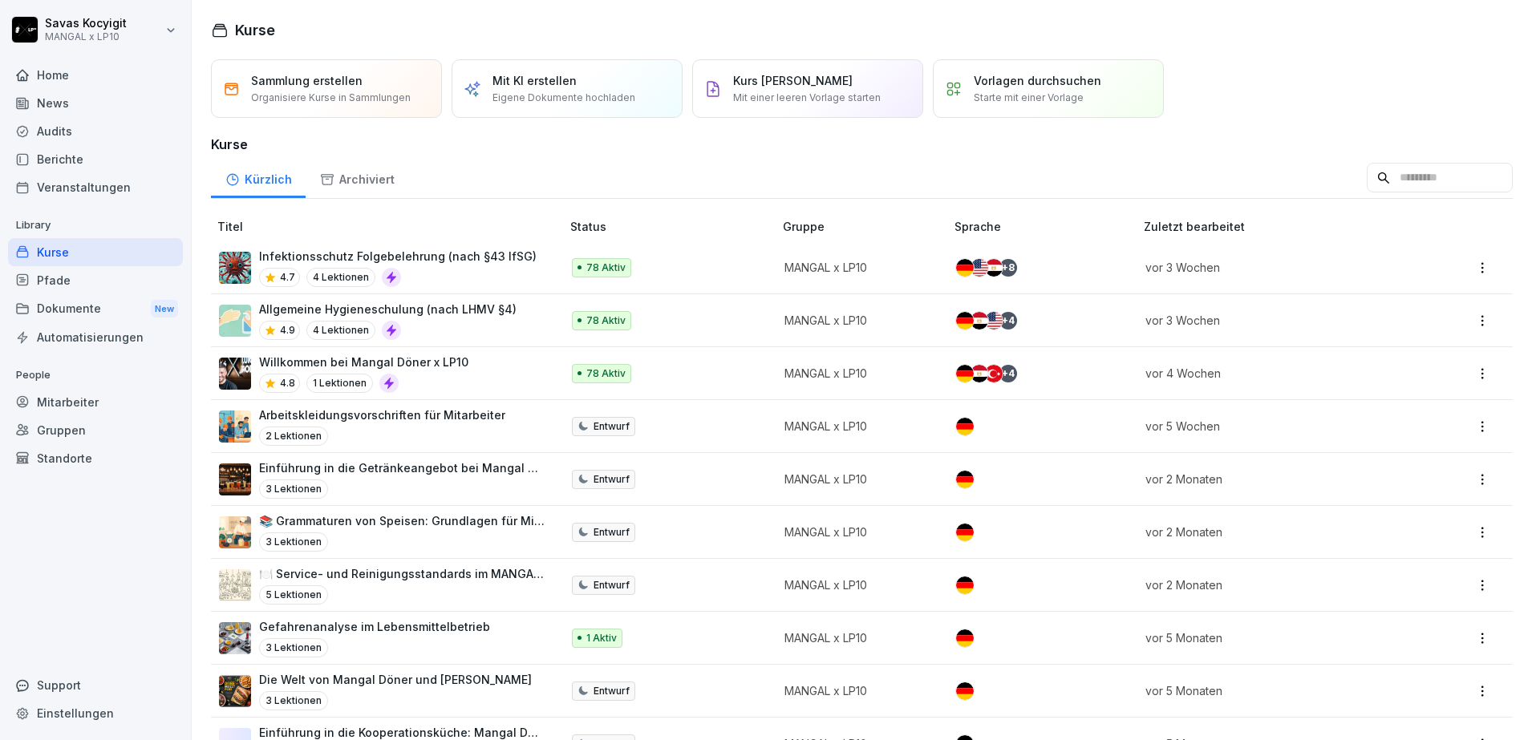
click at [435, 269] on div "4.7 4 Lektionen" at bounding box center [397, 277] width 277 height 19
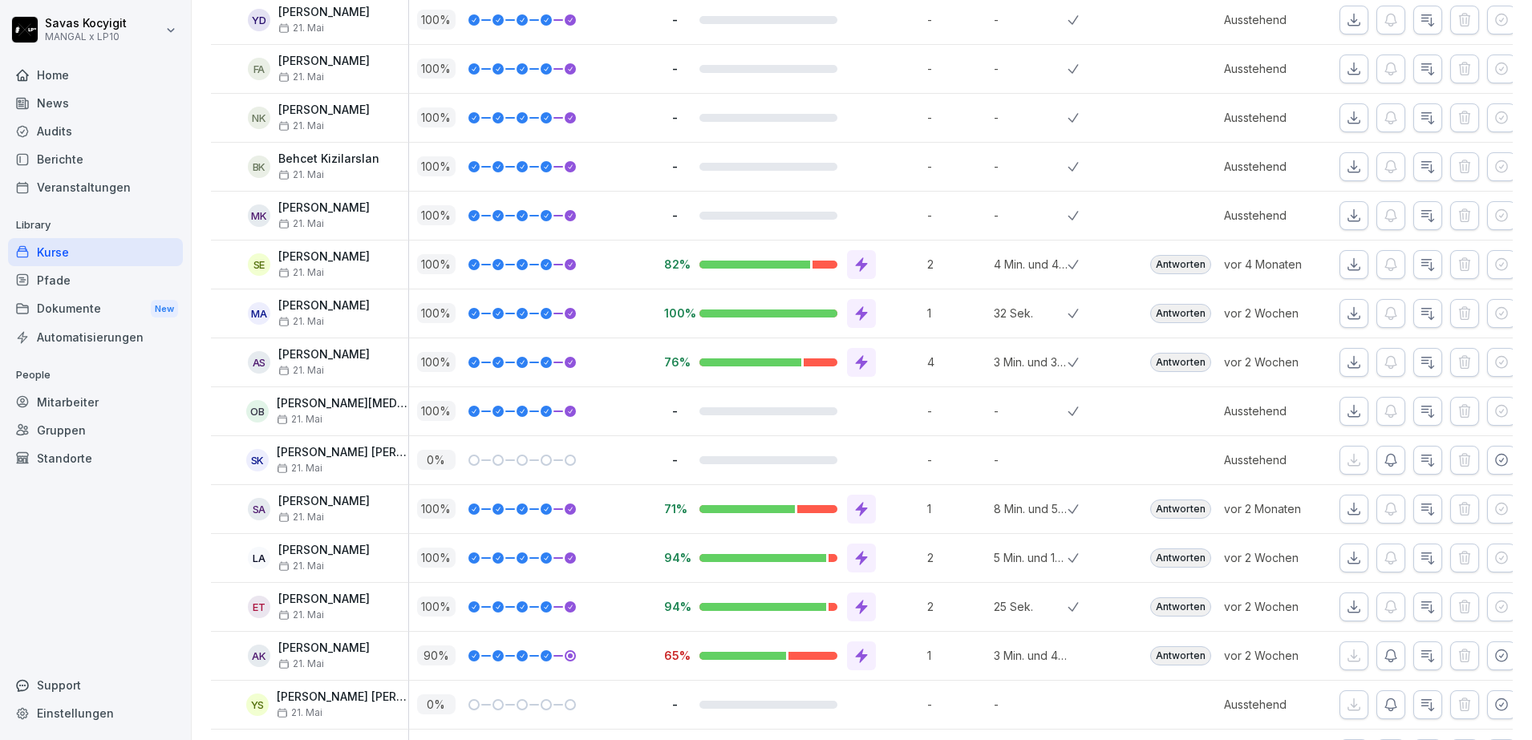
scroll to position [982, 0]
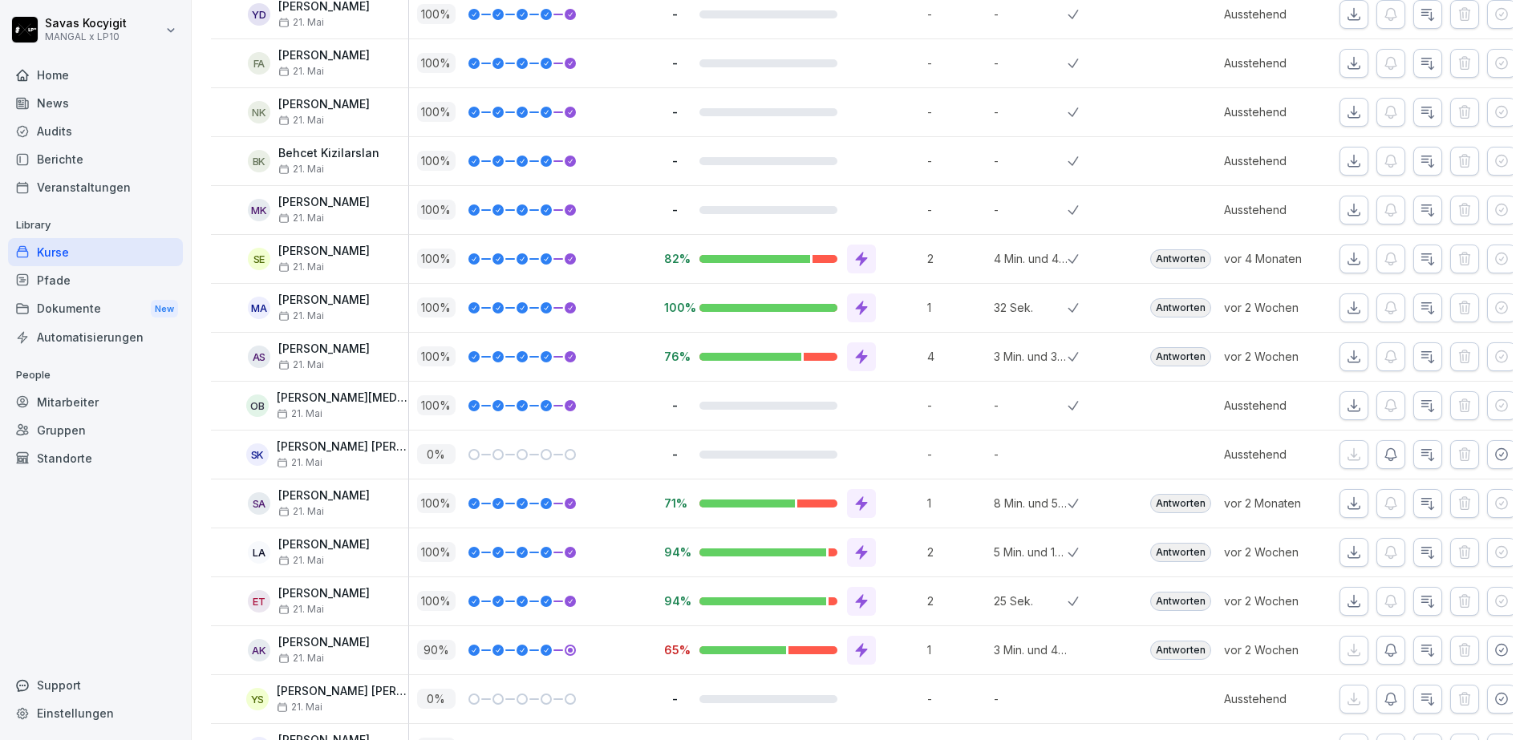
click at [1346, 17] on icon "button" at bounding box center [1354, 14] width 16 height 16
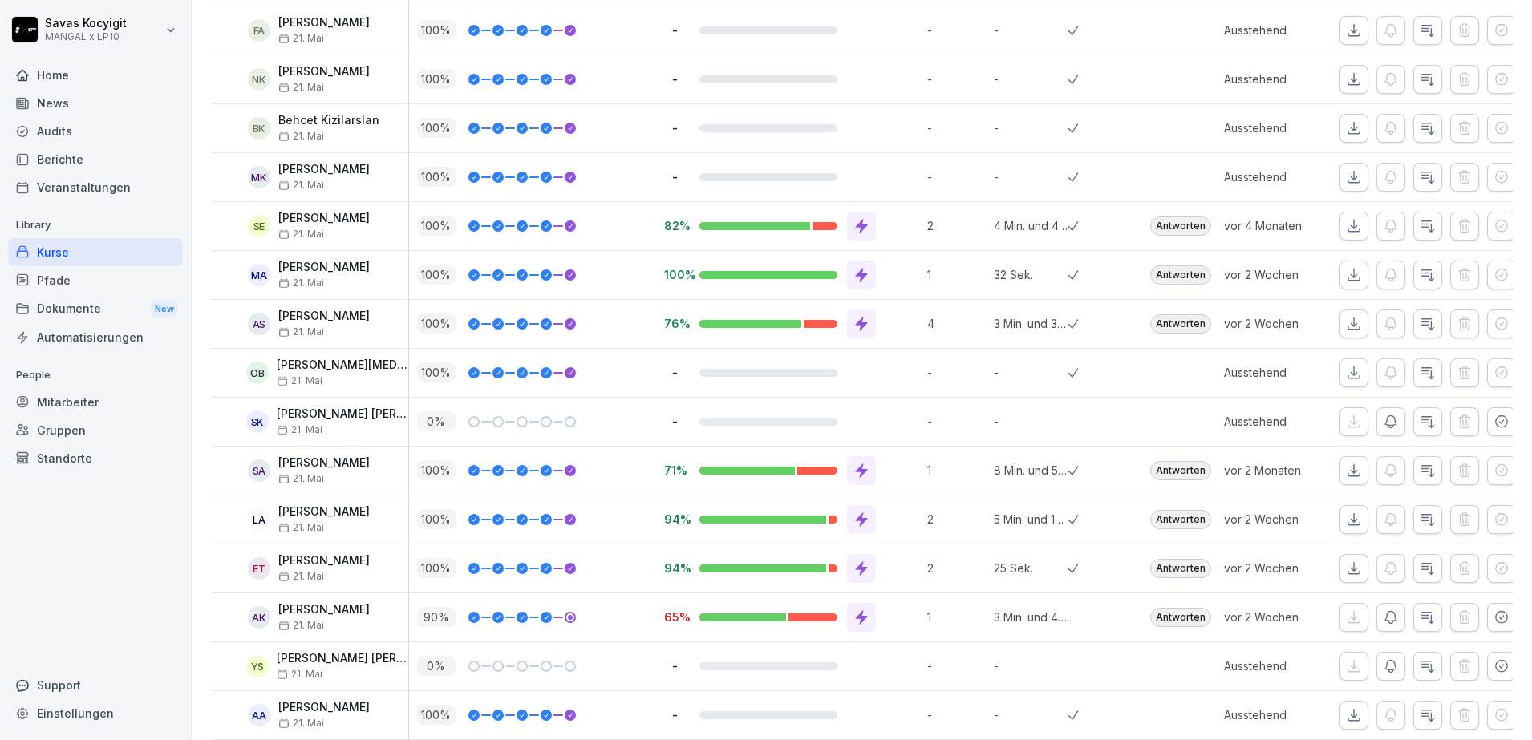
scroll to position [1020, 0]
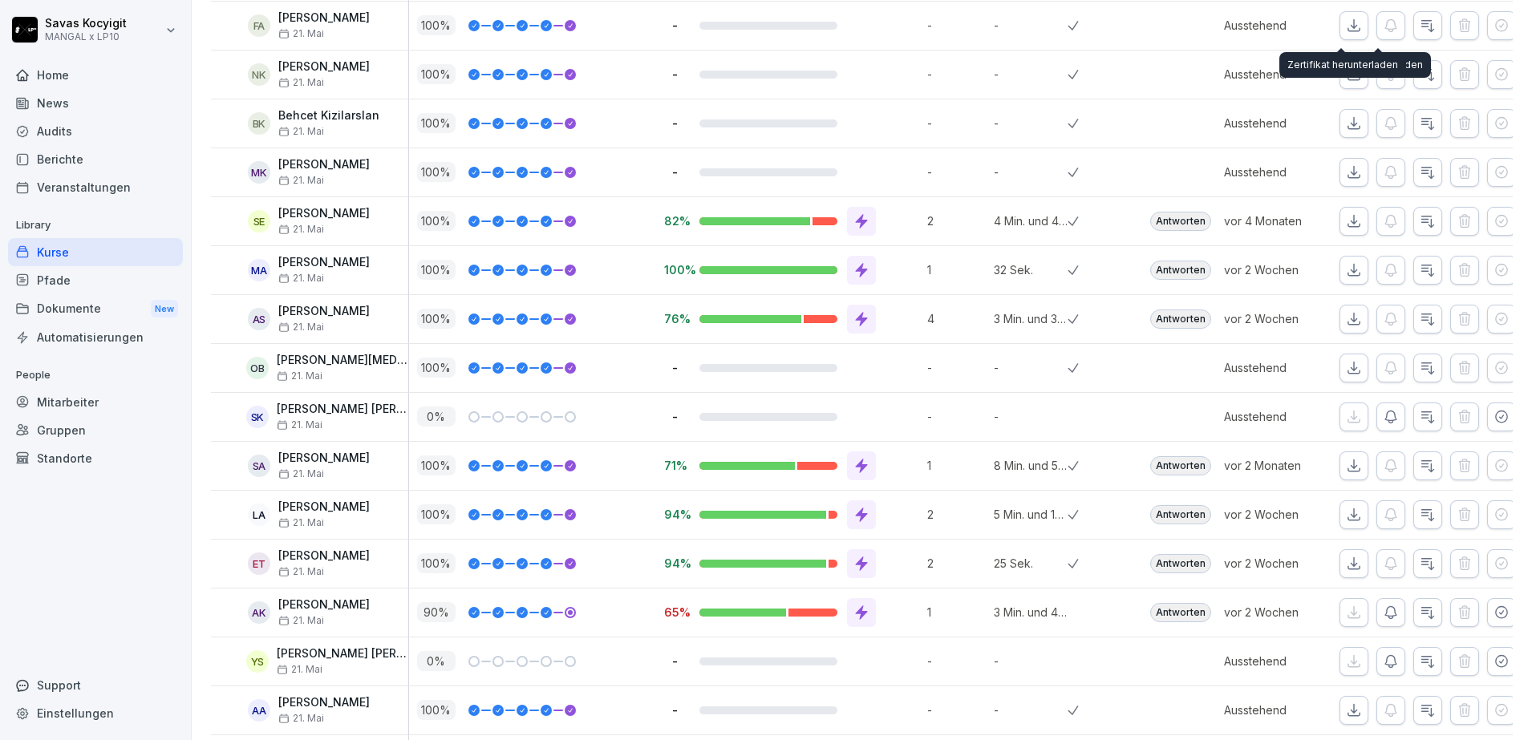
click at [1346, 25] on icon "button" at bounding box center [1354, 26] width 16 height 16
click at [1346, 28] on icon "button" at bounding box center [1354, 26] width 16 height 16
click at [1346, 81] on icon "button" at bounding box center [1354, 75] width 16 height 16
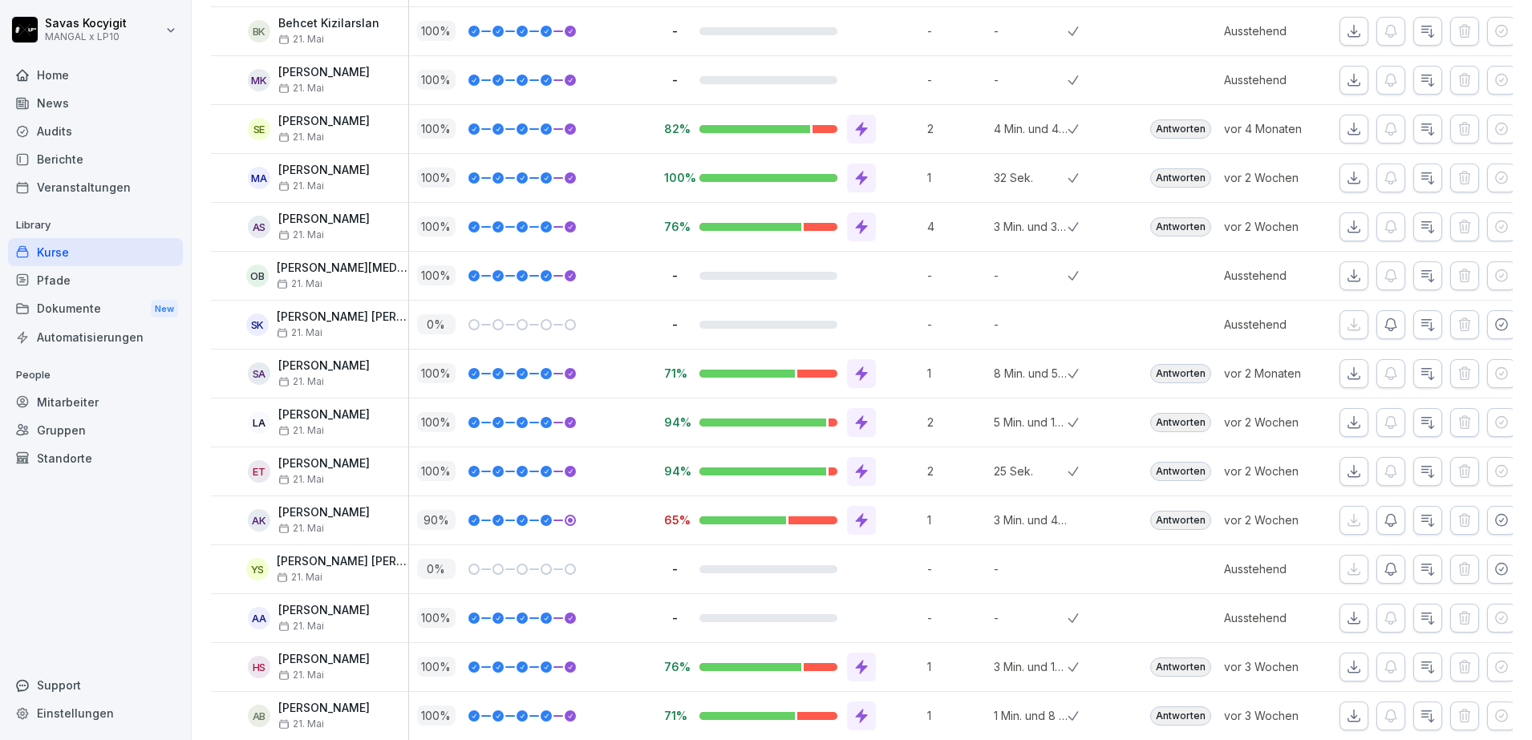
scroll to position [1133, 0]
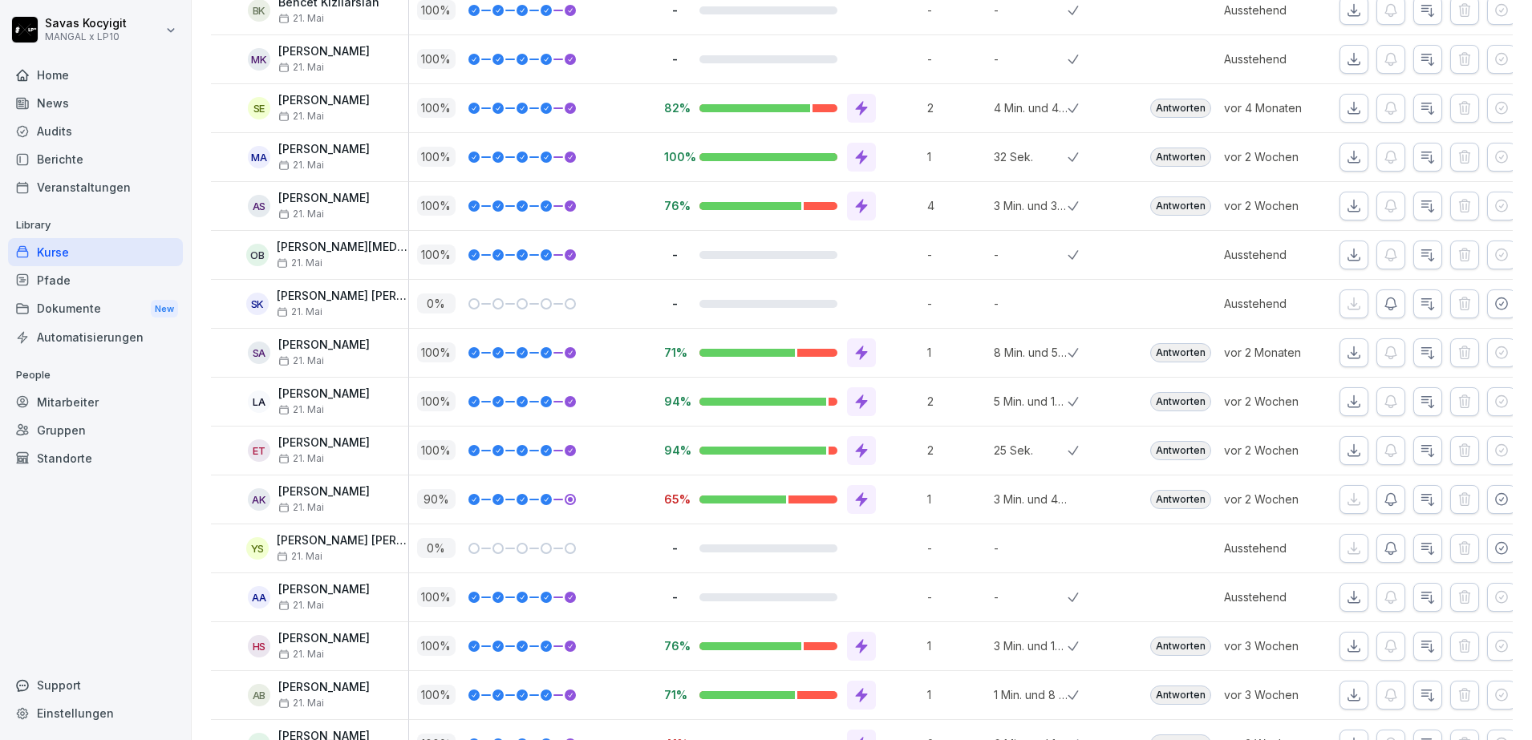
click at [1346, 12] on icon "button" at bounding box center [1354, 10] width 16 height 16
click at [1339, 67] on button "button" at bounding box center [1353, 59] width 29 height 29
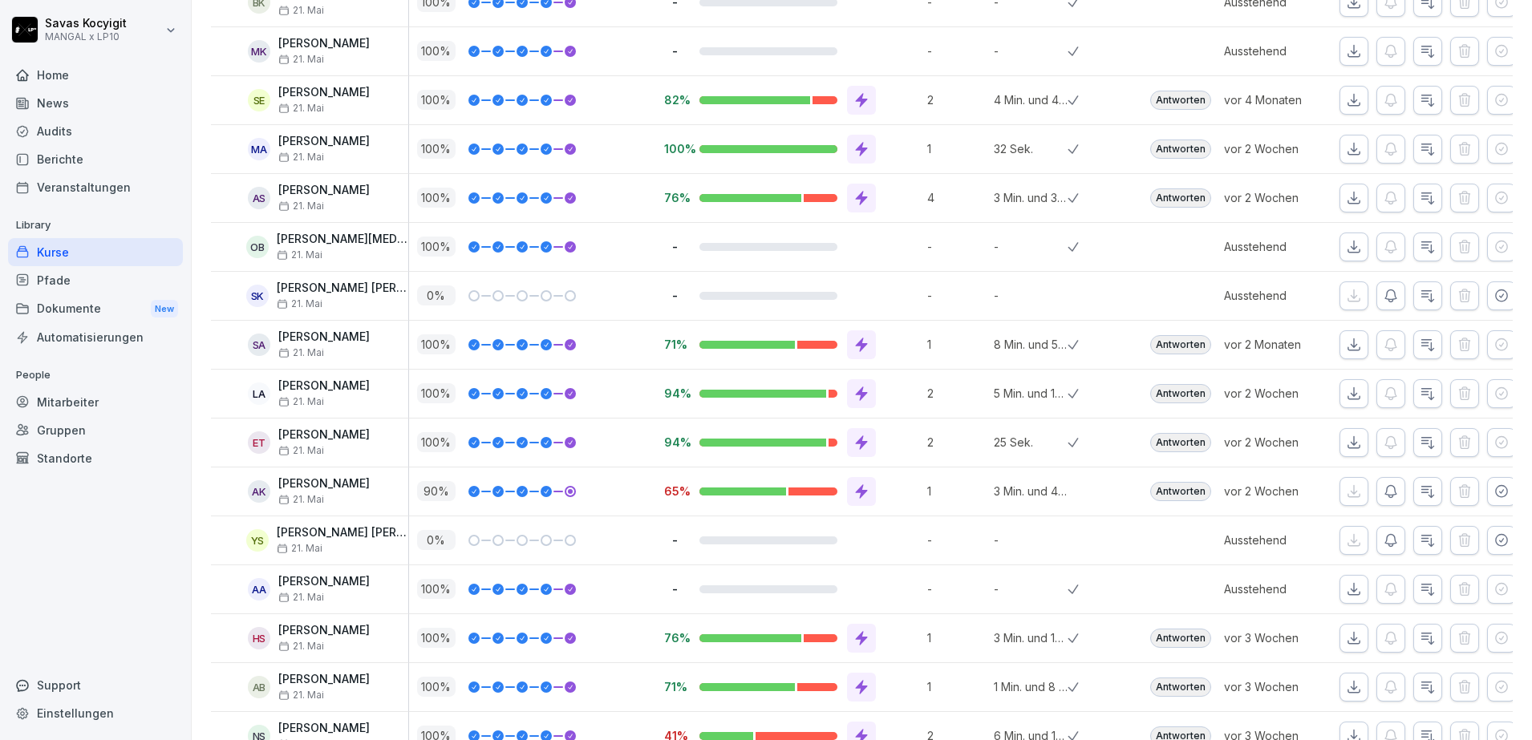
scroll to position [0, 0]
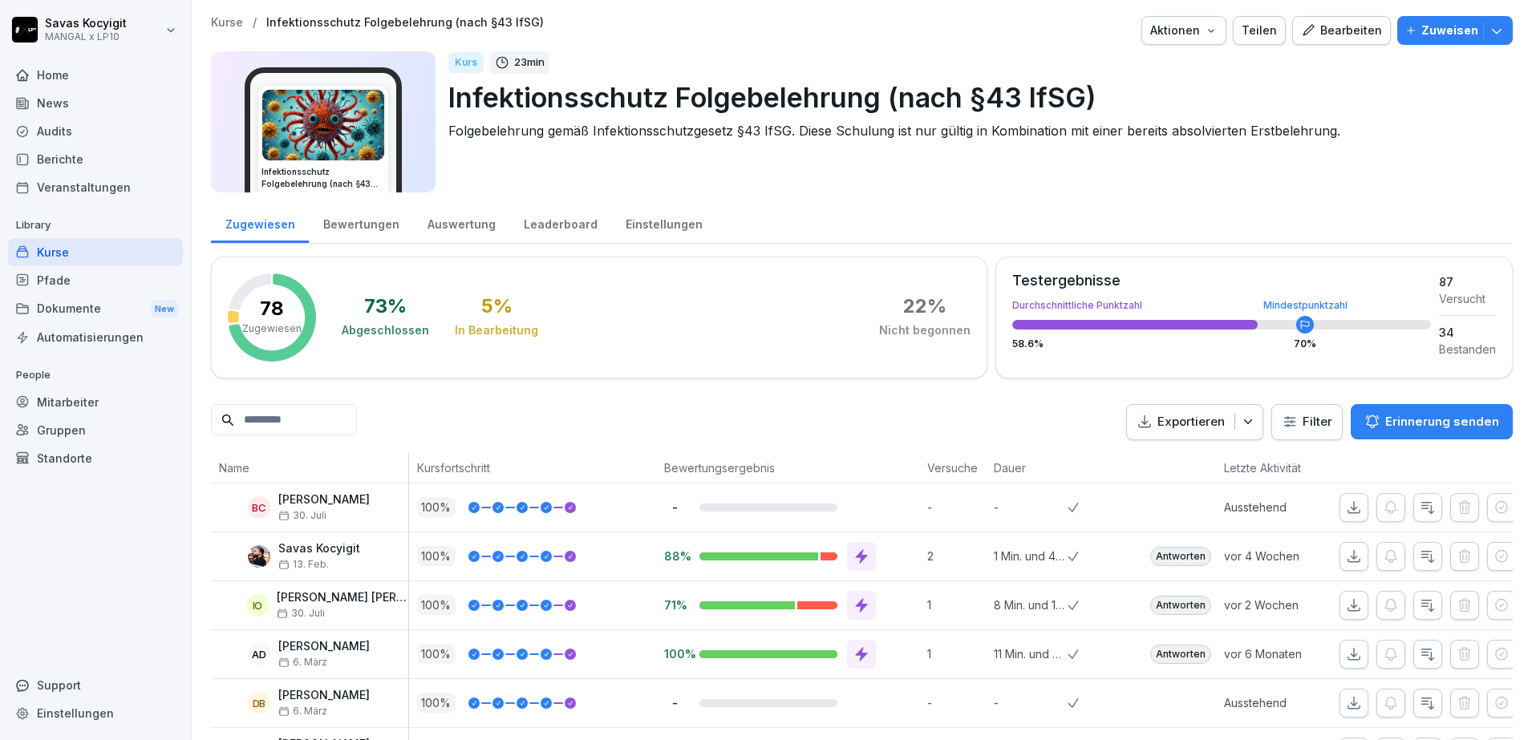
click at [109, 253] on div "Kurse" at bounding box center [95, 252] width 175 height 28
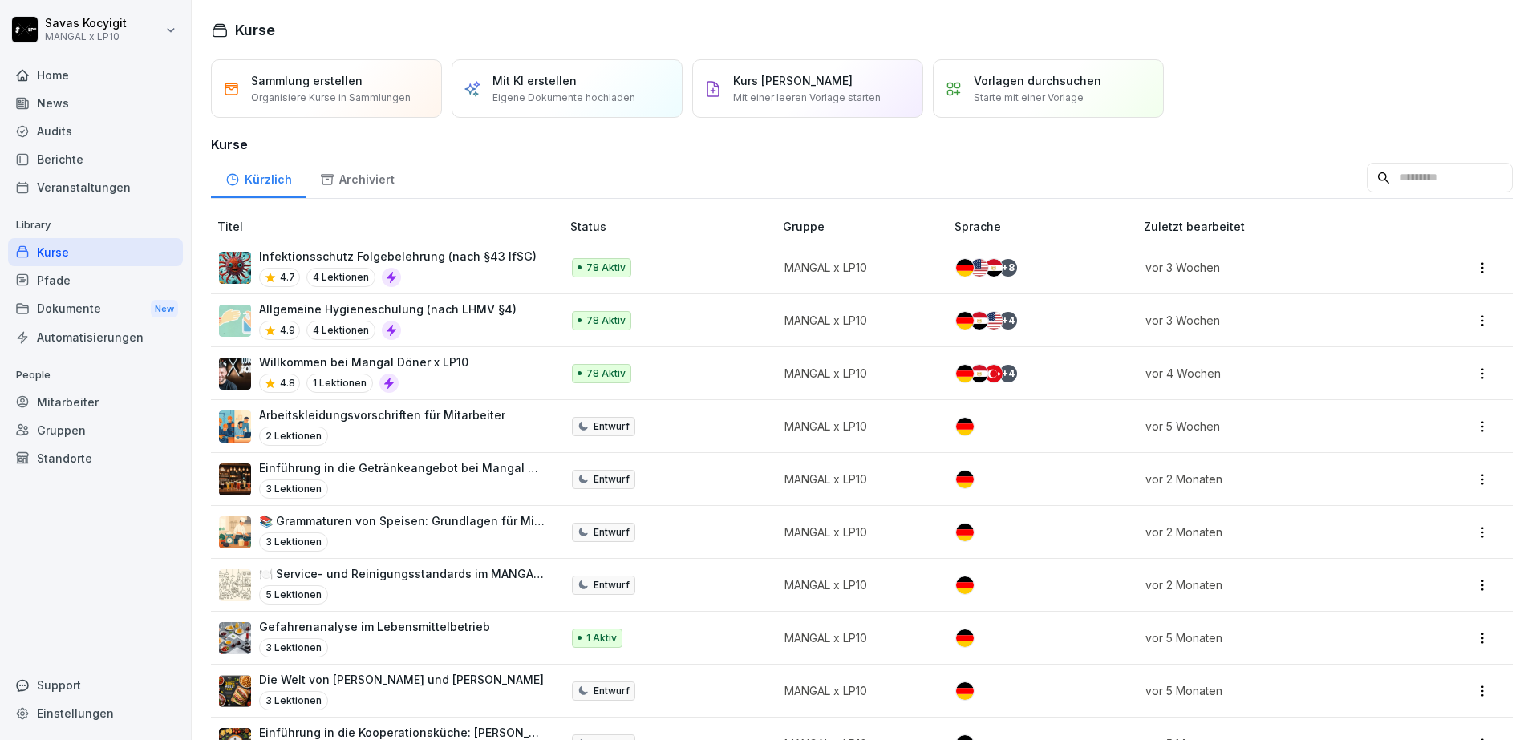
click at [73, 249] on div "Kurse" at bounding box center [95, 252] width 175 height 28
click at [67, 305] on div "Dokumente New" at bounding box center [95, 309] width 175 height 30
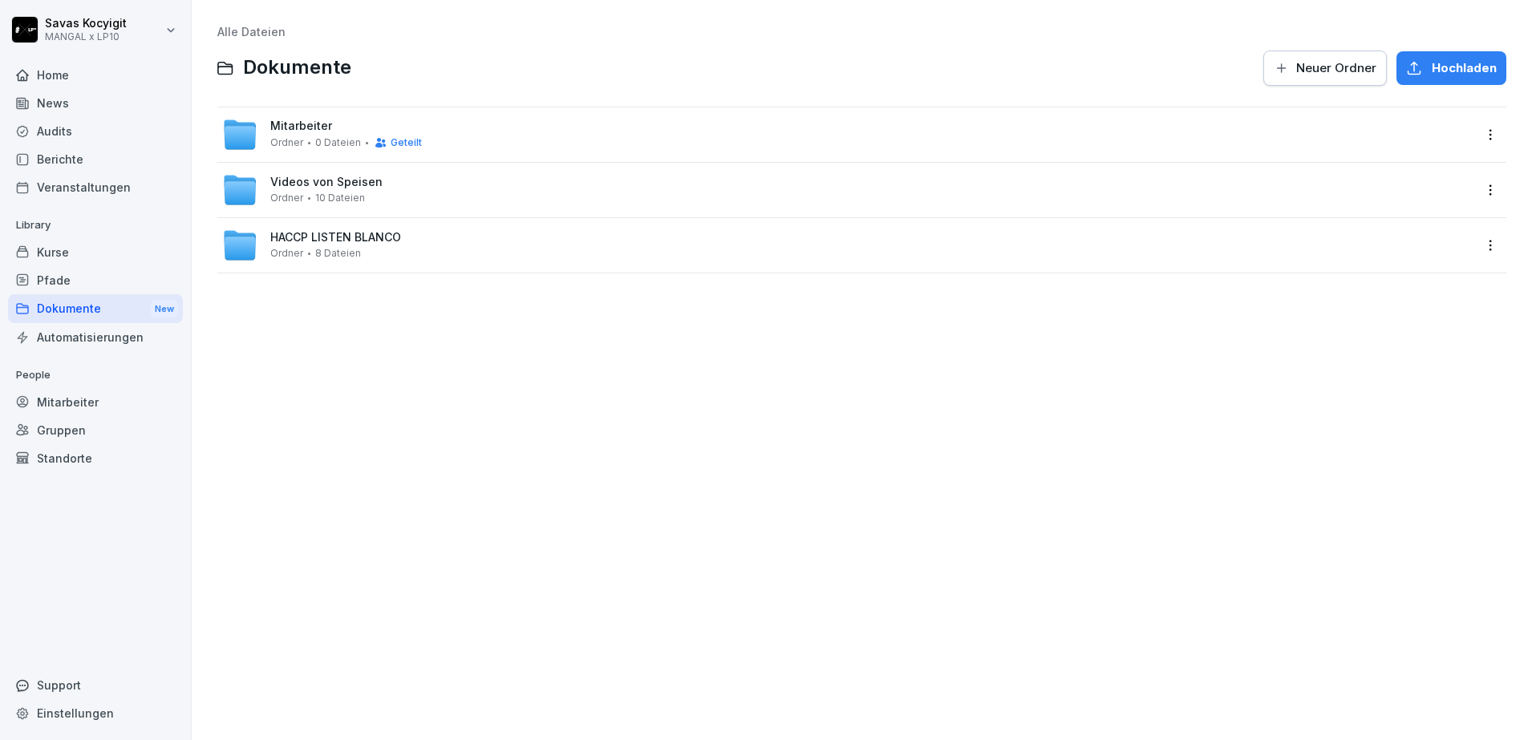
click at [306, 134] on div "Mitarbeiter Ordner 0 Dateien Geteilt" at bounding box center [346, 134] width 152 height 30
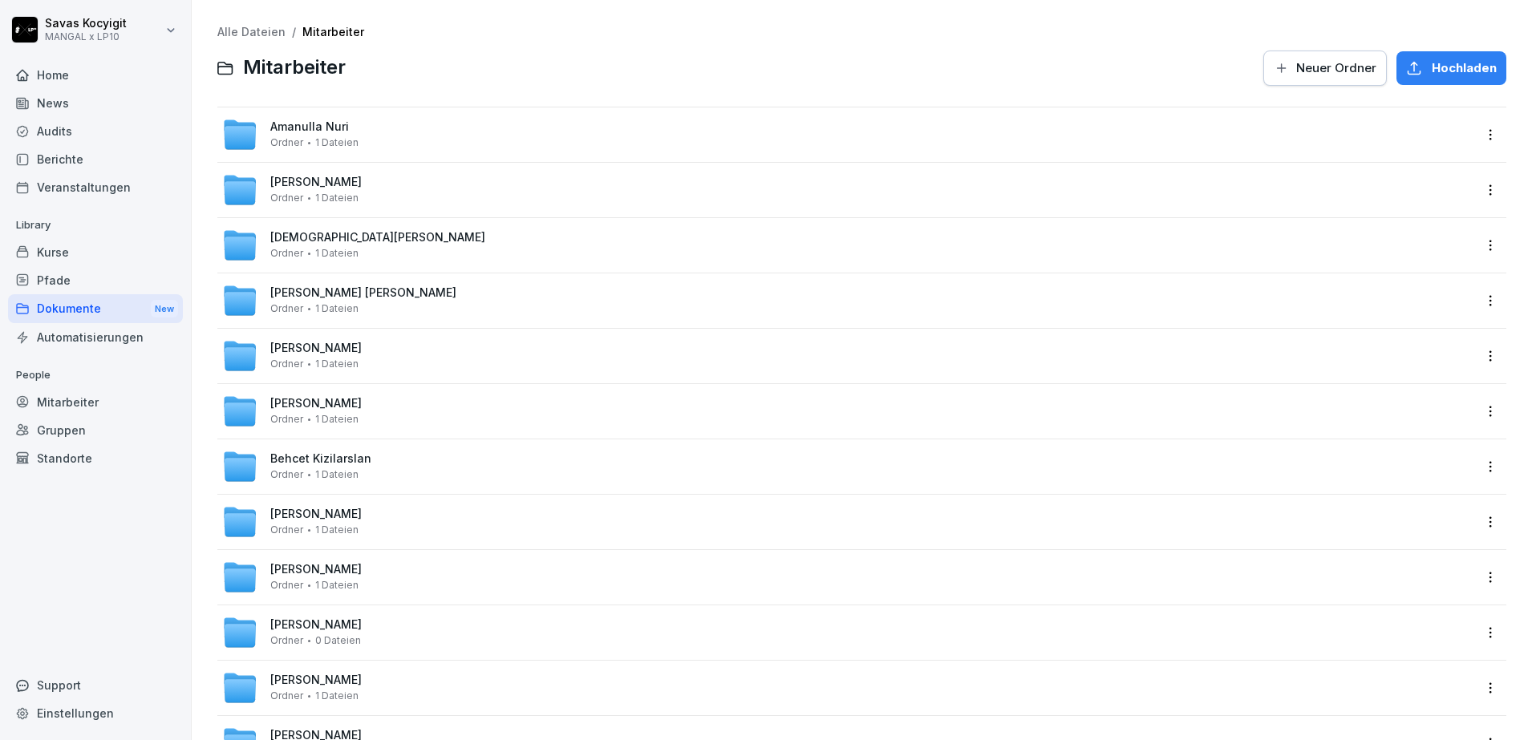
click at [79, 314] on div "Dokumente New" at bounding box center [95, 309] width 175 height 30
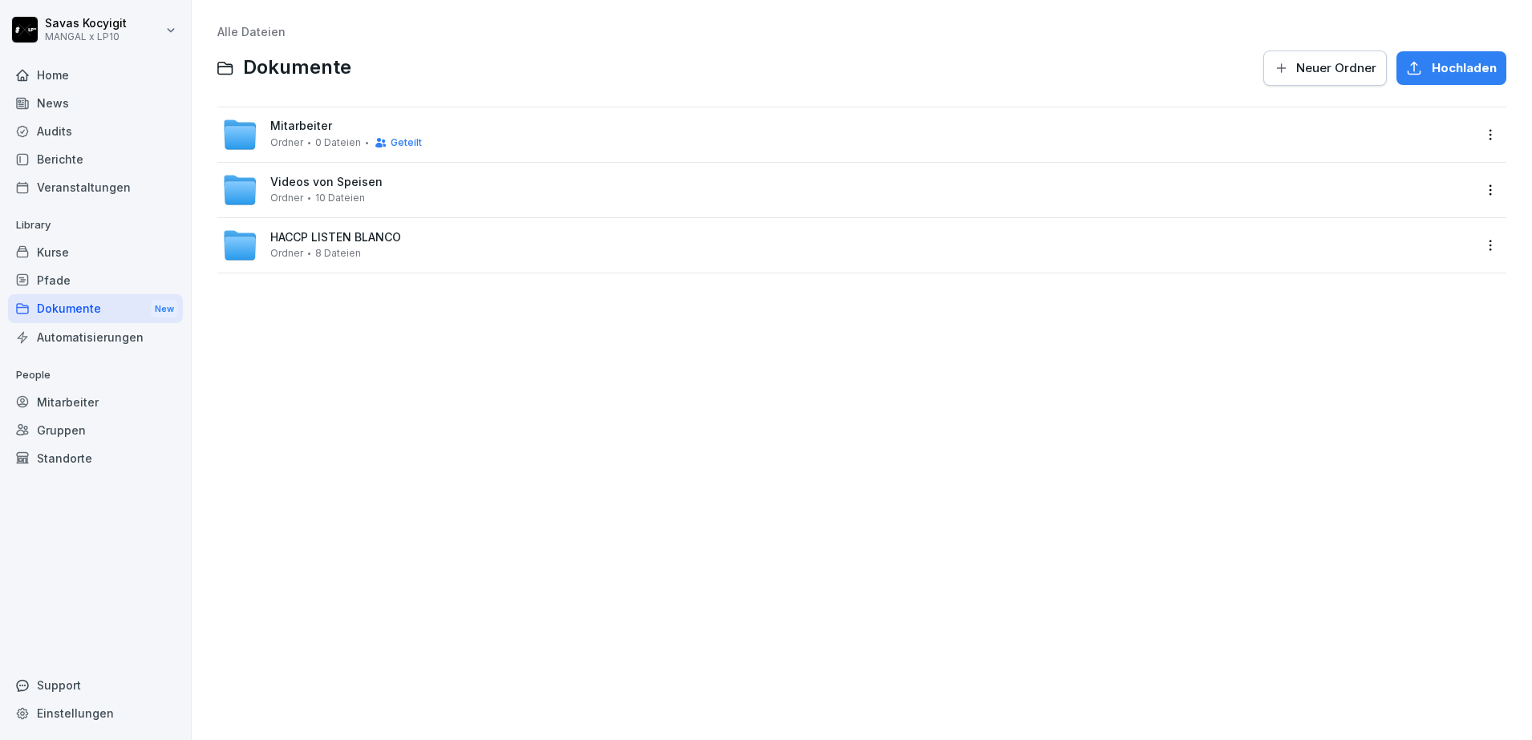
click at [62, 272] on div "Pfade" at bounding box center [95, 280] width 175 height 28
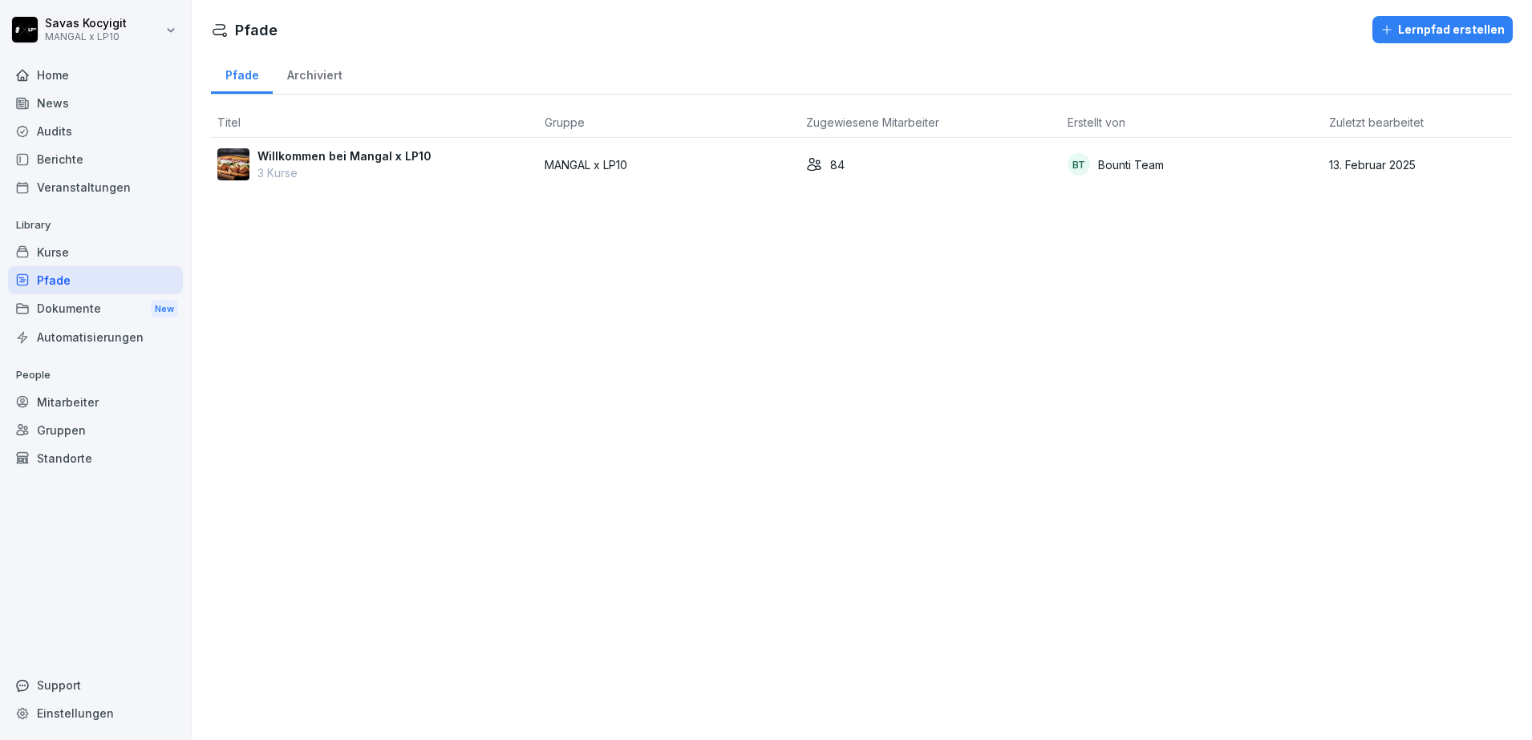
click at [52, 245] on div "Kurse" at bounding box center [95, 252] width 175 height 28
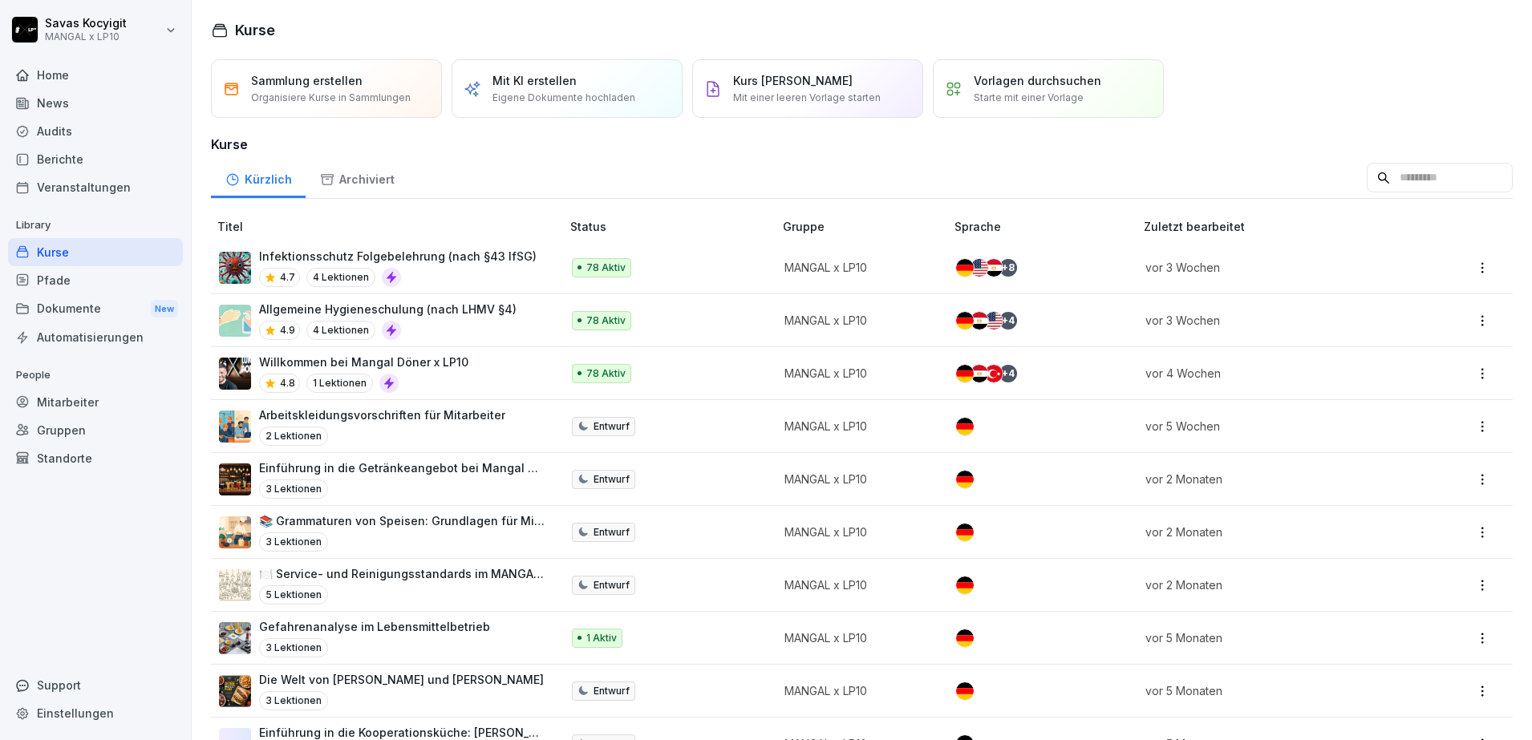
click at [410, 286] on div "4.7 4 Lektionen" at bounding box center [397, 277] width 277 height 19
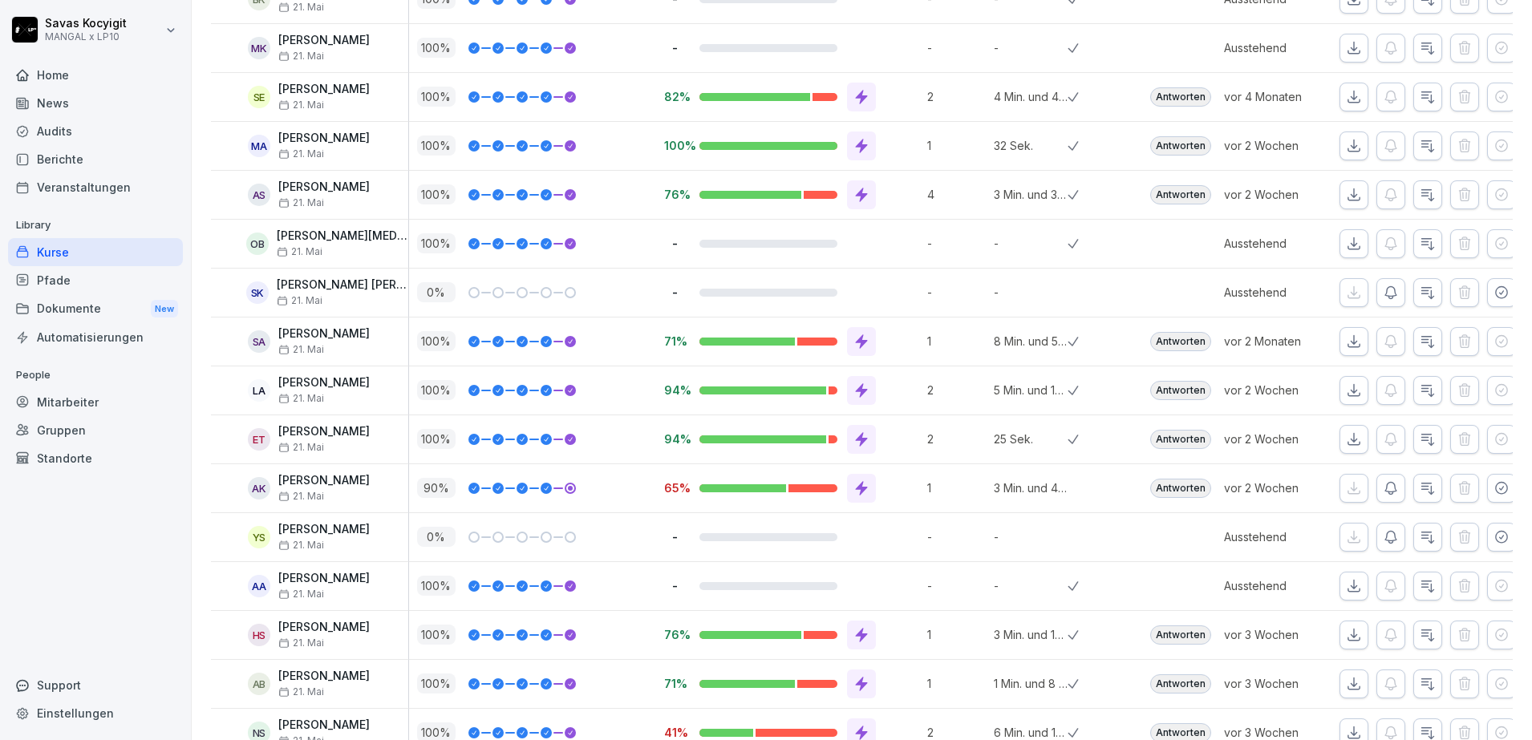
scroll to position [1150, 0]
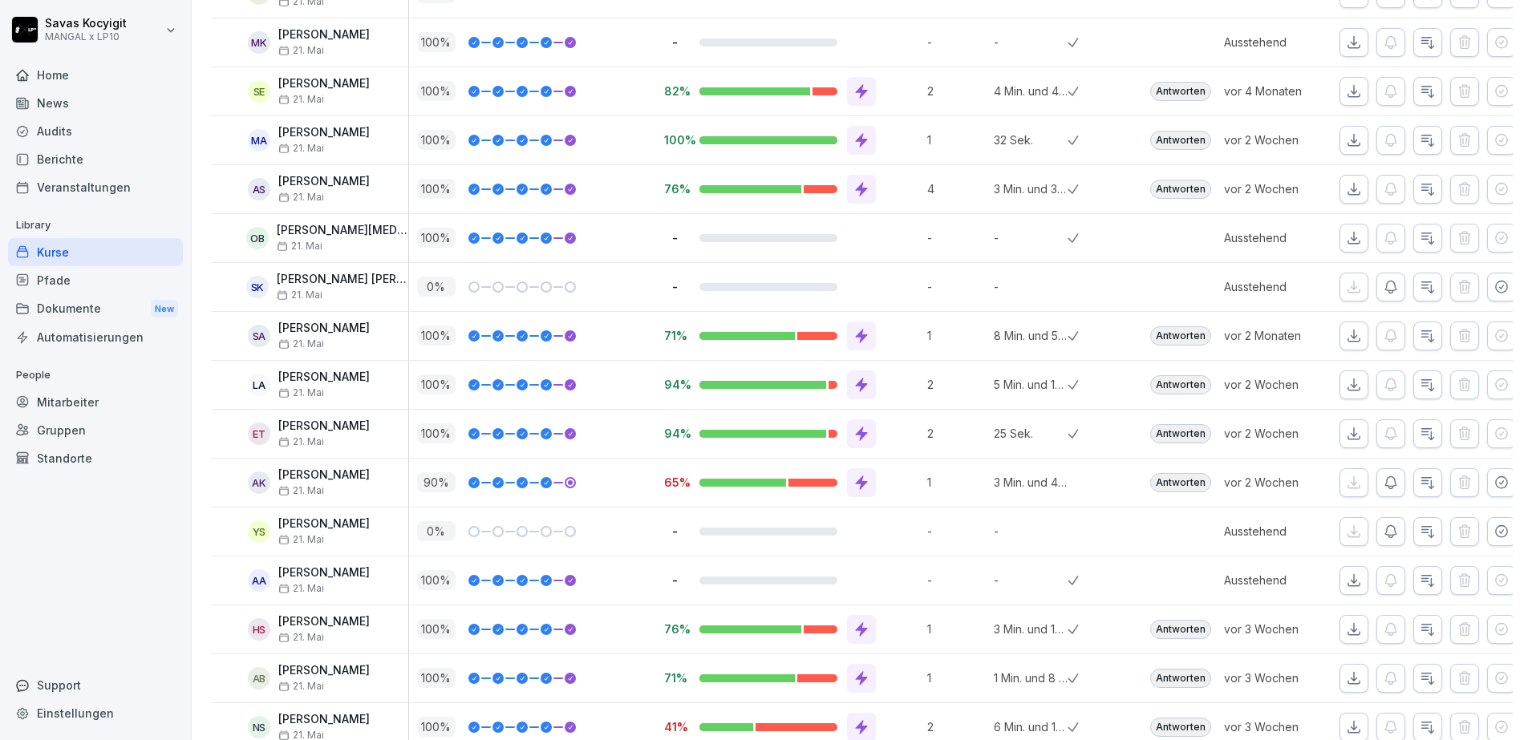
click at [1346, 36] on icon "button" at bounding box center [1354, 42] width 16 height 16
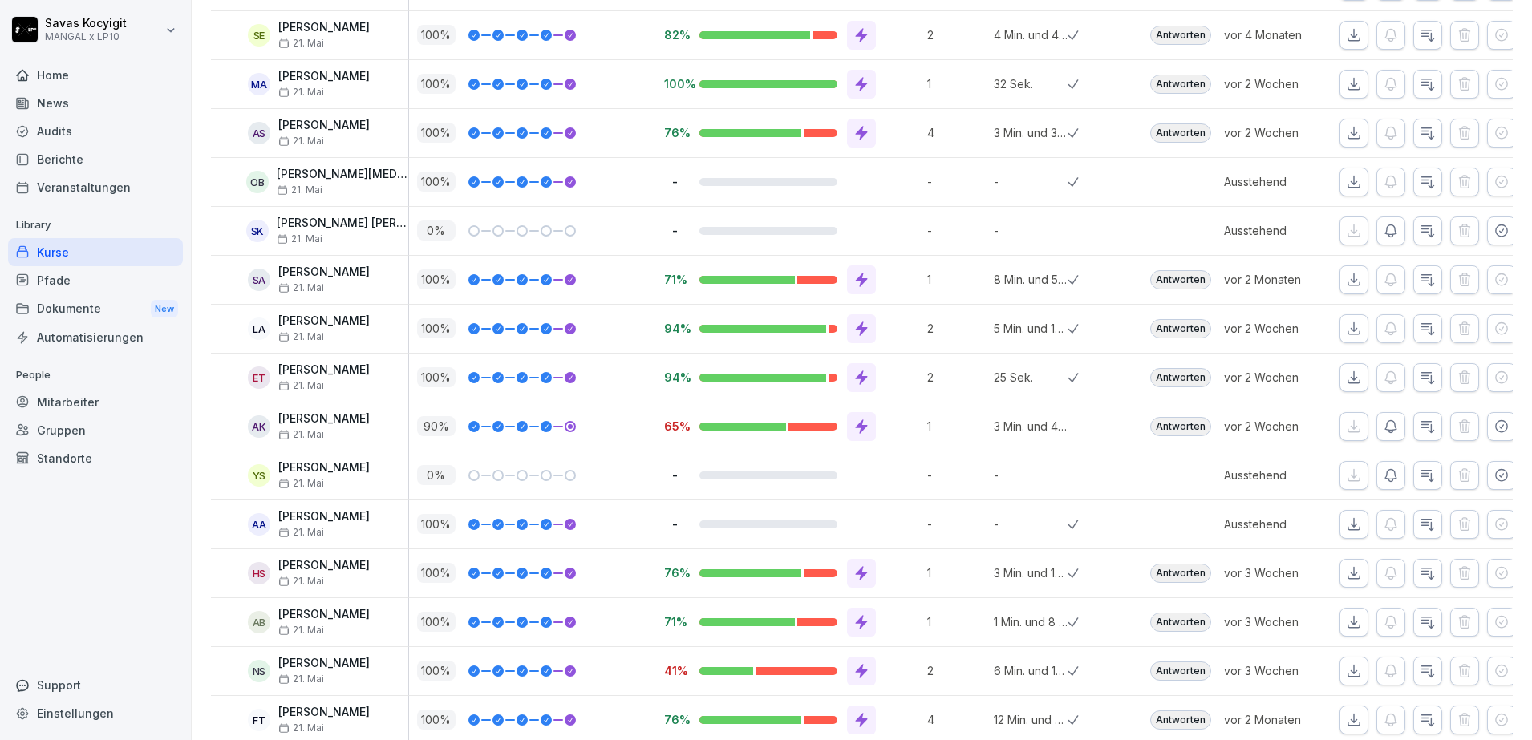
scroll to position [1211, 0]
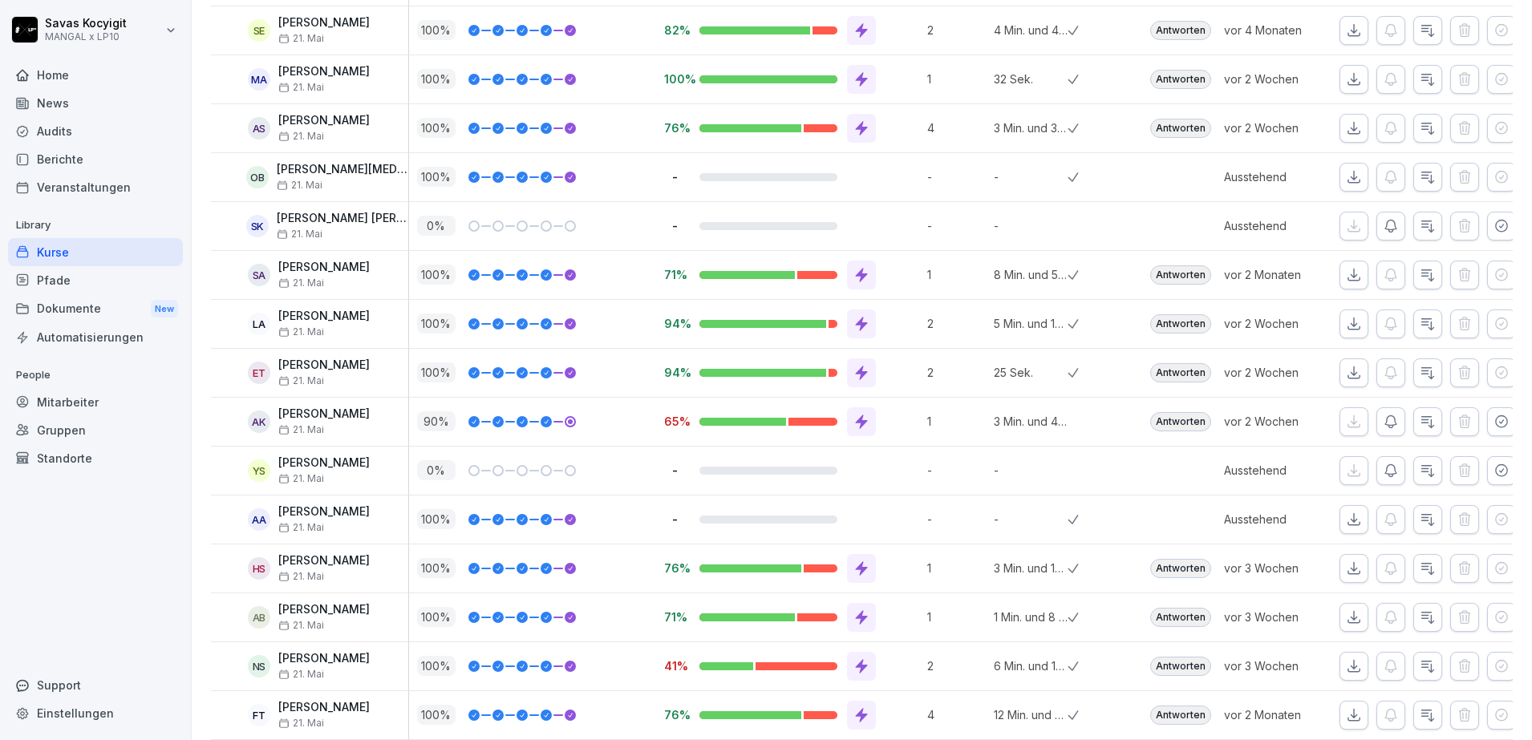
click at [1346, 30] on icon "button" at bounding box center [1354, 30] width 16 height 16
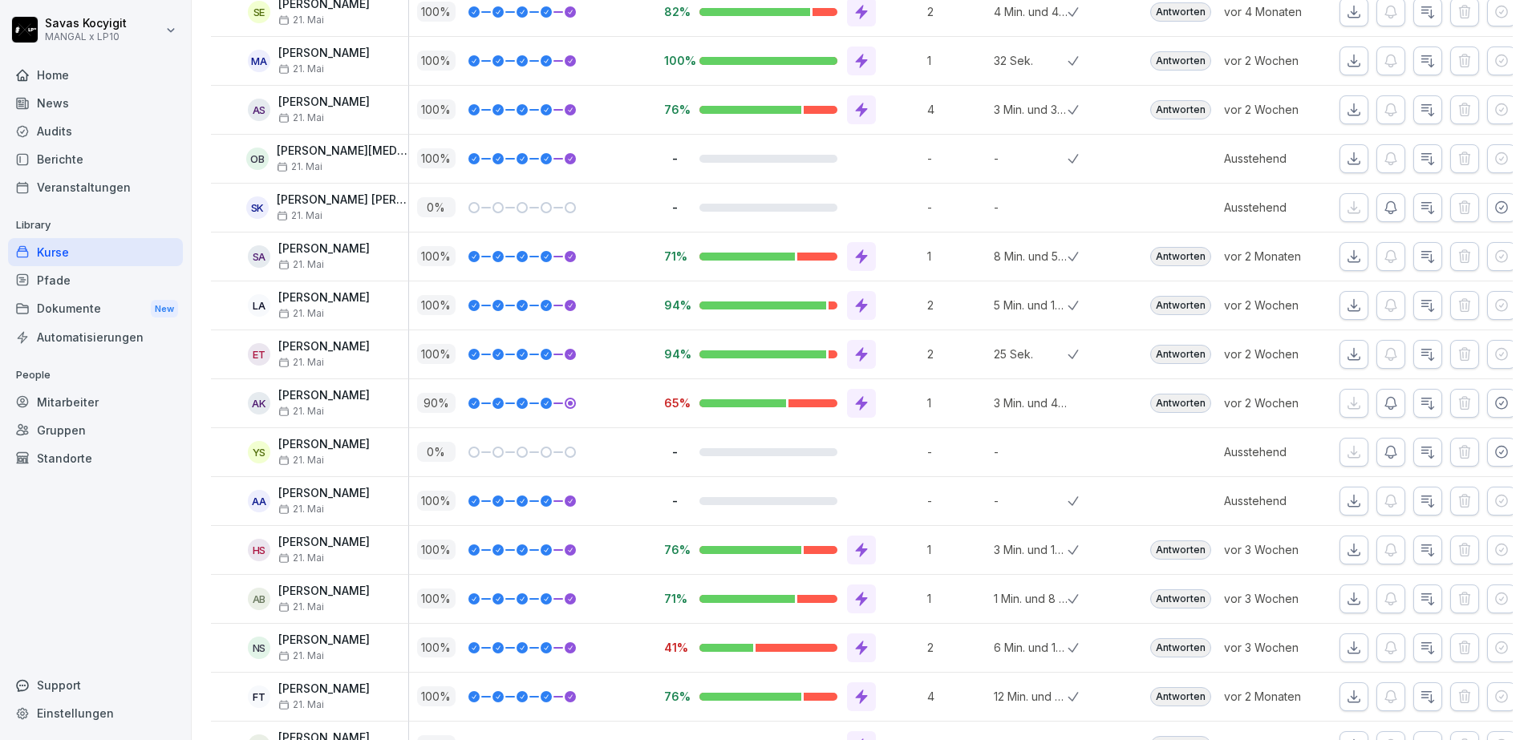
scroll to position [1245, 0]
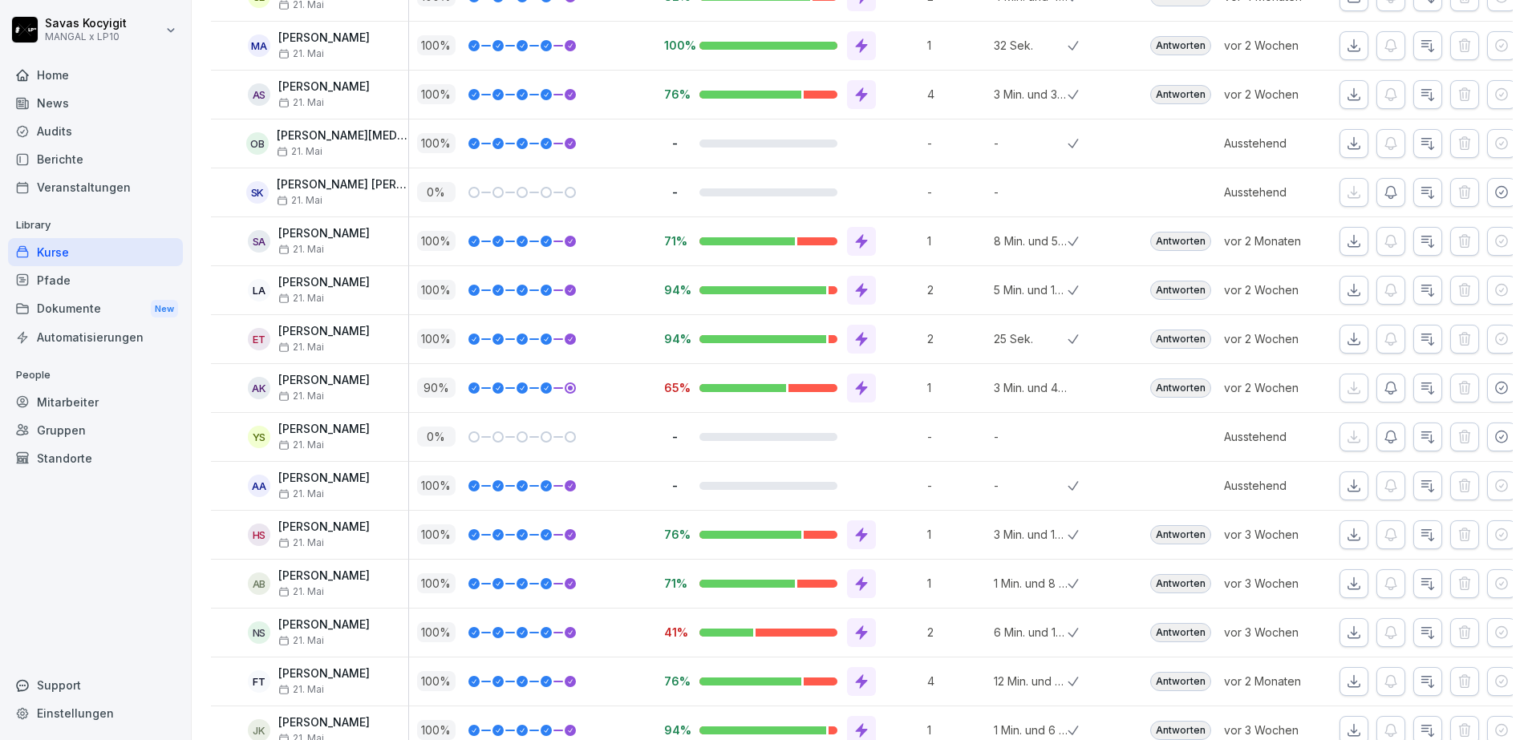
click at [1346, 38] on icon "button" at bounding box center [1354, 46] width 16 height 16
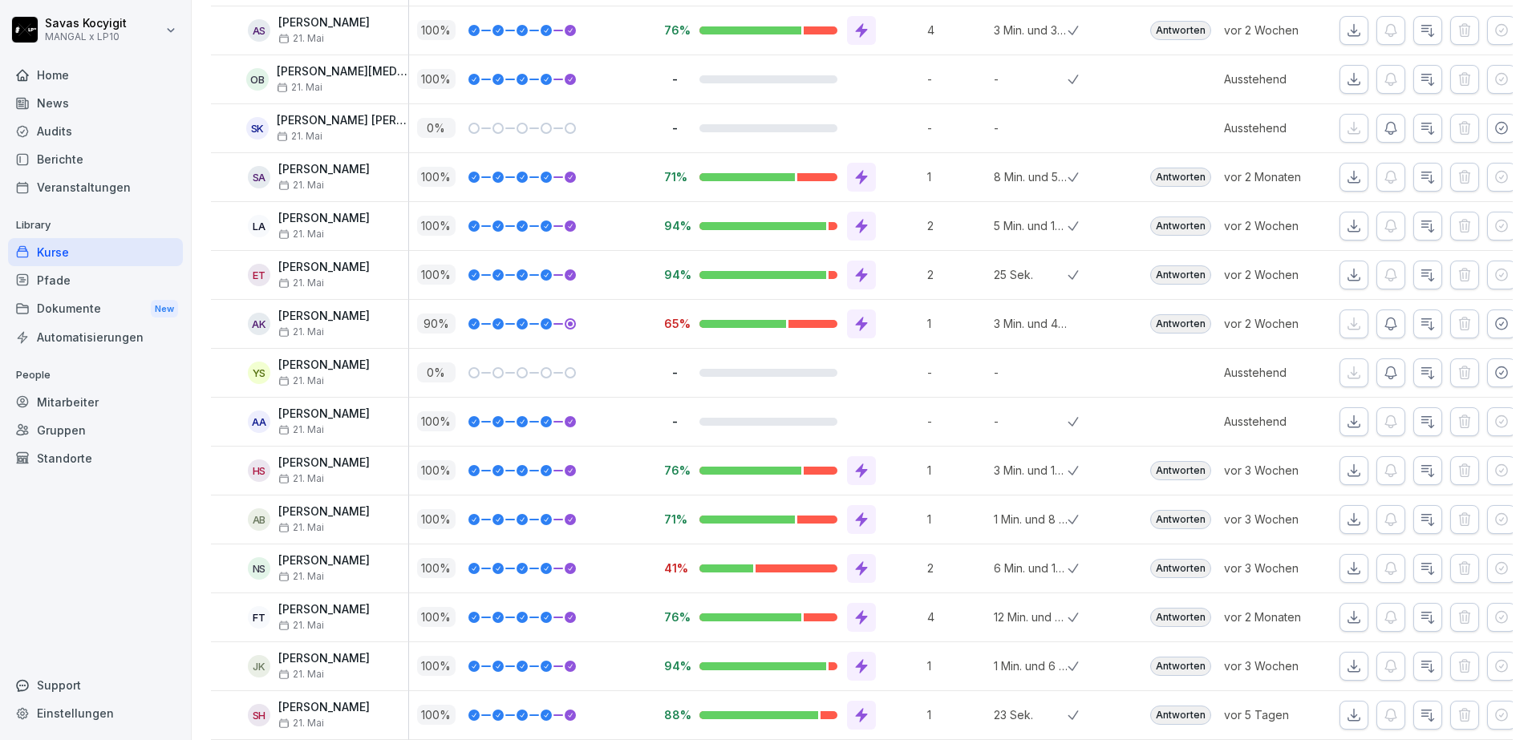
scroll to position [1318, 0]
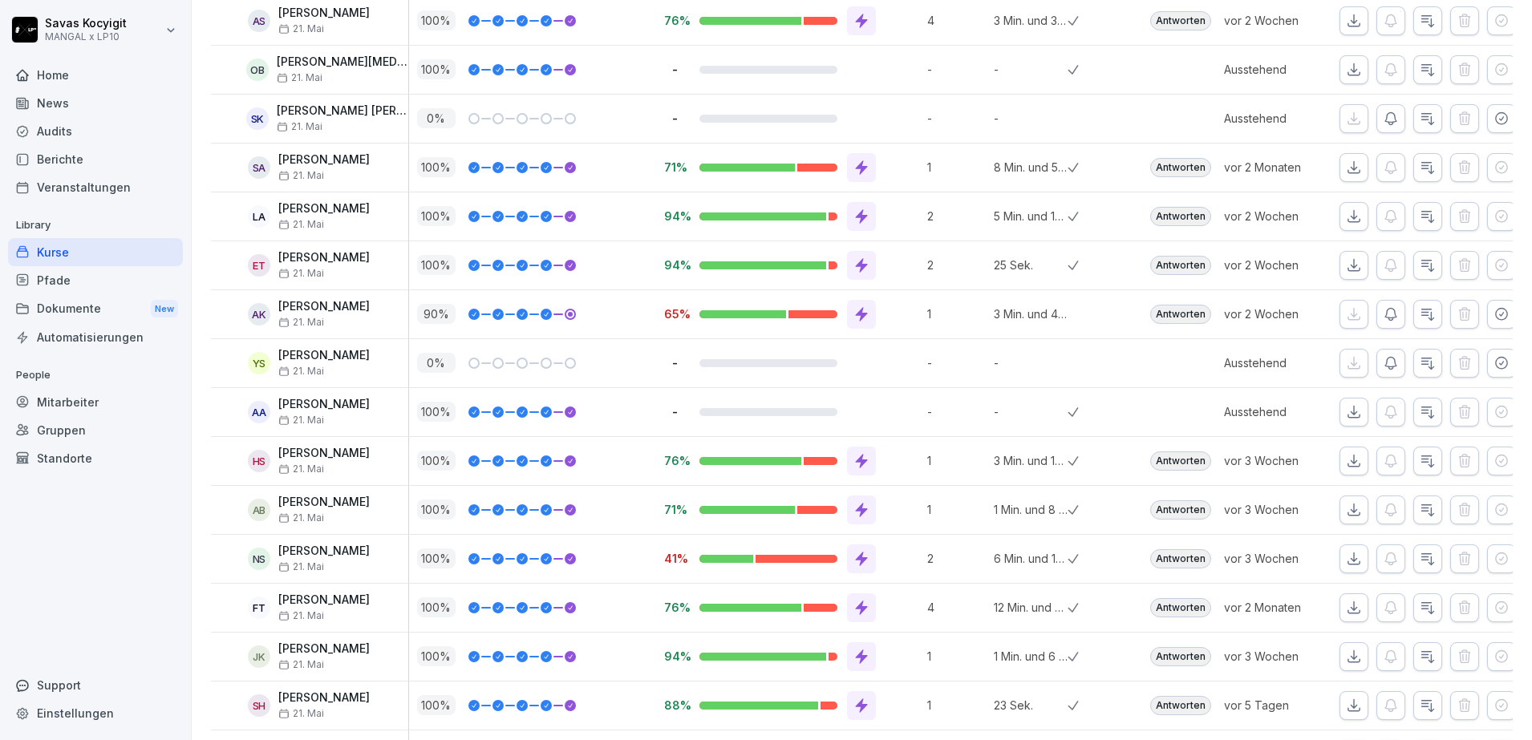
click at [1346, 14] on icon "button" at bounding box center [1354, 21] width 16 height 16
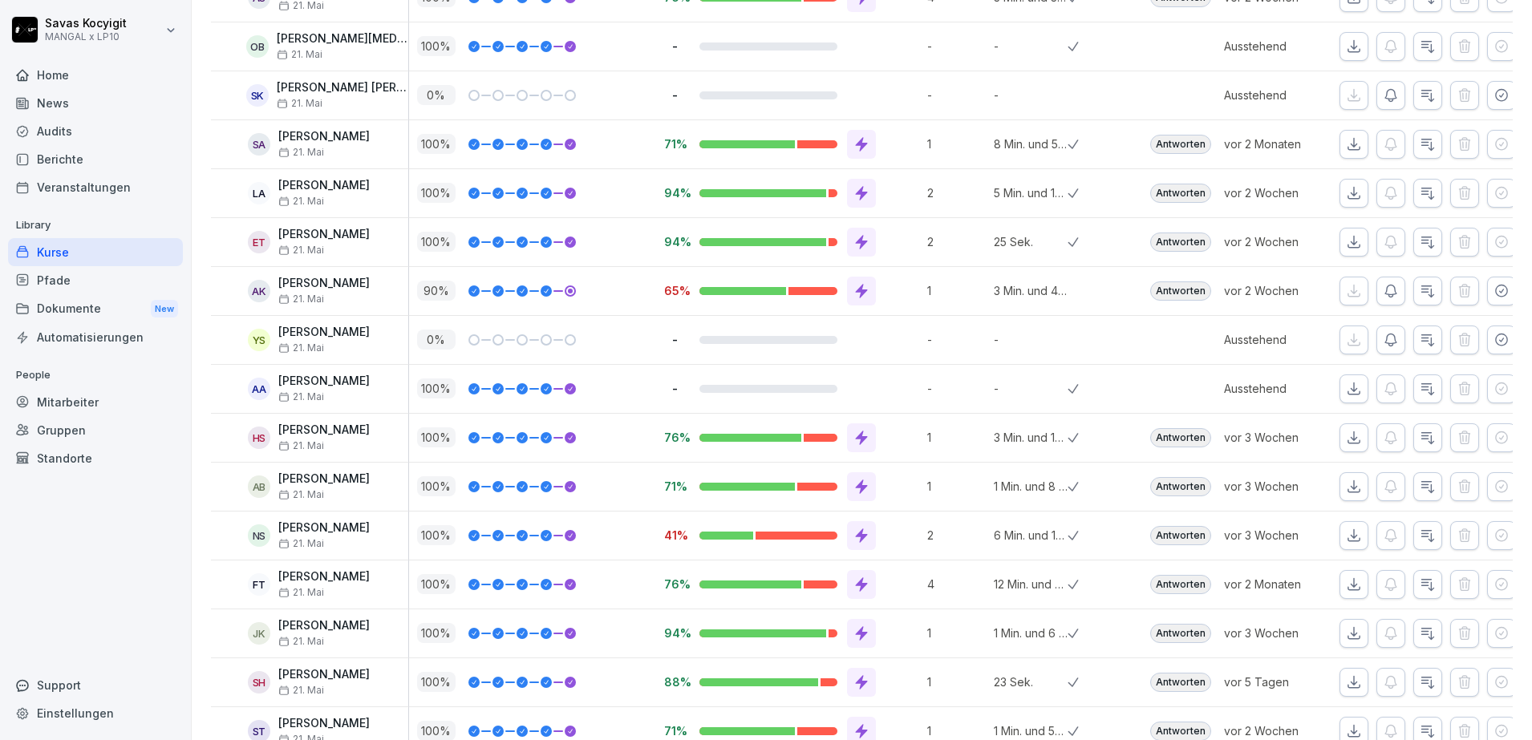
scroll to position [1352, 0]
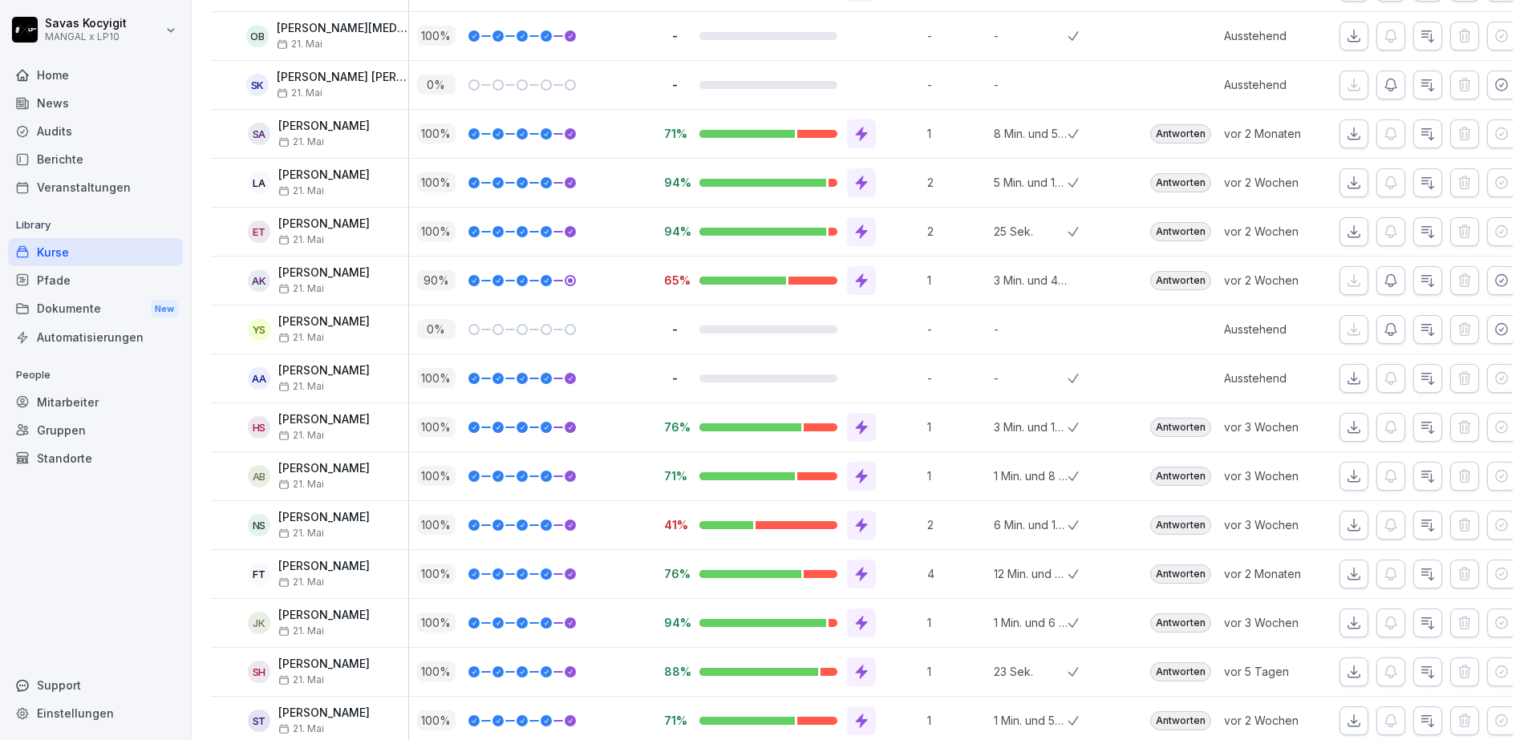
click at [1346, 37] on icon "button" at bounding box center [1354, 36] width 16 height 16
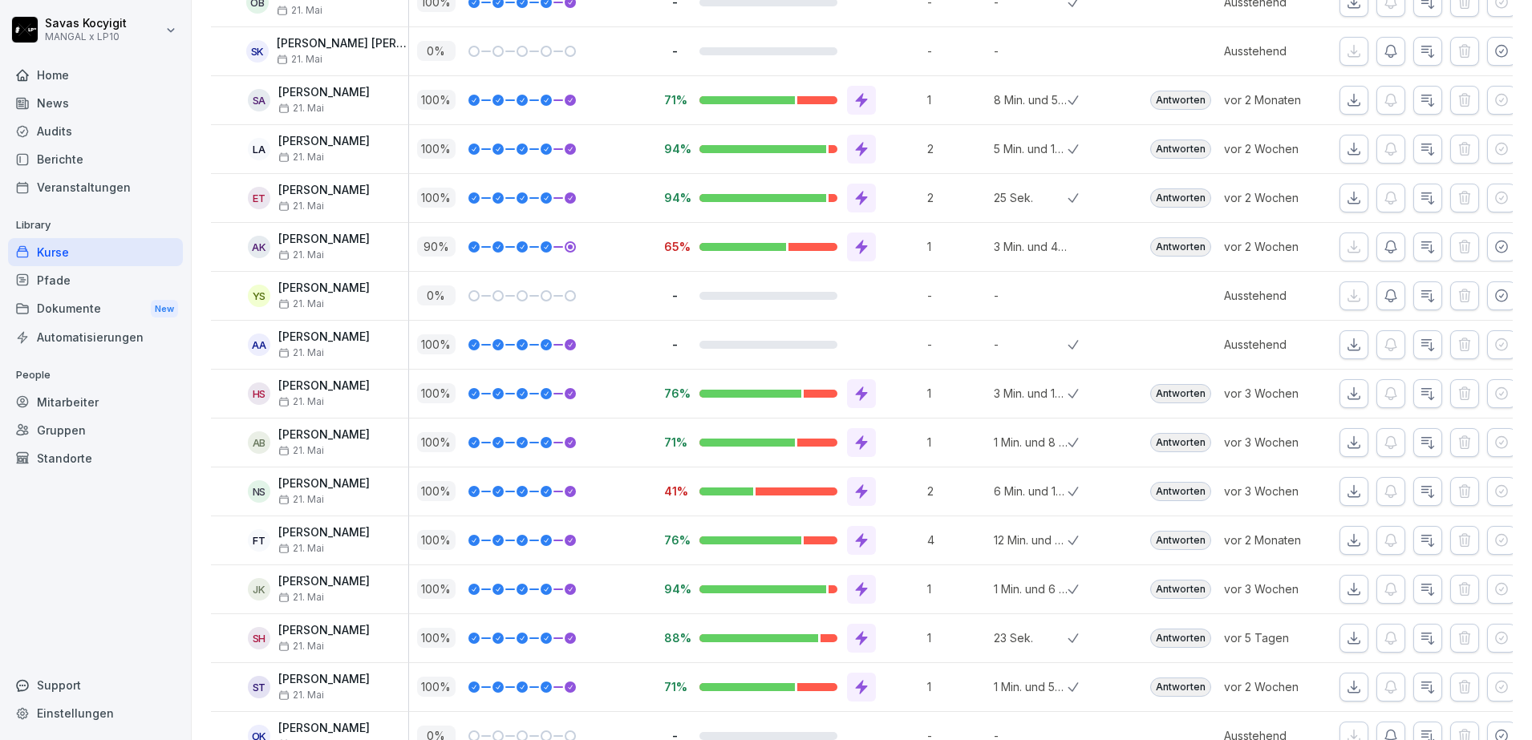
scroll to position [1401, 0]
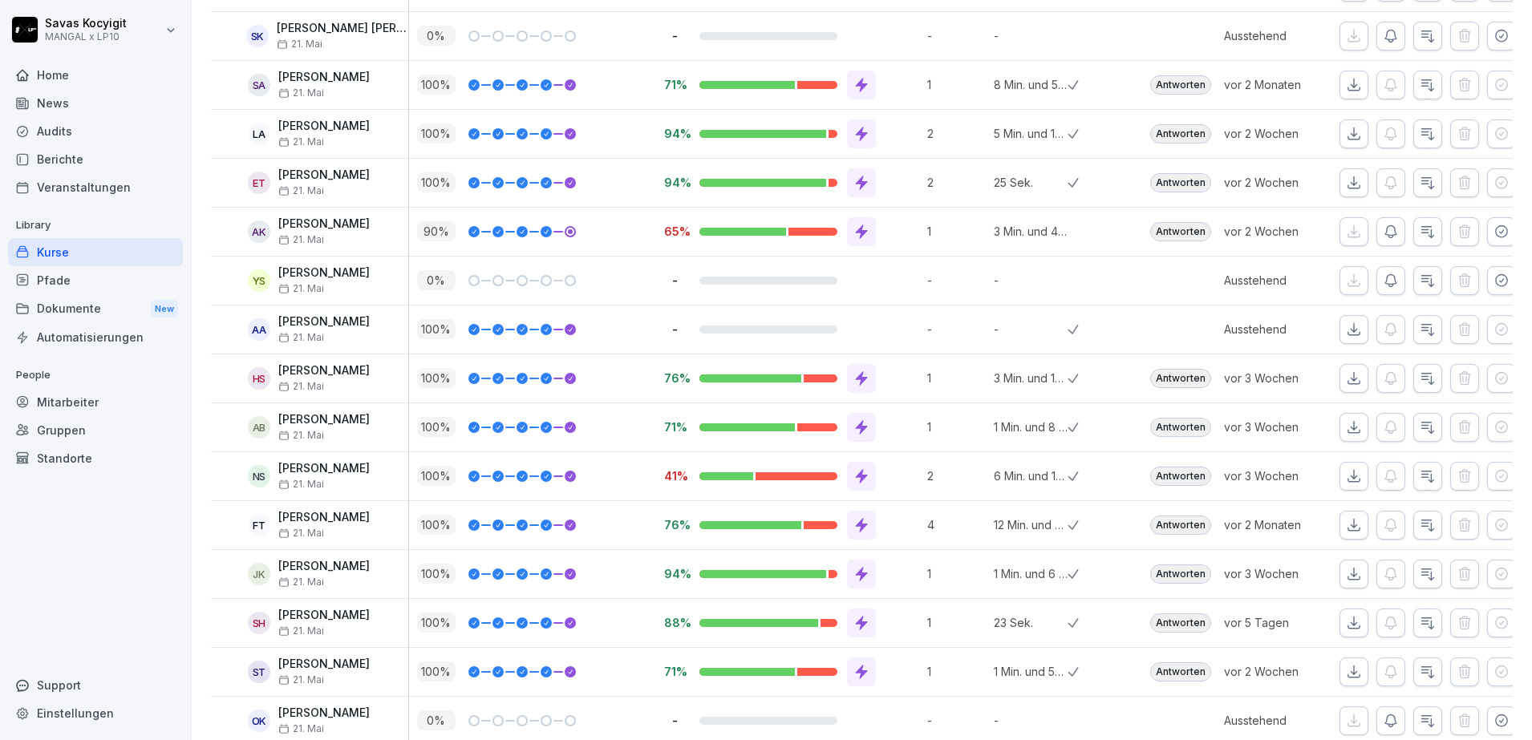
click at [1493, 29] on icon "button" at bounding box center [1501, 36] width 16 height 16
click at [1346, 38] on icon "button" at bounding box center [1354, 36] width 16 height 16
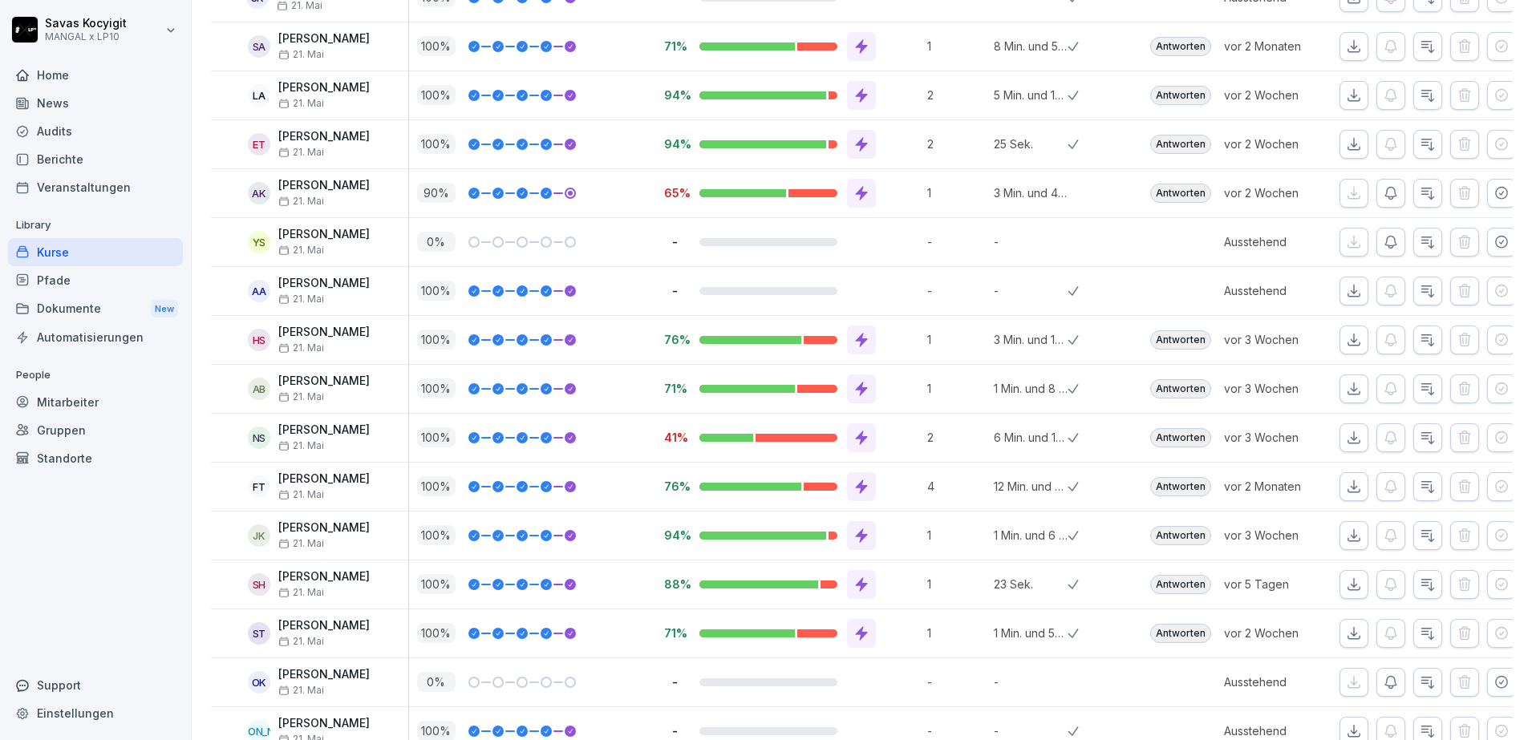
scroll to position [1444, 0]
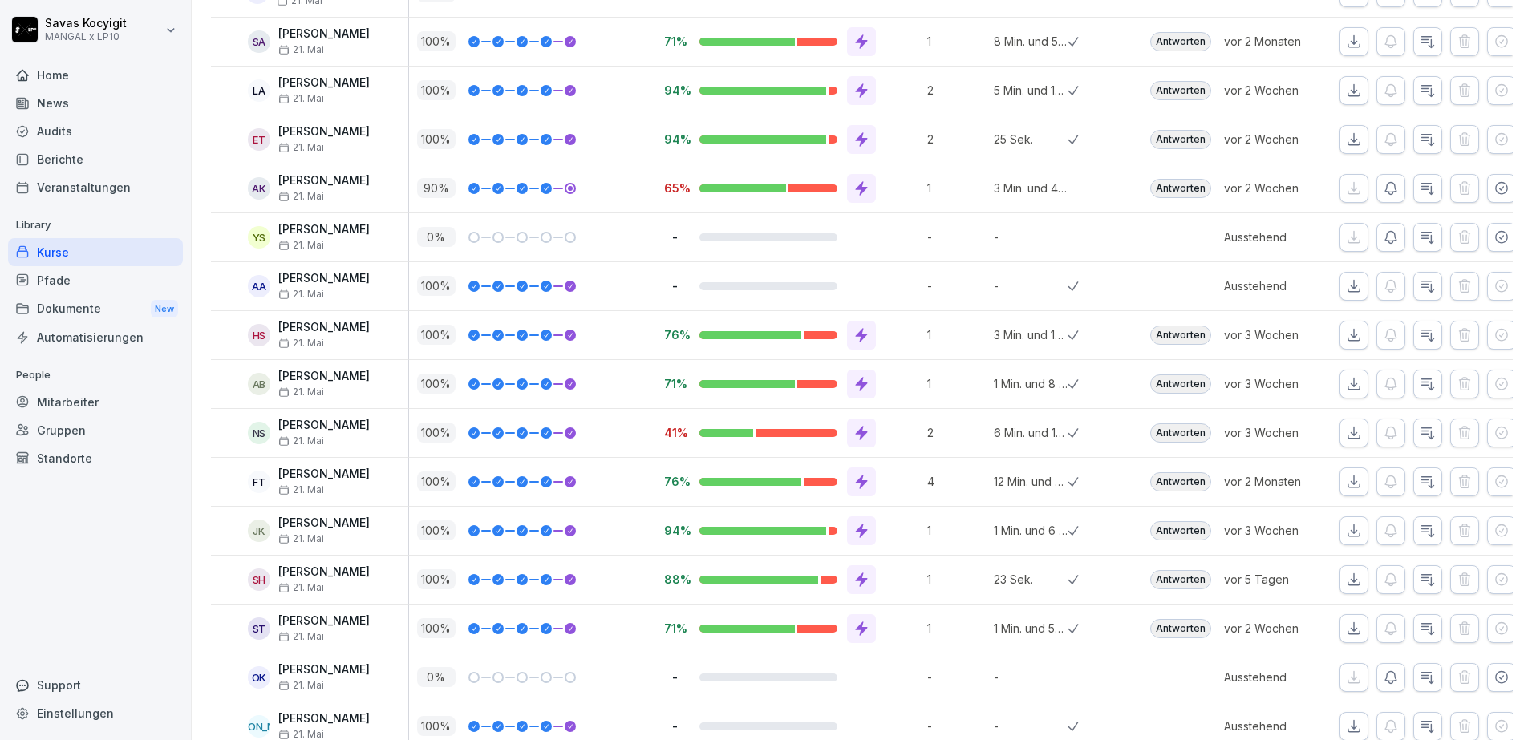
click at [1346, 41] on icon "button" at bounding box center [1354, 42] width 16 height 16
click at [1348, 89] on icon "button" at bounding box center [1353, 89] width 11 height 11
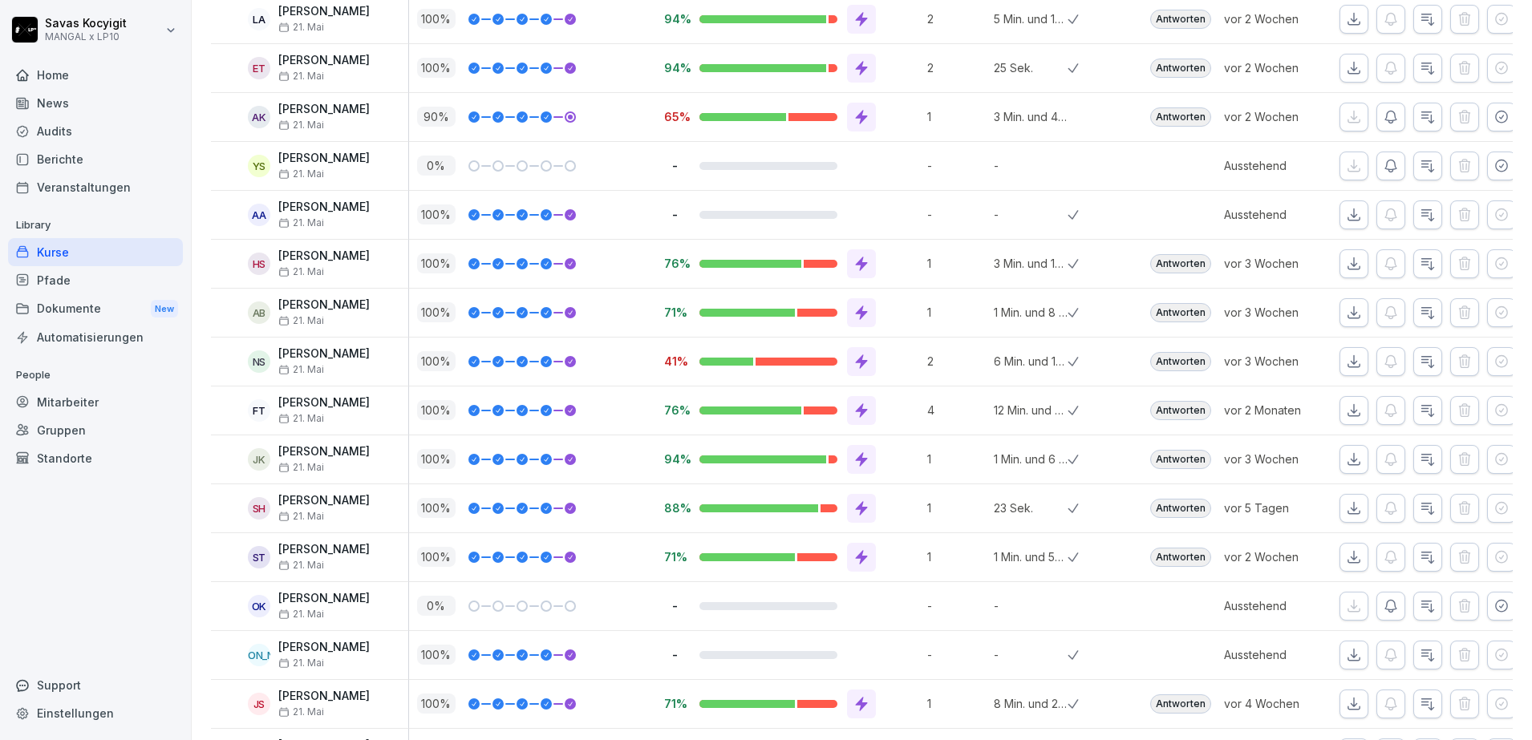
scroll to position [1552, 0]
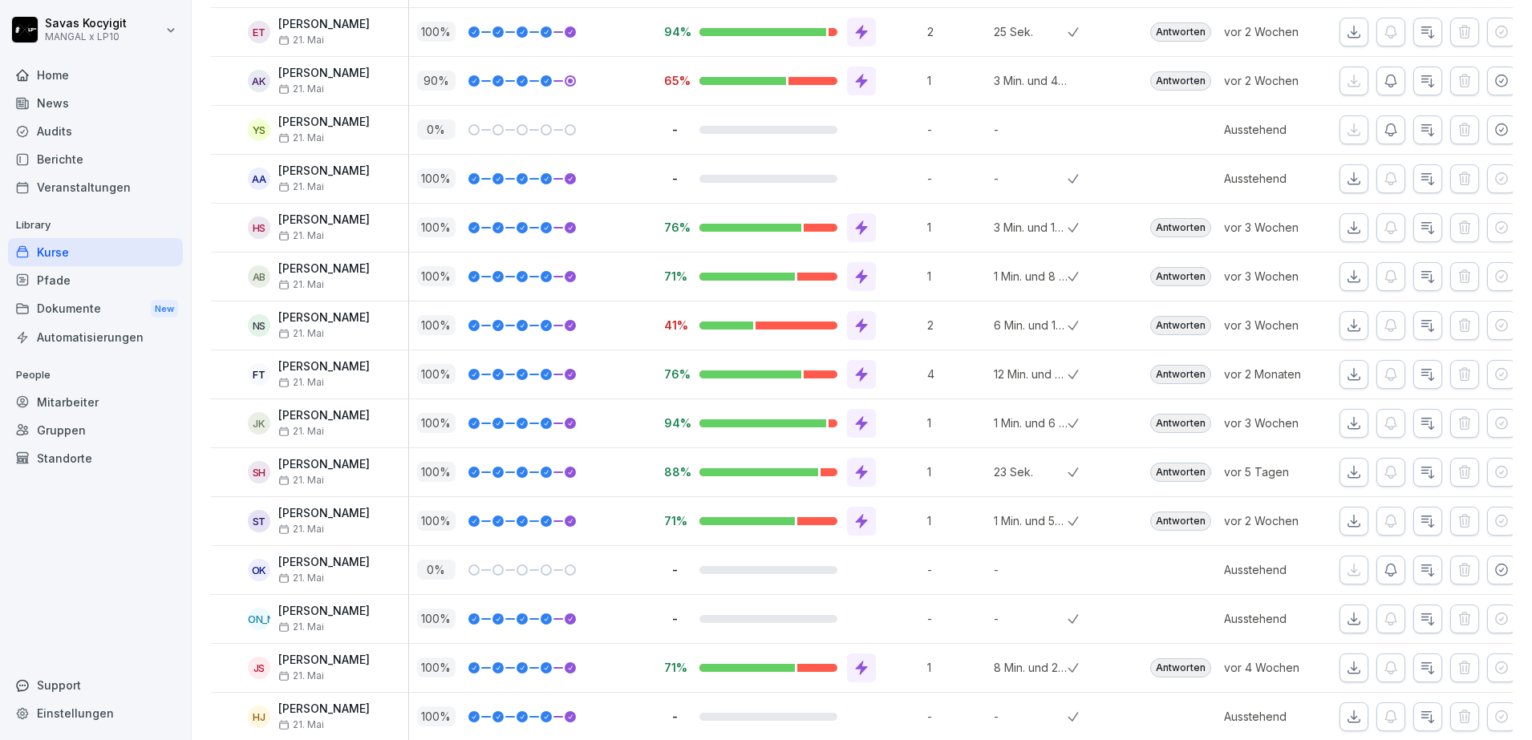
click at [1346, 37] on icon "button" at bounding box center [1354, 32] width 16 height 16
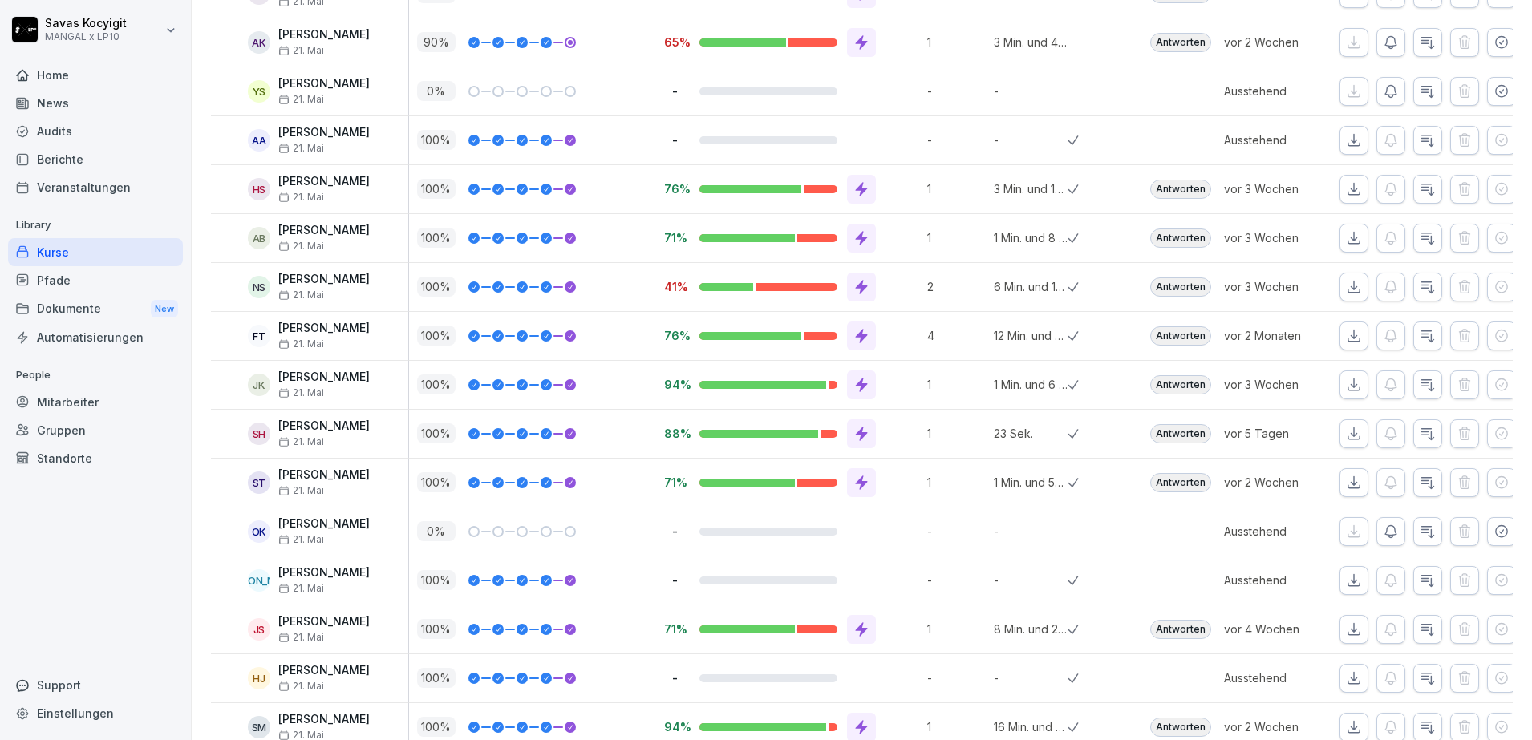
scroll to position [1601, 0]
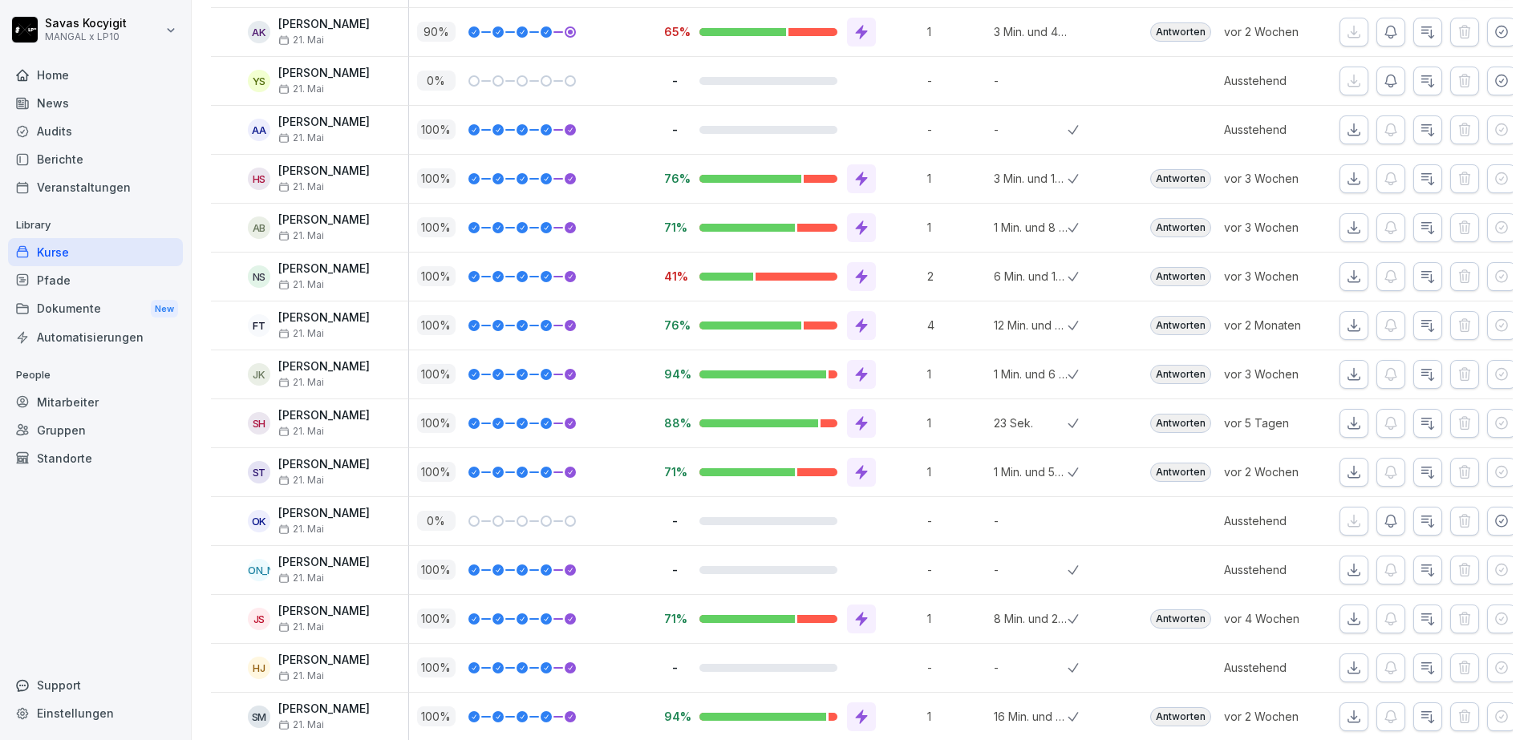
click at [1493, 30] on icon "button" at bounding box center [1501, 32] width 16 height 16
drag, startPoint x: 1500, startPoint y: 91, endPoint x: 1338, endPoint y: 32, distance: 172.5
click at [1338, 32] on div "Kurse / Infektionsschutz Folgebelehrung (nach §43 IfSG) Aktionen Teilen Bearbei…" at bounding box center [862, 556] width 1340 height 4315
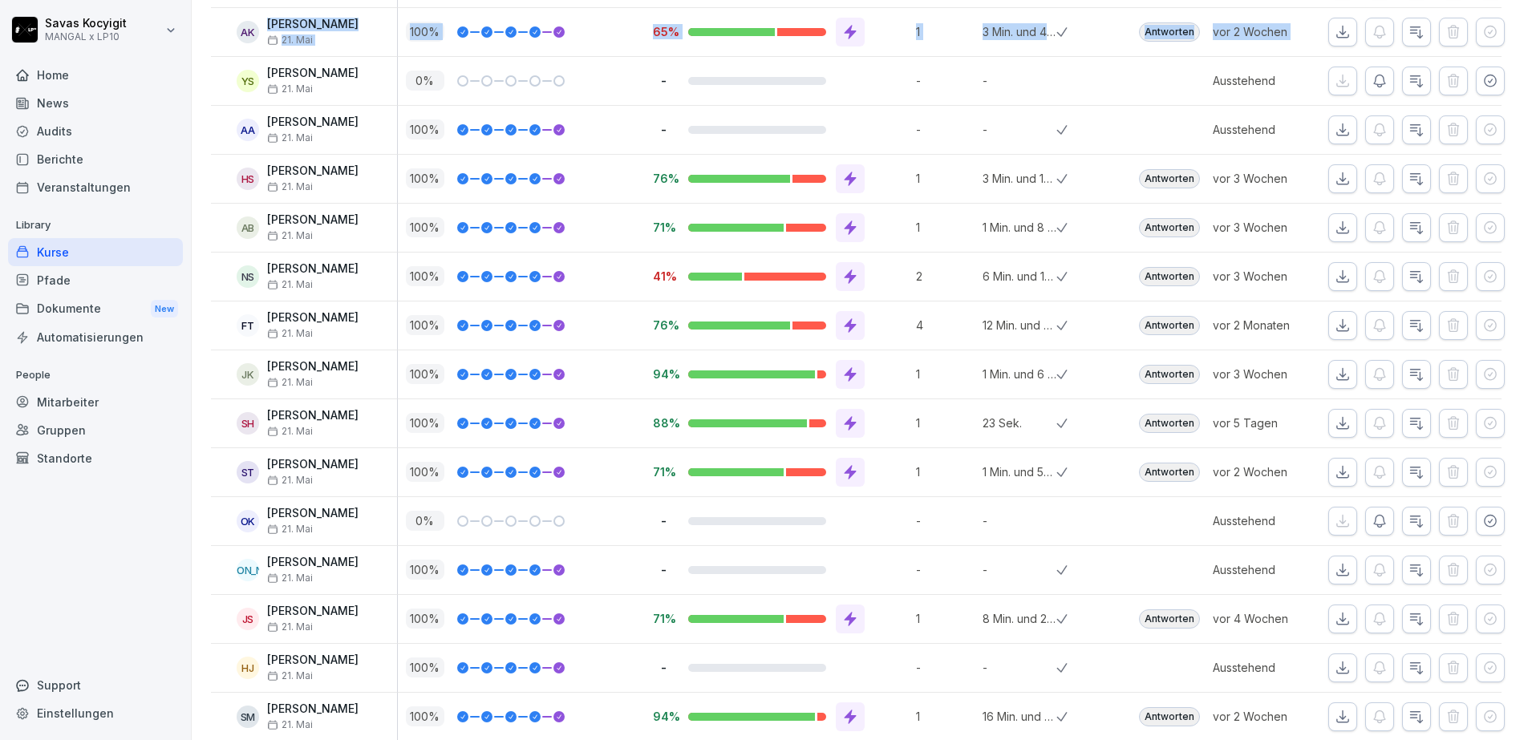
click at [1338, 32] on button "button" at bounding box center [1342, 32] width 29 height 29
click at [350, 28] on div "AK [PERSON_NAME] [DATE]" at bounding box center [302, 32] width 189 height 28
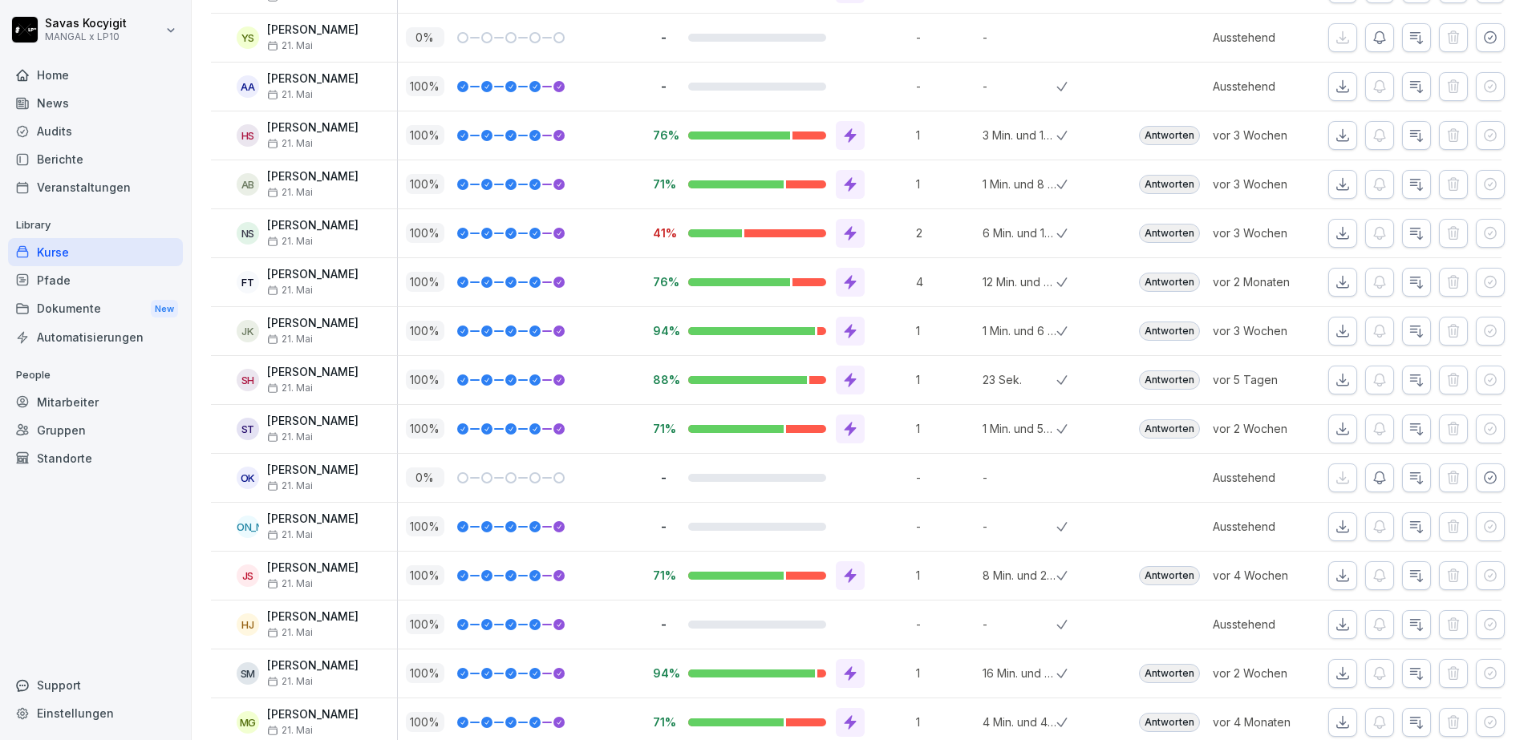
scroll to position [1649, 0]
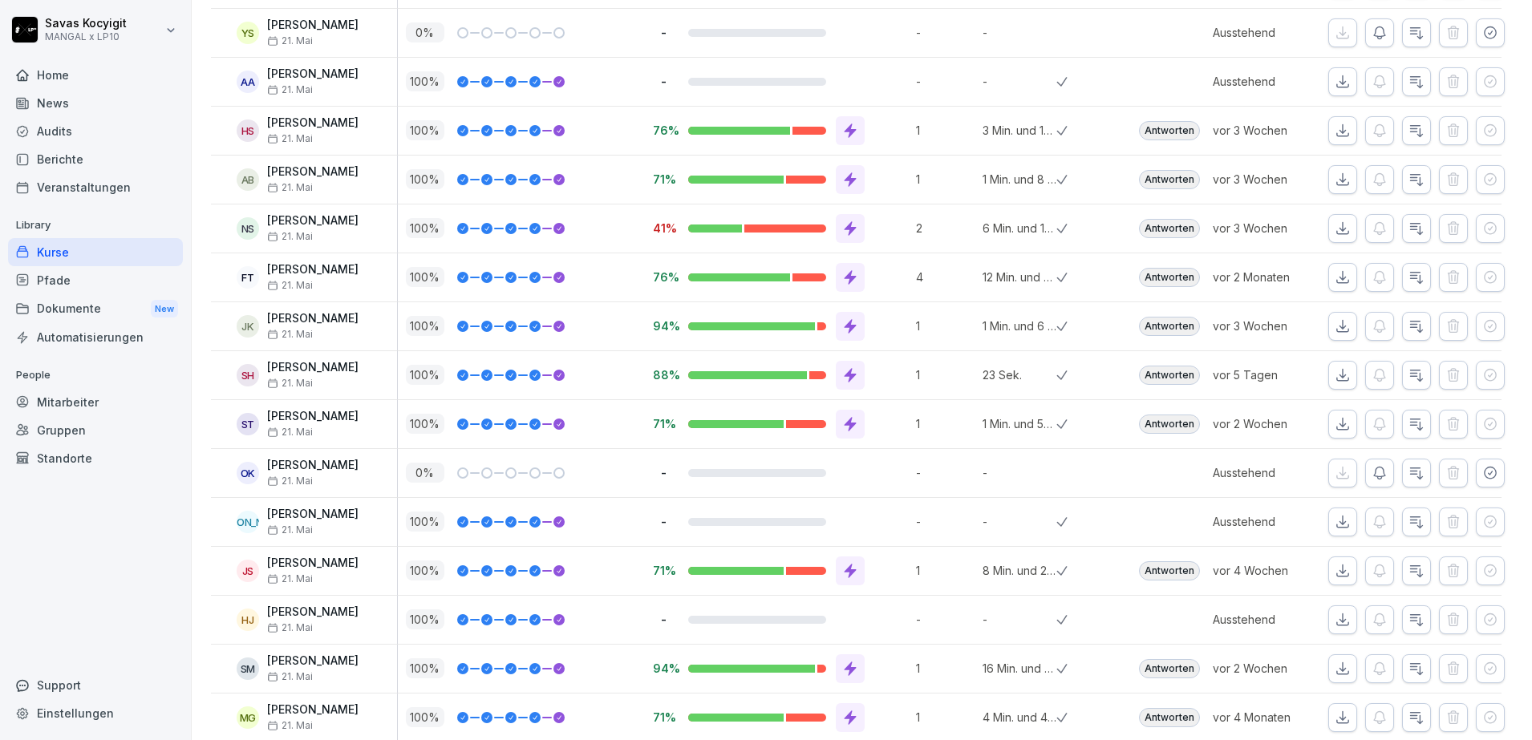
click at [1476, 41] on button "button" at bounding box center [1490, 32] width 29 height 29
click at [1337, 33] on icon "button" at bounding box center [1342, 31] width 11 height 11
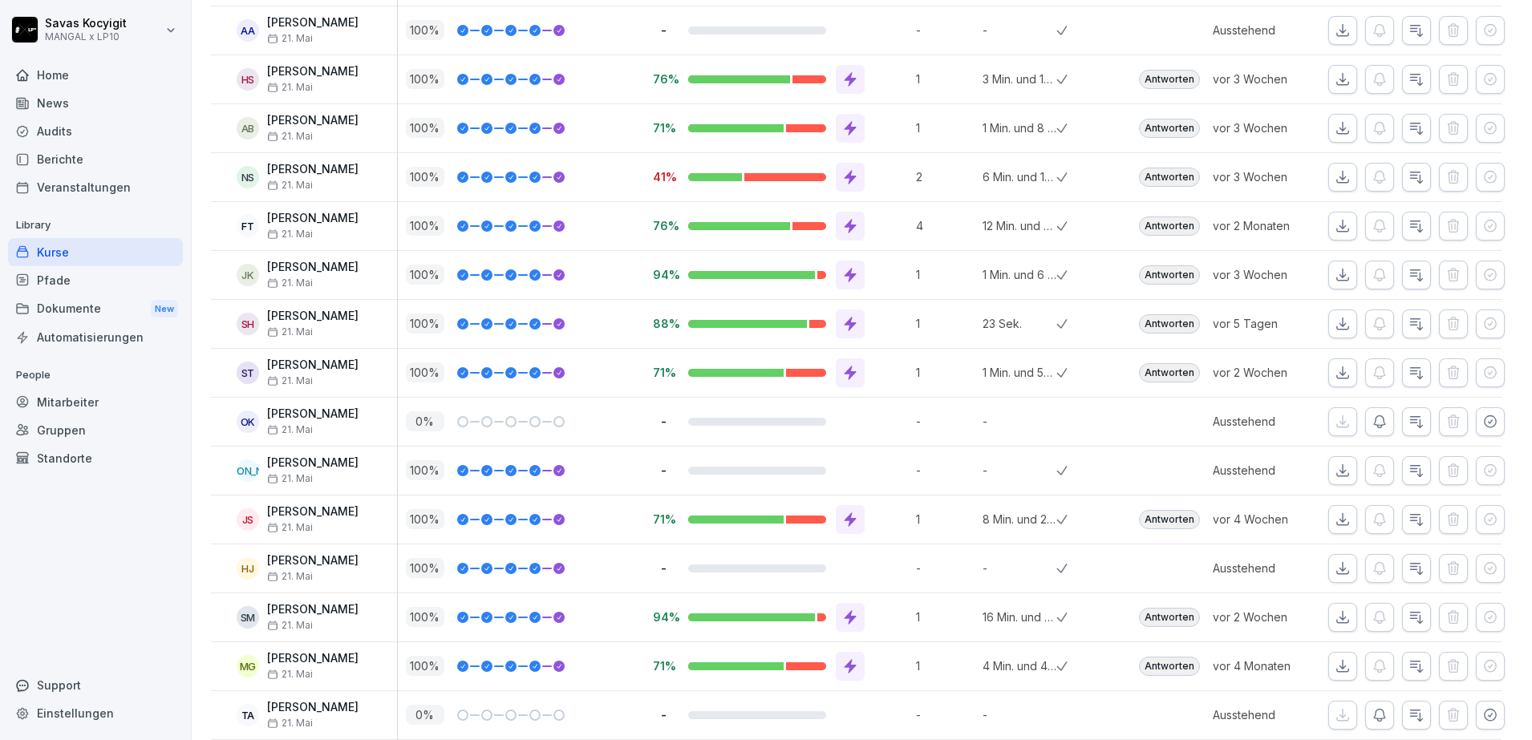
scroll to position [1706, 0]
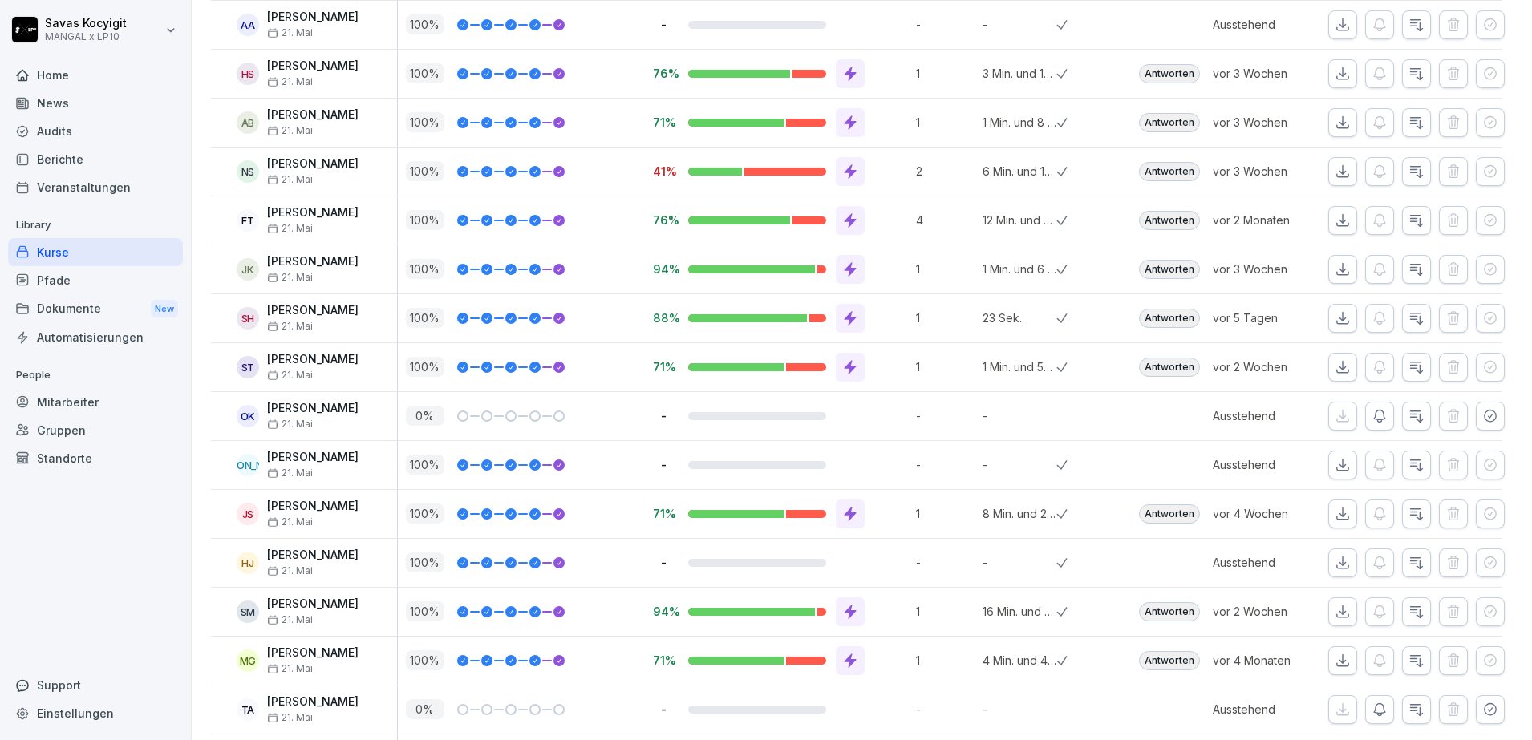
click at [1334, 31] on icon "button" at bounding box center [1342, 25] width 16 height 16
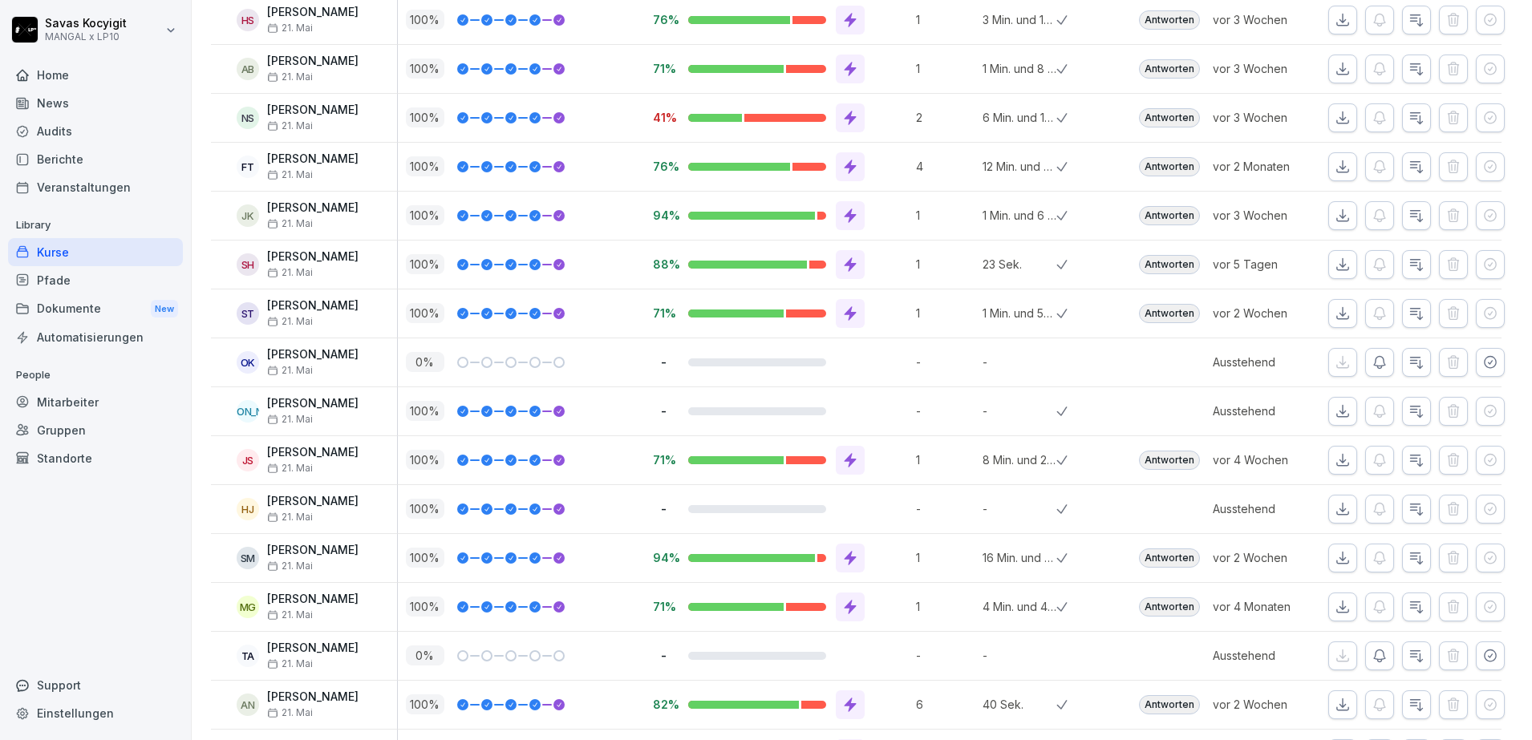
scroll to position [1769, 0]
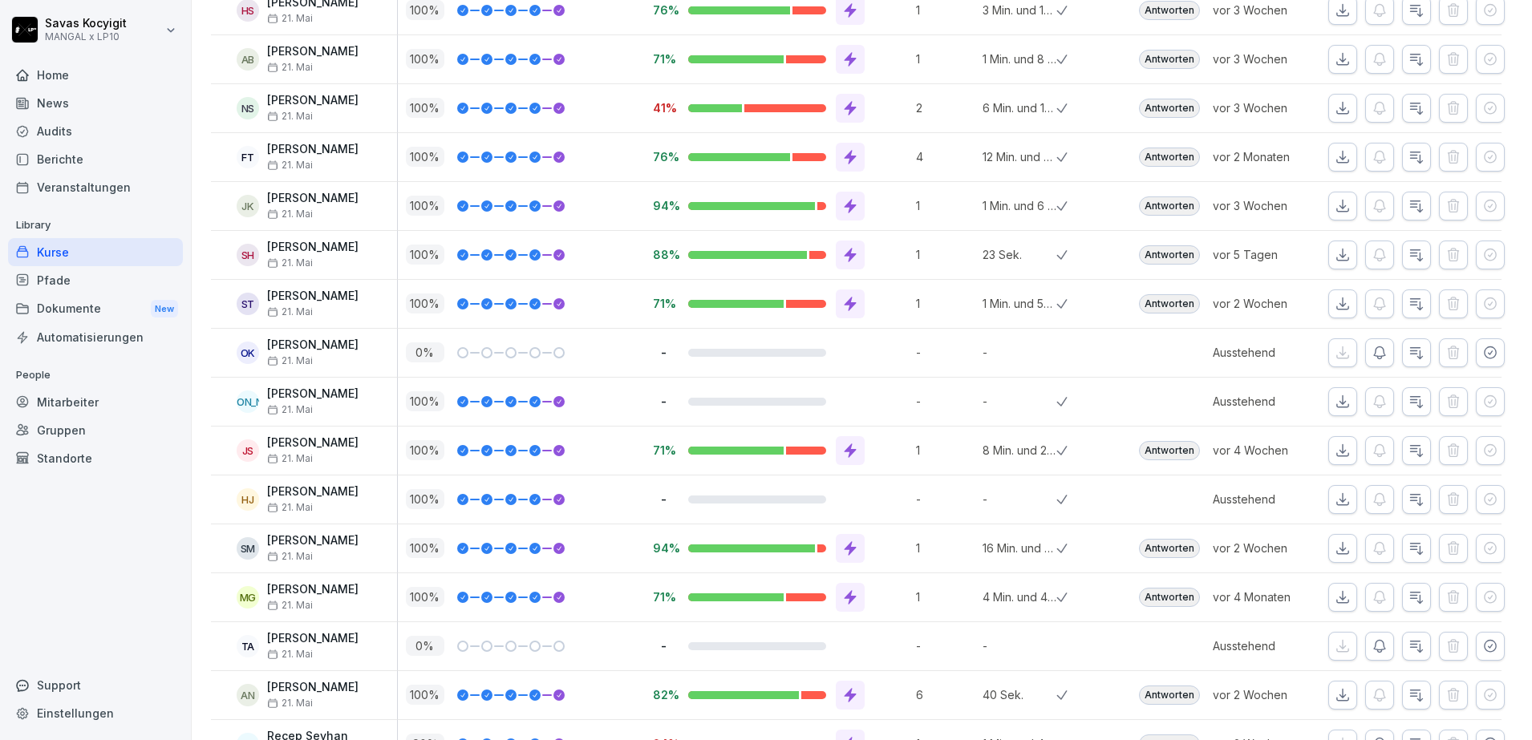
click at [1260, 26] on div "vor 3 Wochen" at bounding box center [1265, 10] width 123 height 48
click at [1328, 20] on button "button" at bounding box center [1342, 10] width 29 height 29
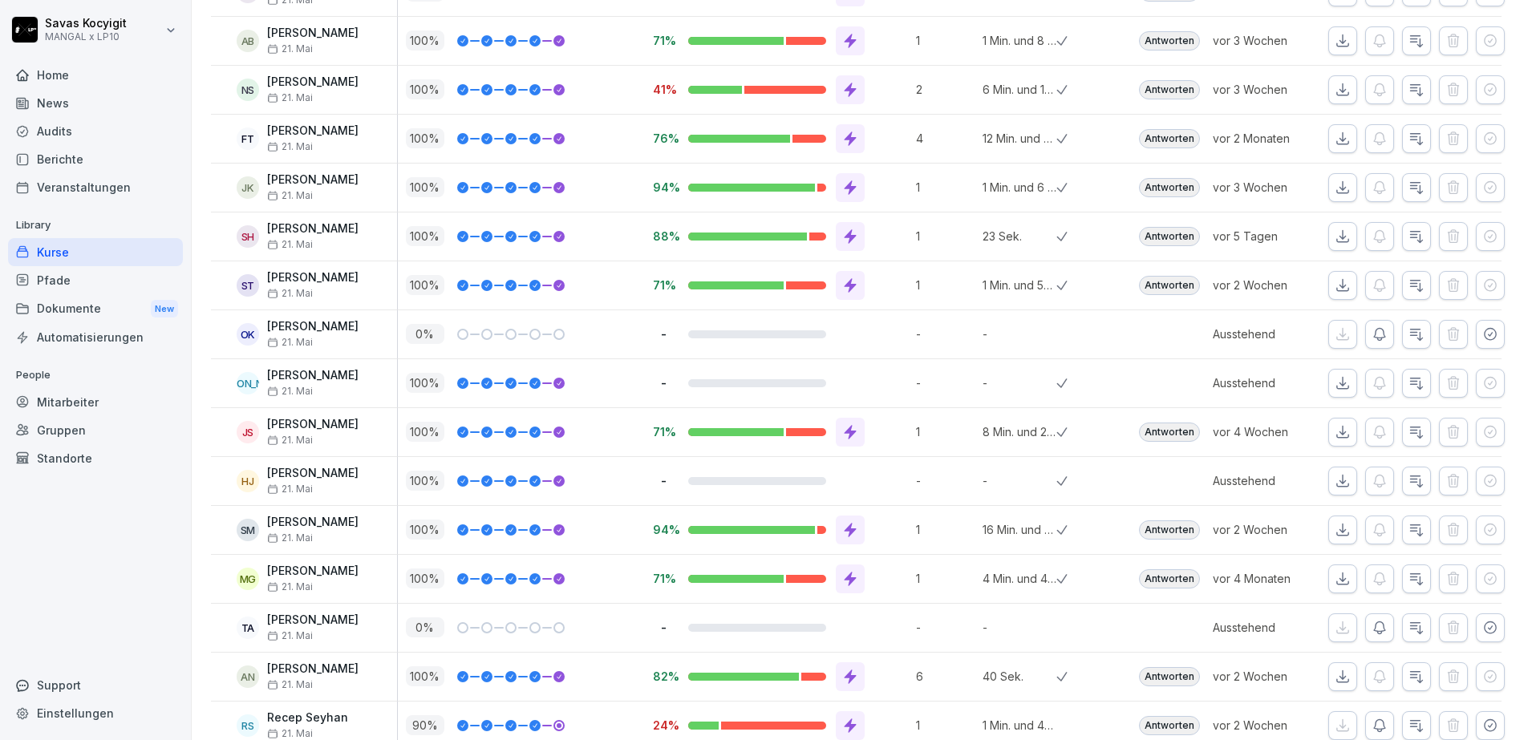
scroll to position [1798, 0]
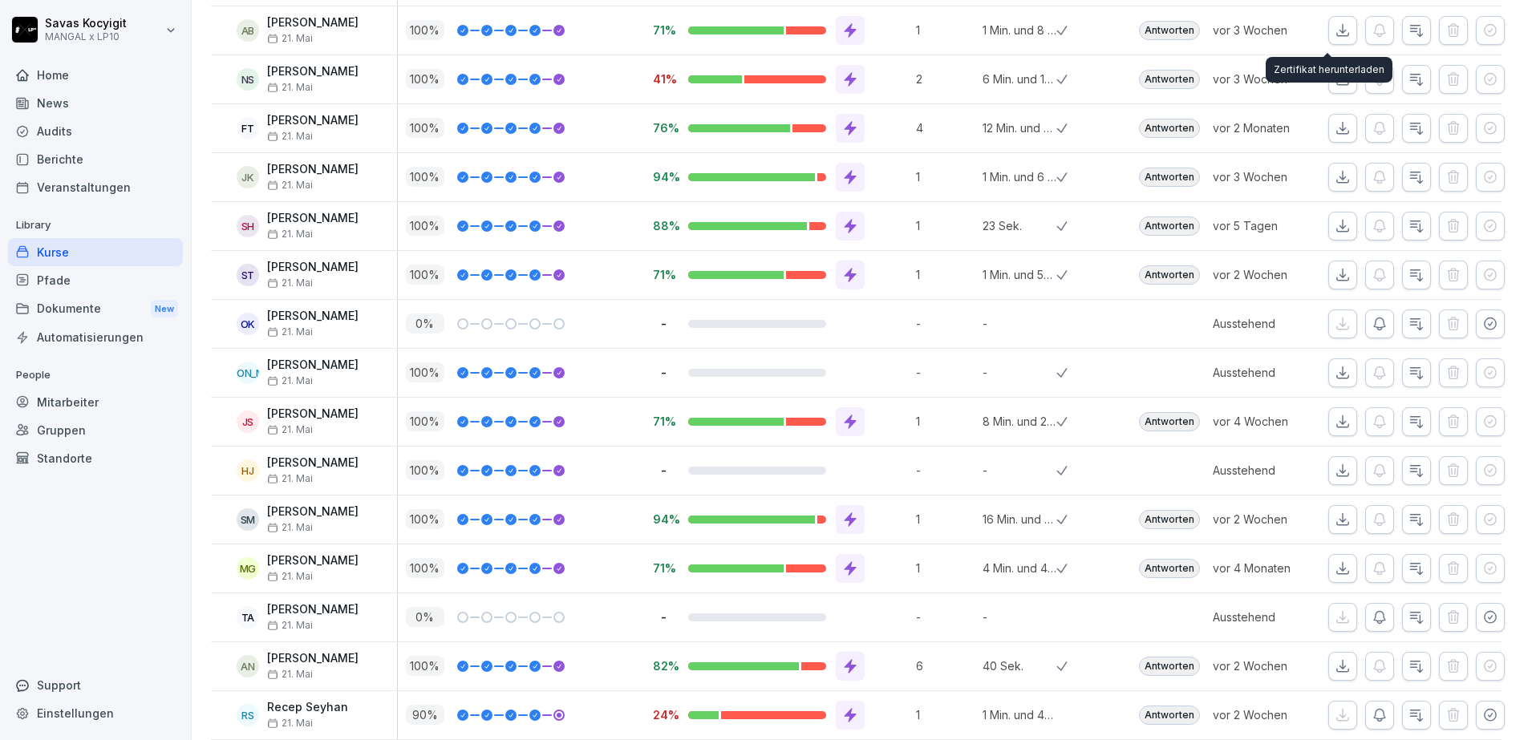
click at [1334, 37] on icon "button" at bounding box center [1342, 30] width 16 height 16
click at [1334, 79] on icon "button" at bounding box center [1342, 79] width 16 height 16
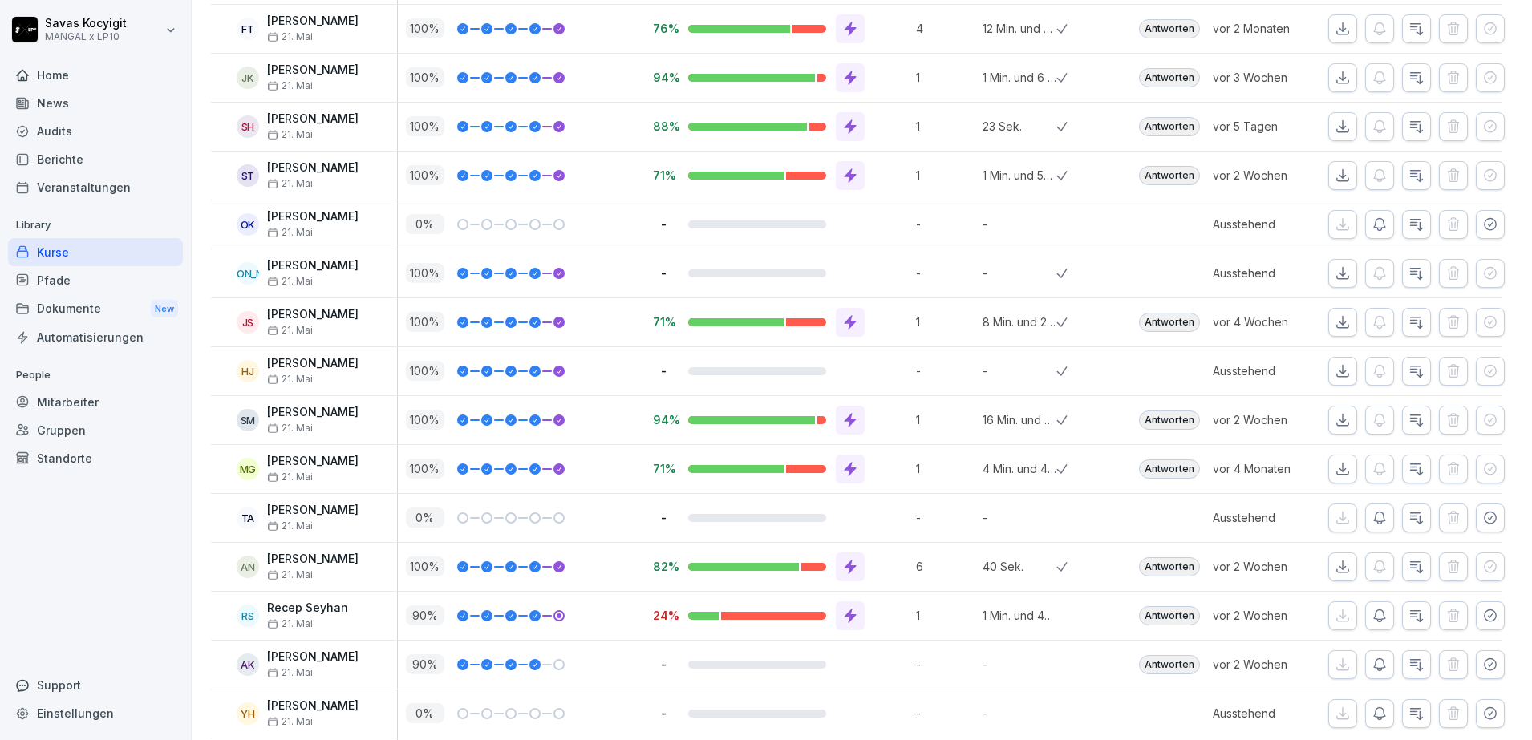
scroll to position [1903, 0]
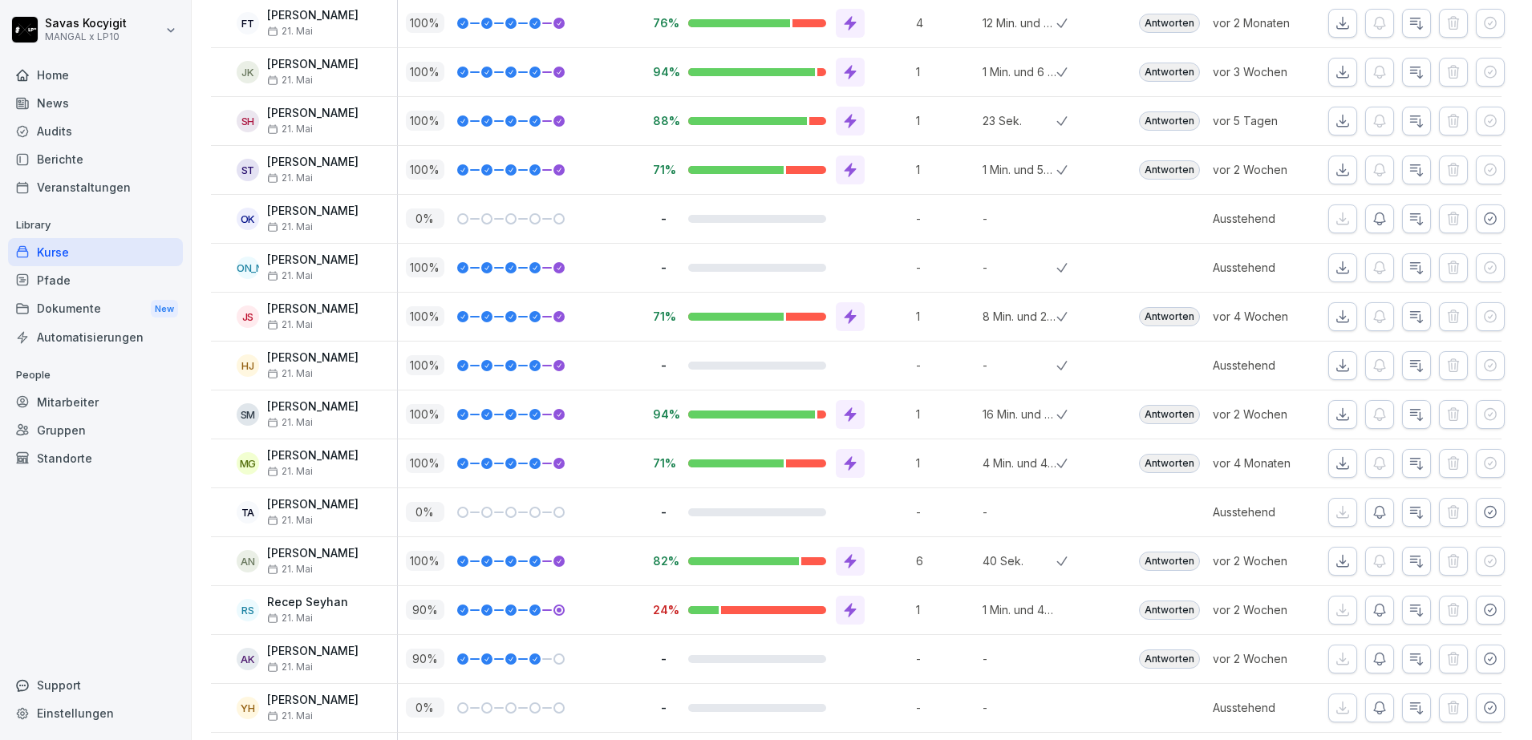
click at [1506, 60] on div "Kurse / Infektionsschutz Folgebelehrung (nach §43 IfSG) Aktionen Teilen Bearbei…" at bounding box center [862, 254] width 1340 height 4315
click at [1334, 26] on icon "button" at bounding box center [1342, 23] width 16 height 16
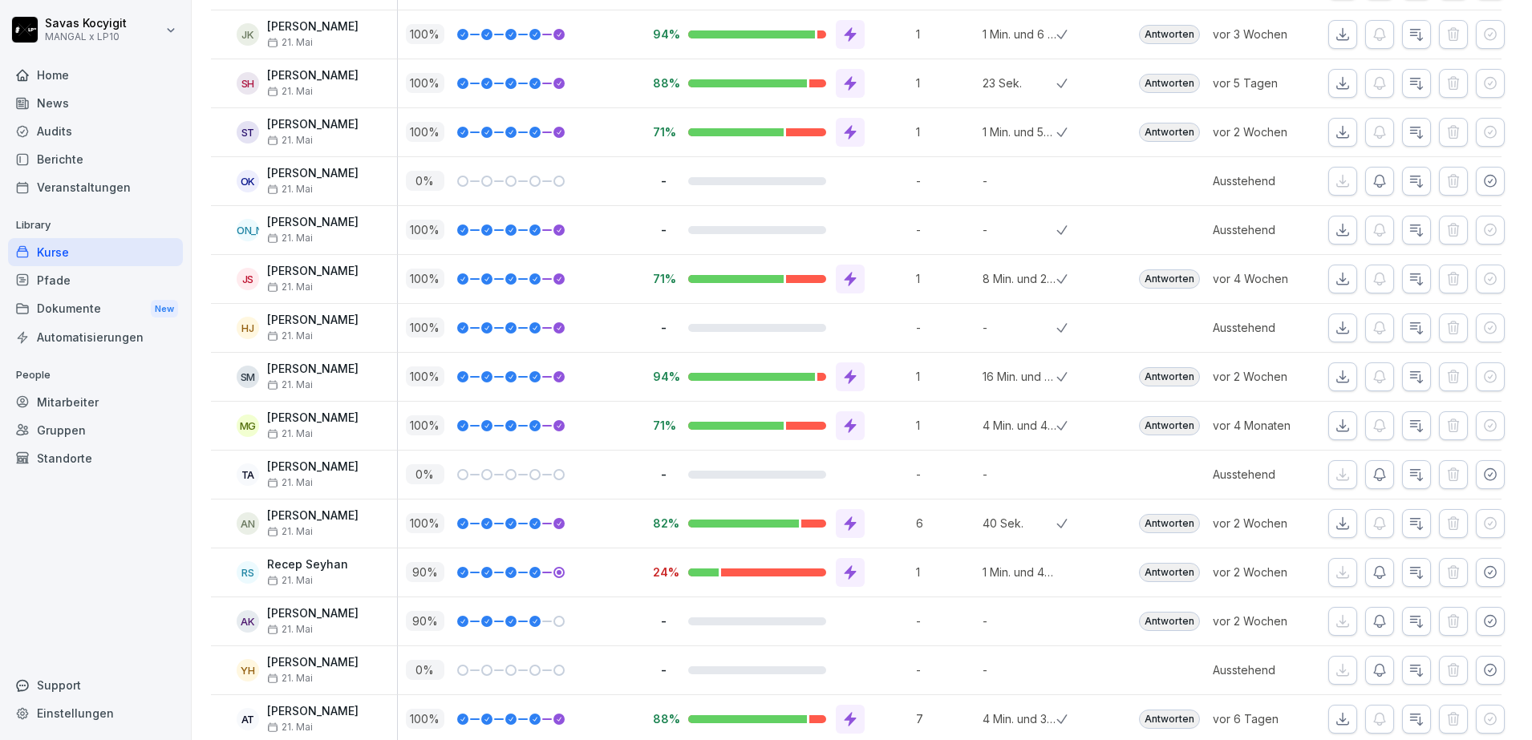
scroll to position [1946, 0]
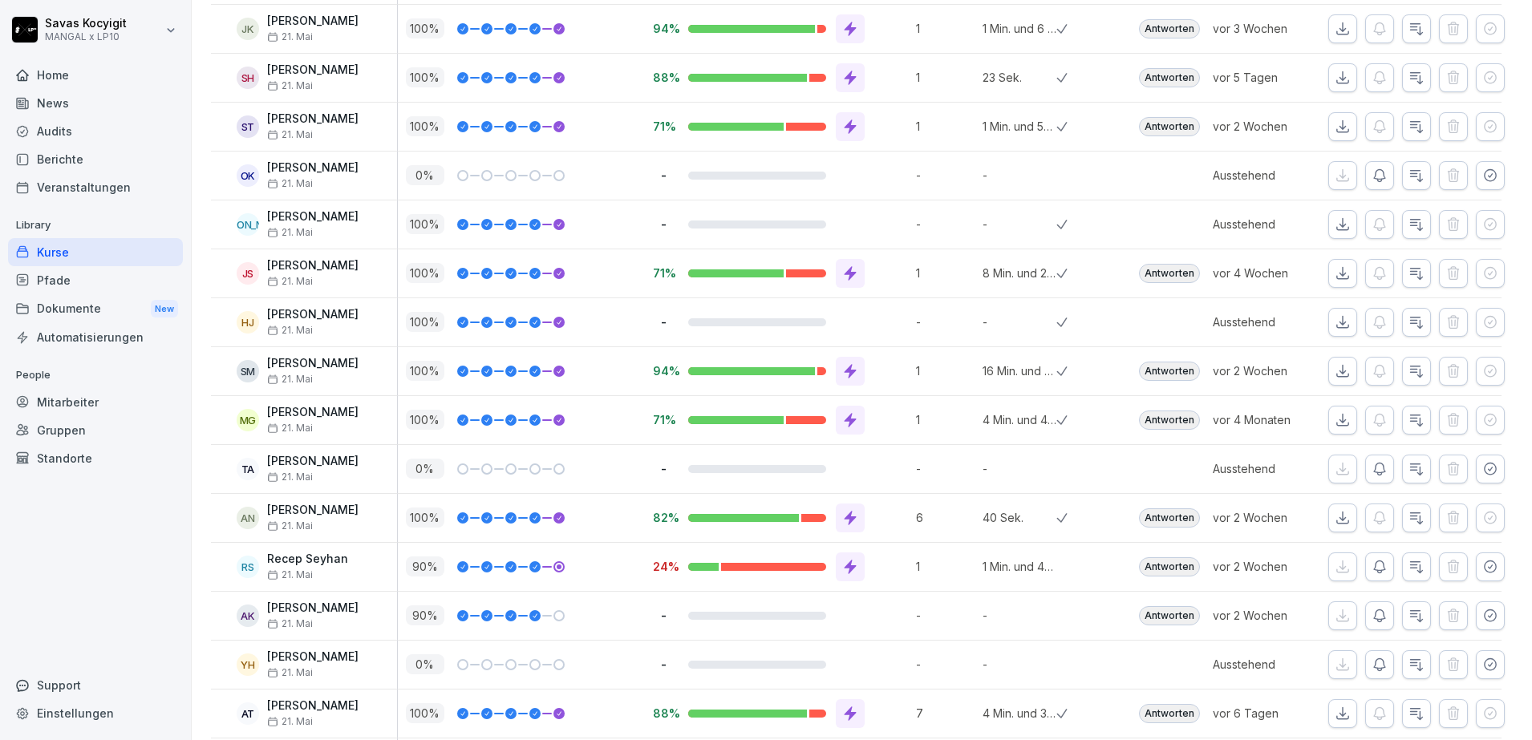
click at [1334, 26] on icon "button" at bounding box center [1342, 29] width 16 height 16
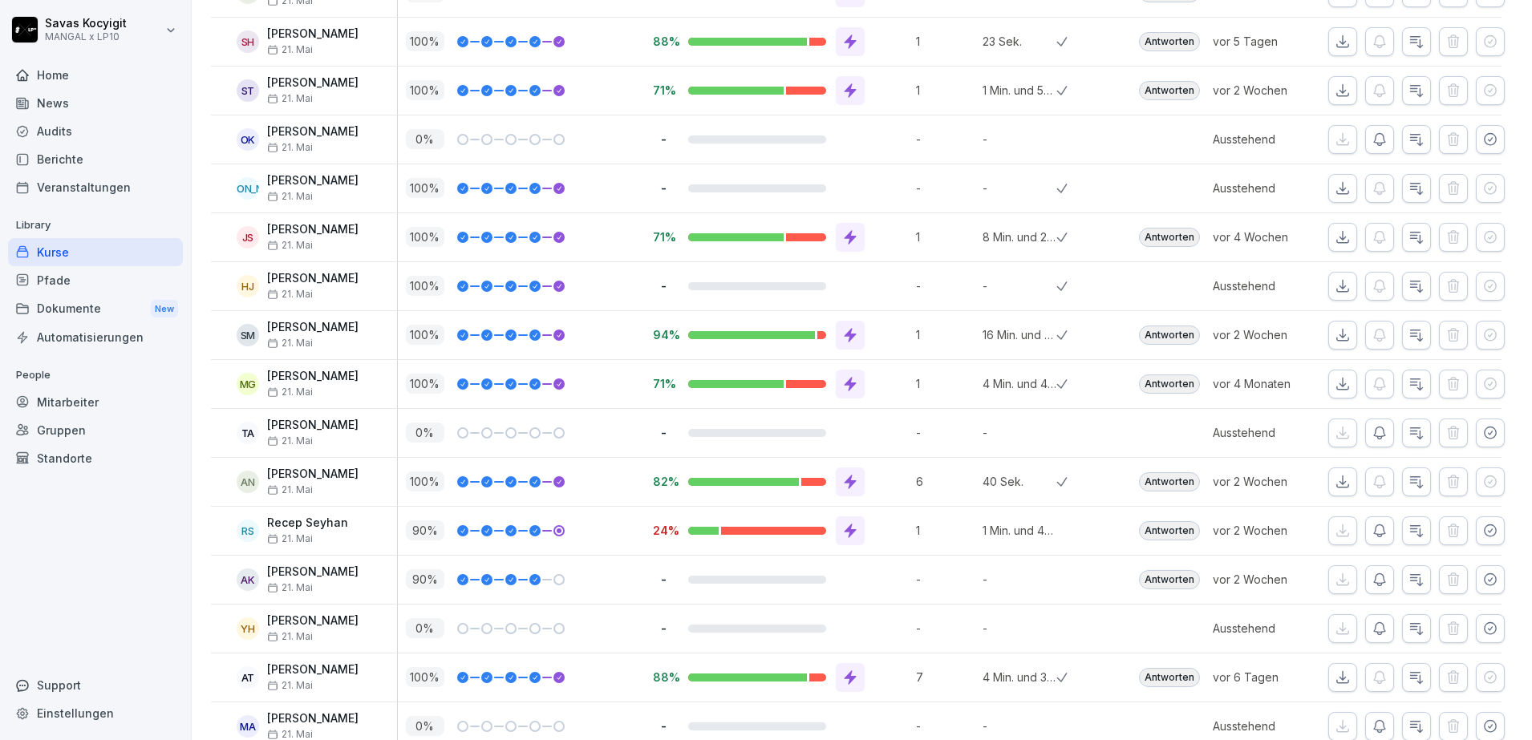
scroll to position [1998, 0]
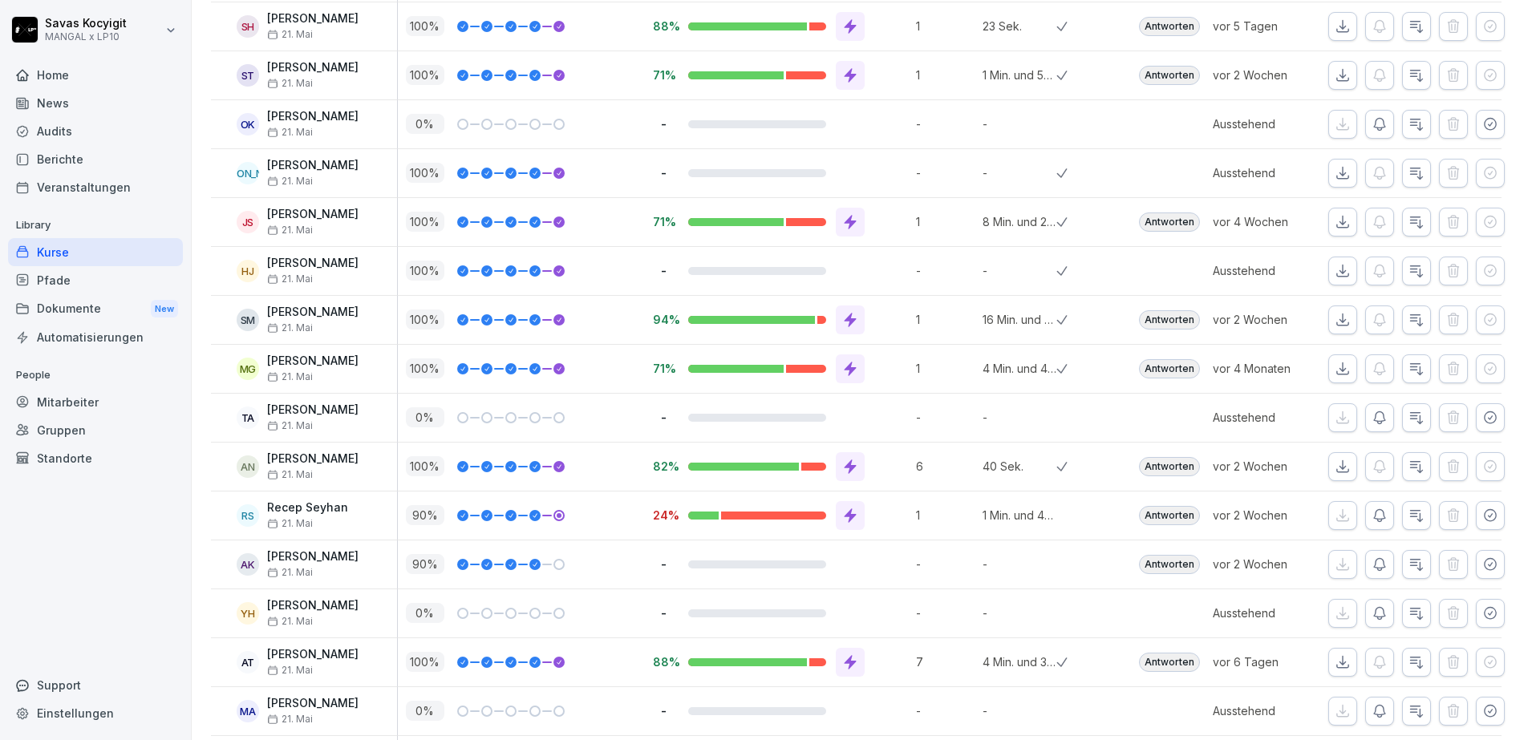
click at [1328, 35] on button "button" at bounding box center [1342, 26] width 29 height 29
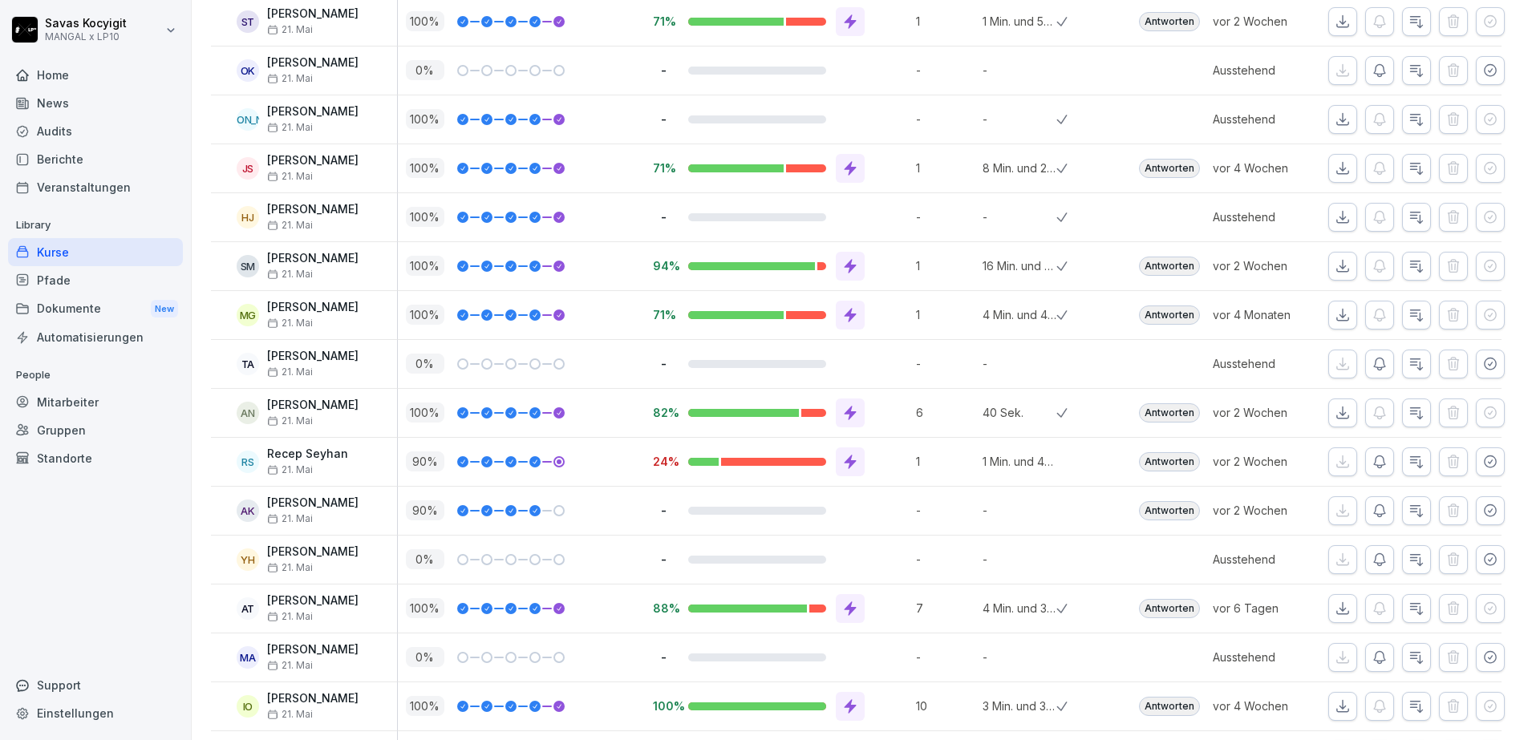
scroll to position [2056, 0]
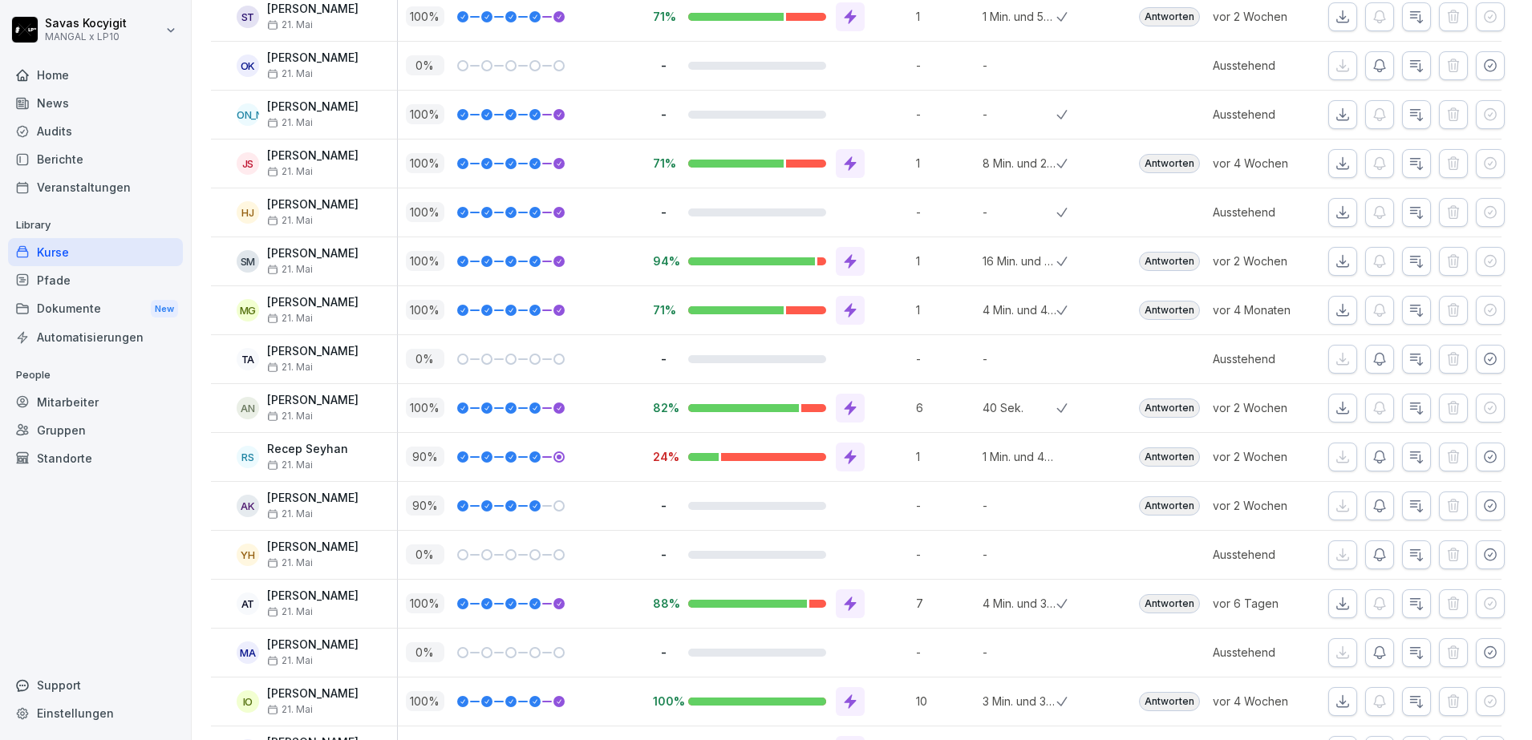
click at [1334, 19] on icon "button" at bounding box center [1342, 17] width 16 height 16
click at [1484, 67] on icon "button" at bounding box center [1489, 64] width 11 height 11
click at [1334, 63] on icon "button" at bounding box center [1342, 66] width 16 height 16
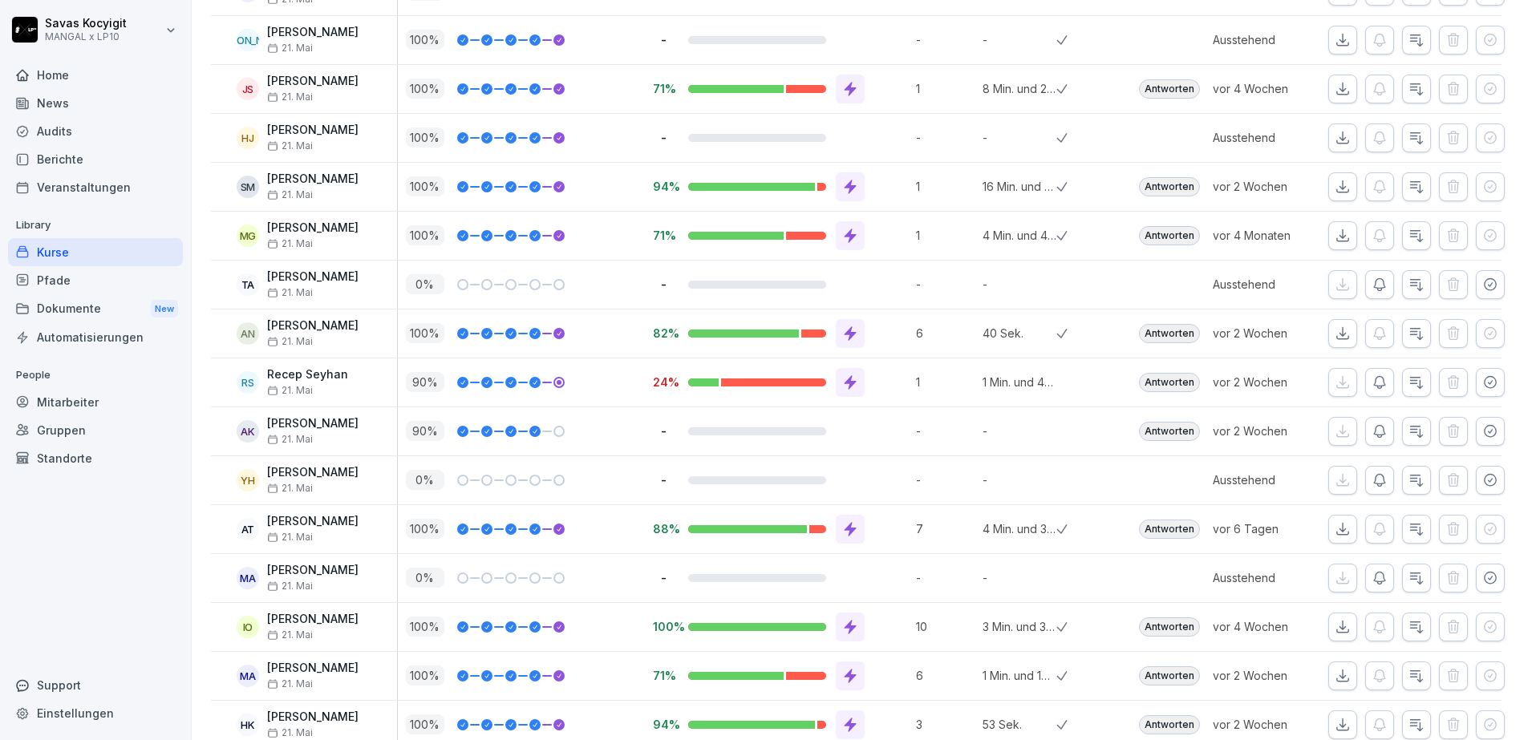
scroll to position [2140, 0]
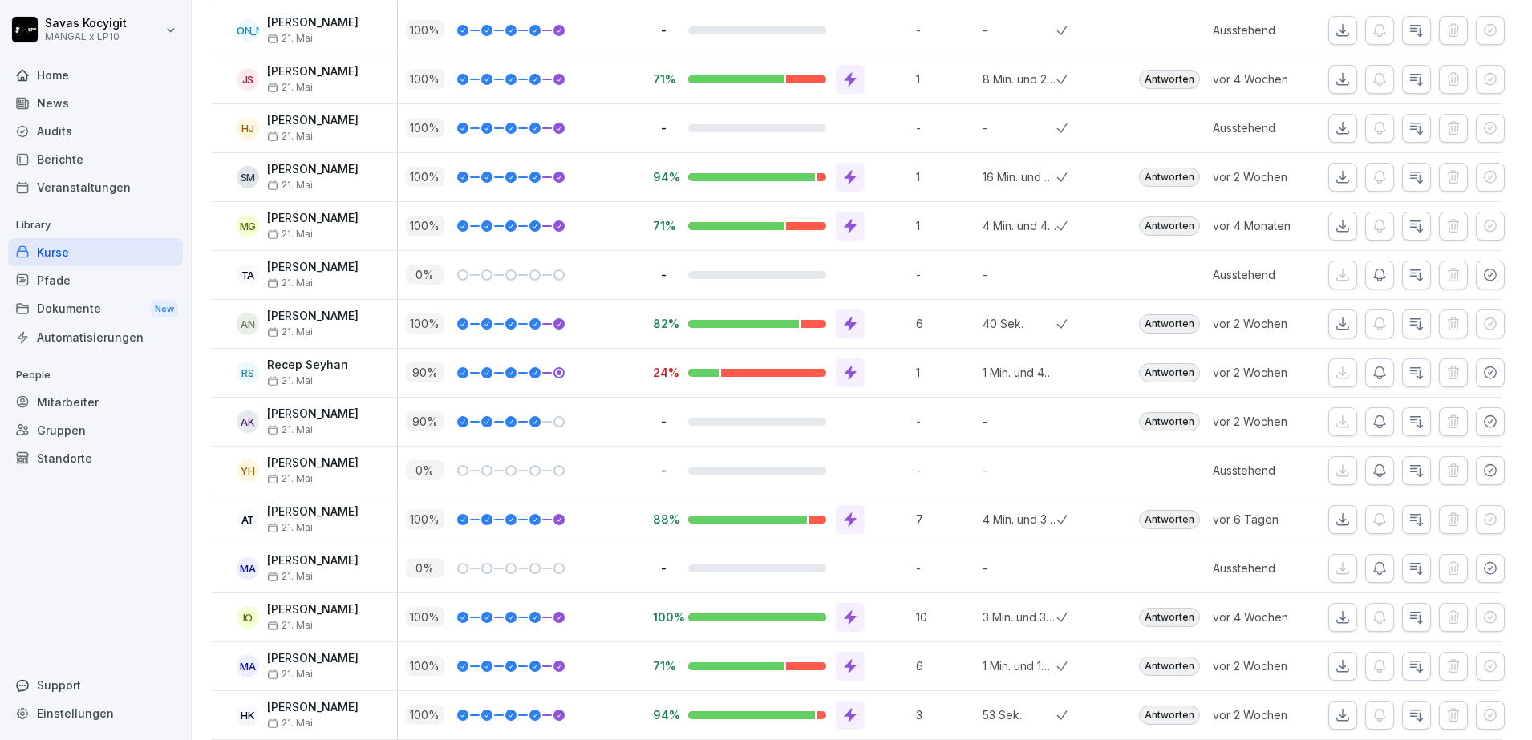
click at [1334, 26] on icon "button" at bounding box center [1342, 30] width 16 height 16
click at [1337, 25] on button "button" at bounding box center [1342, 30] width 29 height 29
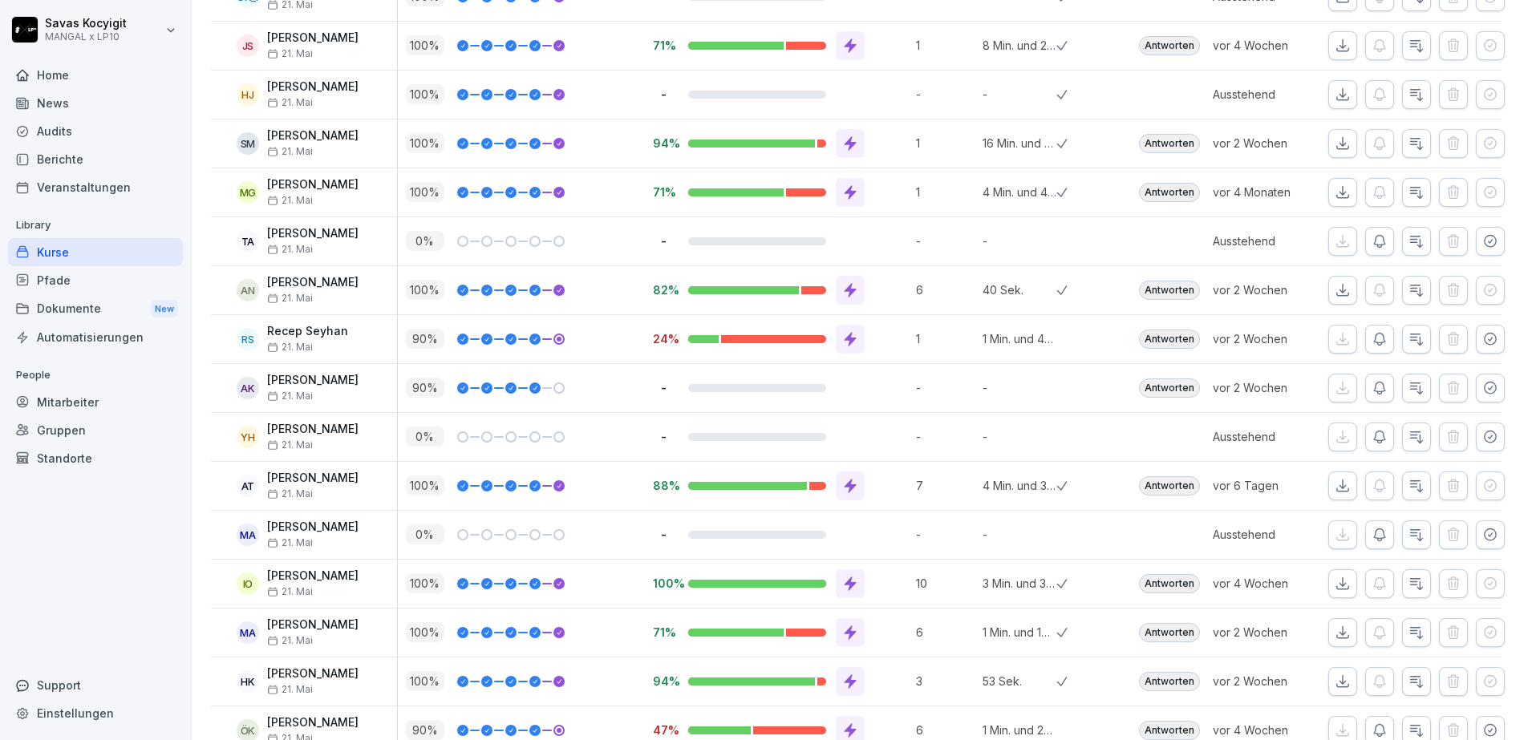
scroll to position [2189, 0]
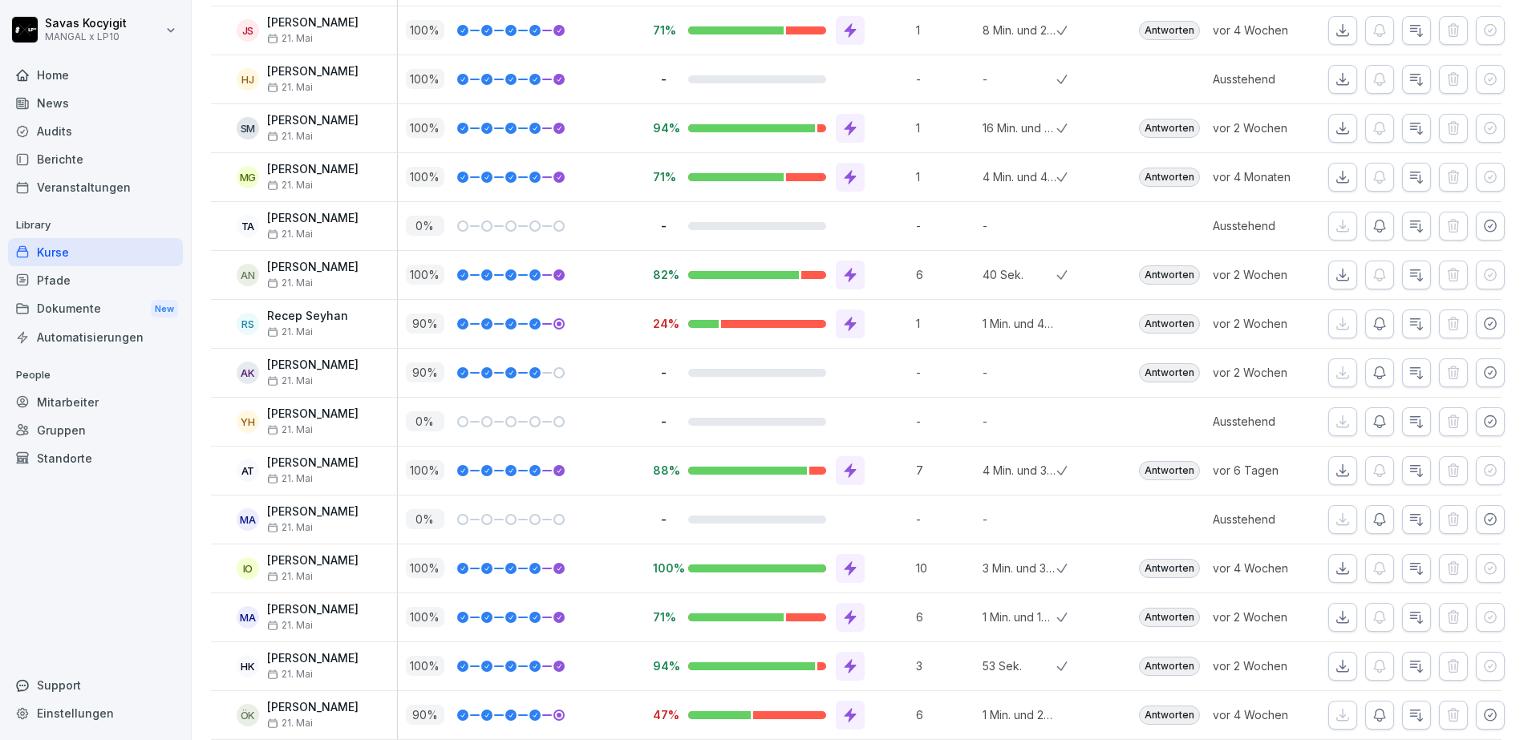
click at [1334, 28] on icon "button" at bounding box center [1342, 30] width 16 height 16
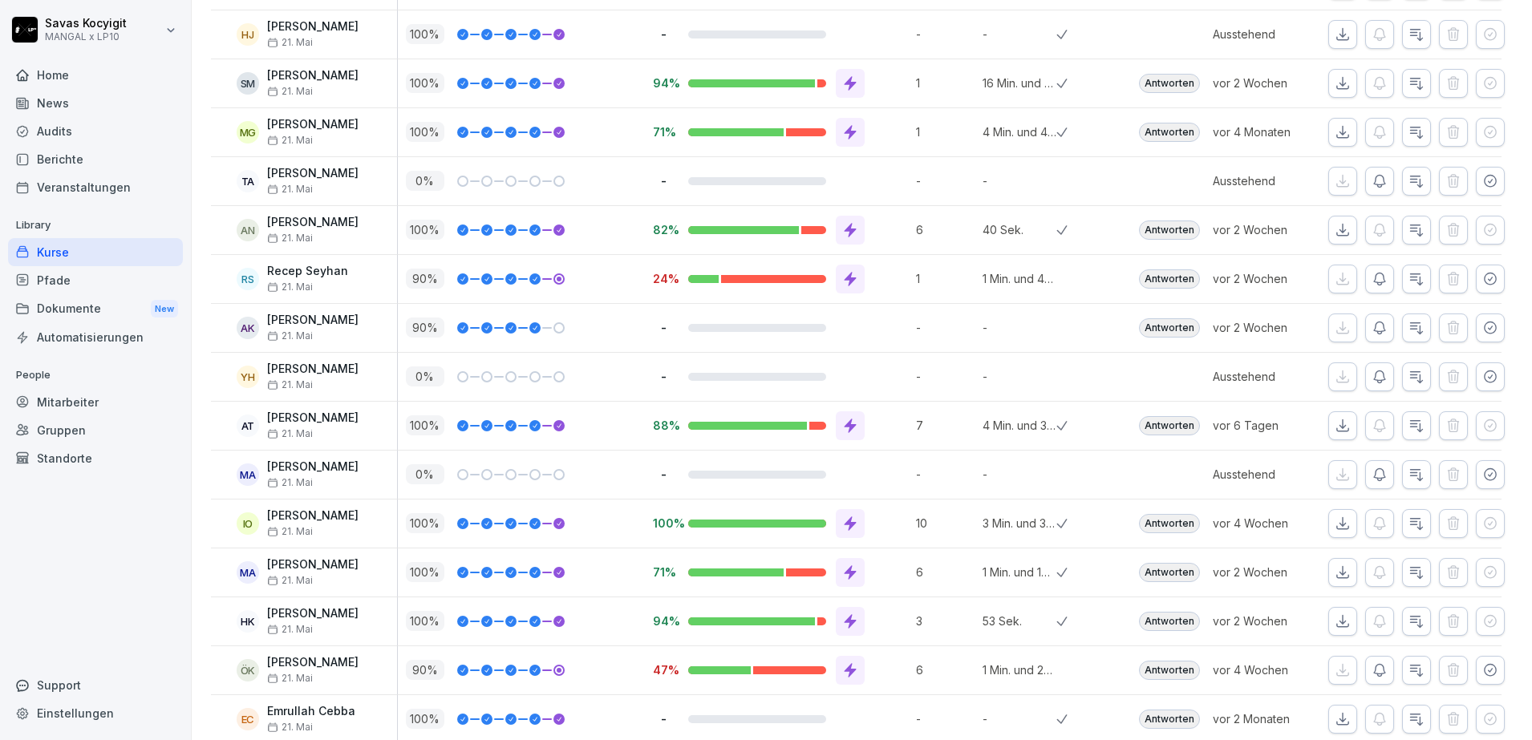
scroll to position [2239, 0]
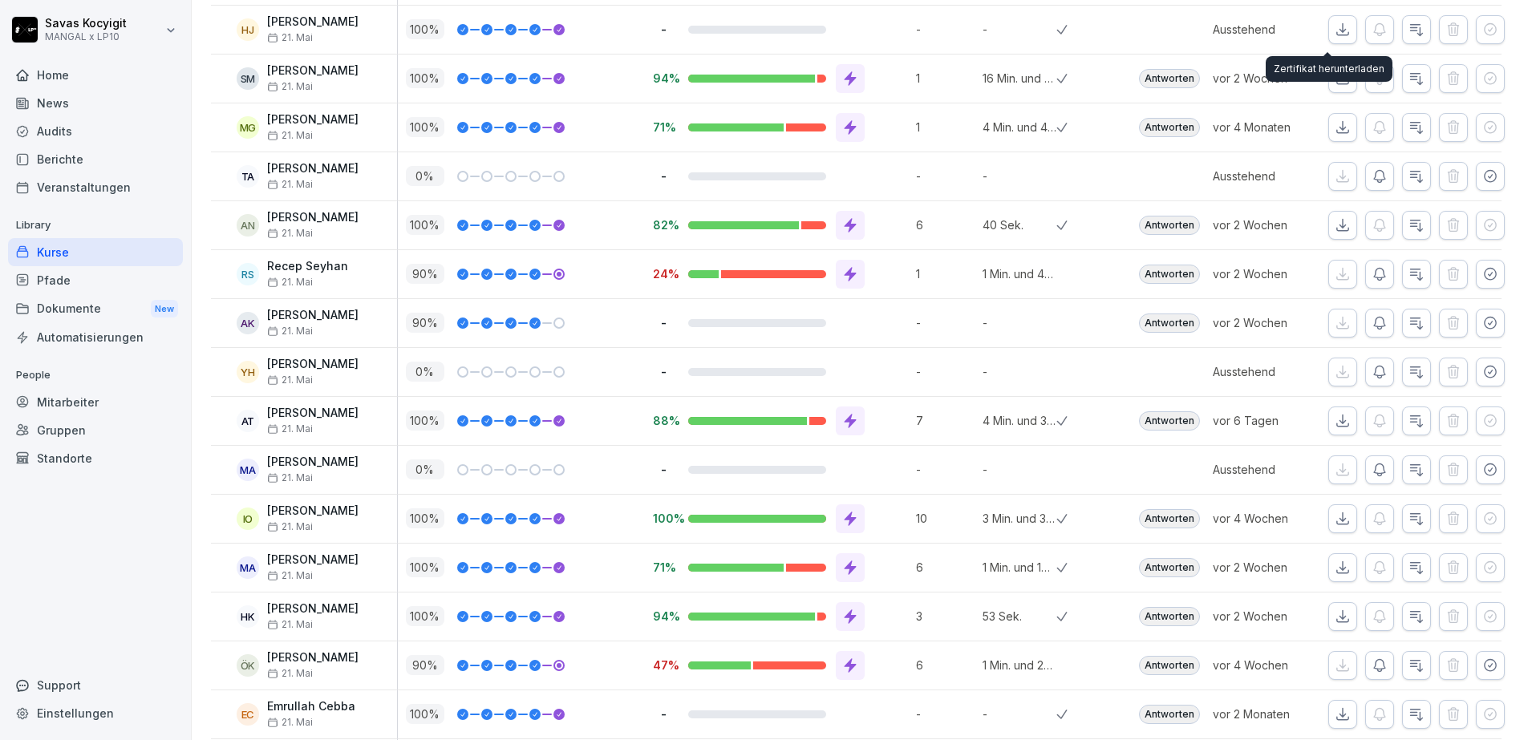
click at [1334, 33] on icon "button" at bounding box center [1342, 30] width 16 height 16
click at [1328, 79] on button "button" at bounding box center [1342, 78] width 29 height 29
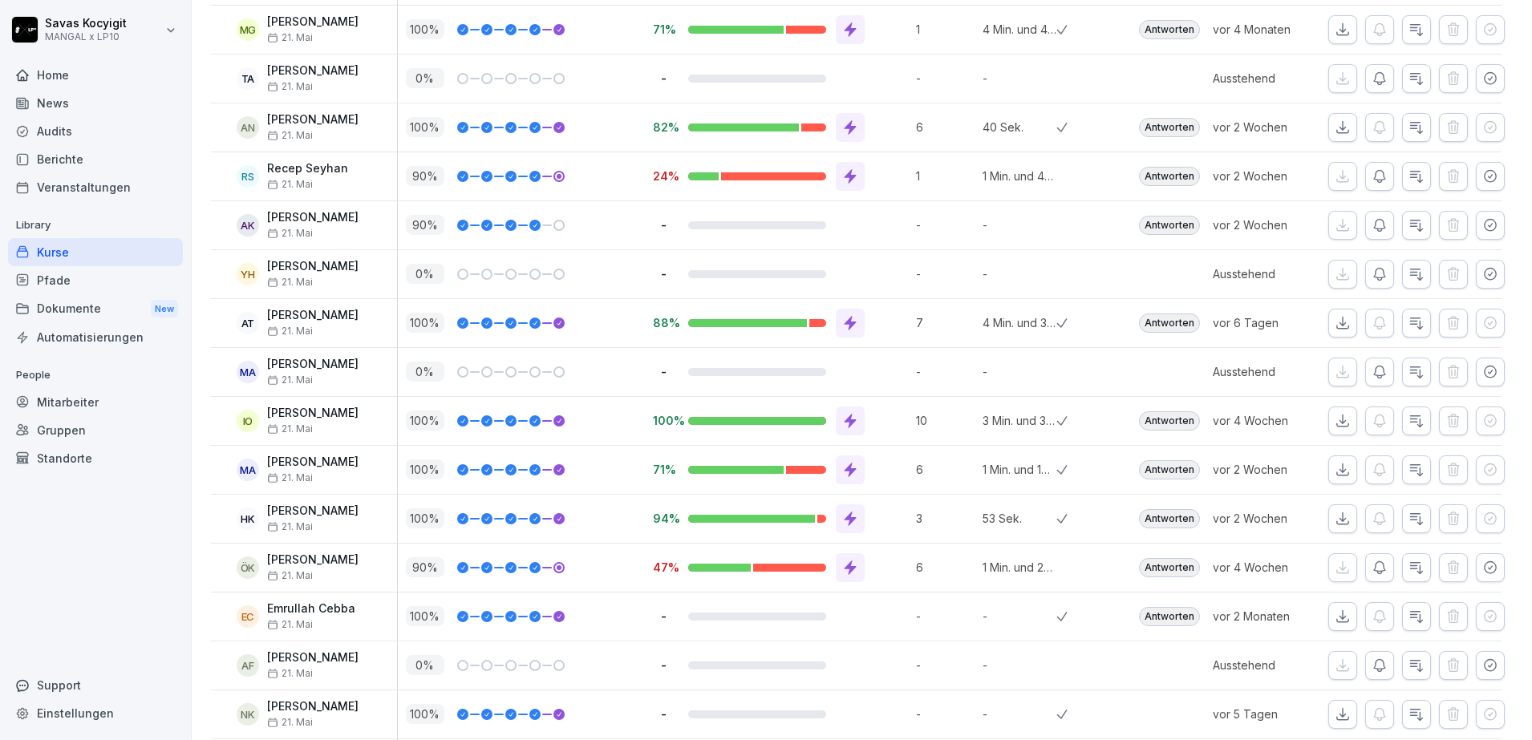
scroll to position [2342, 0]
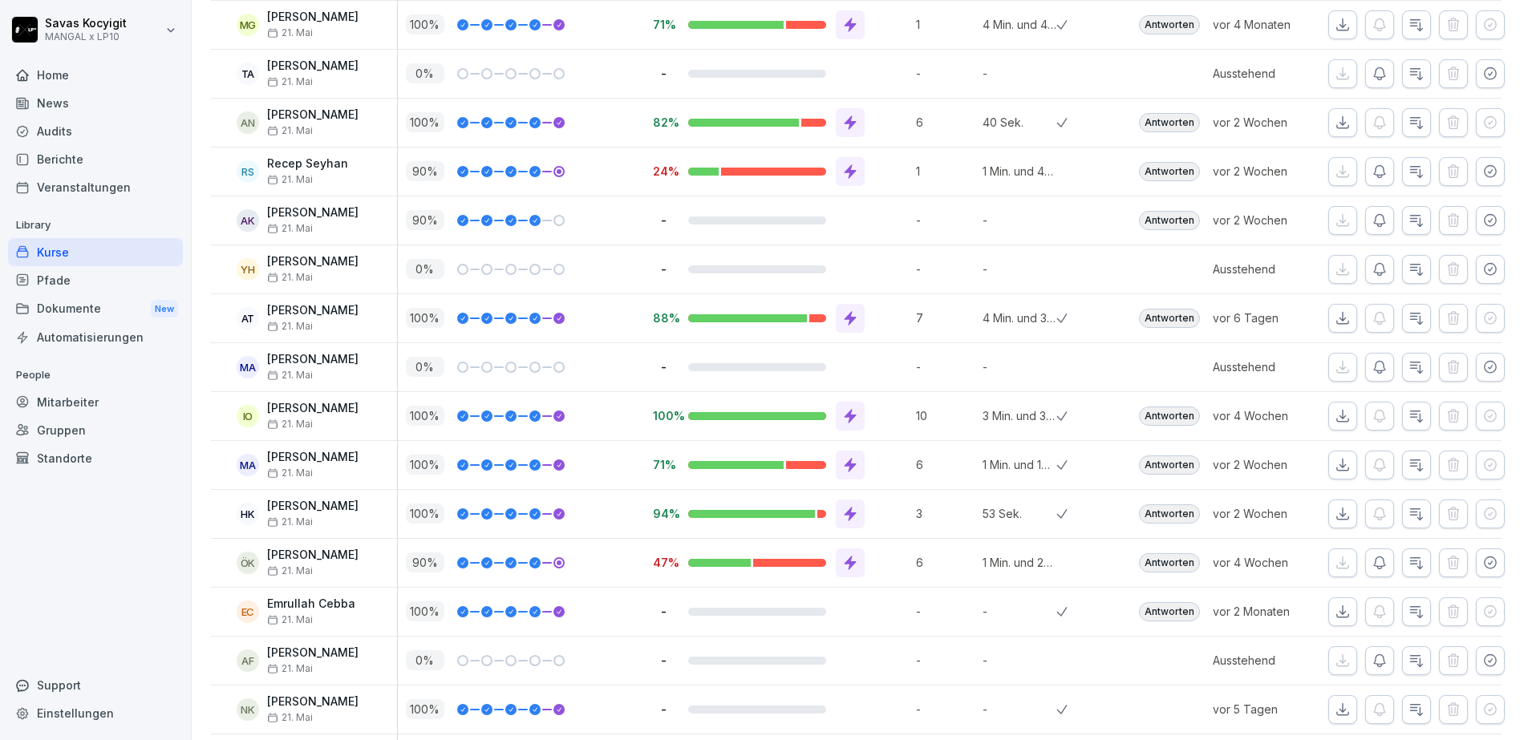
click at [1334, 30] on icon "button" at bounding box center [1342, 25] width 16 height 16
click at [1482, 67] on icon "button" at bounding box center [1490, 74] width 16 height 16
click at [1334, 80] on icon "button" at bounding box center [1342, 74] width 16 height 16
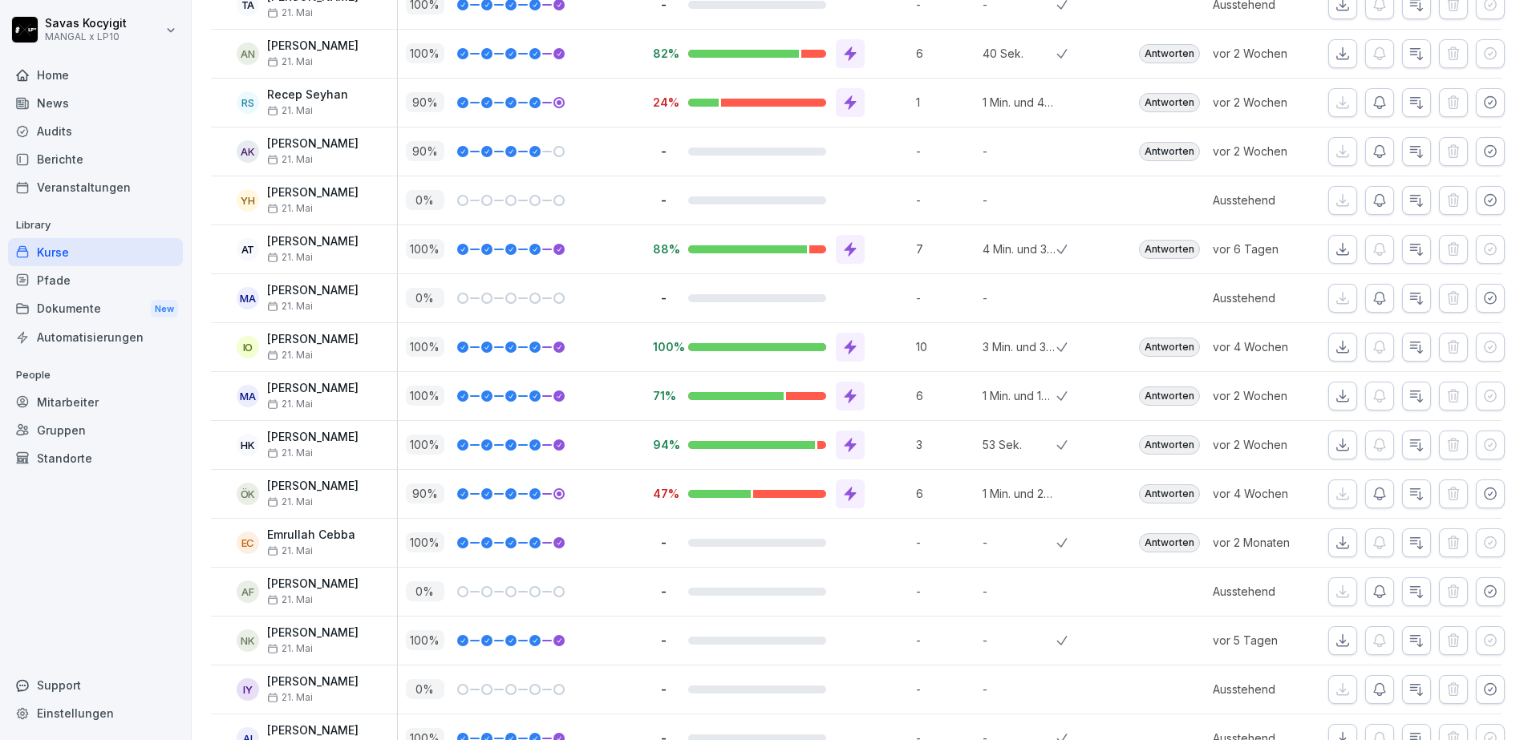
scroll to position [2421, 0]
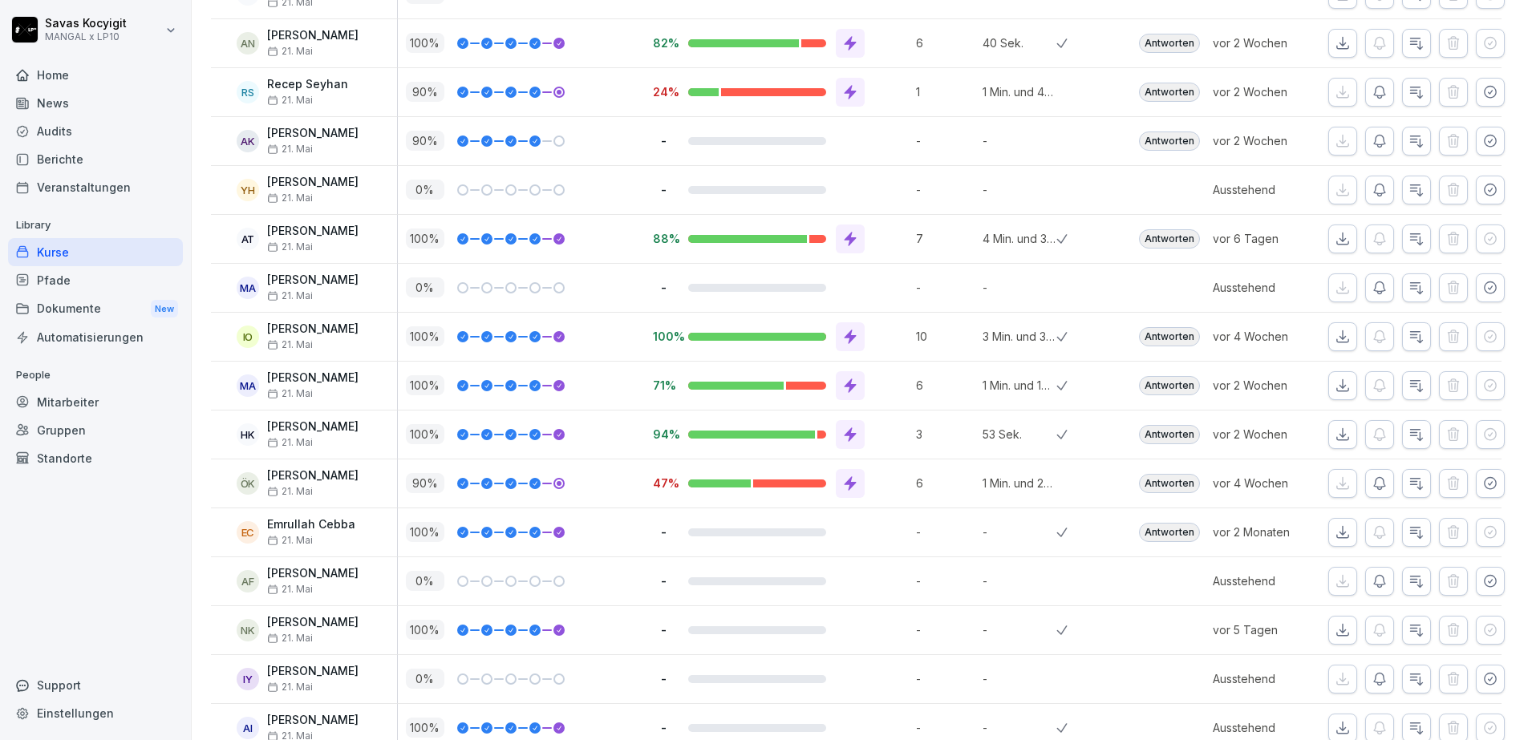
click at [1337, 43] on icon "button" at bounding box center [1342, 42] width 11 height 11
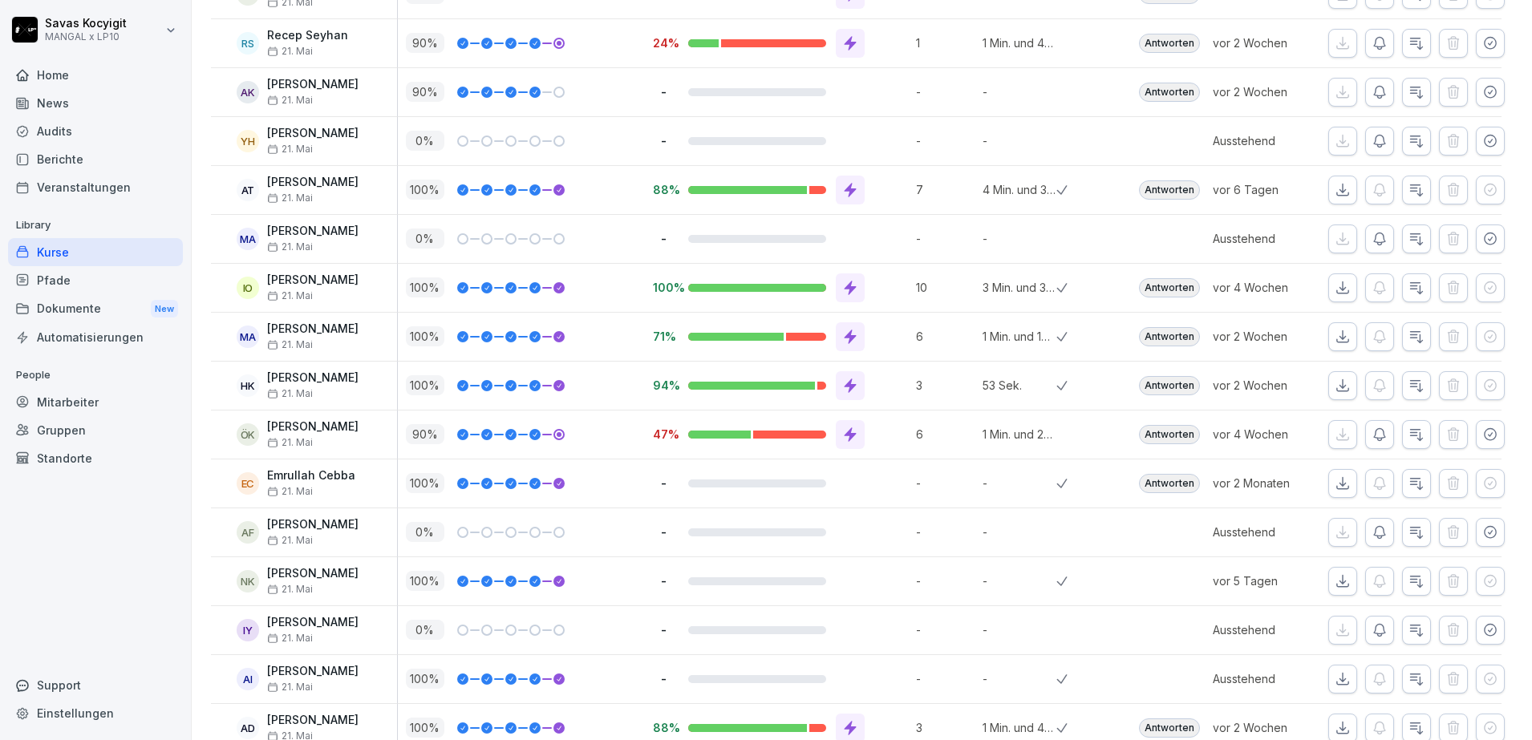
scroll to position [2490, 0]
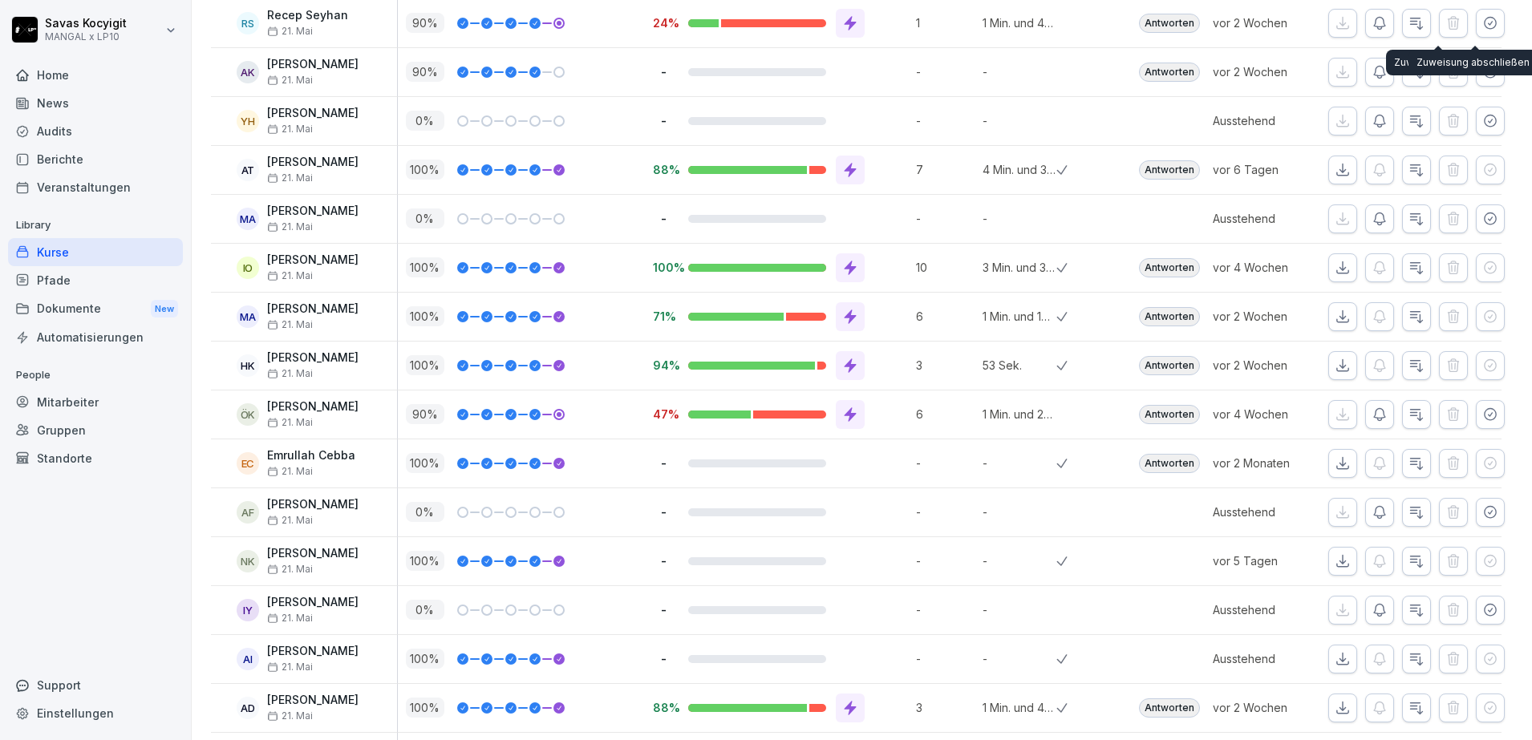
click at [1485, 25] on button "button" at bounding box center [1490, 23] width 29 height 29
click at [1334, 23] on icon "button" at bounding box center [1342, 23] width 16 height 16
click at [1482, 77] on icon "button" at bounding box center [1490, 72] width 16 height 16
click at [1334, 71] on icon "button" at bounding box center [1342, 72] width 16 height 16
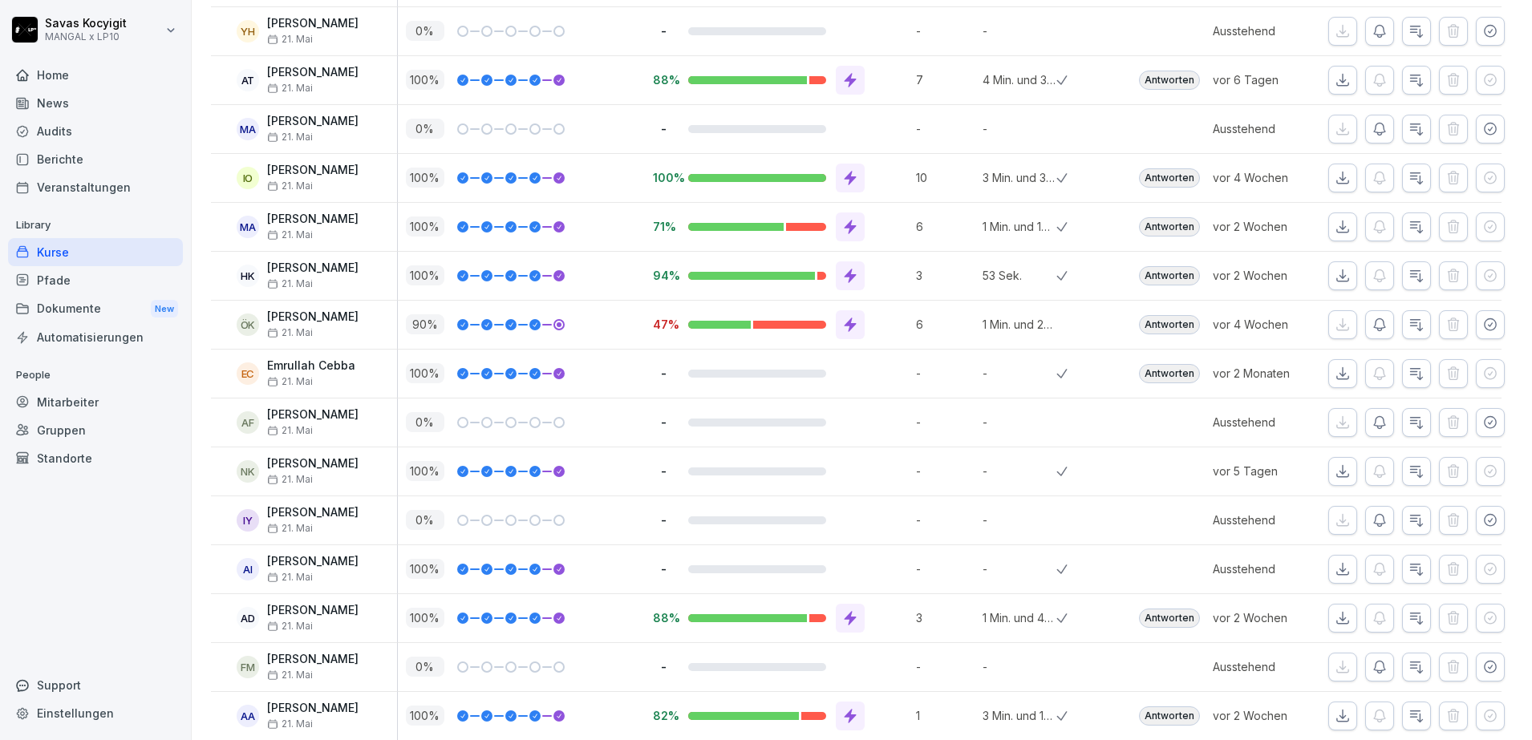
scroll to position [2595, 0]
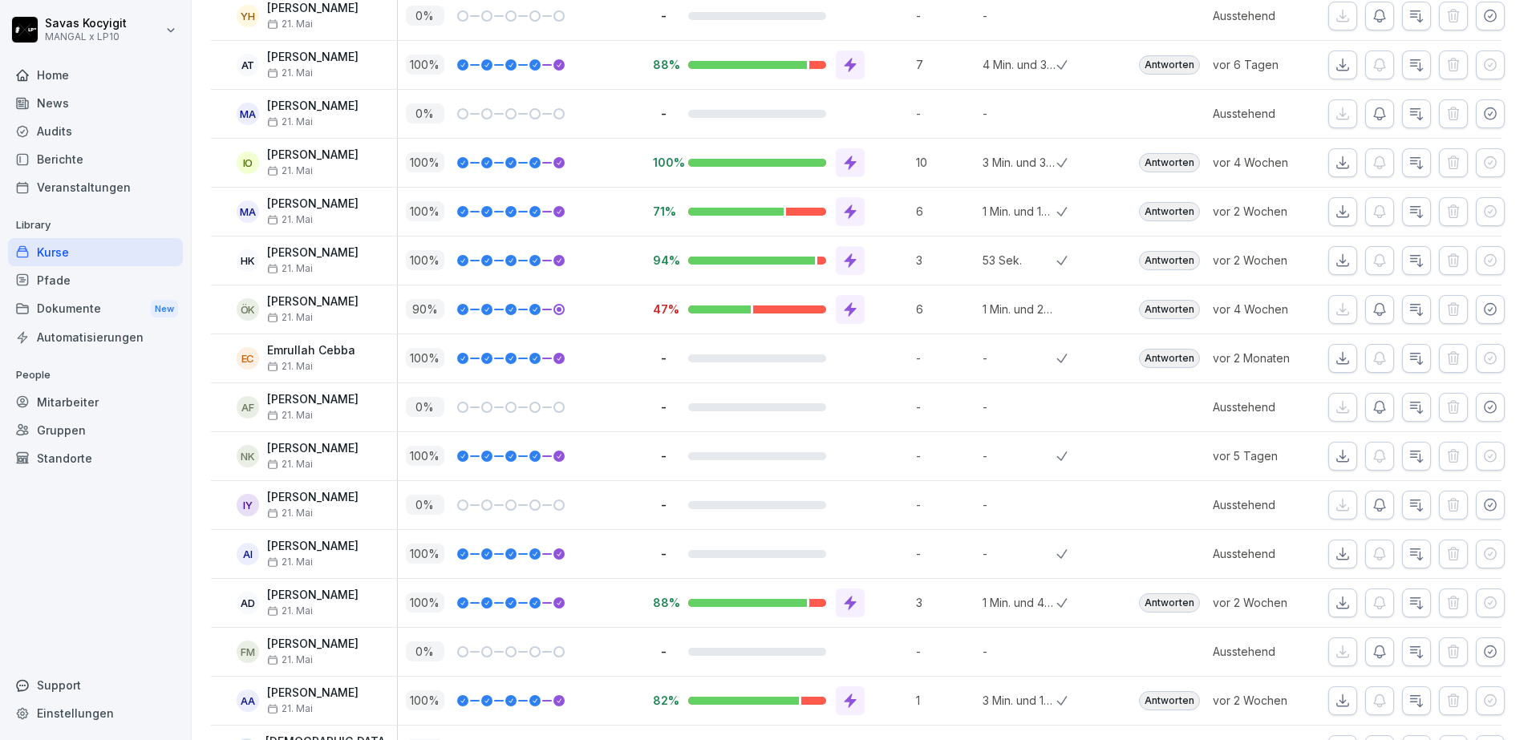
click at [1488, 18] on button "button" at bounding box center [1490, 16] width 29 height 29
click at [1334, 11] on icon "button" at bounding box center [1342, 16] width 16 height 16
click at [1334, 13] on icon "button" at bounding box center [1342, 16] width 16 height 16
click at [1336, 63] on button "button" at bounding box center [1342, 65] width 29 height 29
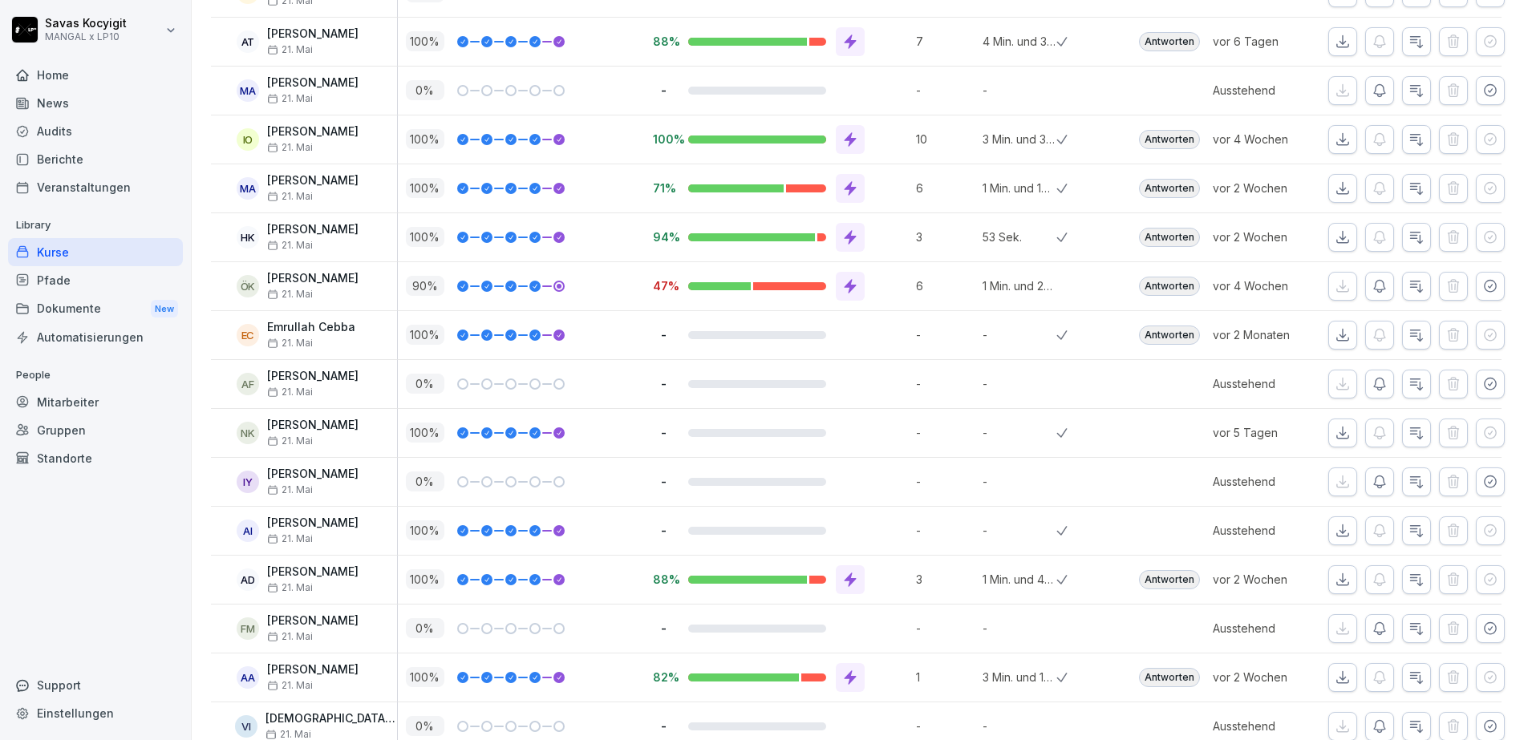
scroll to position [2629, 0]
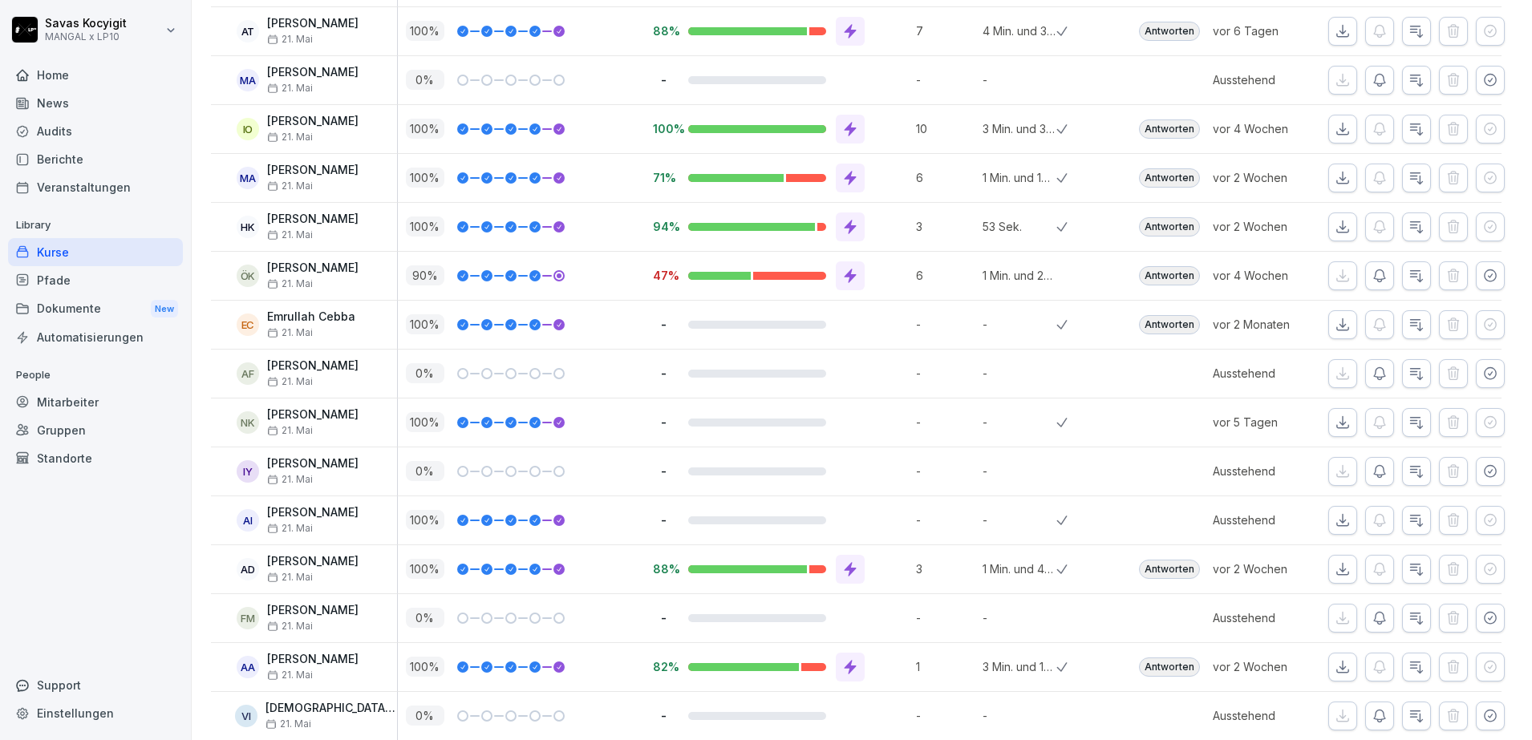
click at [1334, 35] on icon "button" at bounding box center [1342, 31] width 16 height 16
click at [1334, 37] on icon "button" at bounding box center [1342, 31] width 16 height 16
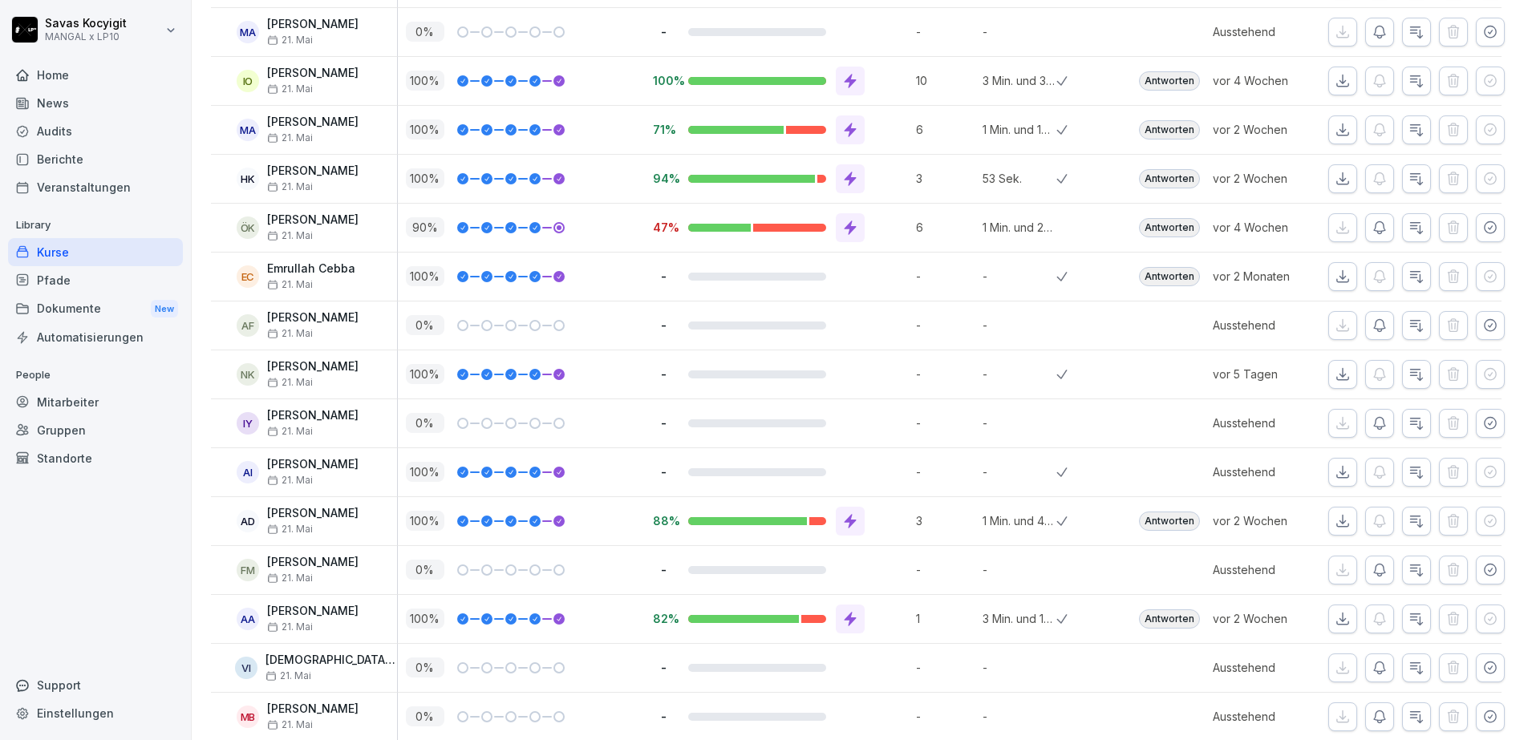
scroll to position [2687, 0]
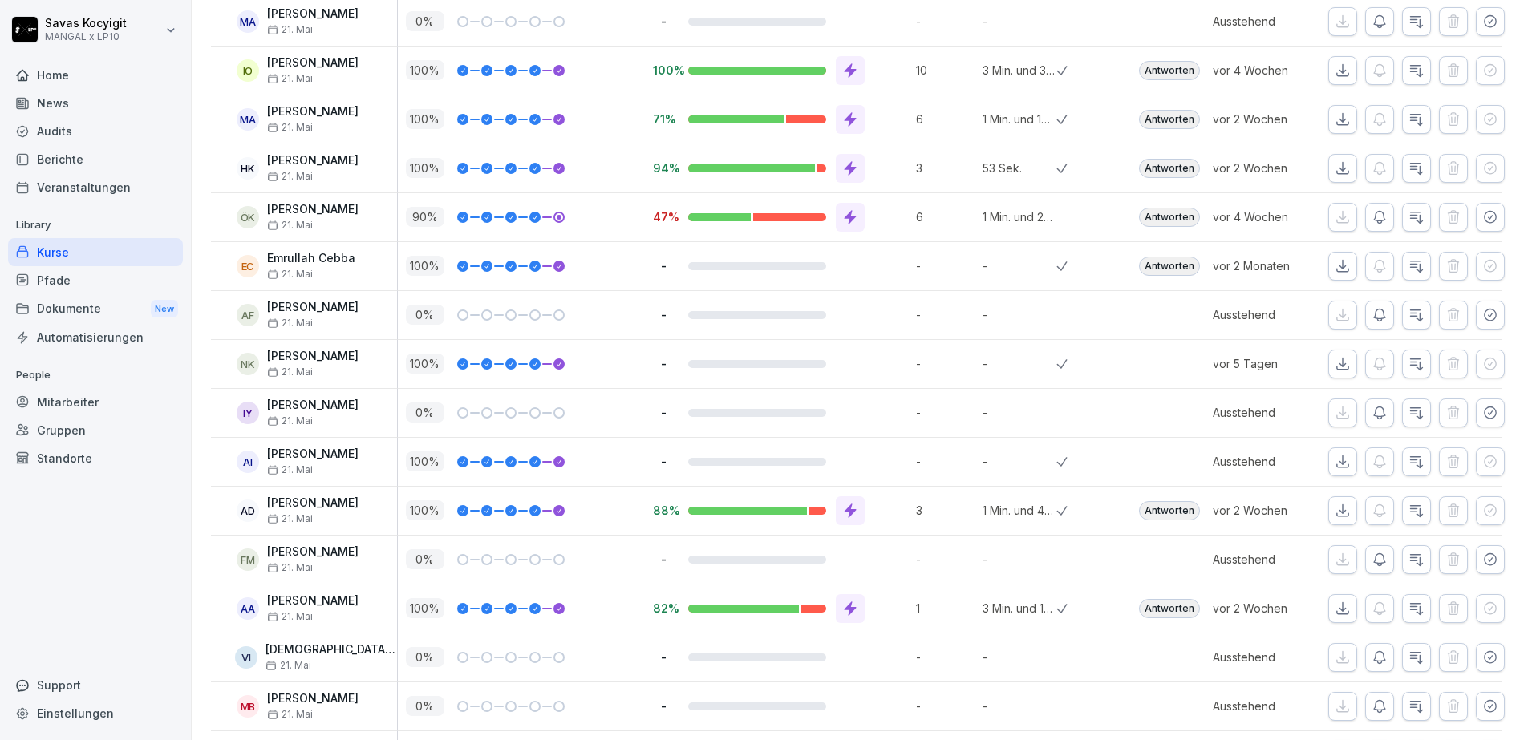
click at [1483, 17] on button "button" at bounding box center [1490, 21] width 29 height 29
click at [1328, 26] on button "button" at bounding box center [1342, 21] width 29 height 29
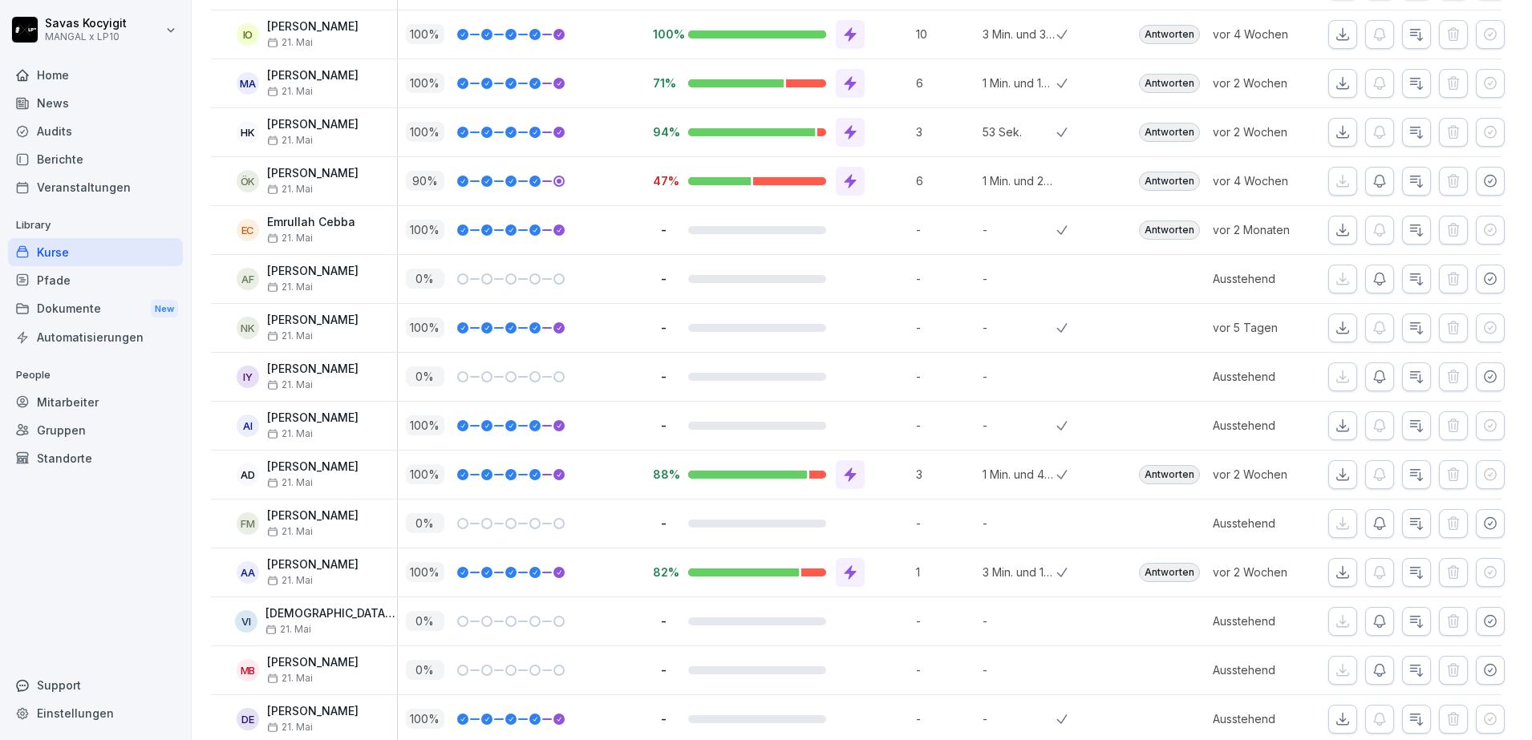
scroll to position [2734, 0]
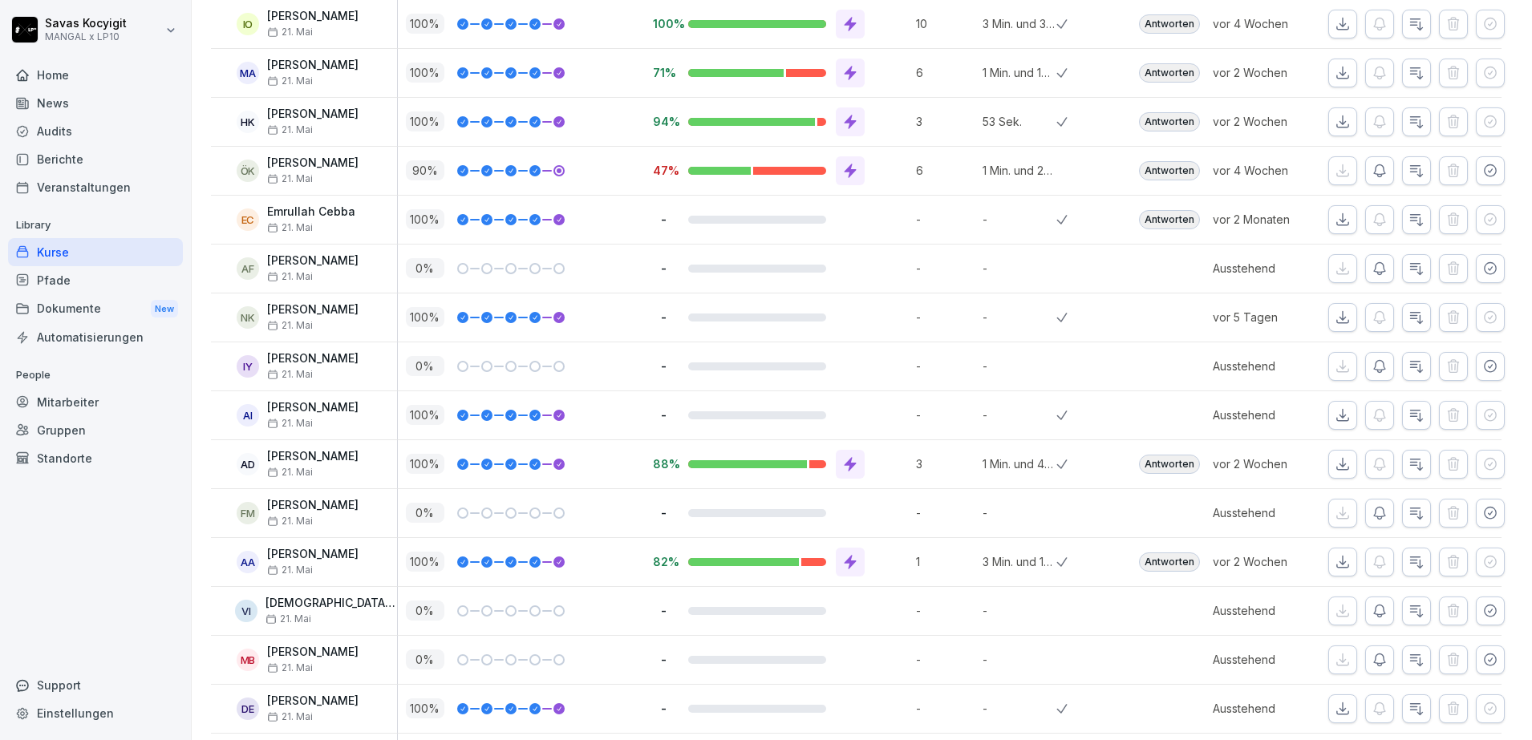
click at [1334, 25] on icon "button" at bounding box center [1342, 24] width 16 height 16
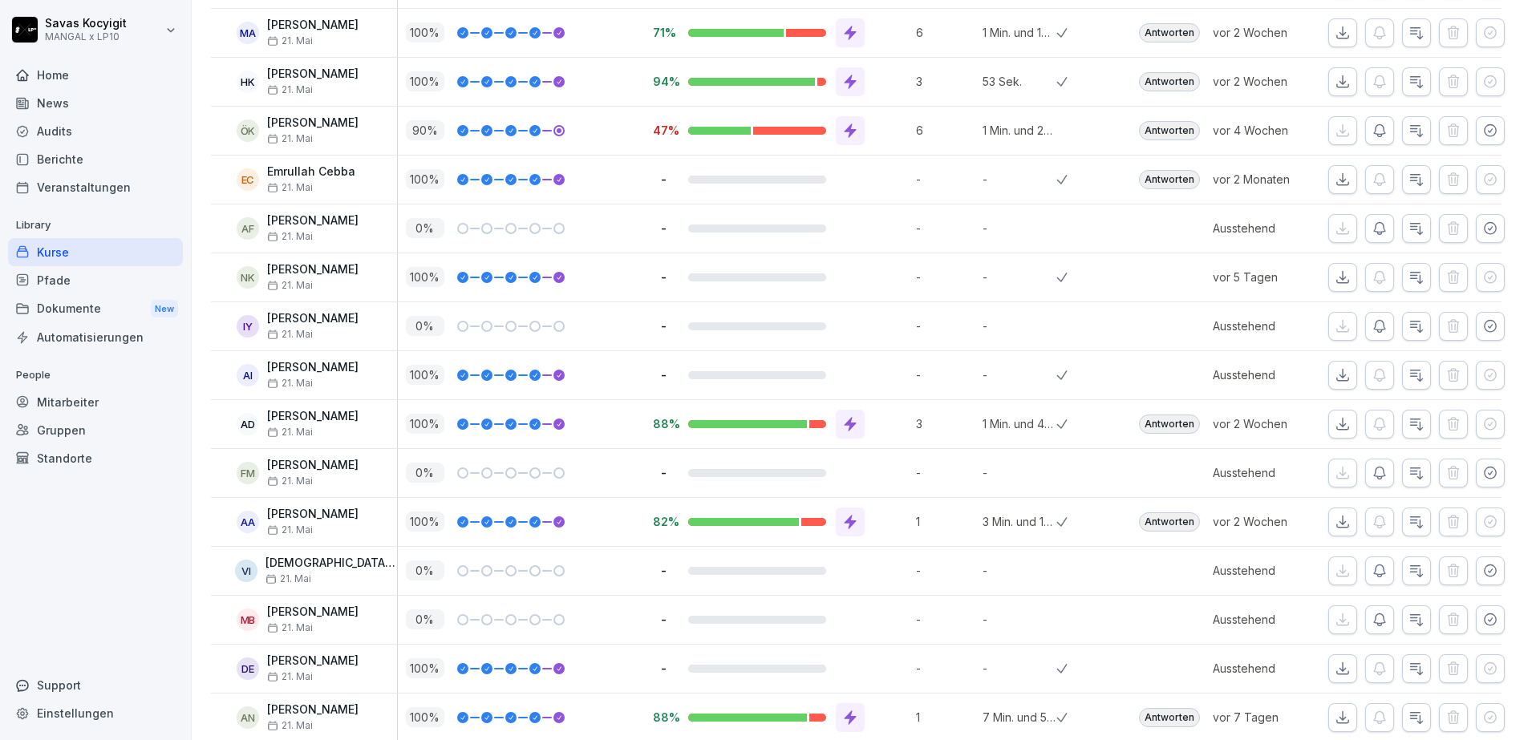
click at [1334, 34] on icon "button" at bounding box center [1342, 33] width 16 height 16
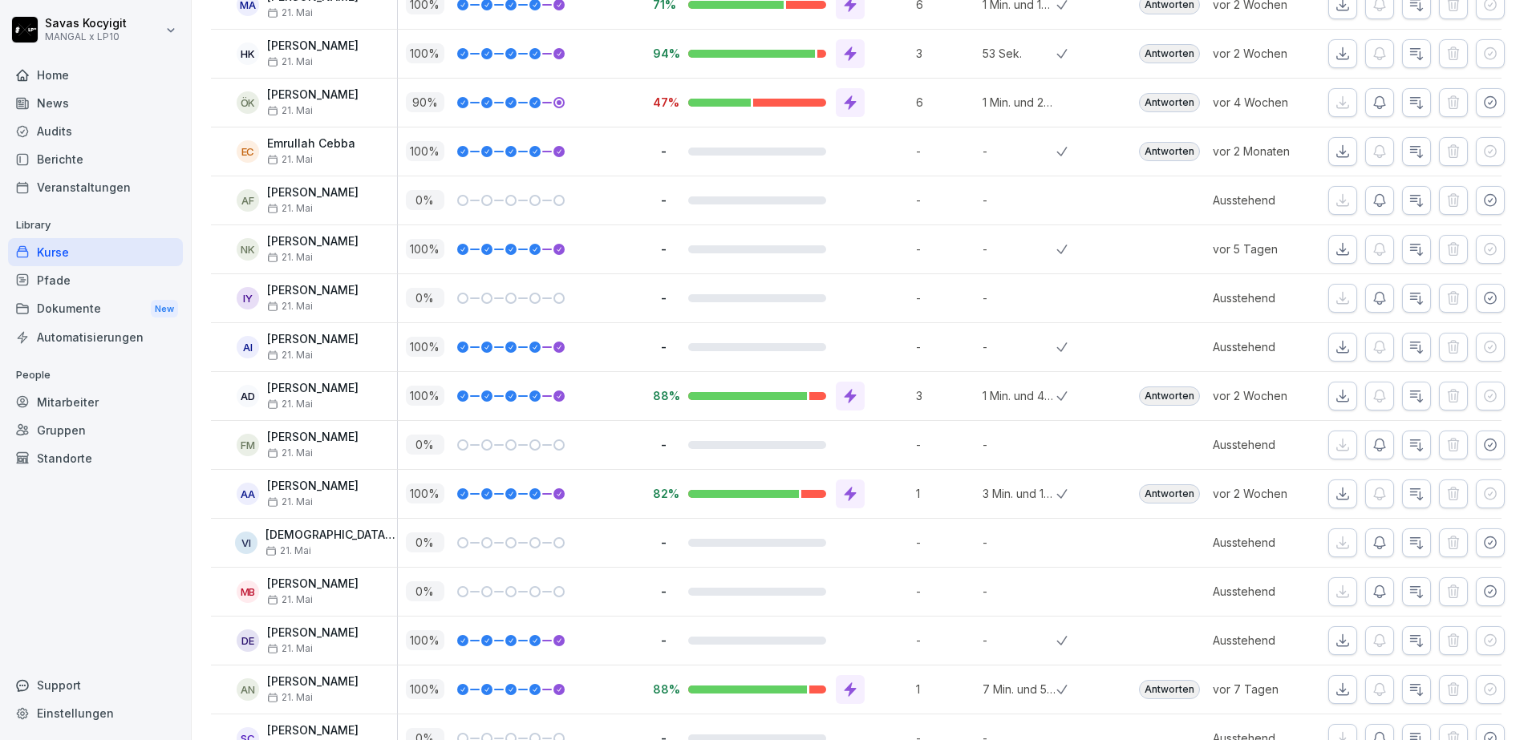
scroll to position [2828, 0]
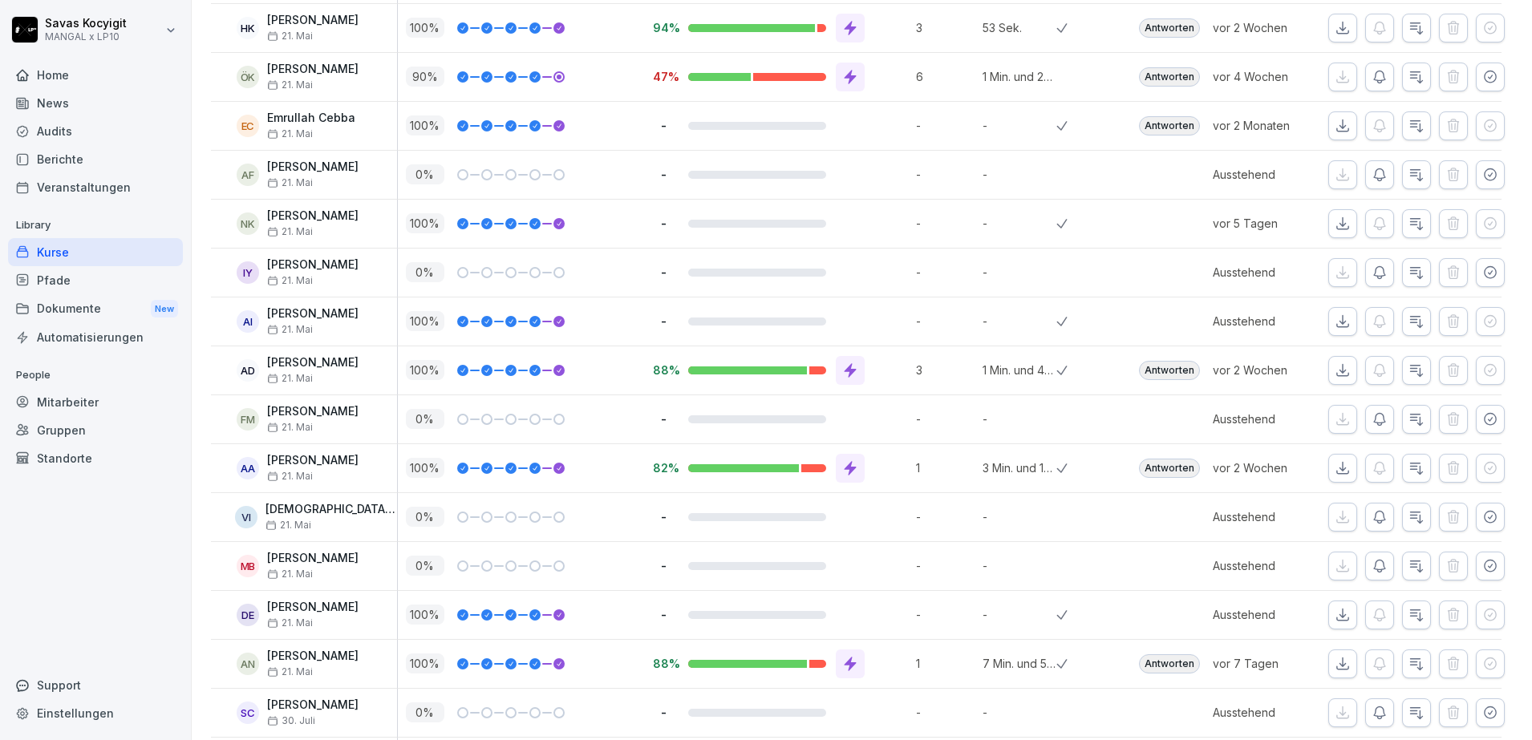
click at [1334, 31] on icon "button" at bounding box center [1342, 28] width 16 height 16
click at [1484, 79] on button "button" at bounding box center [1490, 77] width 29 height 29
click at [1334, 71] on icon "button" at bounding box center [1342, 77] width 16 height 16
click at [1337, 79] on icon "button" at bounding box center [1342, 76] width 11 height 11
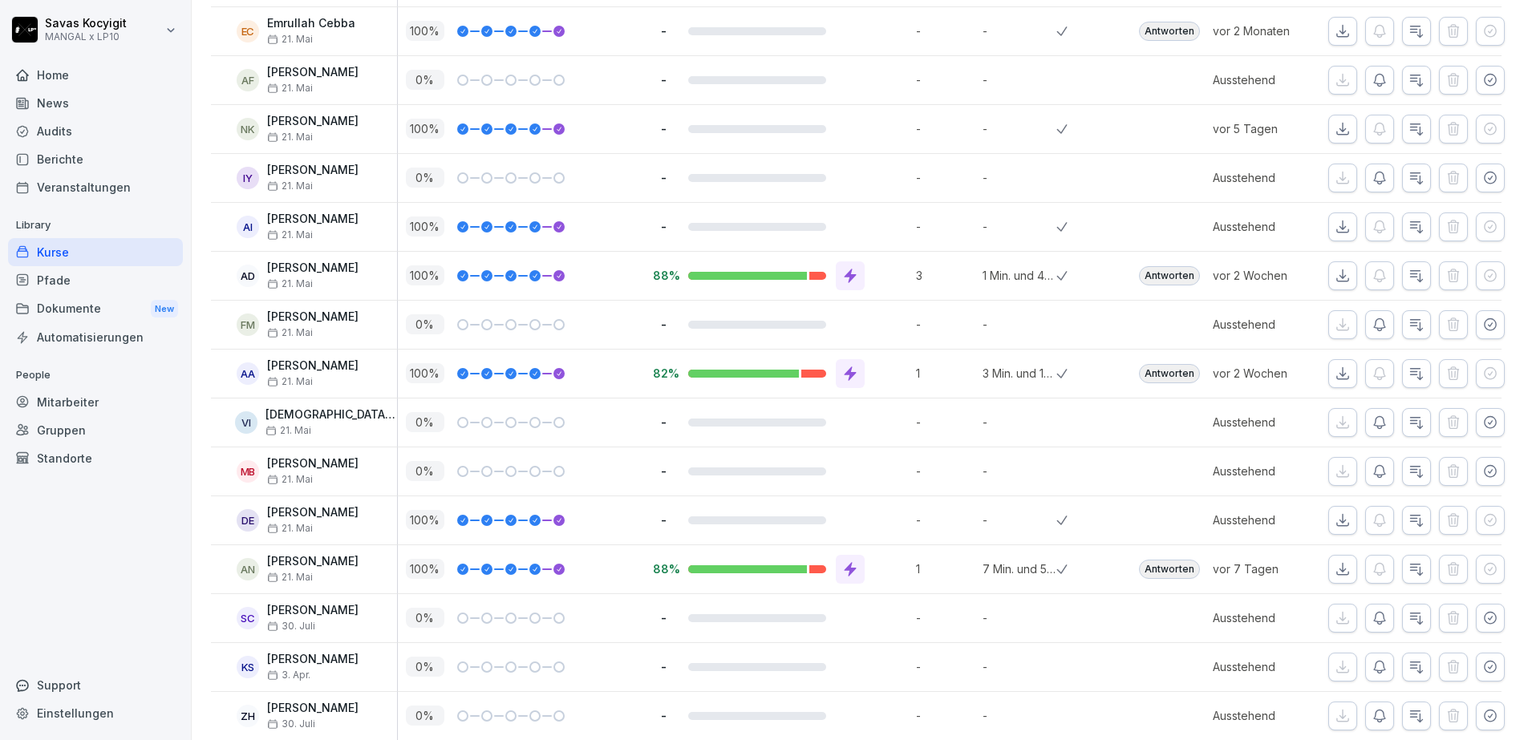
scroll to position [2933, 0]
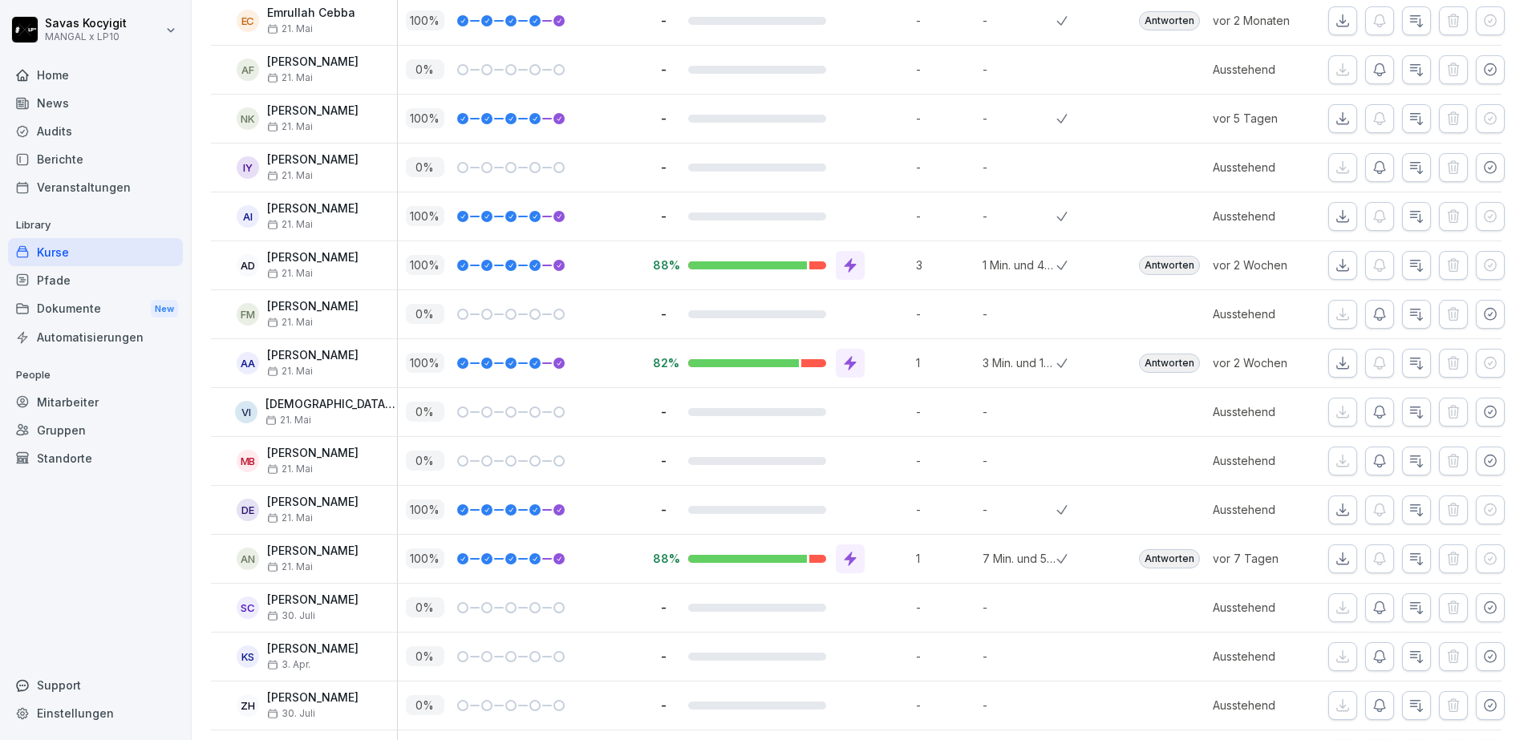
click at [1334, 26] on icon "button" at bounding box center [1342, 21] width 16 height 16
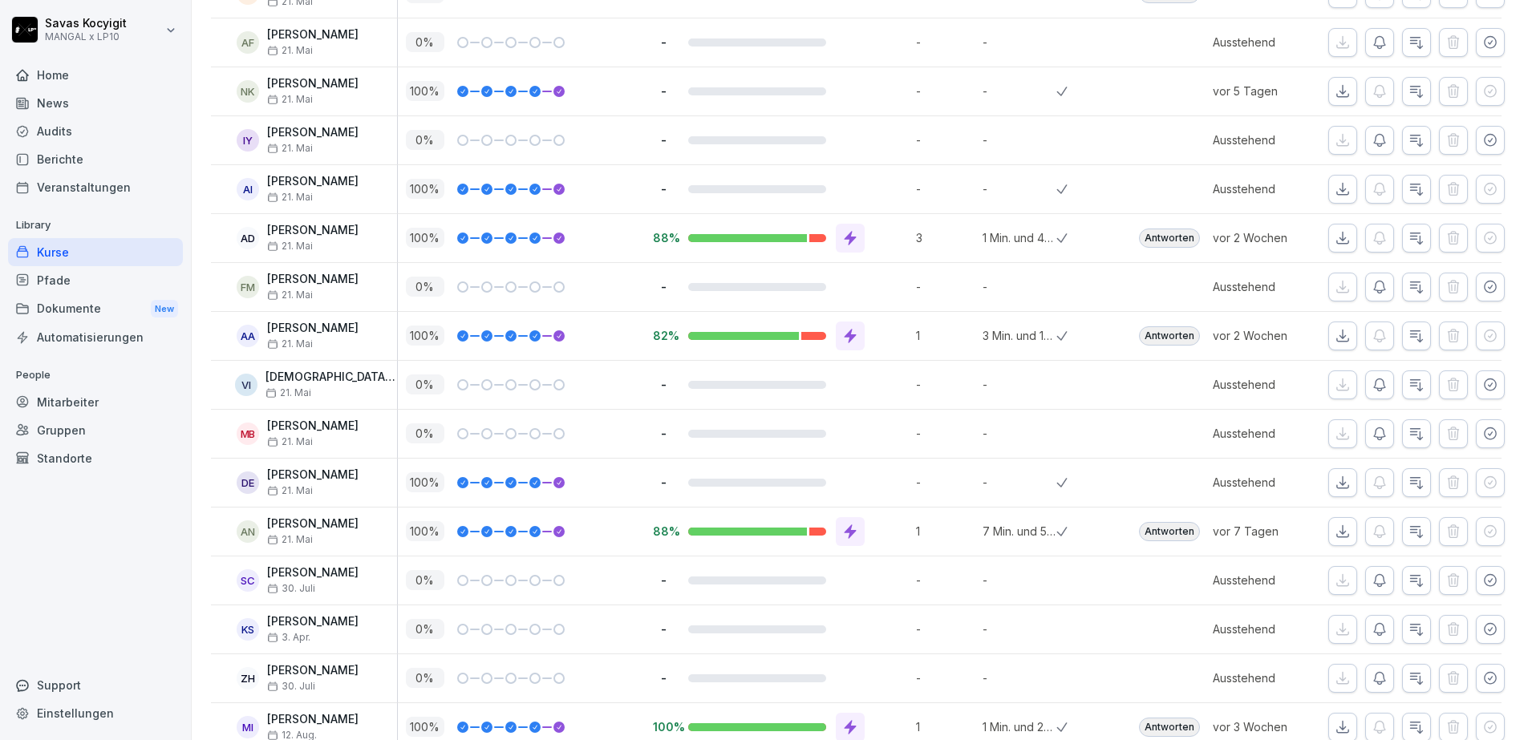
scroll to position [2980, 0]
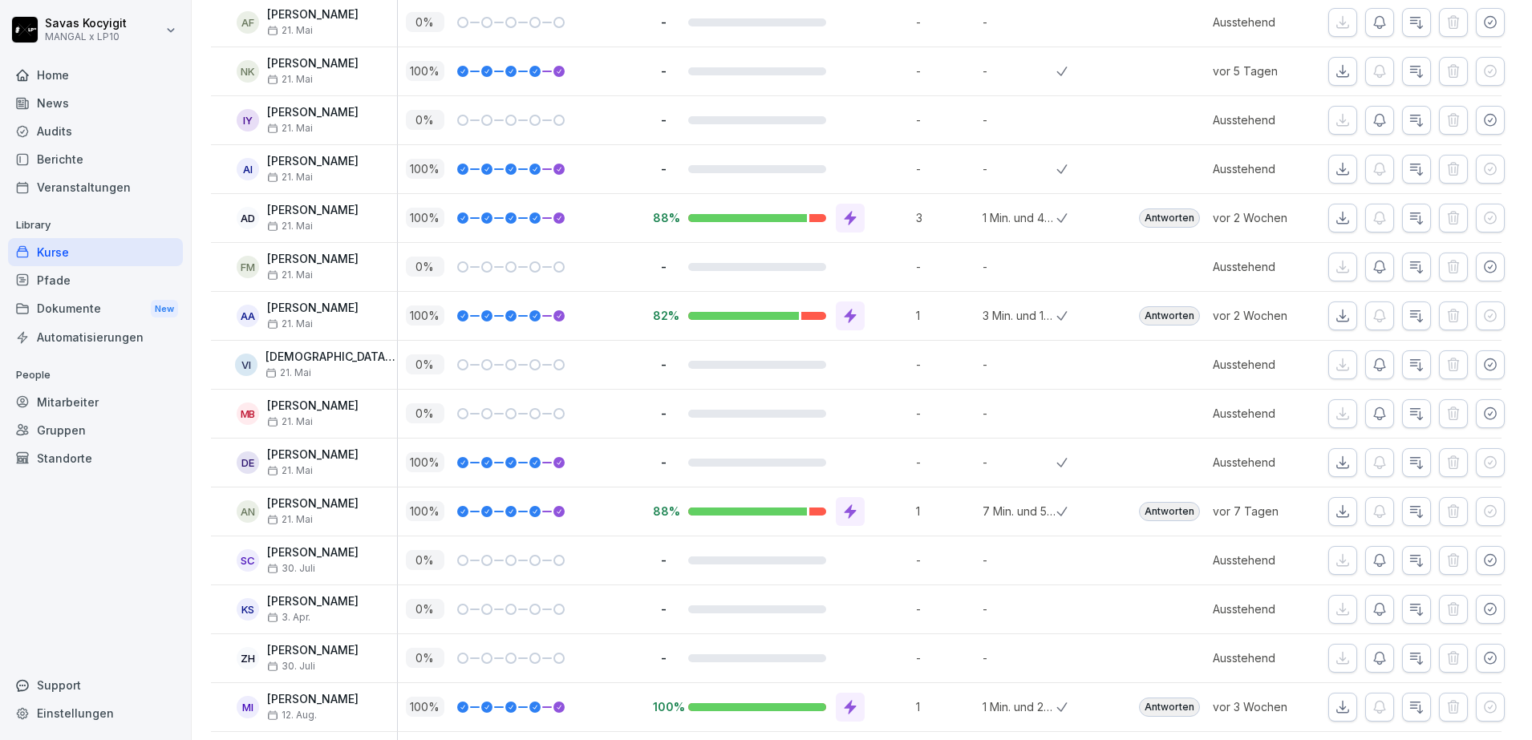
click at [1476, 30] on button "button" at bounding box center [1490, 22] width 29 height 29
click at [1338, 21] on button "button" at bounding box center [1342, 22] width 29 height 29
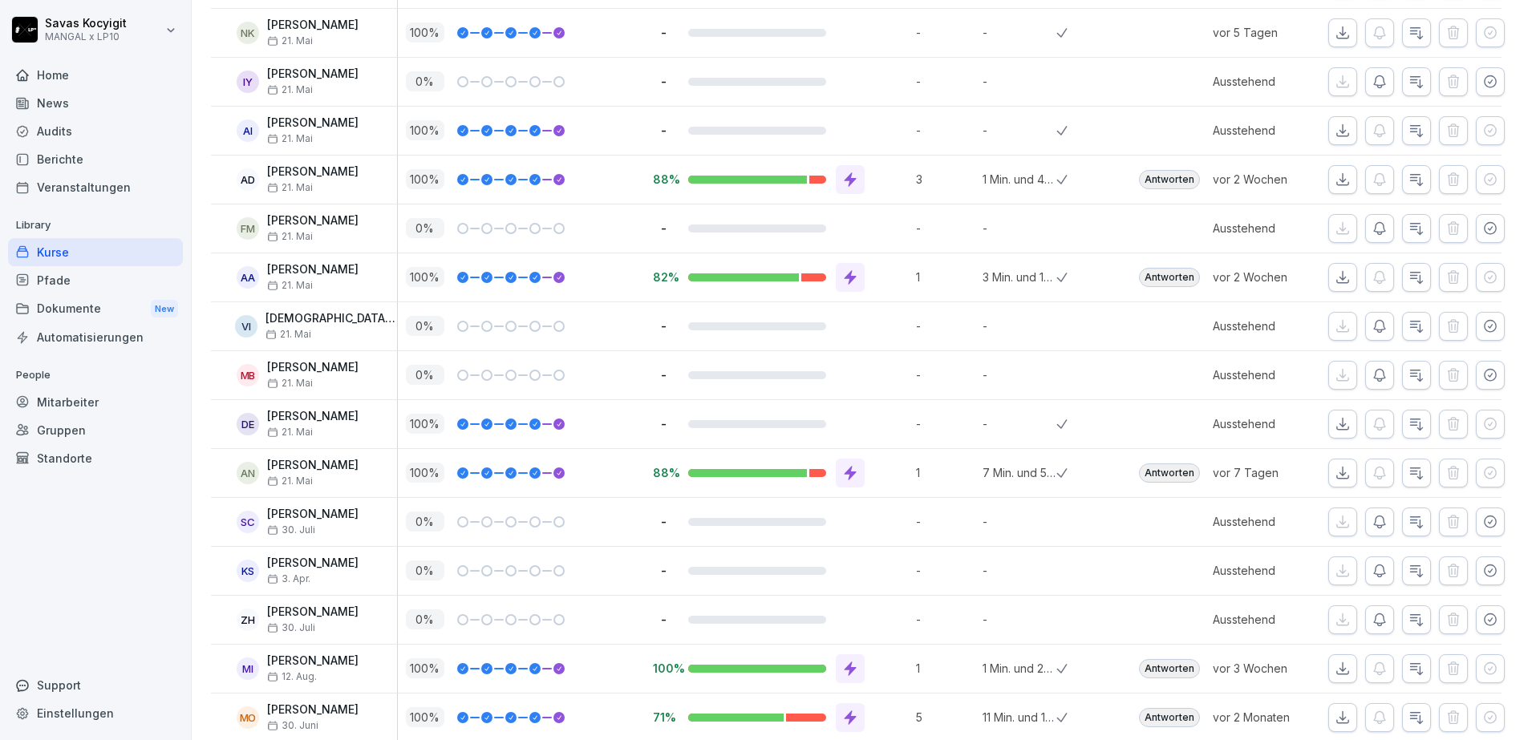
scroll to position [3024, 0]
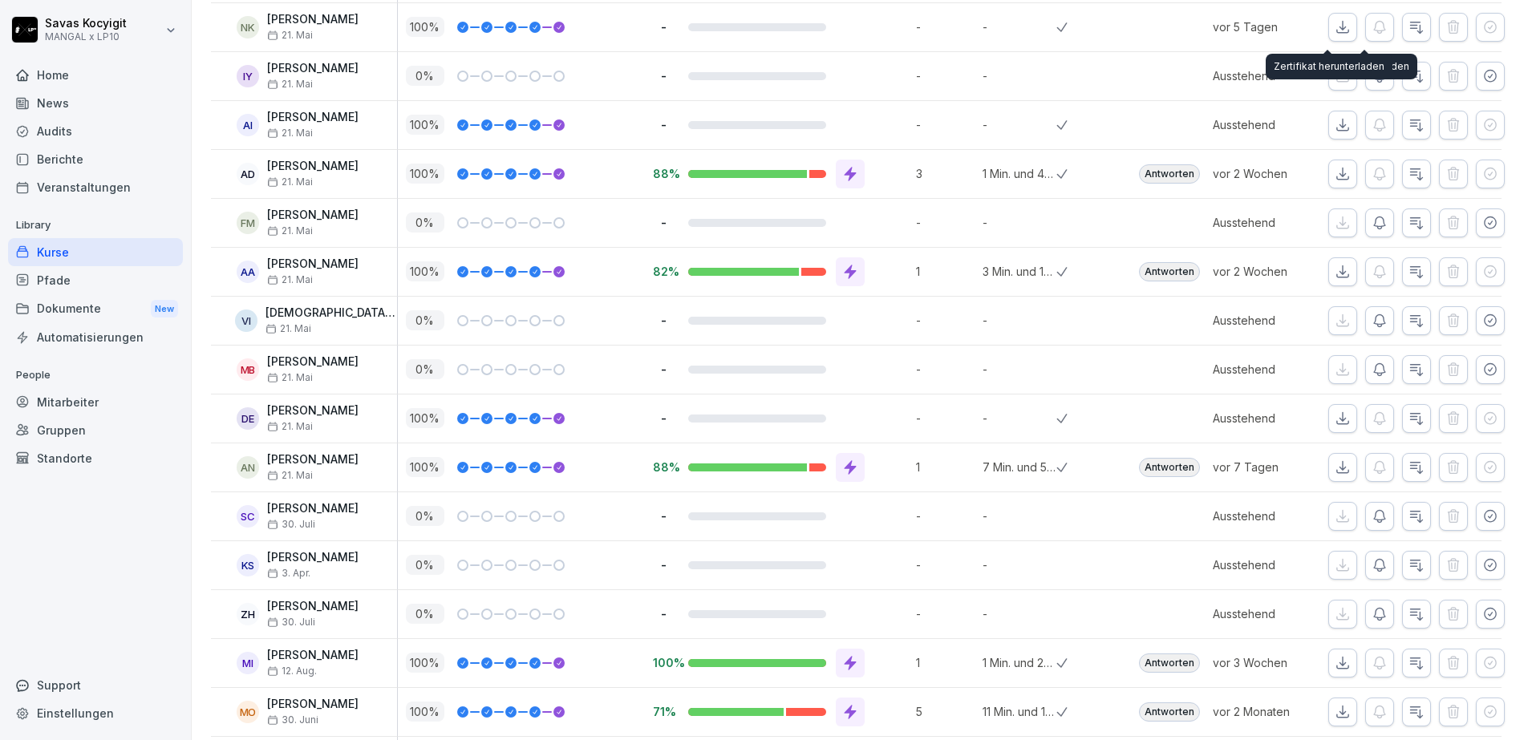
click at [1337, 26] on icon "button" at bounding box center [1342, 26] width 11 height 11
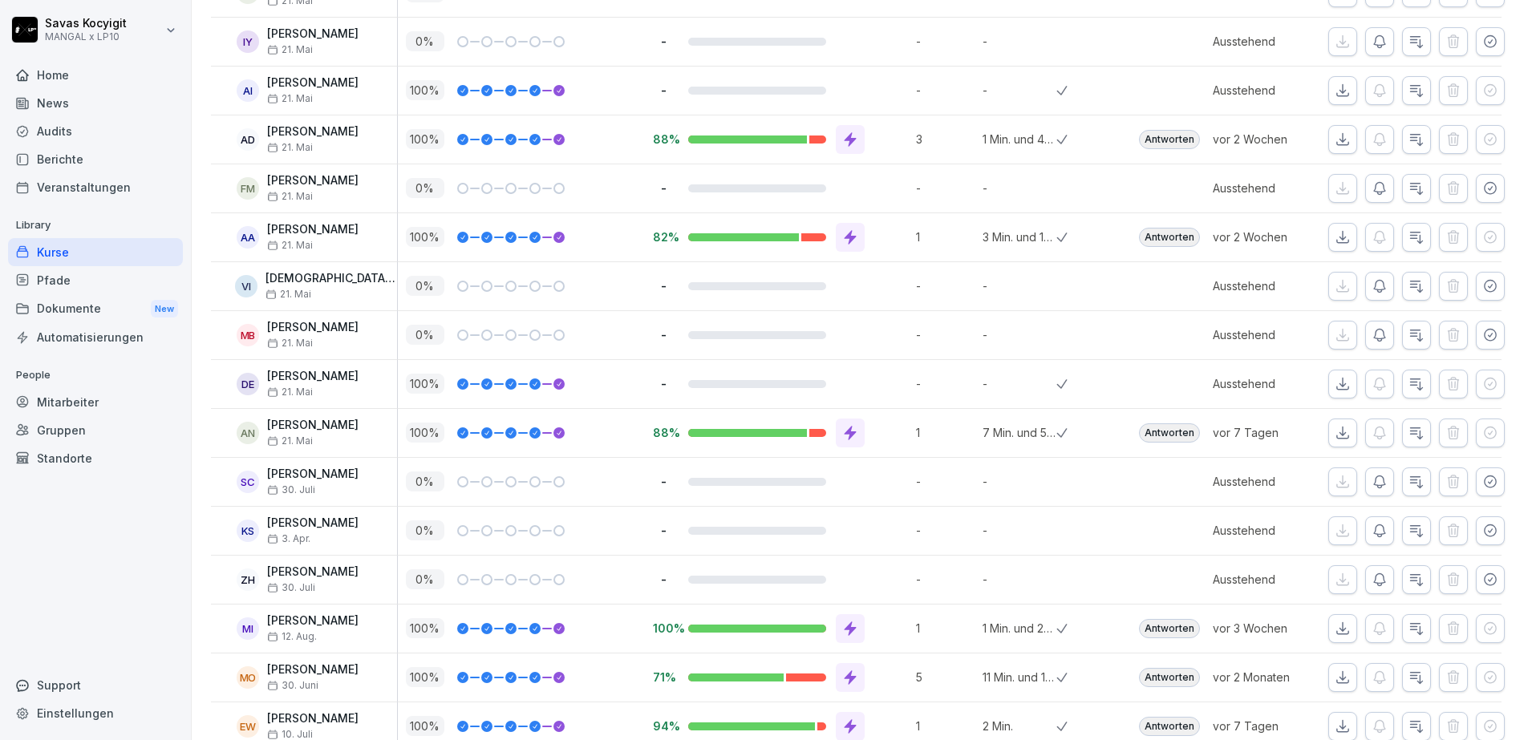
scroll to position [3063, 0]
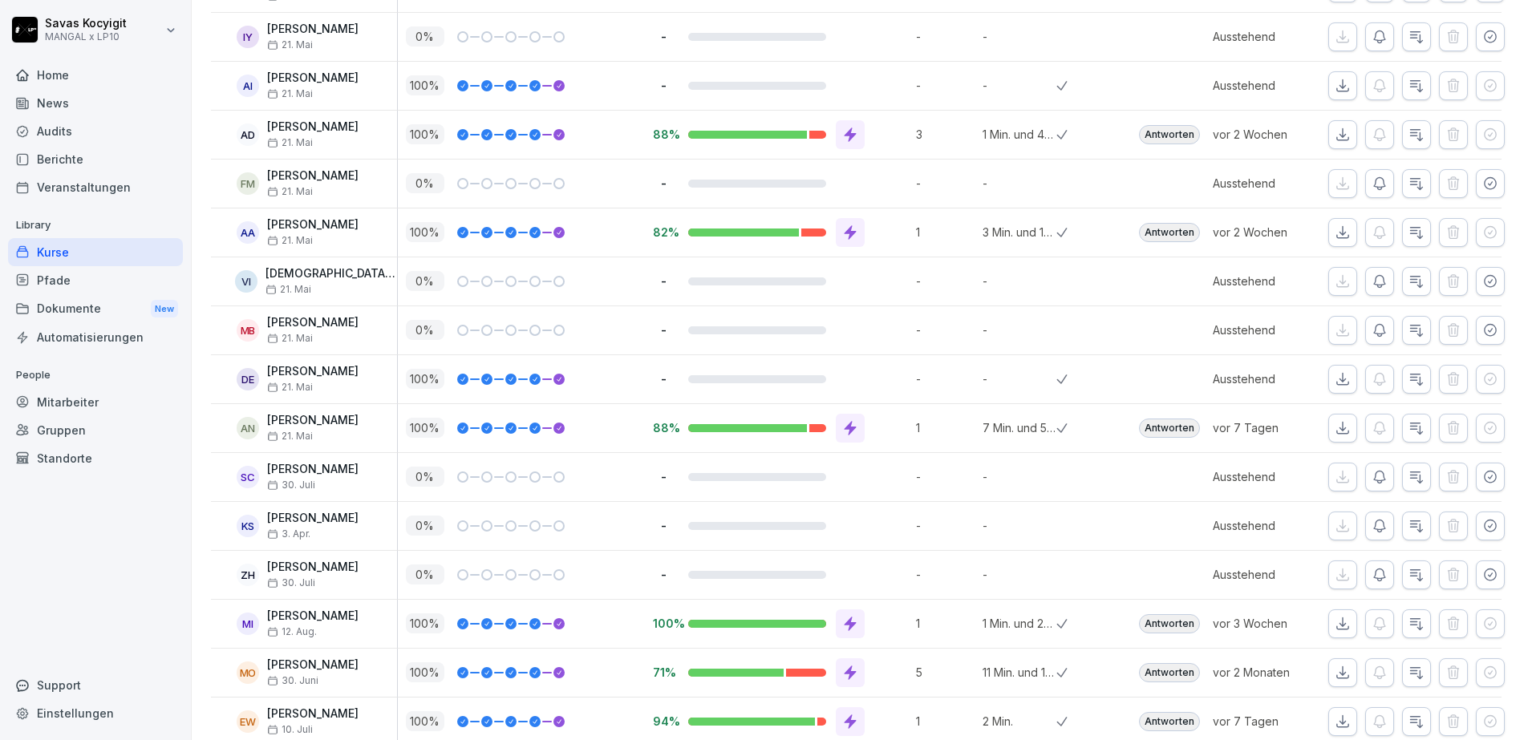
click at [1476, 33] on button "button" at bounding box center [1490, 36] width 29 height 29
click at [1334, 35] on icon "button" at bounding box center [1342, 37] width 16 height 16
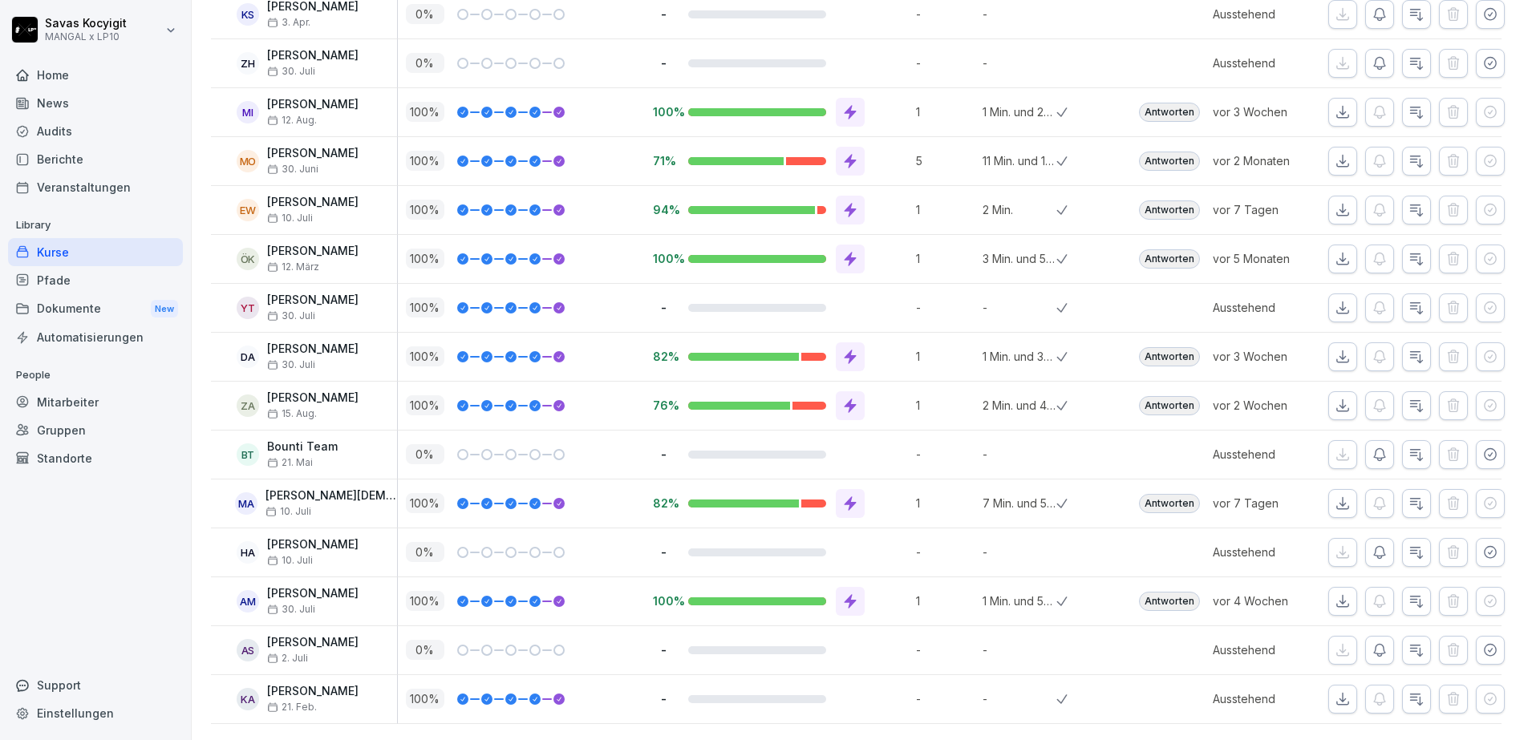
scroll to position [0, 0]
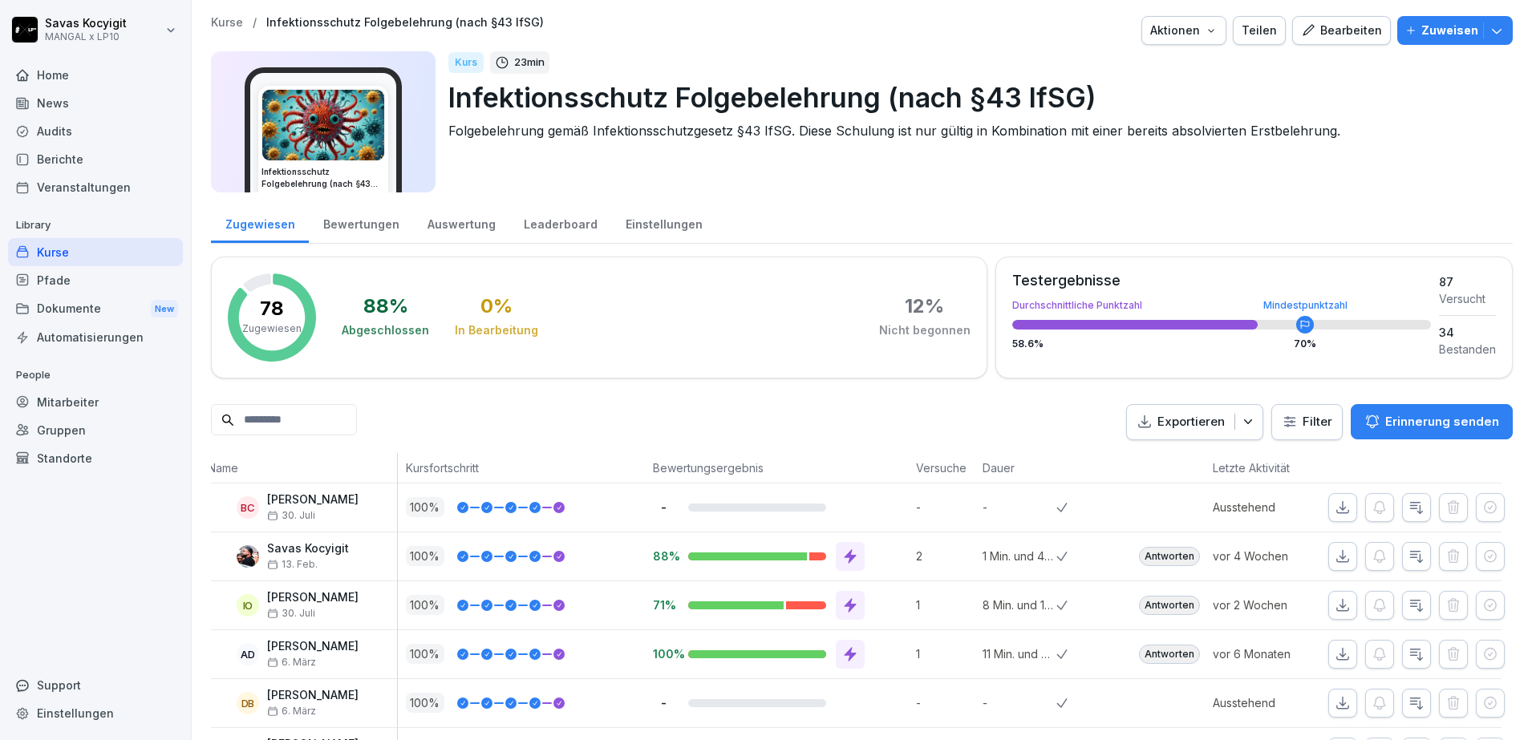
click at [87, 250] on div "Kurse" at bounding box center [95, 252] width 175 height 28
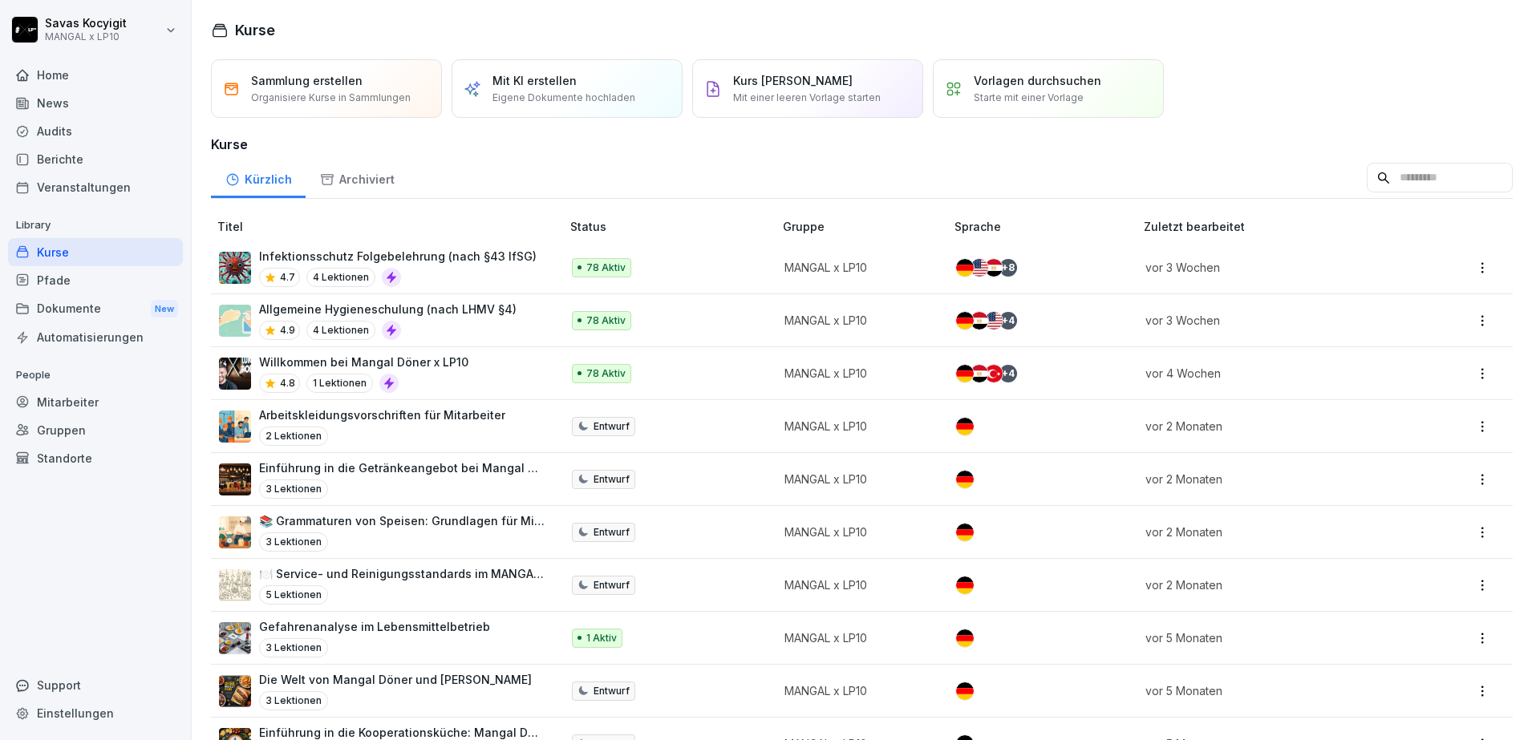
click at [103, 274] on div "Pfade" at bounding box center [95, 280] width 175 height 28
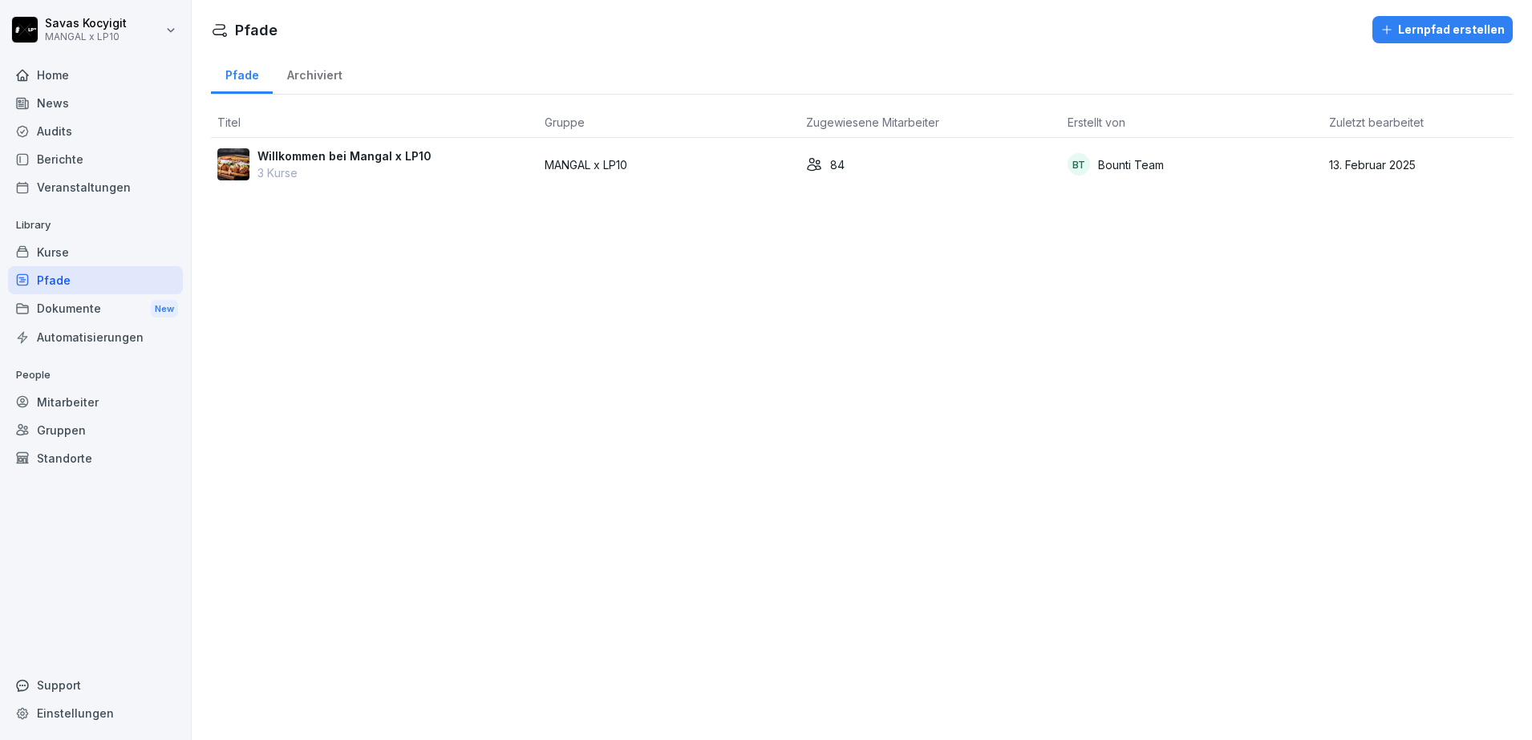
click at [76, 306] on div "Dokumente New" at bounding box center [95, 309] width 175 height 30
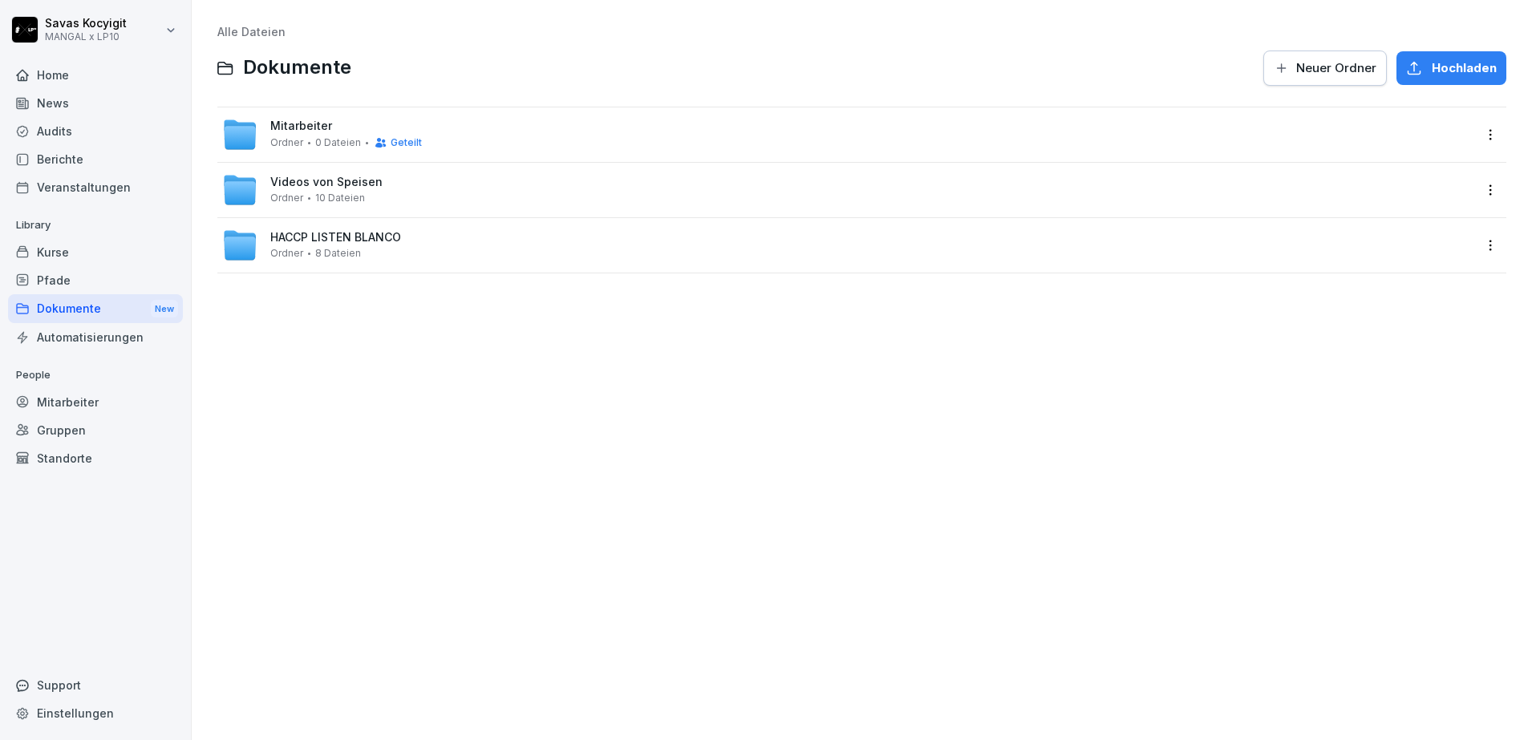
click at [307, 119] on span "Mitarbeiter" at bounding box center [301, 126] width 62 height 14
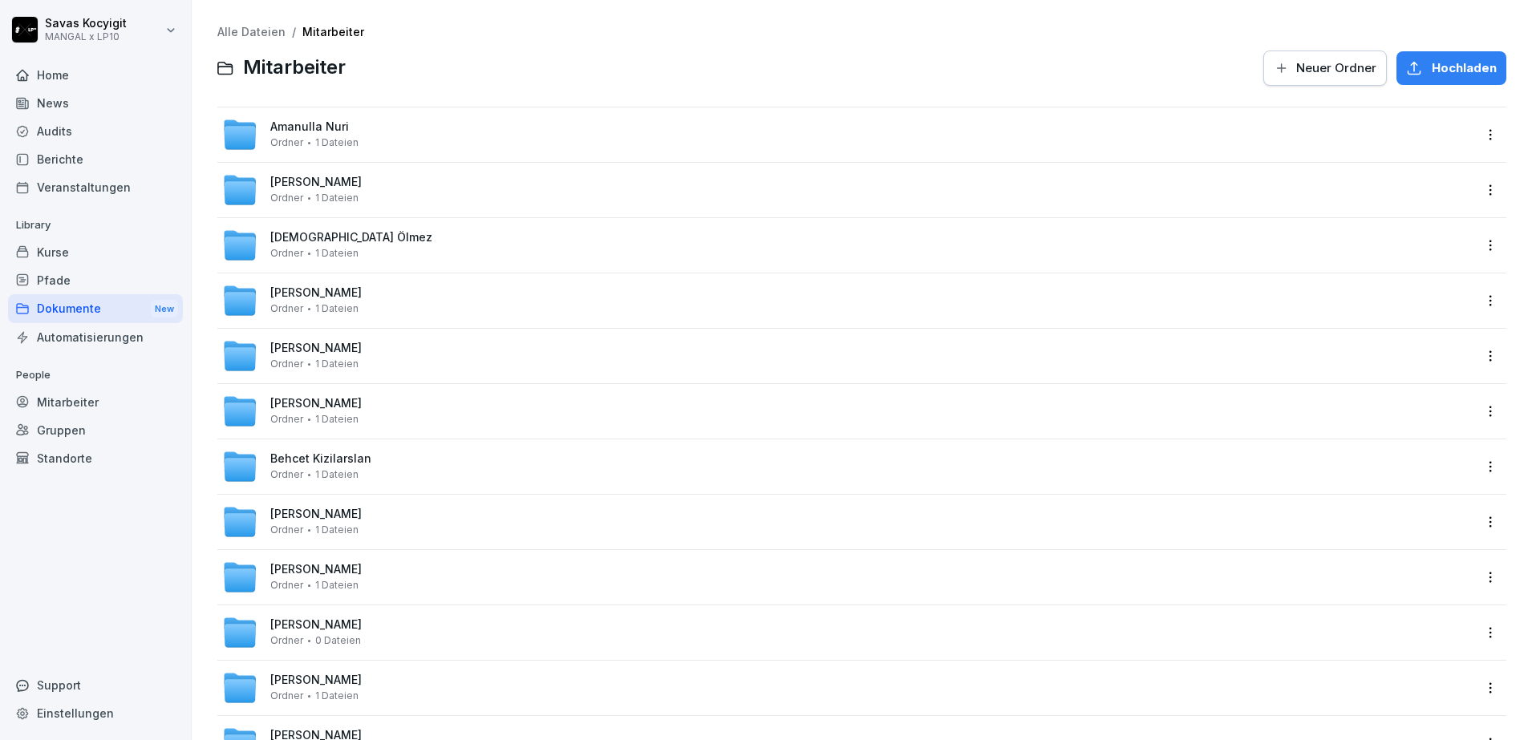
click at [870, 34] on div "Alle Dateien / Mitarbeiter" at bounding box center [861, 33] width 1289 height 14
